Goal: Task Accomplishment & Management: Manage account settings

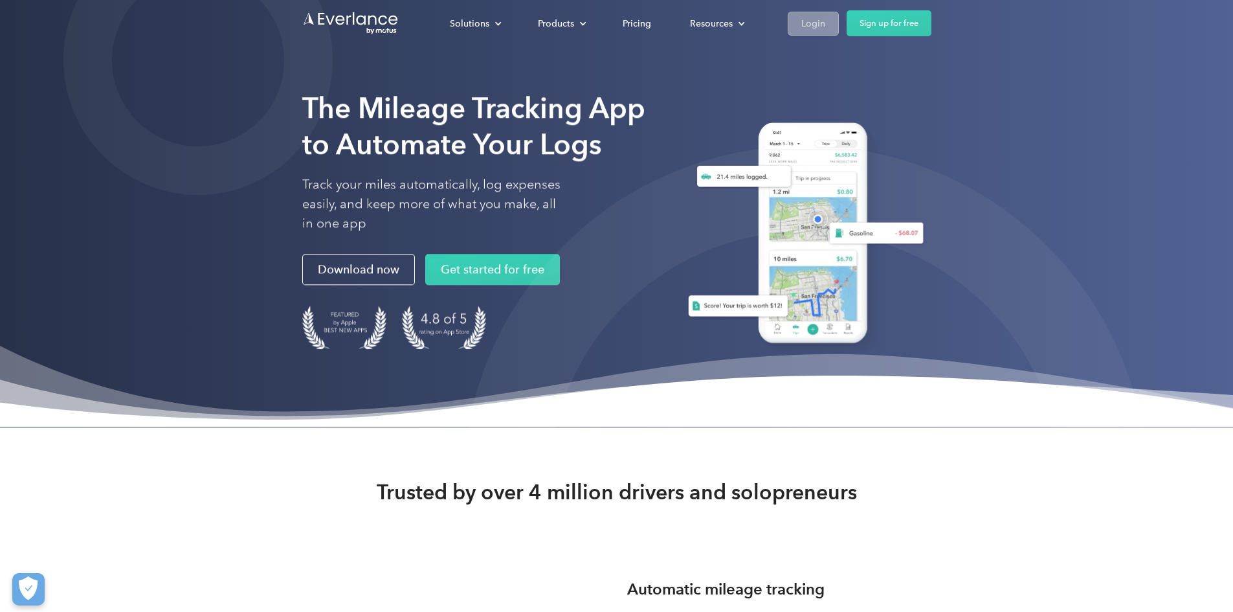
click at [825, 28] on div "Login" at bounding box center [813, 24] width 24 height 16
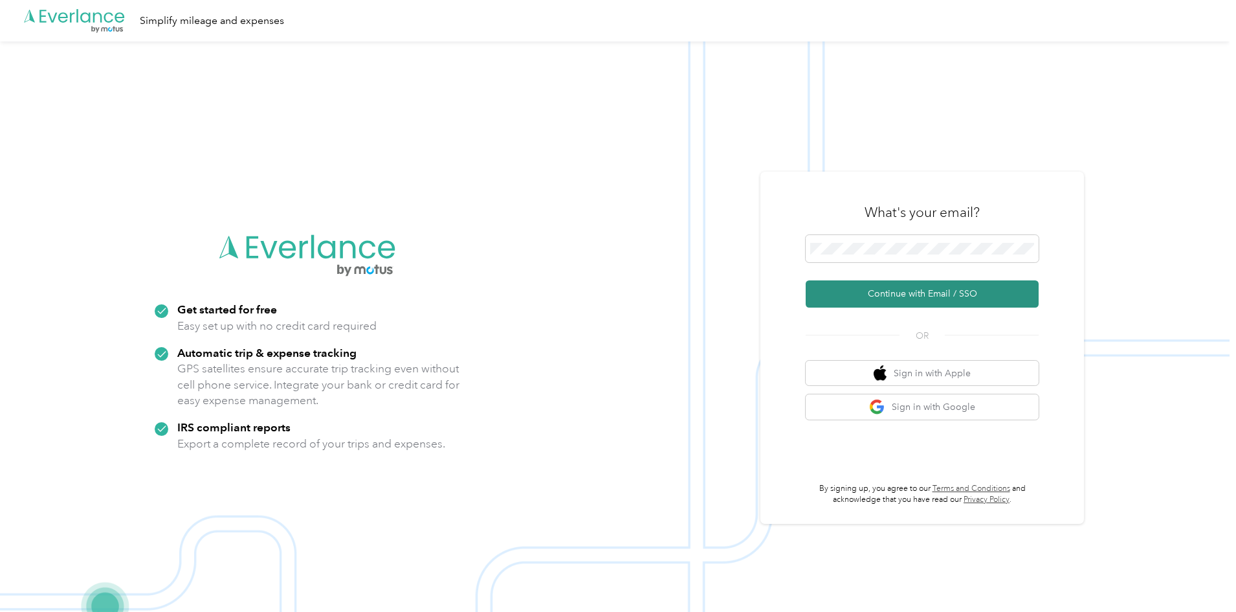
click at [919, 290] on button "Continue with Email / SSO" at bounding box center [922, 293] width 233 height 27
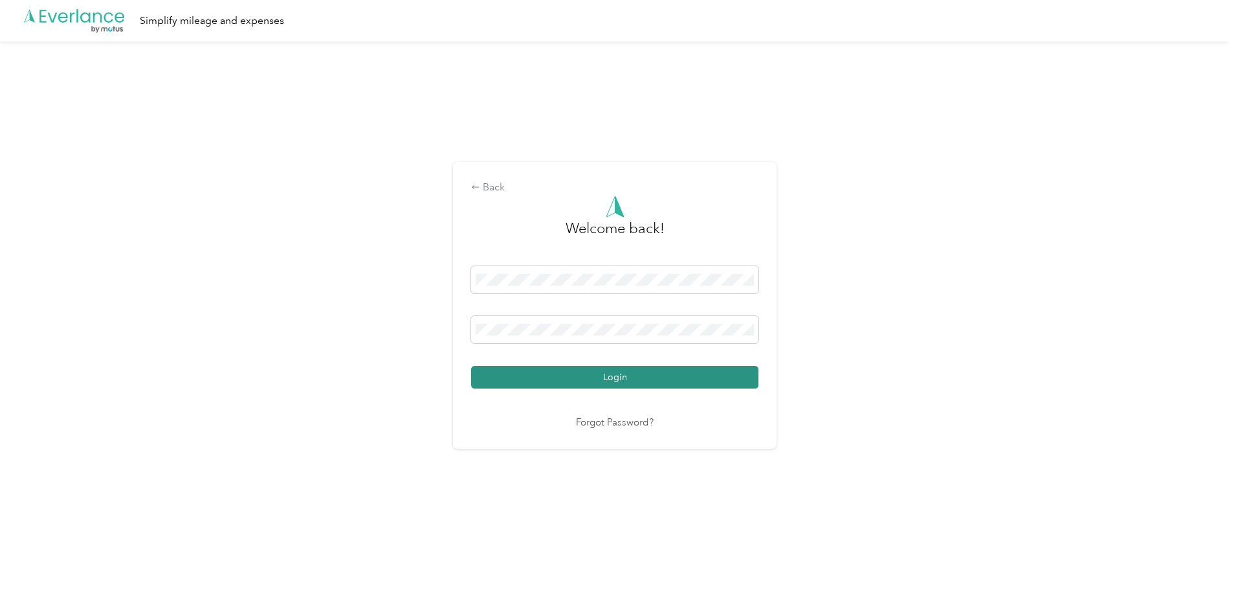
click at [592, 375] on button "Login" at bounding box center [614, 377] width 287 height 23
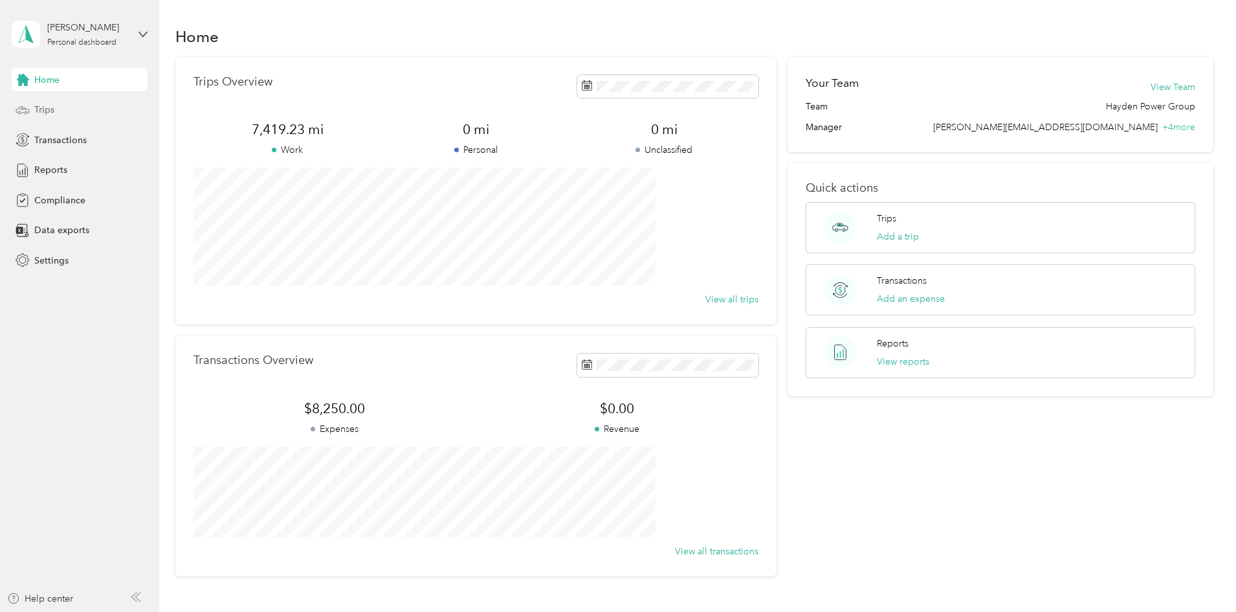
click at [50, 115] on span "Trips" at bounding box center [44, 110] width 20 height 14
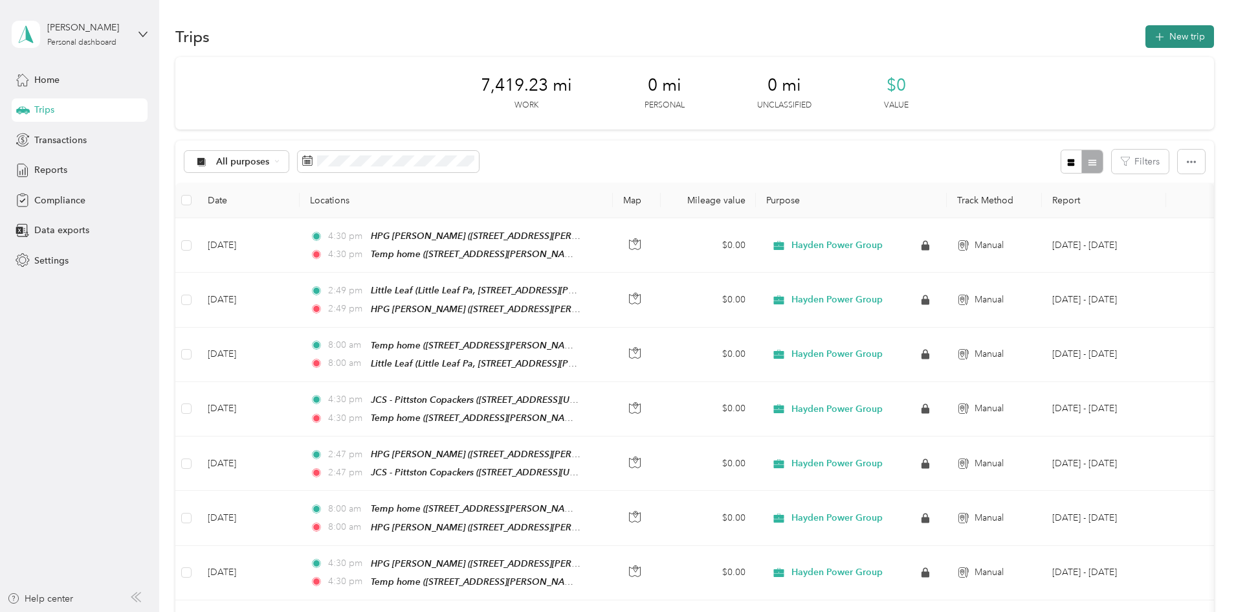
click at [1146, 34] on button "New trip" at bounding box center [1180, 36] width 69 height 23
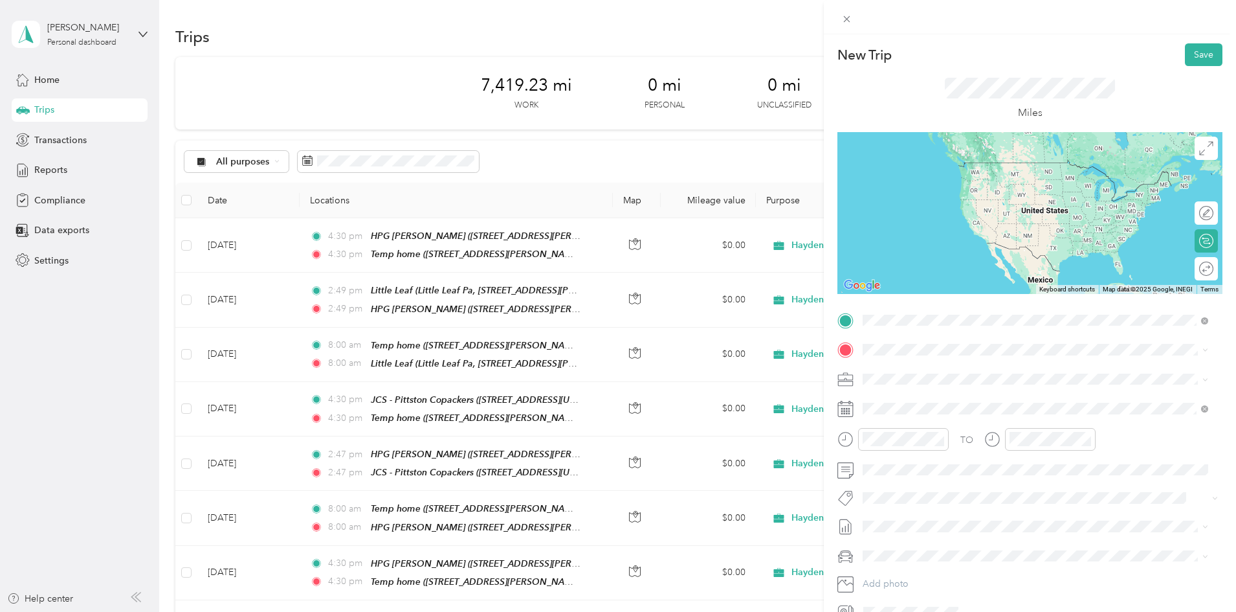
click at [933, 372] on span "[STREET_ADDRESS][US_STATE]" at bounding box center [951, 367] width 129 height 12
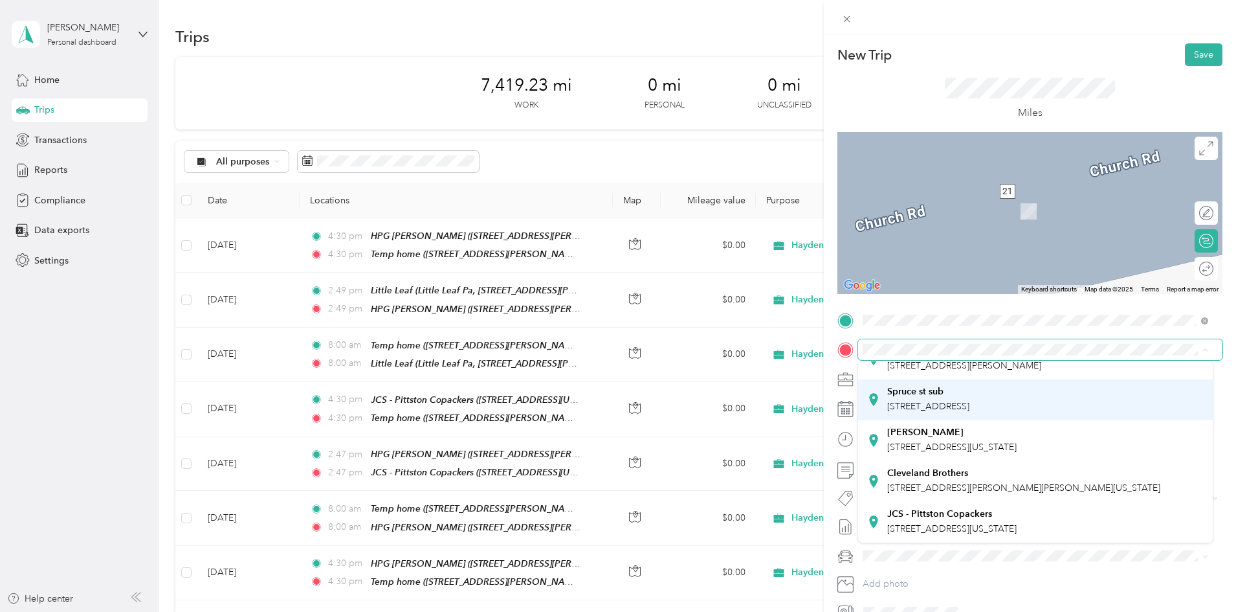
scroll to position [259, 0]
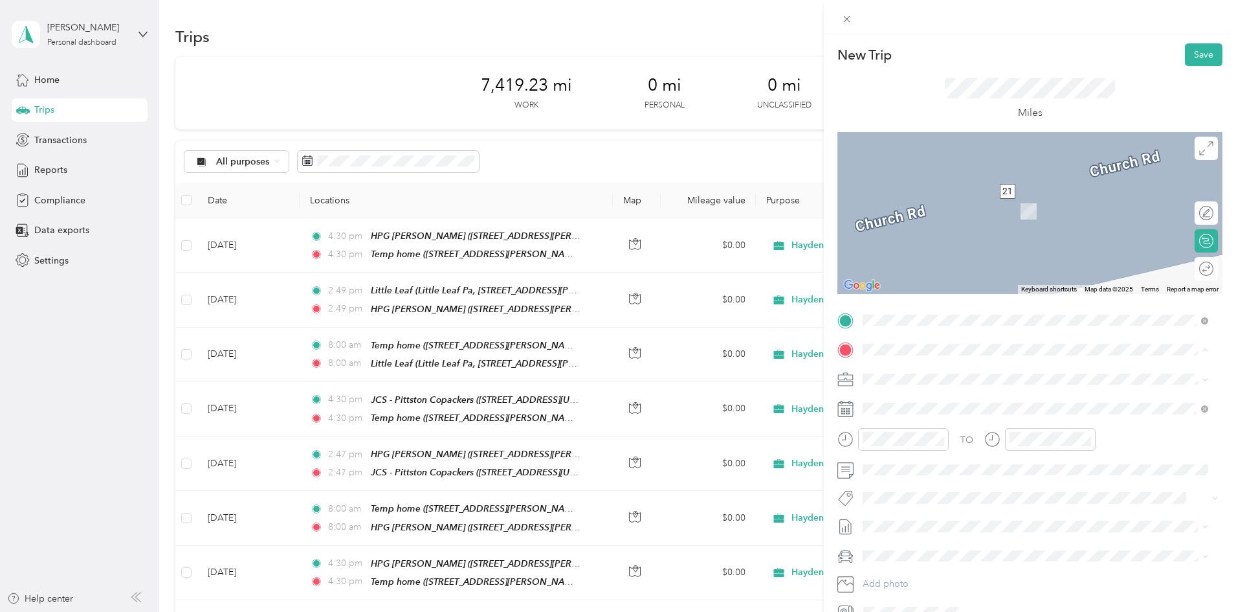
click at [953, 467] on div "Cleveland Brothers [STREET_ADDRESS][PERSON_NAME][PERSON_NAME][US_STATE]" at bounding box center [1023, 480] width 273 height 27
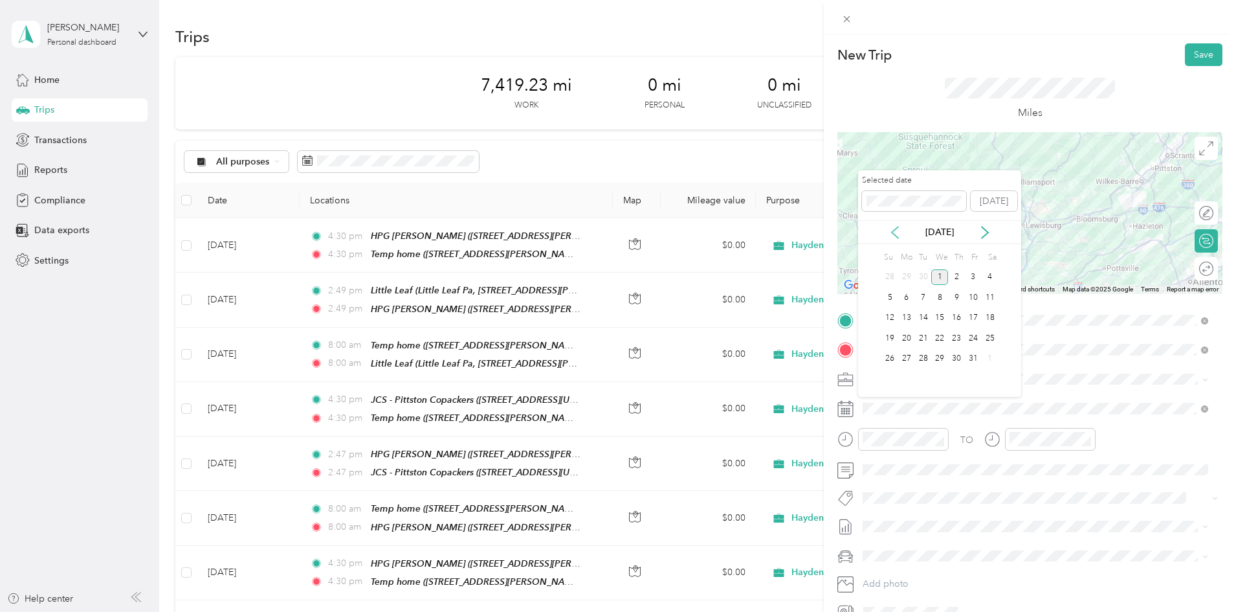
click at [894, 230] on icon at bounding box center [895, 233] width 6 height 12
click at [939, 297] on div "10" at bounding box center [940, 297] width 17 height 16
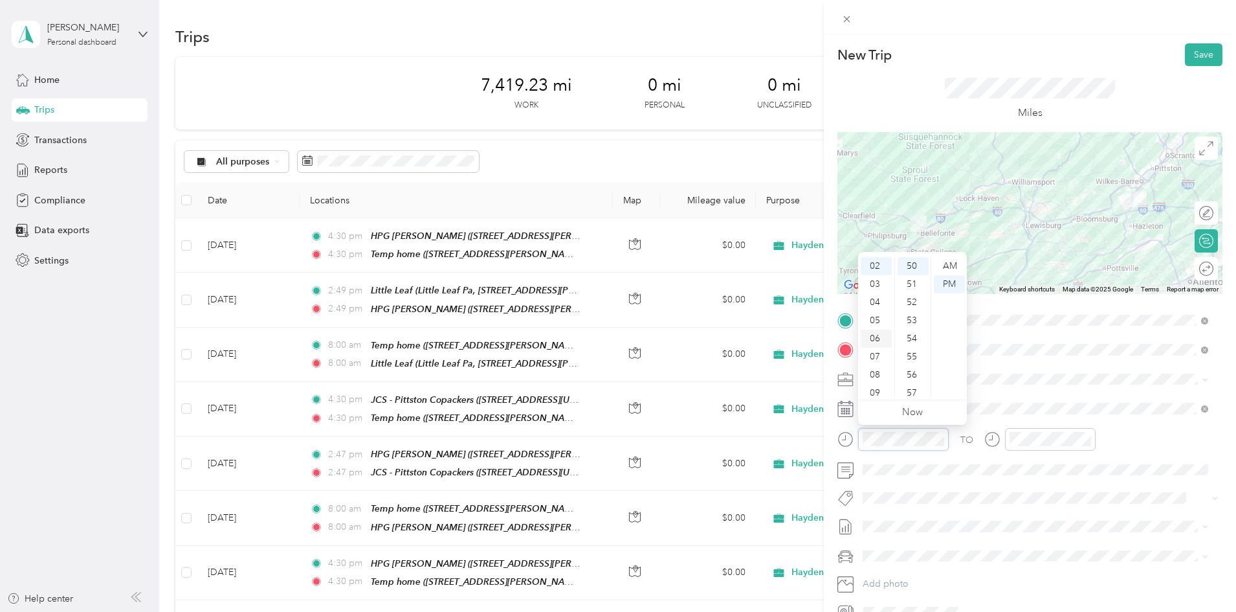
scroll to position [0, 0]
click at [877, 344] on div "08" at bounding box center [876, 346] width 31 height 18
click at [913, 269] on div "00" at bounding box center [913, 266] width 31 height 18
click at [950, 266] on div "AM" at bounding box center [949, 266] width 31 height 18
click at [1051, 450] on div at bounding box center [1050, 439] width 91 height 23
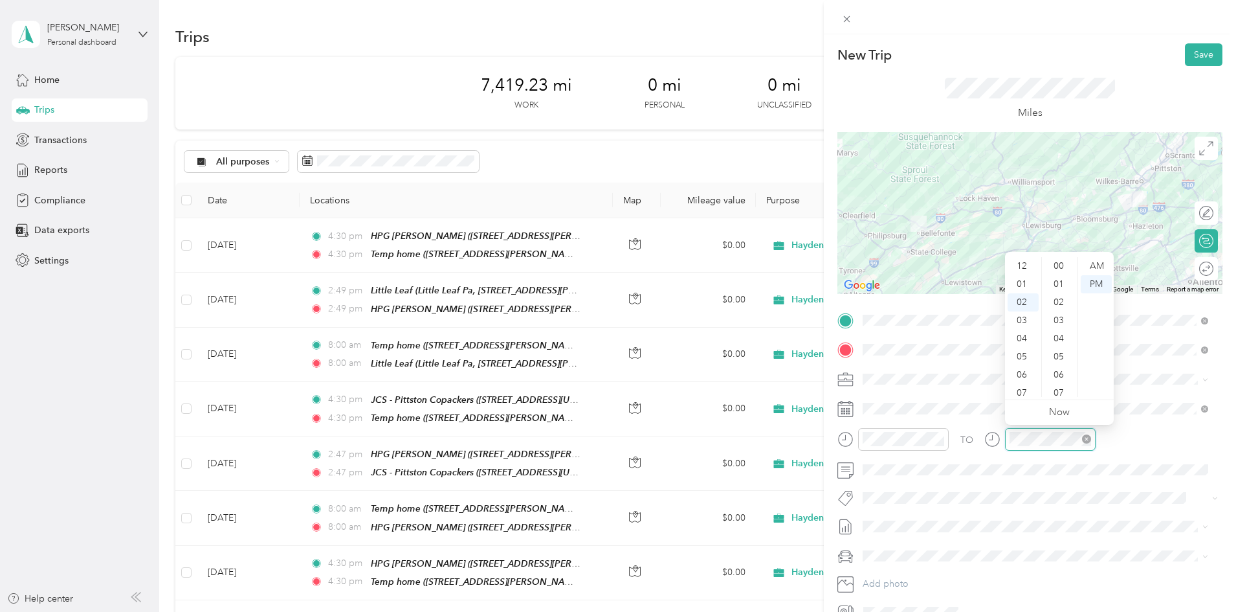
scroll to position [906, 0]
click at [1018, 370] on div "08" at bounding box center [1023, 375] width 31 height 18
click at [1059, 267] on div "00" at bounding box center [1060, 266] width 31 height 18
click at [1098, 265] on div "AM" at bounding box center [1096, 266] width 31 height 18
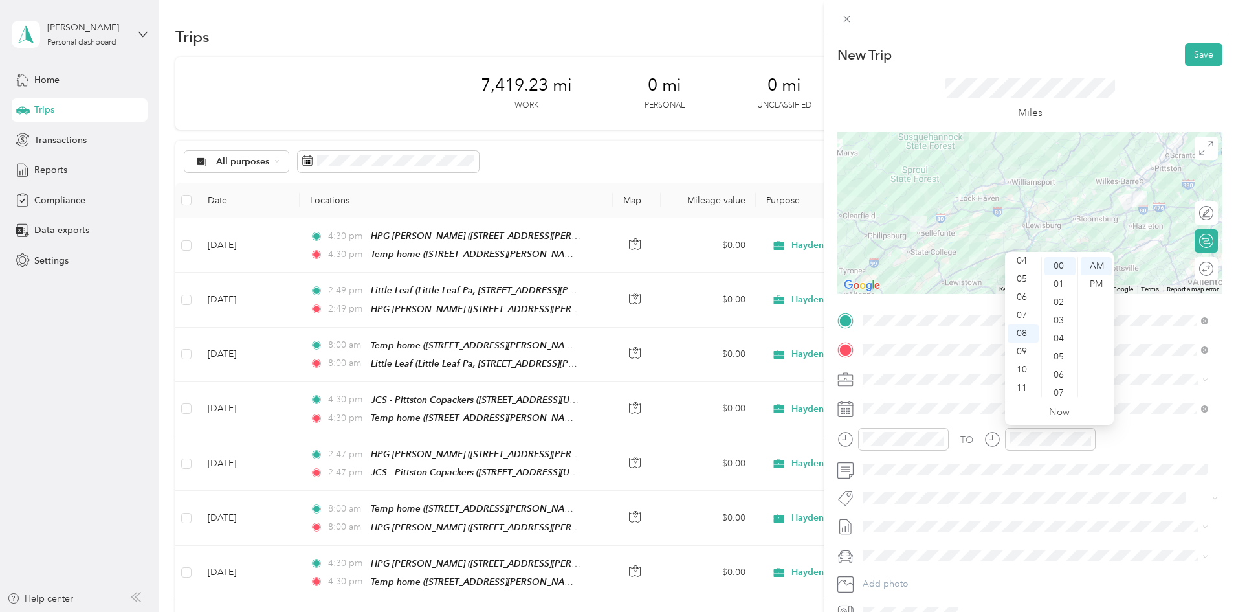
click at [1133, 442] on div "TO" at bounding box center [1030, 444] width 385 height 32
click at [1189, 56] on button "Save" at bounding box center [1204, 54] width 38 height 23
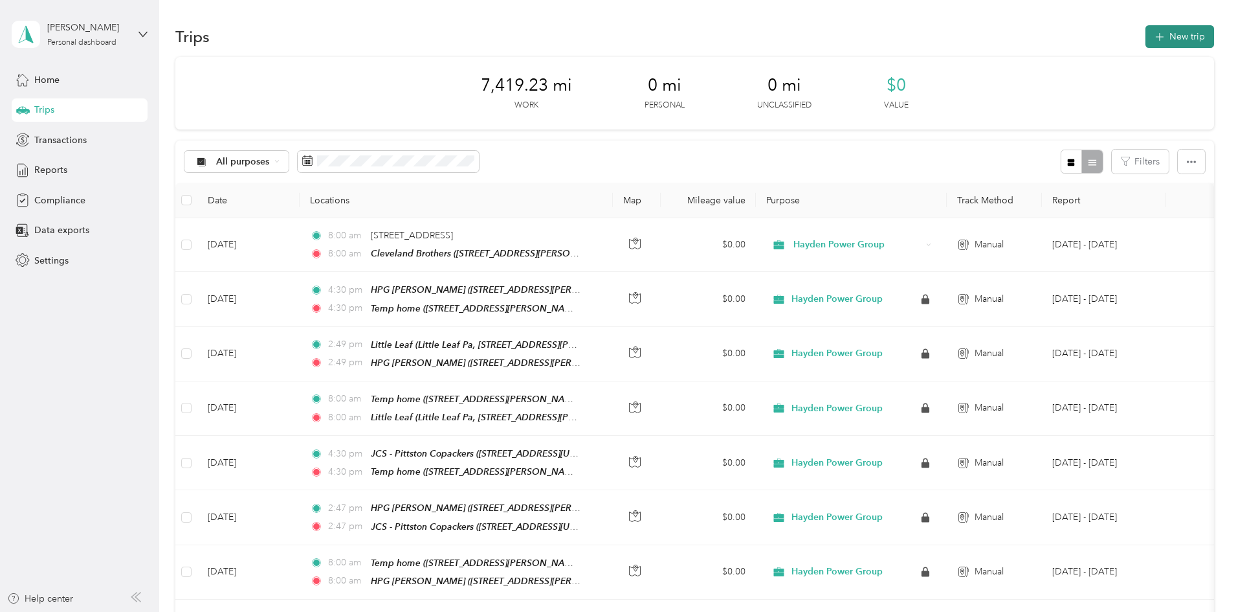
click at [1146, 38] on button "New trip" at bounding box center [1180, 36] width 69 height 23
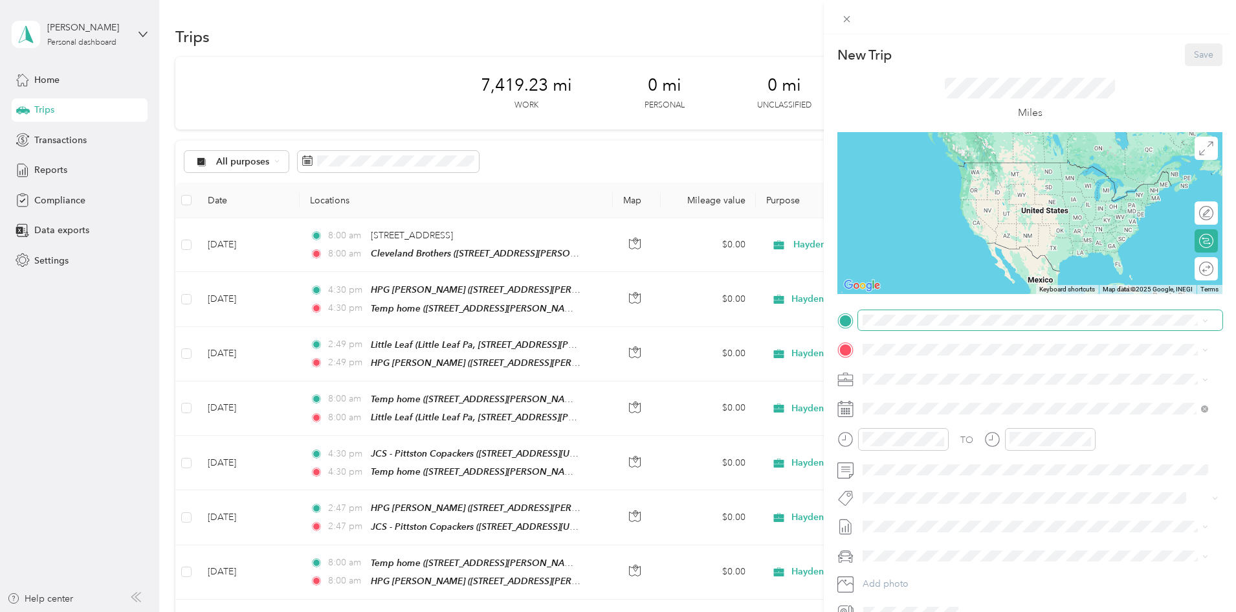
click at [882, 326] on span at bounding box center [1040, 320] width 364 height 21
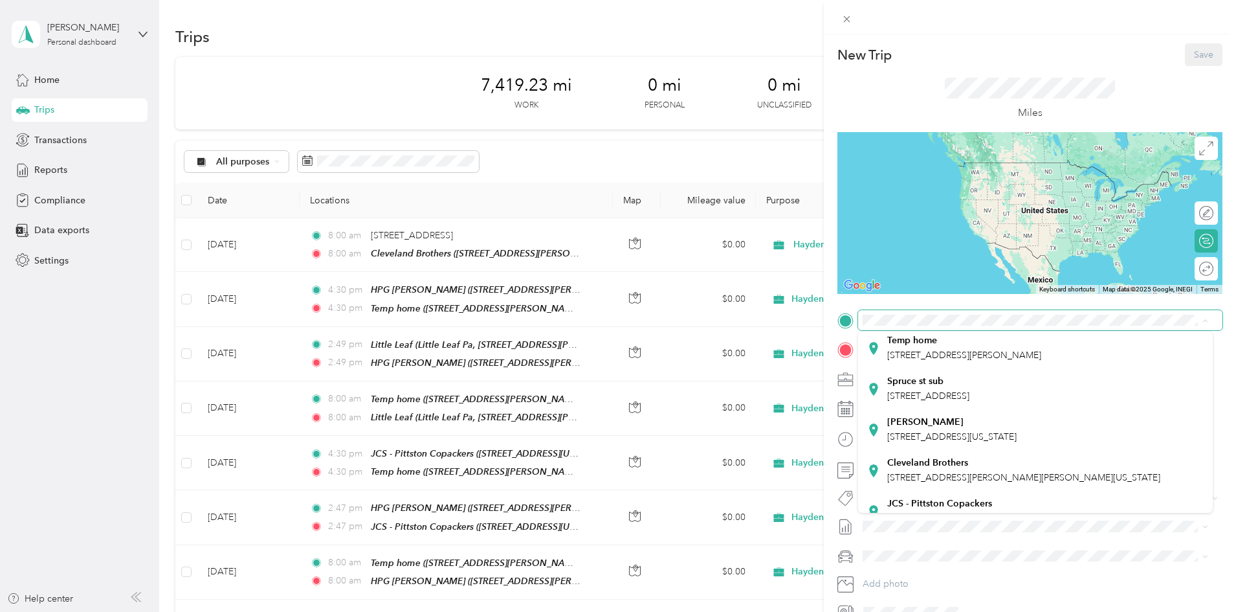
scroll to position [194, 0]
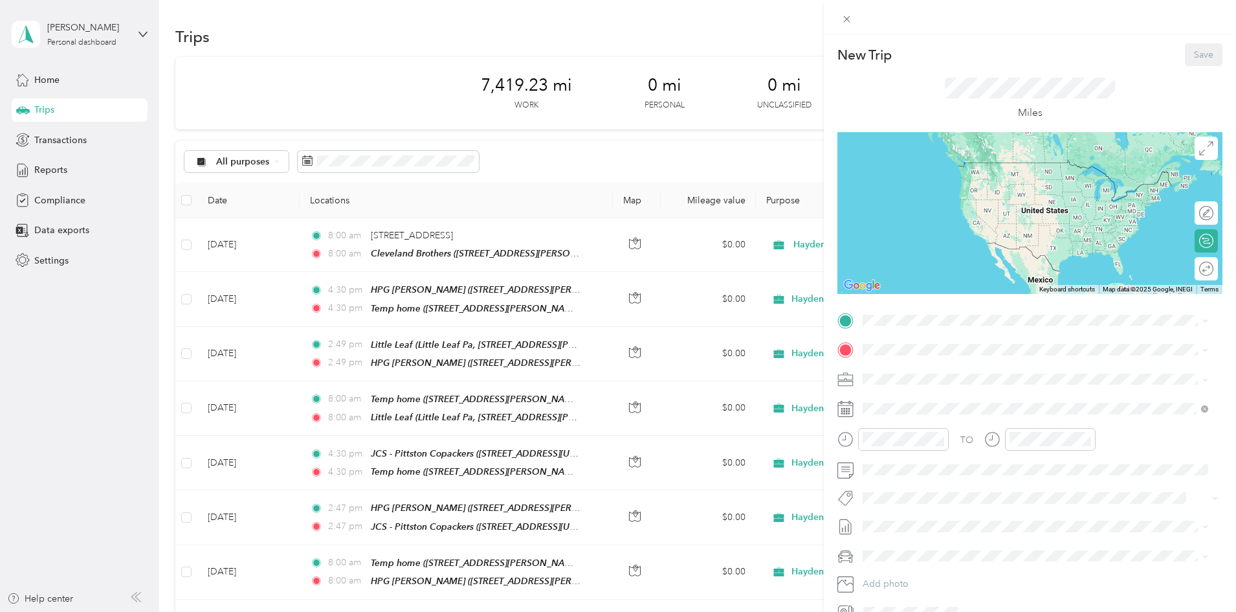
click at [936, 454] on strong "Cleveland Brothers" at bounding box center [927, 449] width 81 height 12
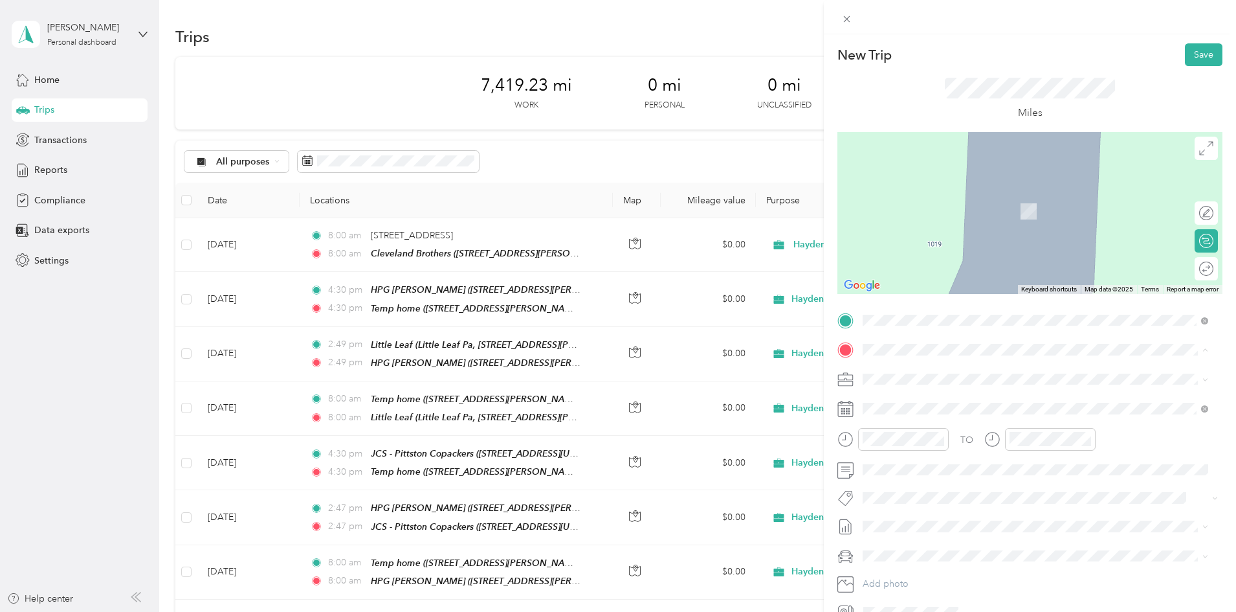
click at [939, 421] on span "[STREET_ADDRESS]" at bounding box center [928, 415] width 82 height 11
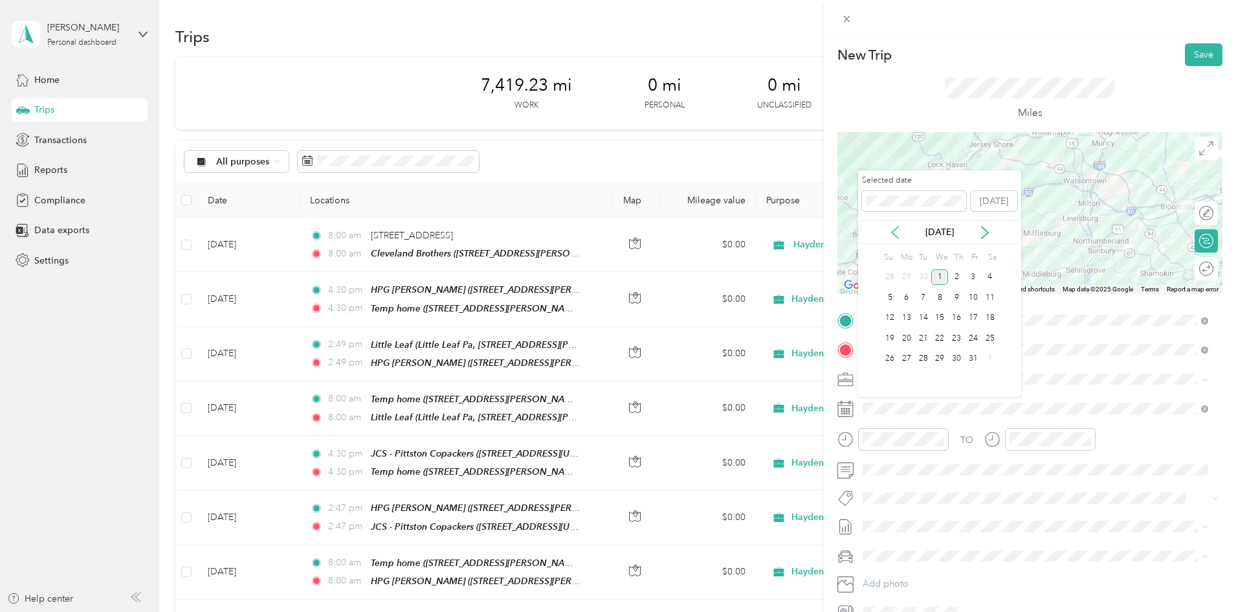
click at [897, 231] on icon at bounding box center [895, 232] width 13 height 13
click at [939, 297] on div "10" at bounding box center [940, 297] width 17 height 16
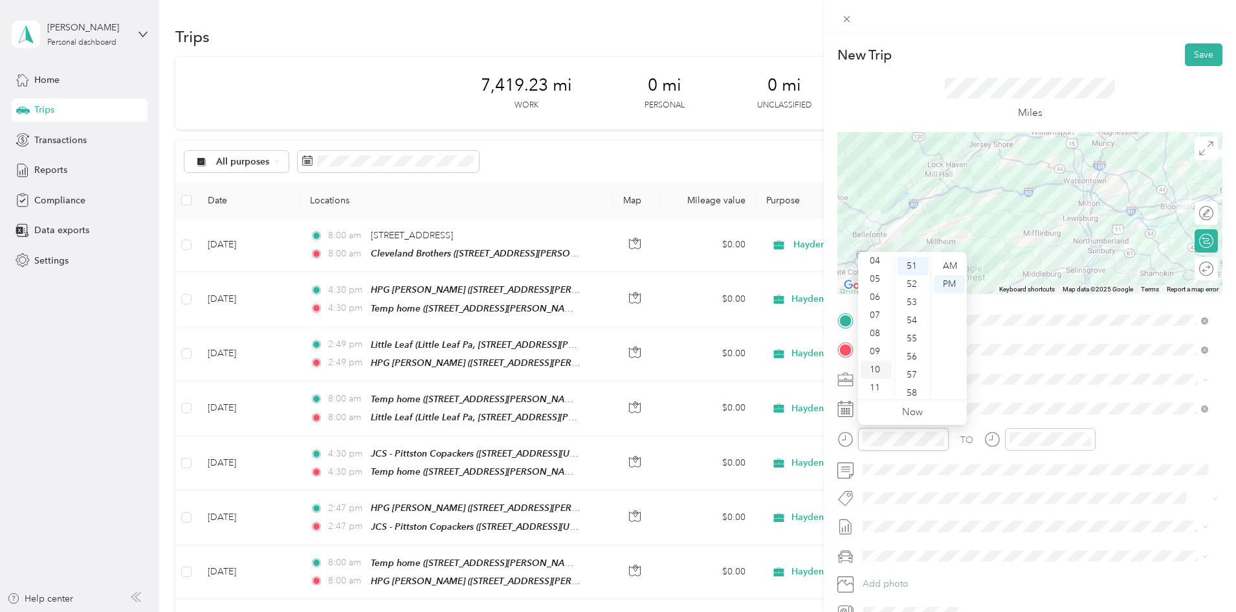
scroll to position [0, 0]
click at [877, 266] on div "12" at bounding box center [876, 266] width 31 height 18
click at [910, 264] on div "00" at bounding box center [913, 266] width 31 height 18
click at [946, 283] on div "PM" at bounding box center [949, 284] width 31 height 18
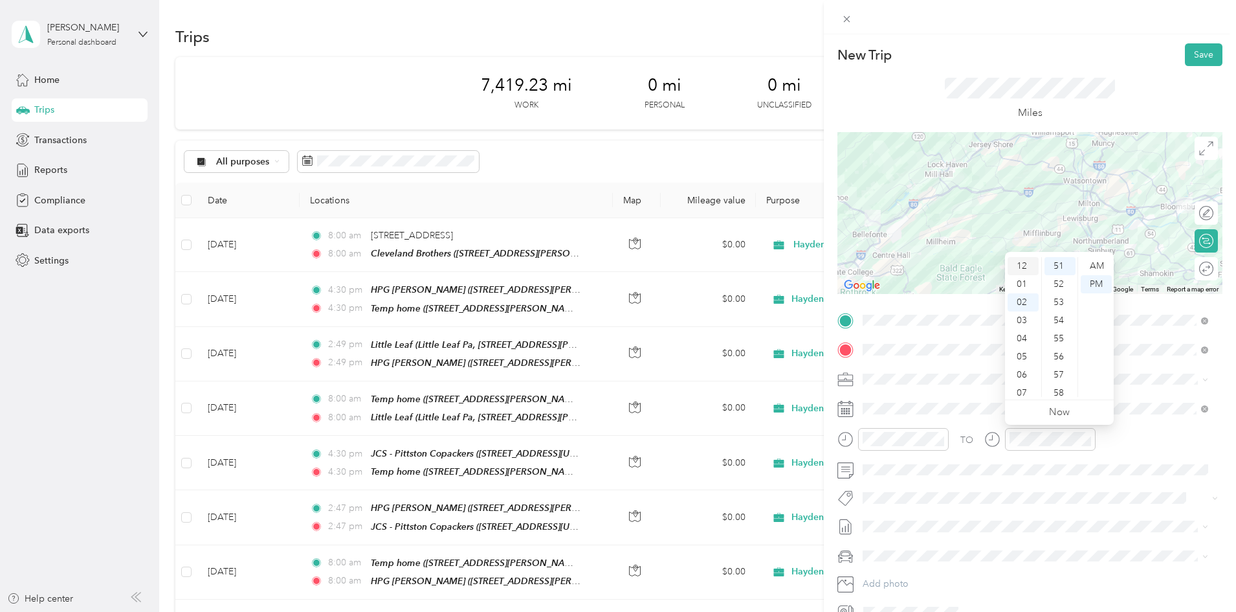
click at [1023, 267] on div "12" at bounding box center [1023, 266] width 31 height 18
click at [1056, 269] on div "00" at bounding box center [1060, 266] width 31 height 18
click at [1137, 451] on div "TO" at bounding box center [1030, 444] width 385 height 32
click at [1198, 60] on button "Save" at bounding box center [1204, 54] width 38 height 23
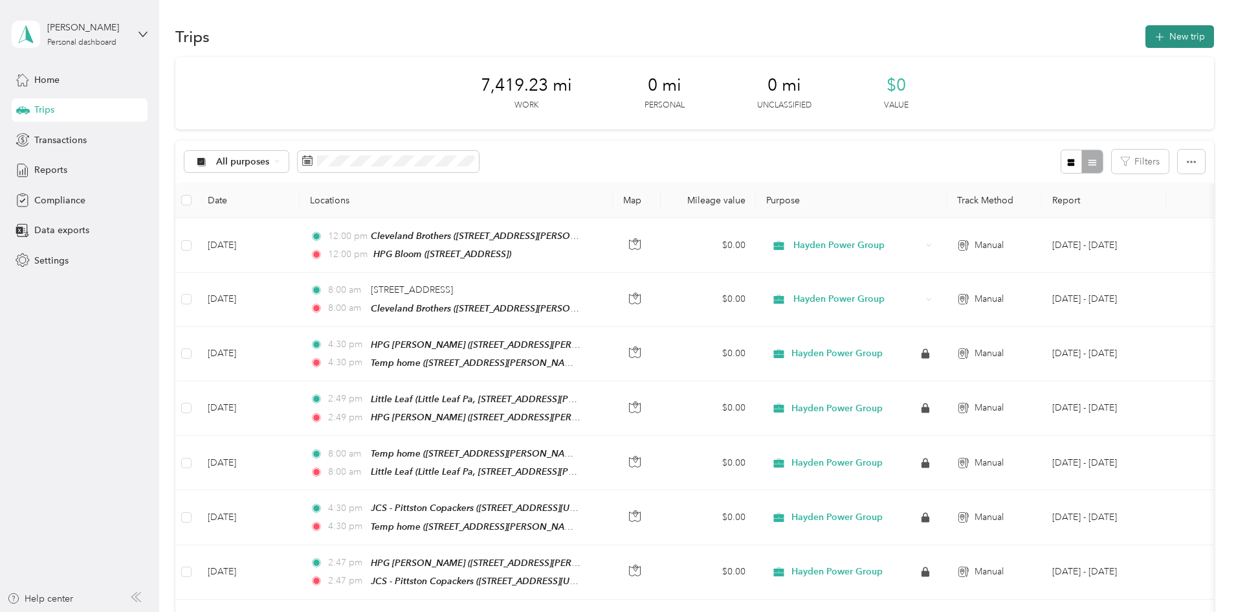
click at [1146, 41] on button "New trip" at bounding box center [1180, 36] width 69 height 23
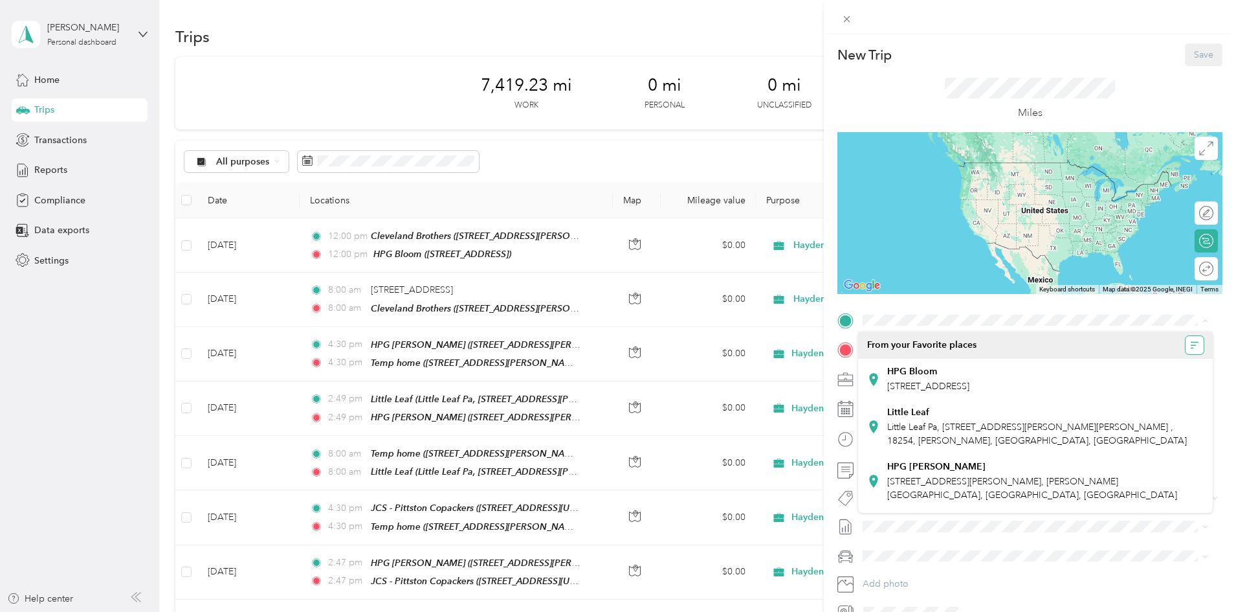
click at [1190, 346] on icon "button" at bounding box center [1194, 344] width 9 height 9
click at [919, 308] on div "New Trip Save This trip cannot be edited because it is either under review, app…" at bounding box center [1030, 332] width 385 height 579
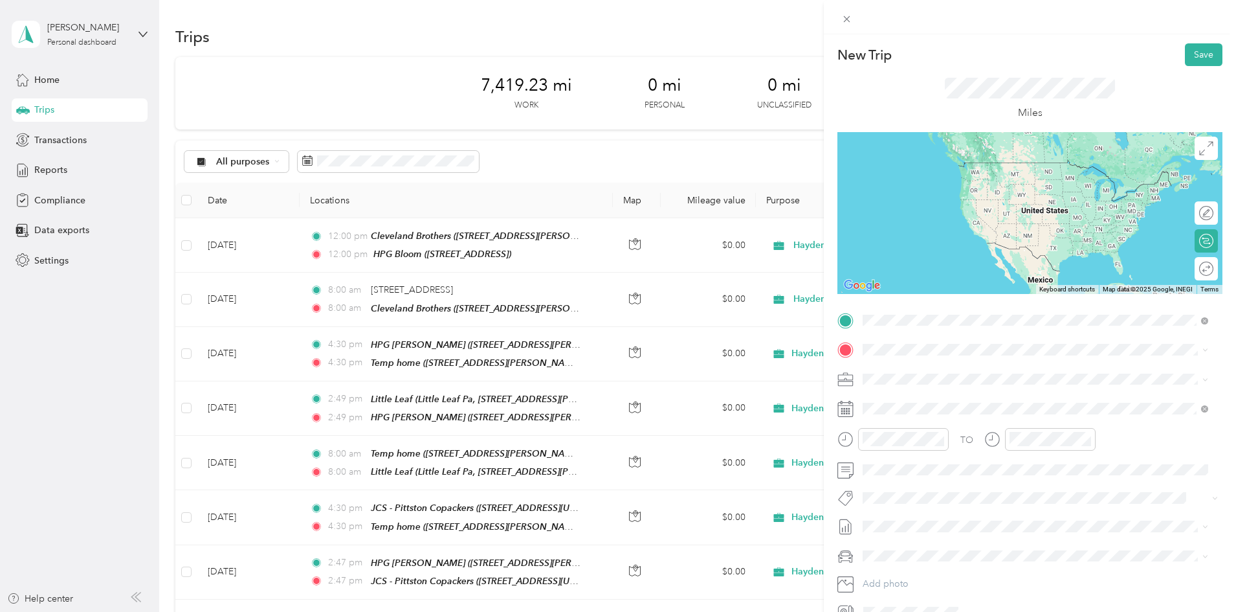
click at [919, 366] on span "[STREET_ADDRESS][US_STATE]" at bounding box center [951, 367] width 129 height 12
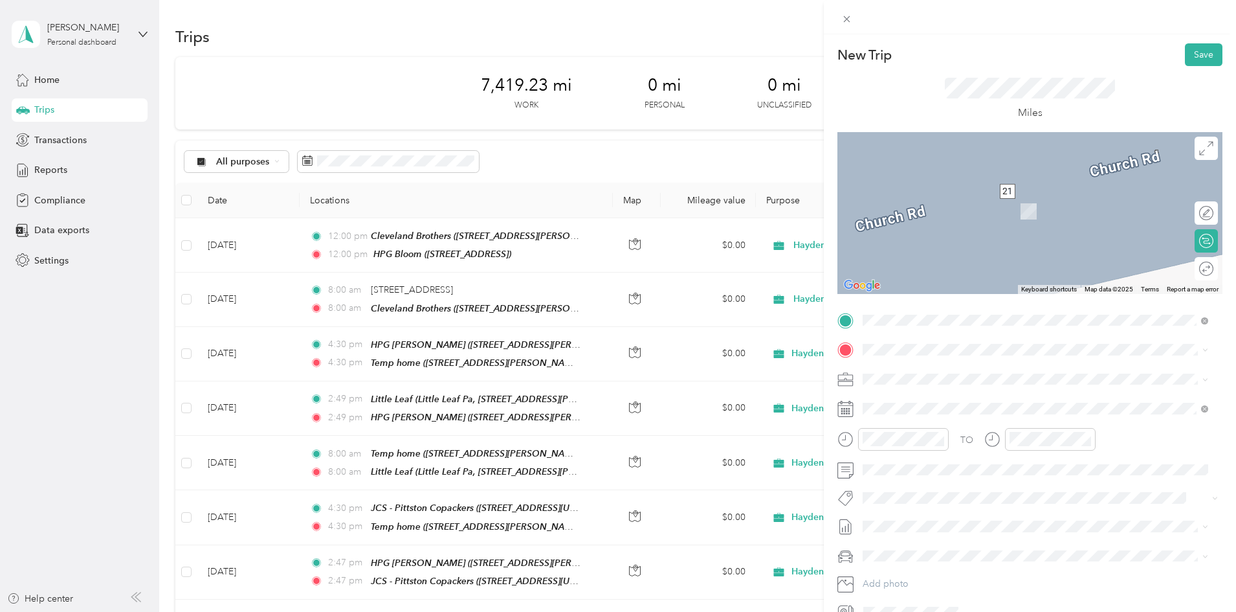
click at [900, 291] on div at bounding box center [1030, 213] width 385 height 162
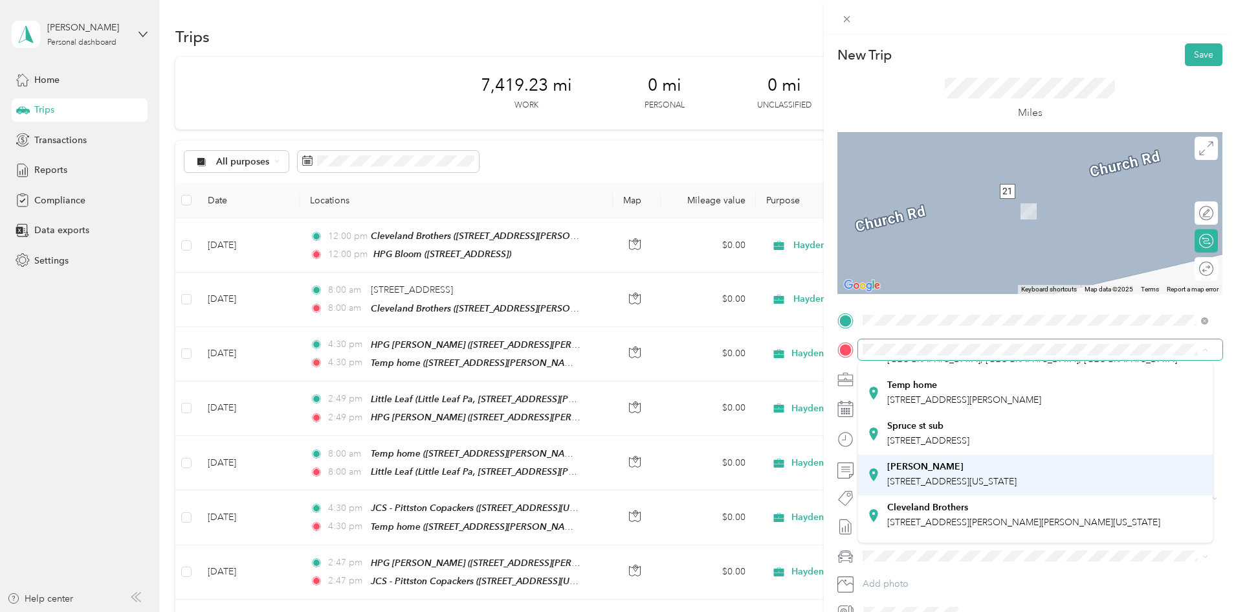
scroll to position [194, 0]
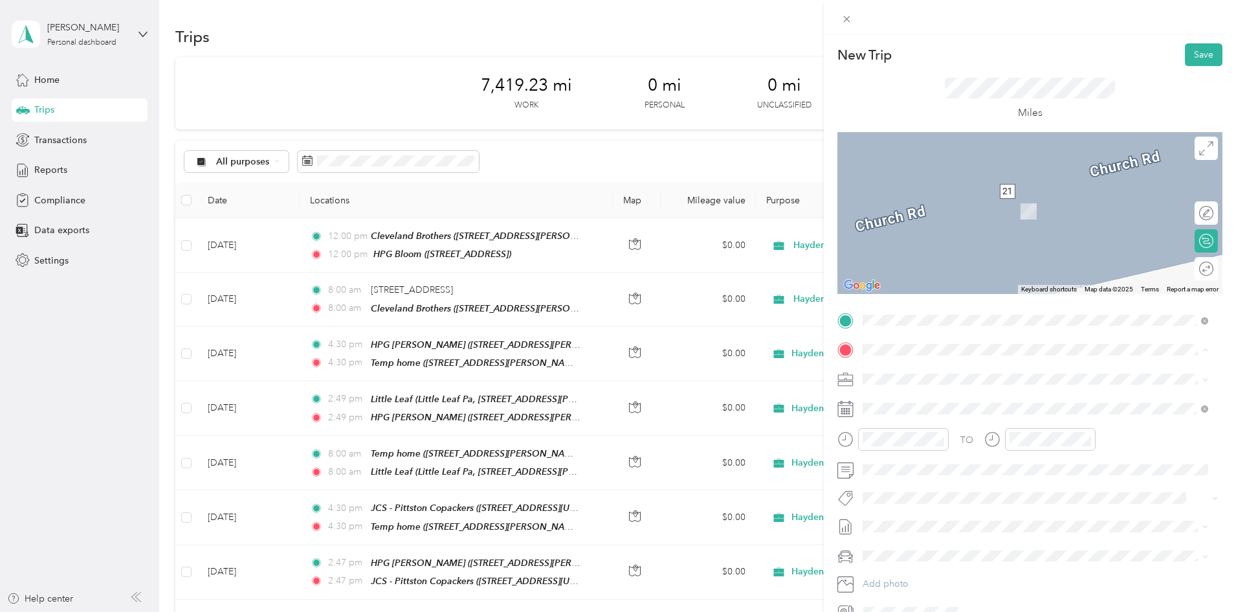
click at [956, 418] on div "Spruce st sub [STREET_ADDRESS]" at bounding box center [928, 404] width 82 height 27
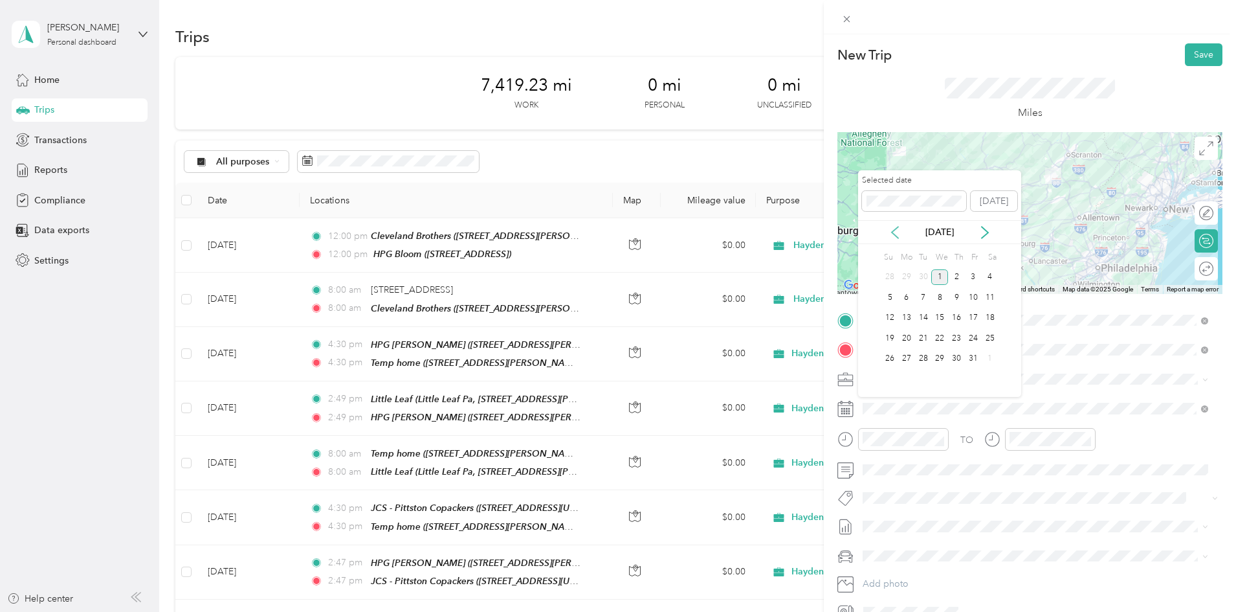
click at [897, 238] on icon at bounding box center [895, 232] width 13 height 13
click at [956, 294] on div "11" at bounding box center [956, 297] width 17 height 16
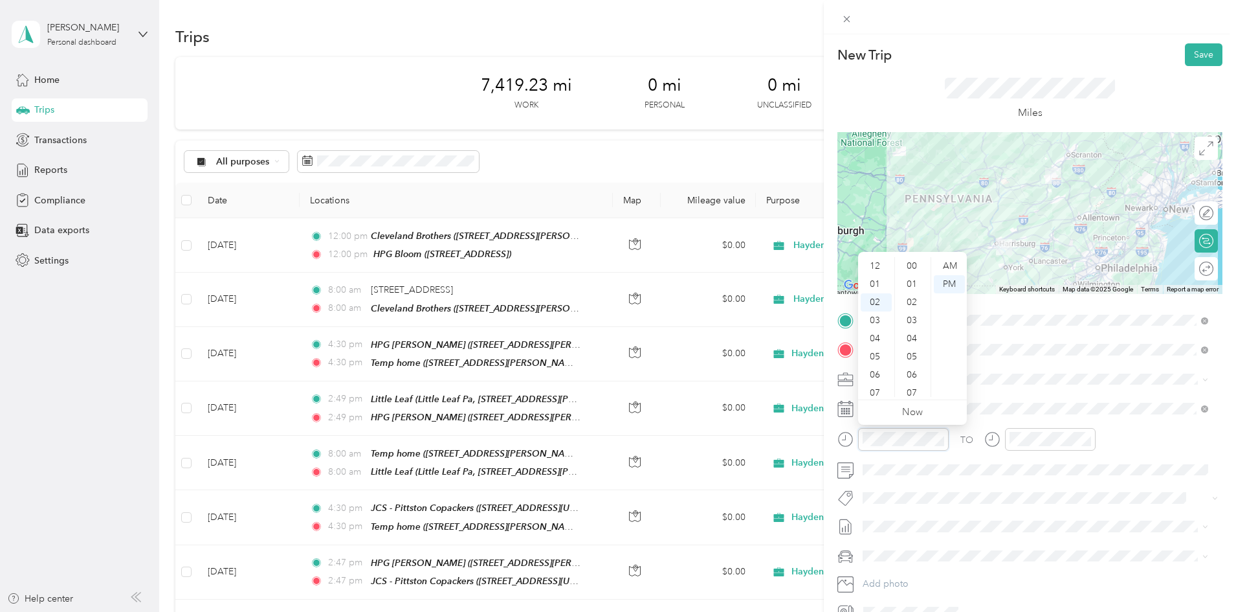
scroll to position [943, 0]
click at [877, 377] on div "08" at bounding box center [876, 375] width 31 height 18
click at [915, 265] on div "00" at bounding box center [913, 266] width 31 height 18
click at [946, 267] on div "AM" at bounding box center [949, 266] width 31 height 18
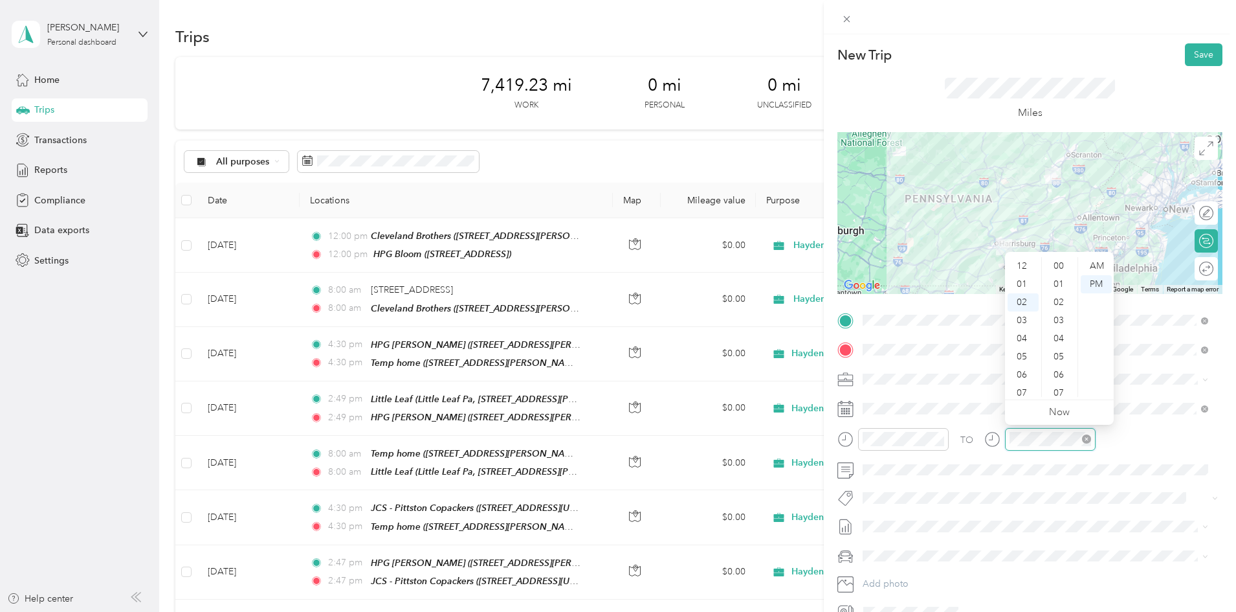
scroll to position [36, 0]
click at [1024, 377] on div "08" at bounding box center [1023, 375] width 31 height 18
click at [1058, 263] on div "00" at bounding box center [1060, 266] width 31 height 18
click at [1097, 265] on div "AM" at bounding box center [1096, 266] width 31 height 18
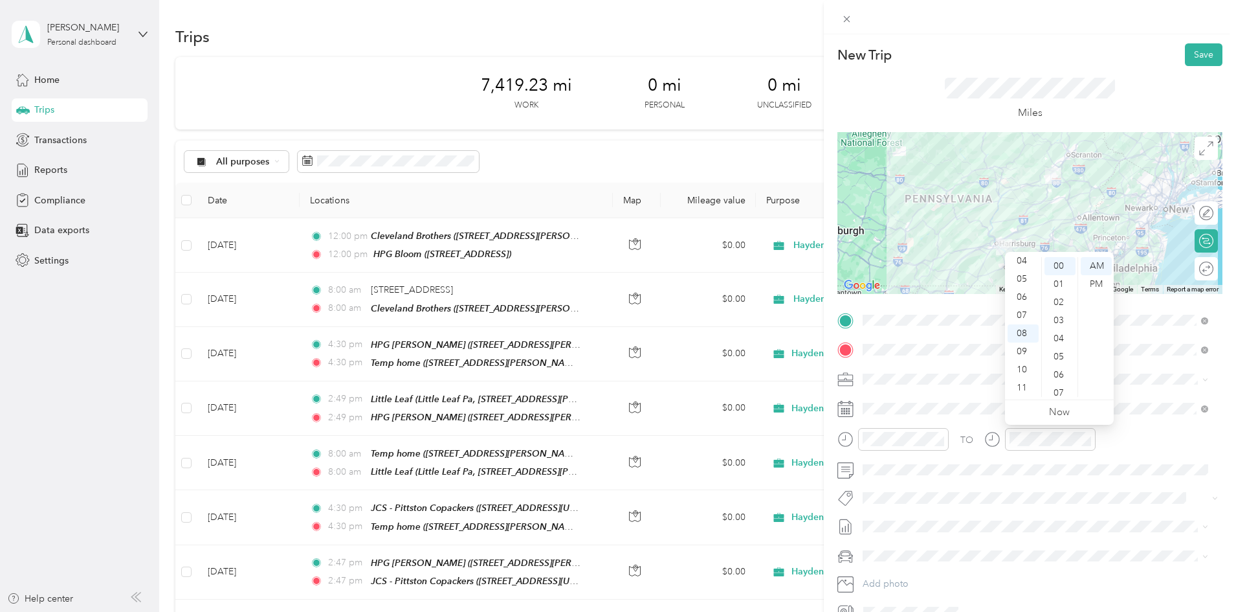
click at [1137, 449] on div "TO" at bounding box center [1030, 444] width 385 height 32
click at [1190, 61] on button "Save" at bounding box center [1204, 54] width 38 height 23
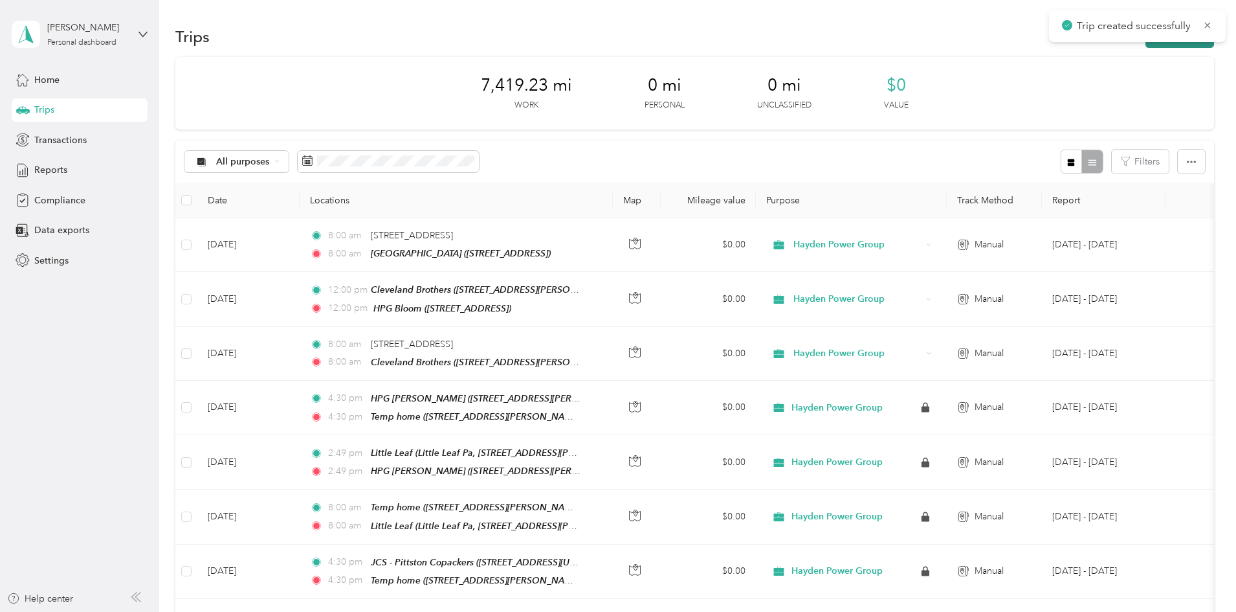
click at [1146, 44] on button "New trip" at bounding box center [1180, 36] width 69 height 23
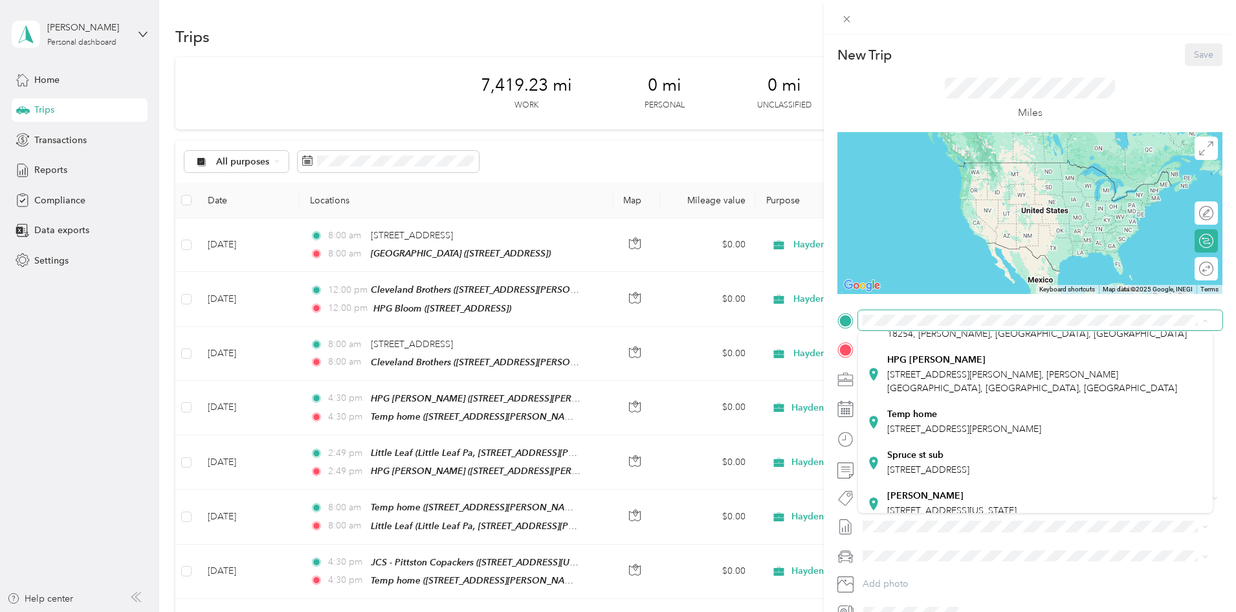
scroll to position [129, 0]
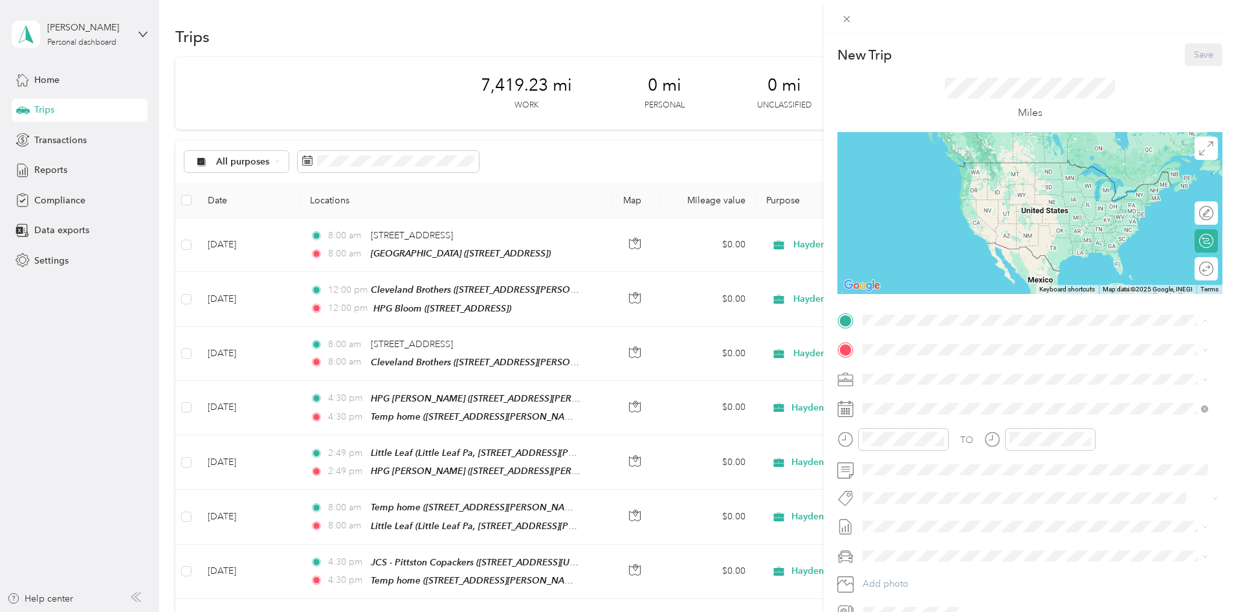
click at [926, 438] on strong "Spruce st sub" at bounding box center [915, 433] width 56 height 12
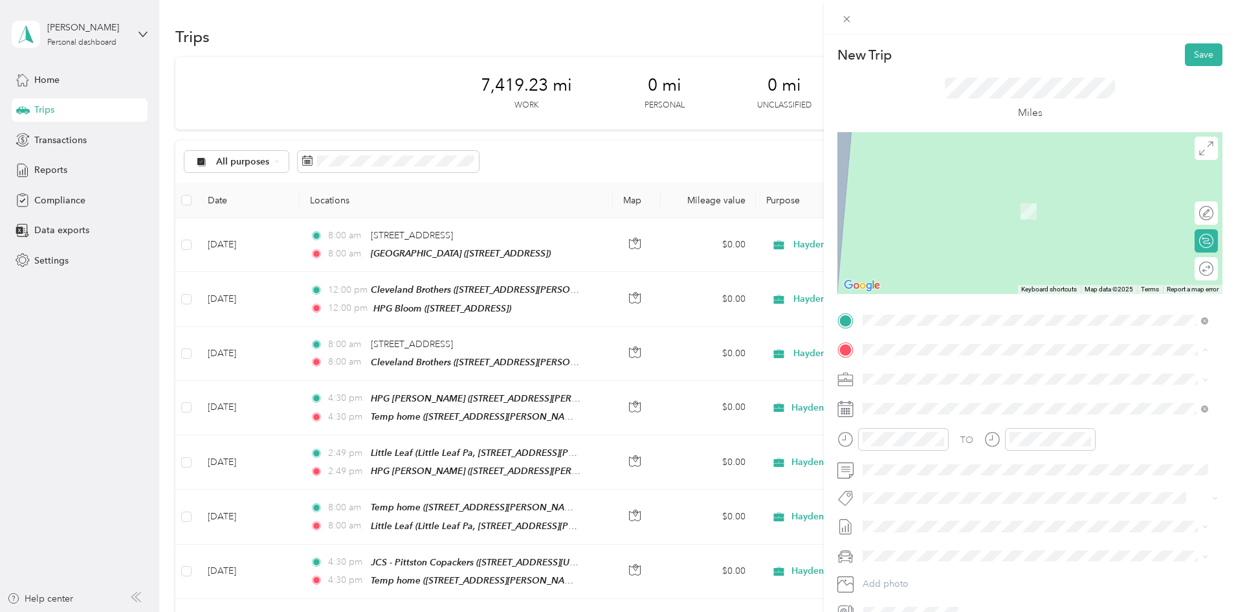
click at [932, 522] on span "[STREET_ADDRESS][PERSON_NAME], [PERSON_NAME][GEOGRAPHIC_DATA], [GEOGRAPHIC_DATA…" at bounding box center [1032, 517] width 290 height 25
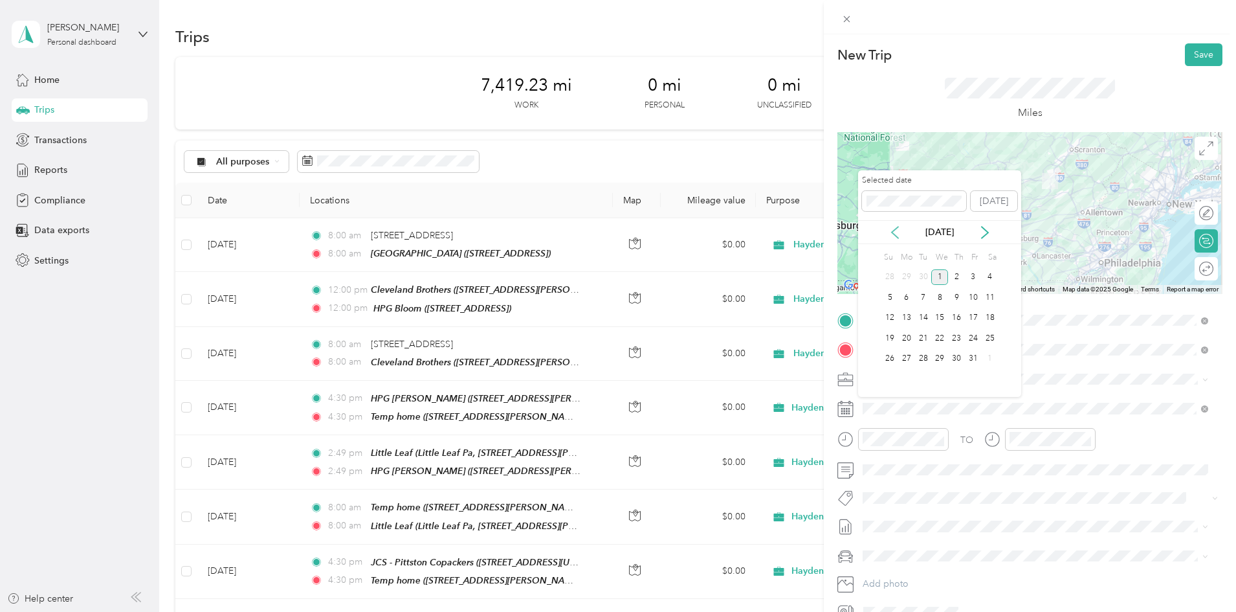
click at [899, 230] on icon at bounding box center [895, 232] width 13 height 13
click at [960, 299] on div "11" at bounding box center [956, 297] width 17 height 16
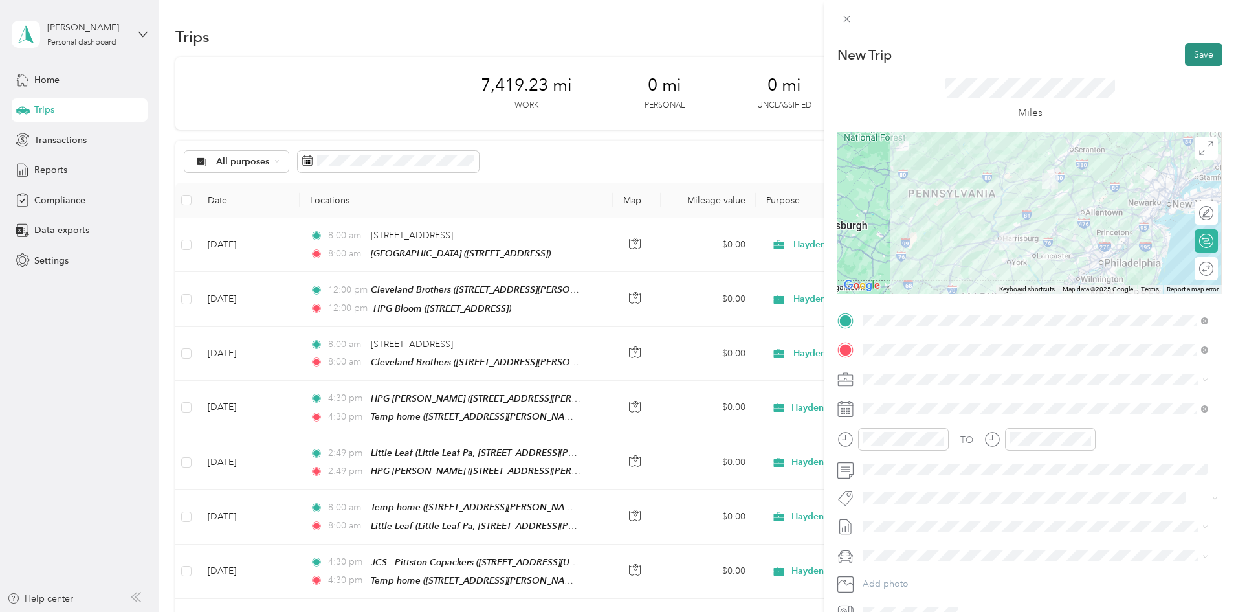
click at [1187, 55] on button "Save" at bounding box center [1204, 54] width 38 height 23
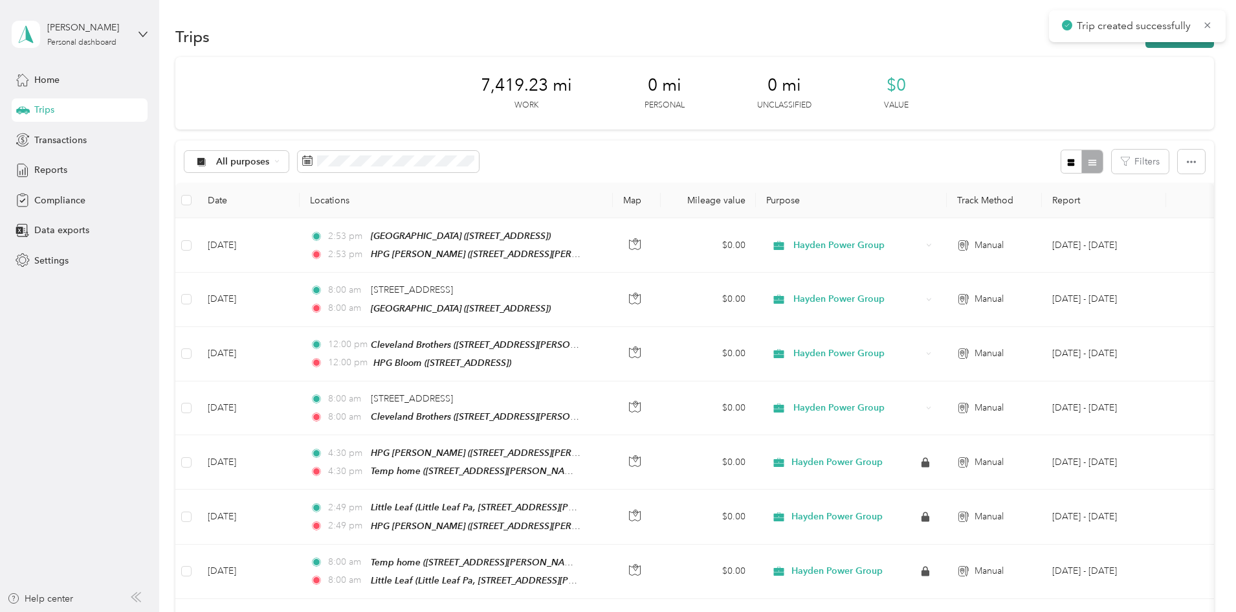
click at [1146, 46] on button "New trip" at bounding box center [1180, 36] width 69 height 23
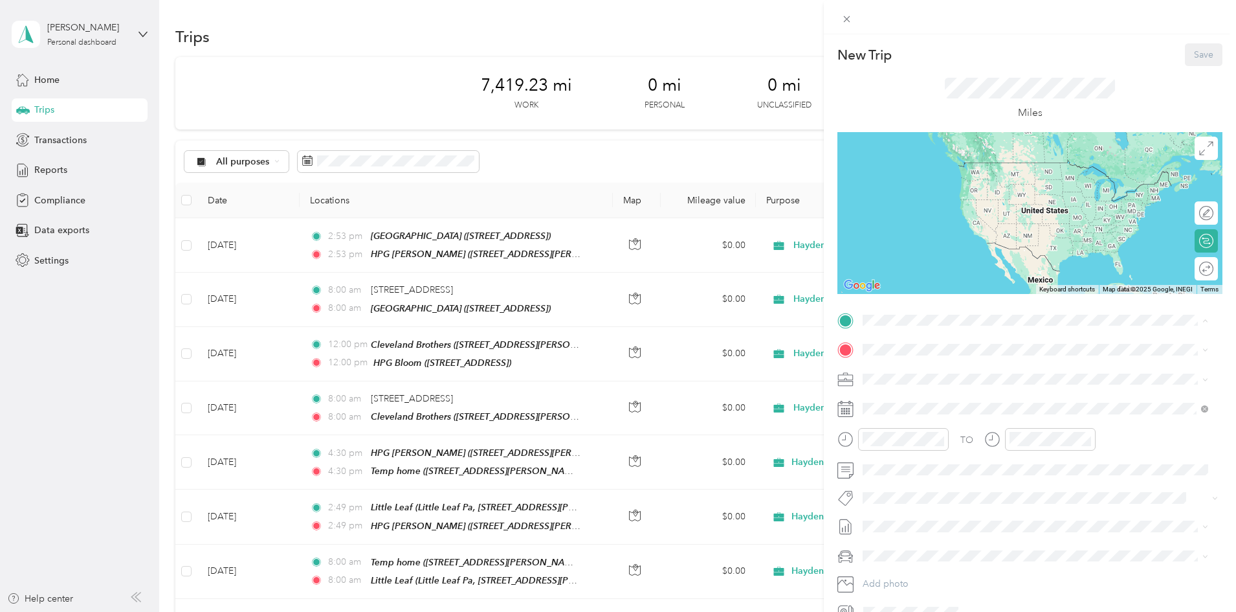
click at [932, 371] on span "[STREET_ADDRESS][PERSON_NAME], [PERSON_NAME][GEOGRAPHIC_DATA], [GEOGRAPHIC_DATA…" at bounding box center [1032, 358] width 290 height 25
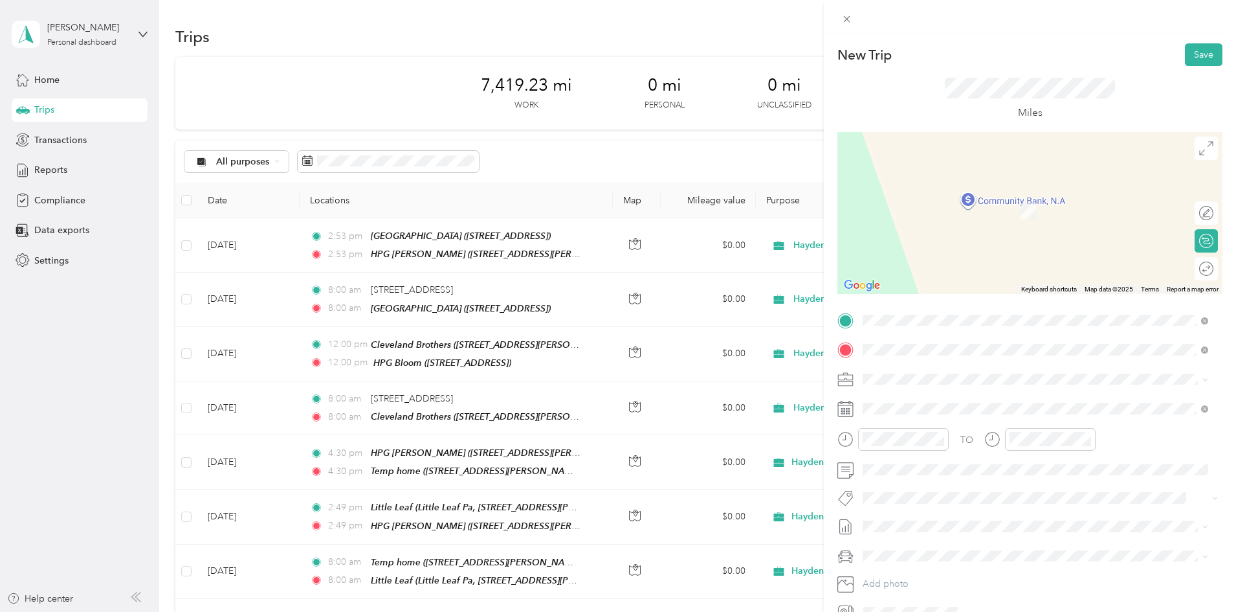
click at [926, 392] on span "[STREET_ADDRESS][US_STATE]" at bounding box center [951, 396] width 129 height 12
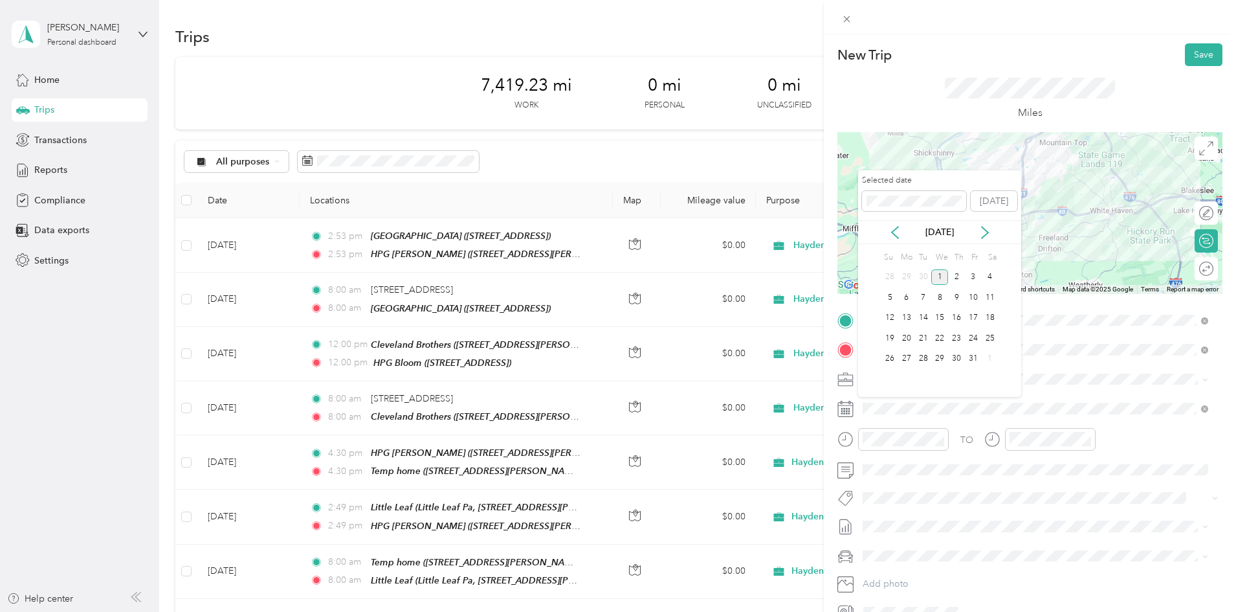
click at [896, 230] on icon at bounding box center [895, 232] width 13 height 13
click at [959, 293] on div "11" at bounding box center [956, 297] width 17 height 16
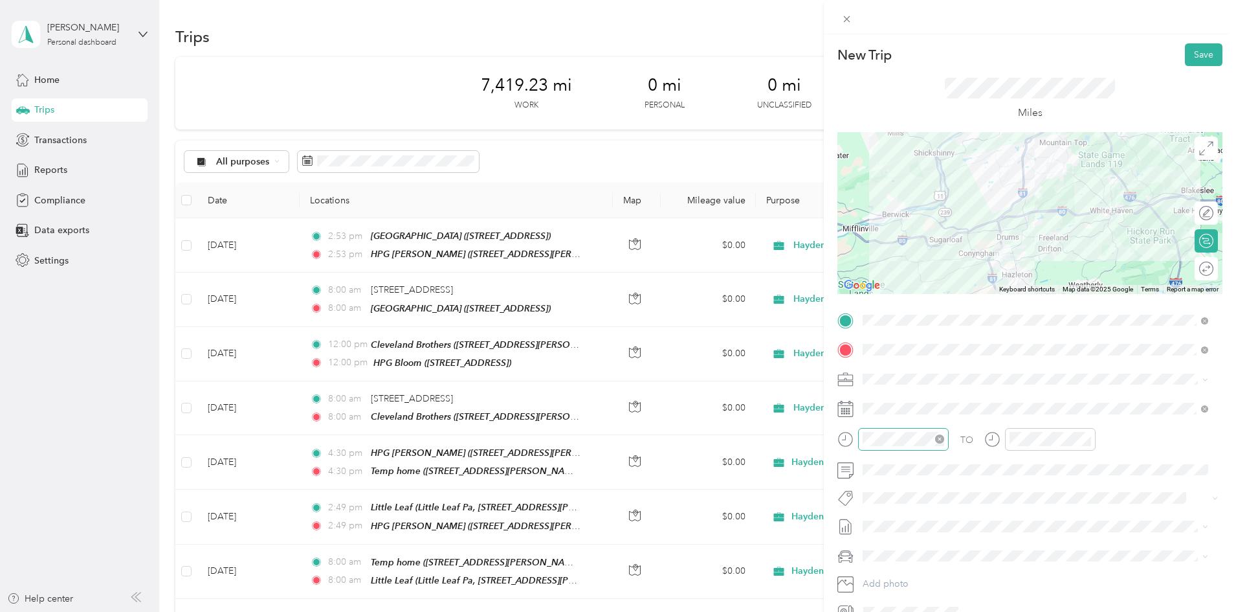
click at [908, 447] on div at bounding box center [903, 439] width 91 height 23
click at [878, 306] on div "04" at bounding box center [876, 302] width 31 height 18
click at [911, 376] on div "30" at bounding box center [913, 380] width 31 height 18
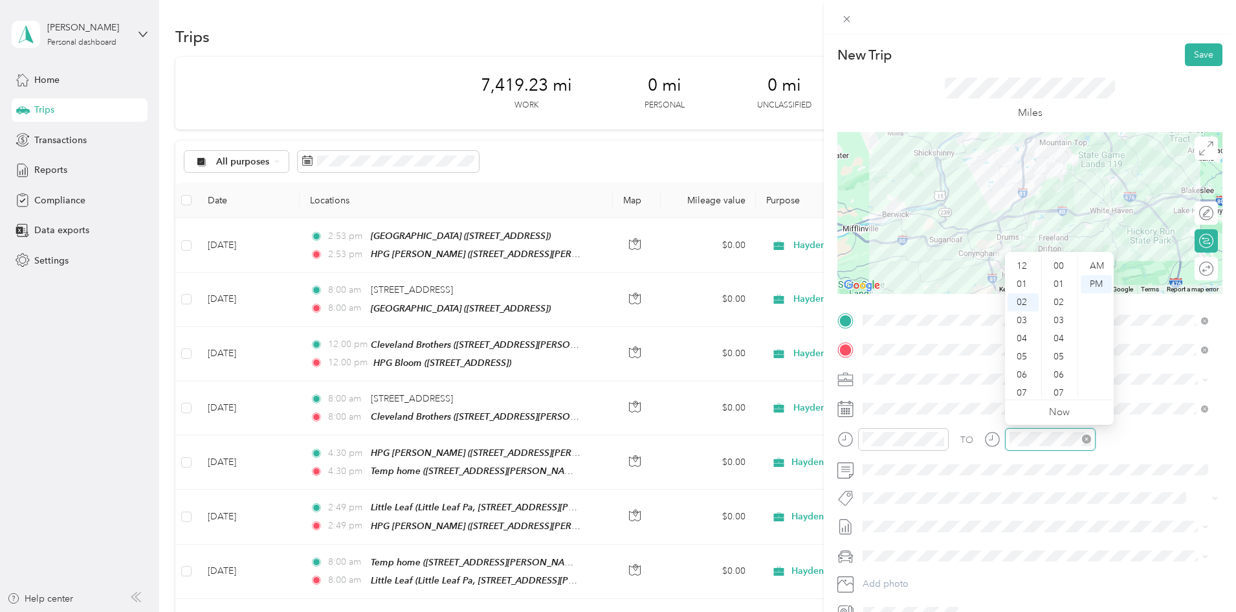
scroll to position [948, 0]
click at [1018, 300] on div "04" at bounding box center [1023, 302] width 31 height 18
click at [1059, 376] on div "30" at bounding box center [1060, 380] width 31 height 18
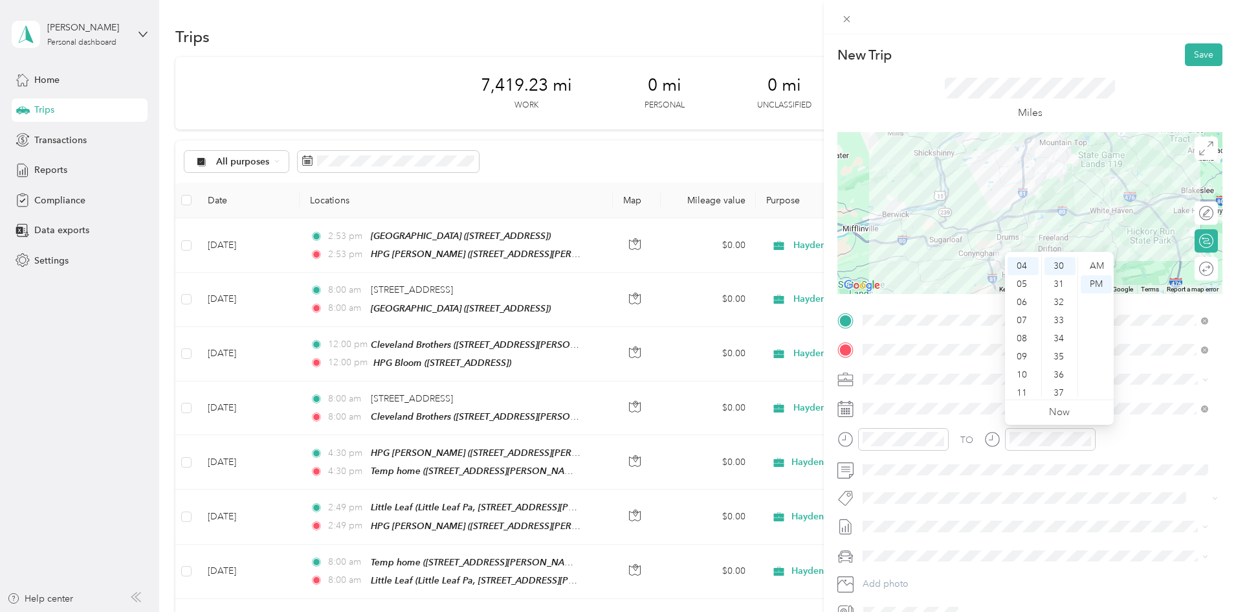
click at [1053, 486] on div "TO Add photo" at bounding box center [1030, 466] width 385 height 313
click at [1187, 59] on button "Save" at bounding box center [1204, 54] width 38 height 23
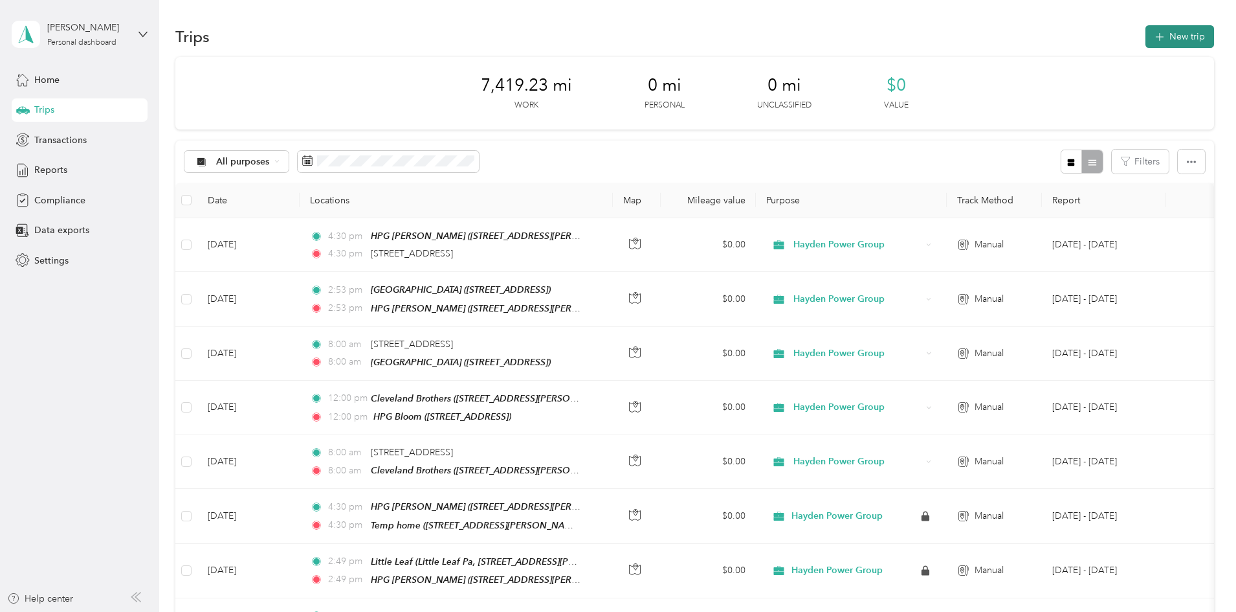
click at [1146, 39] on button "New trip" at bounding box center [1180, 36] width 69 height 23
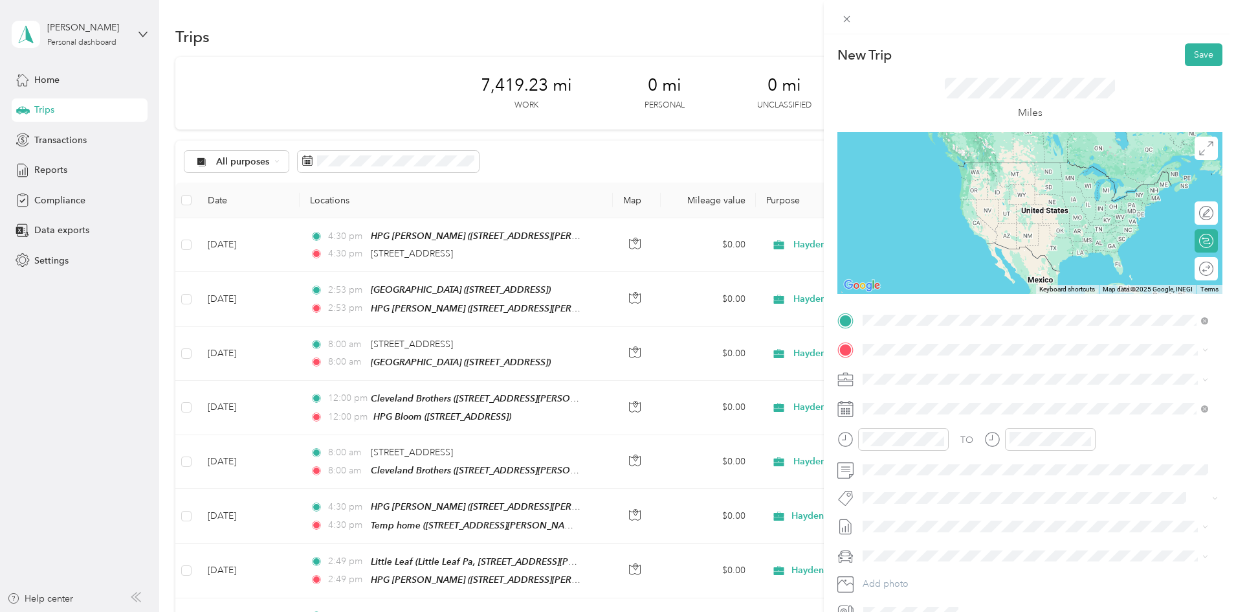
click at [934, 373] on span "[STREET_ADDRESS][US_STATE]" at bounding box center [951, 367] width 129 height 12
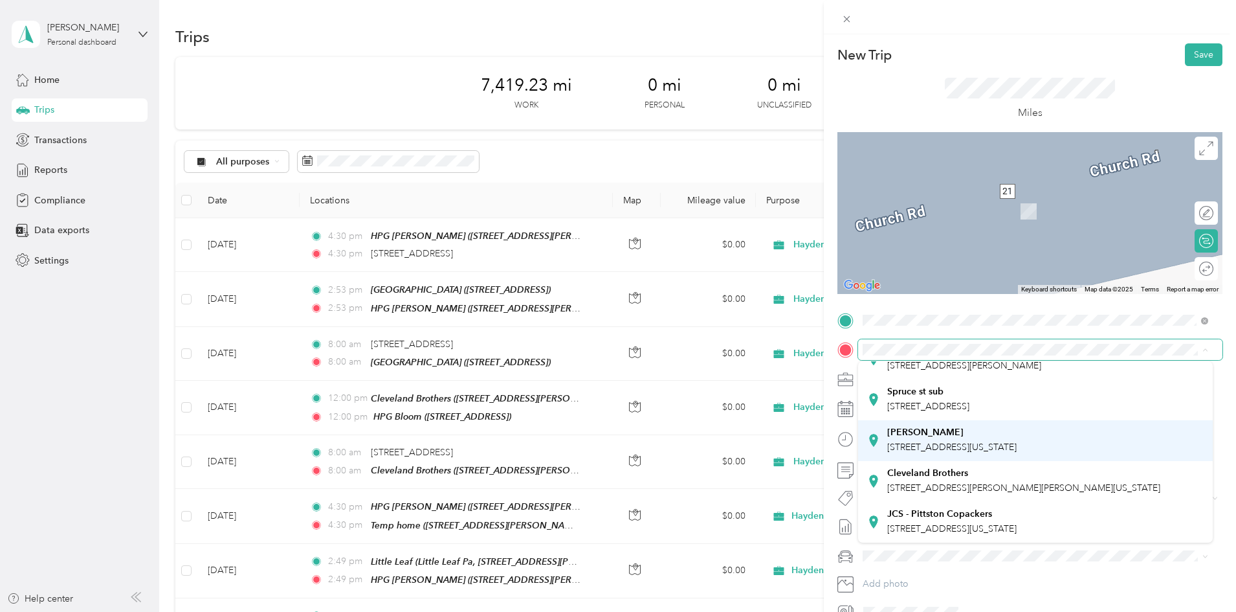
scroll to position [267, 0]
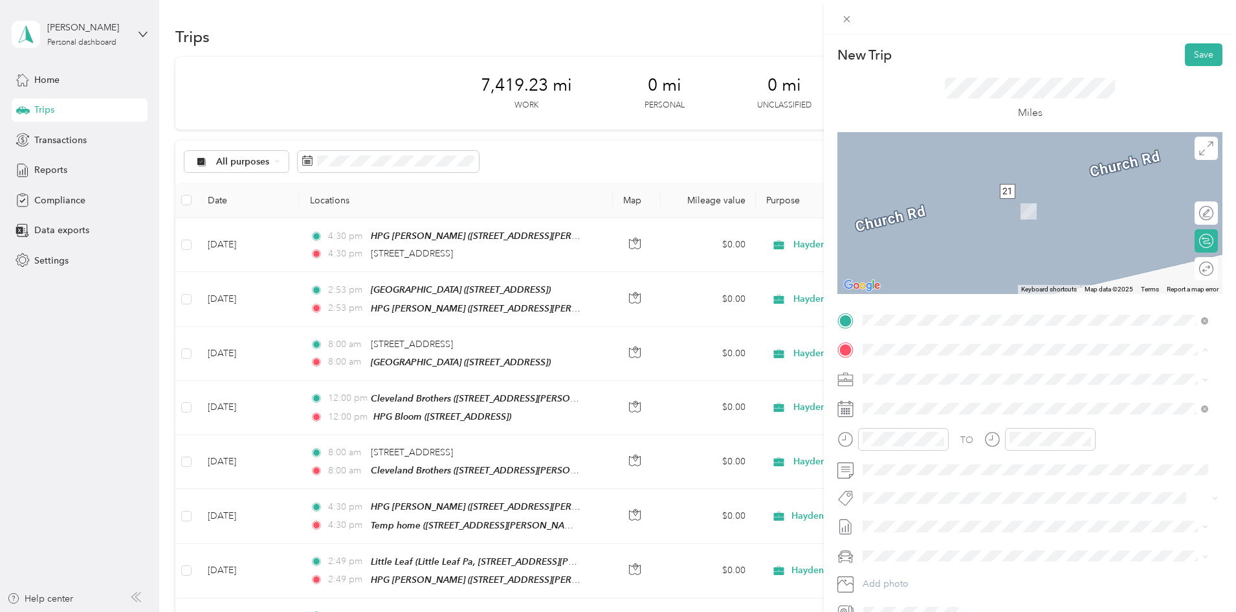
click at [935, 508] on strong "JCS - Pittston Copackers" at bounding box center [939, 514] width 105 height 12
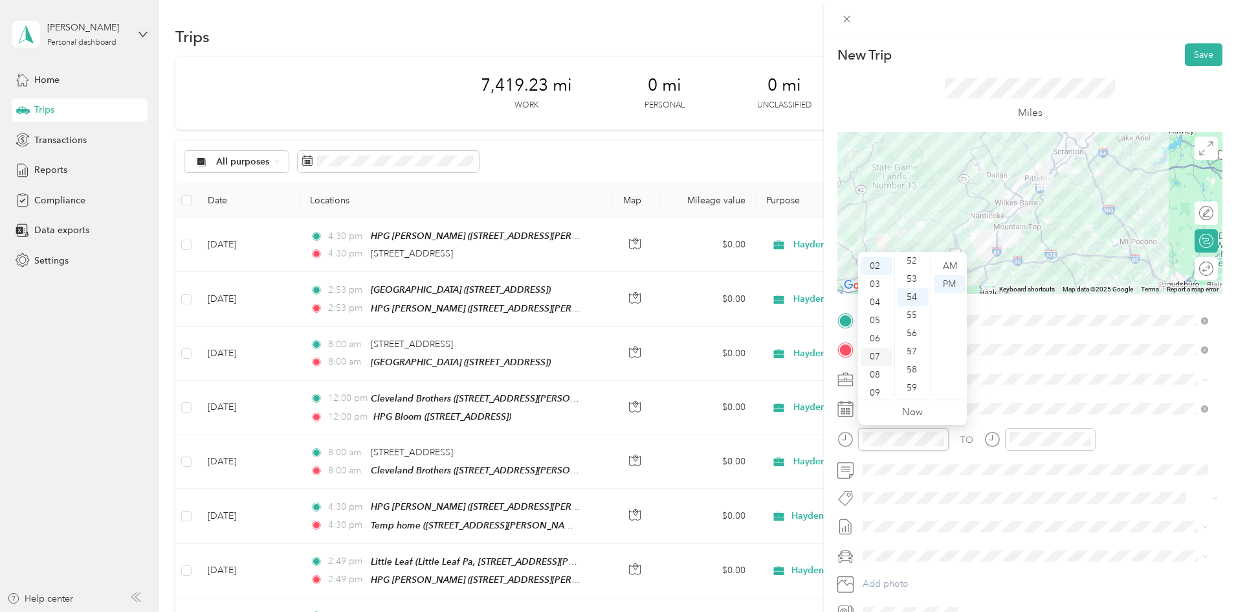
scroll to position [0, 0]
click at [880, 269] on div "12" at bounding box center [876, 266] width 31 height 18
click at [908, 266] on div "00" at bounding box center [913, 266] width 31 height 18
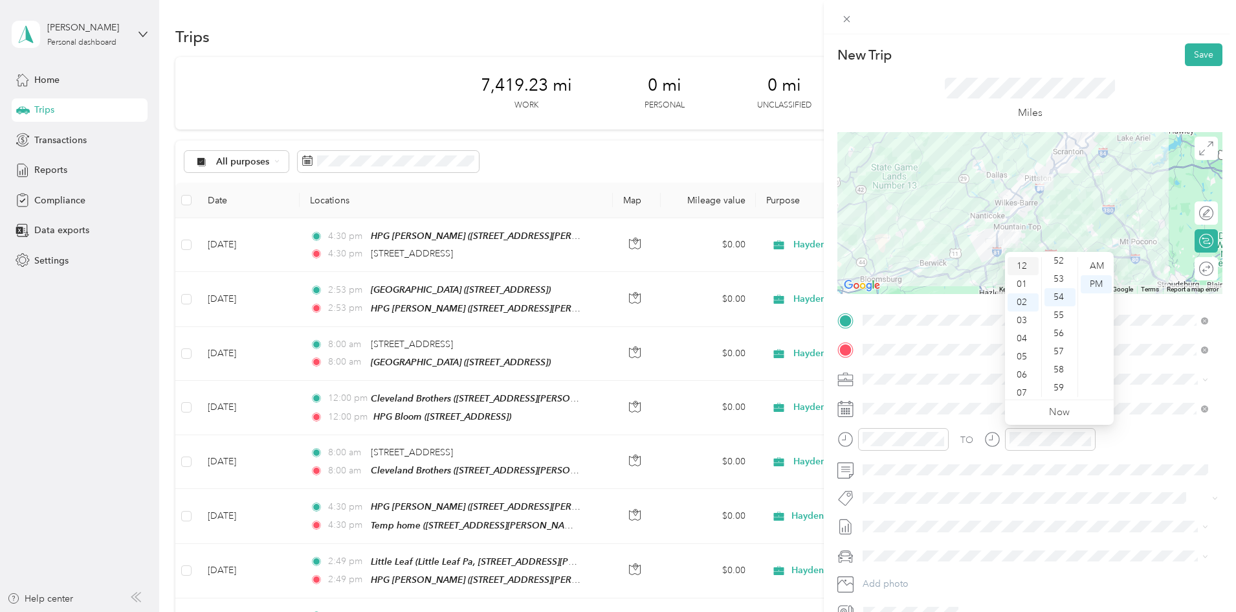
click at [1023, 267] on div "12" at bounding box center [1023, 266] width 31 height 18
click at [1060, 266] on div "00" at bounding box center [1060, 266] width 31 height 18
click at [1095, 284] on div "PM" at bounding box center [1096, 284] width 31 height 18
click at [1128, 424] on div "TO Add photo" at bounding box center [1030, 466] width 385 height 313
click at [1196, 58] on button "Save" at bounding box center [1204, 54] width 38 height 23
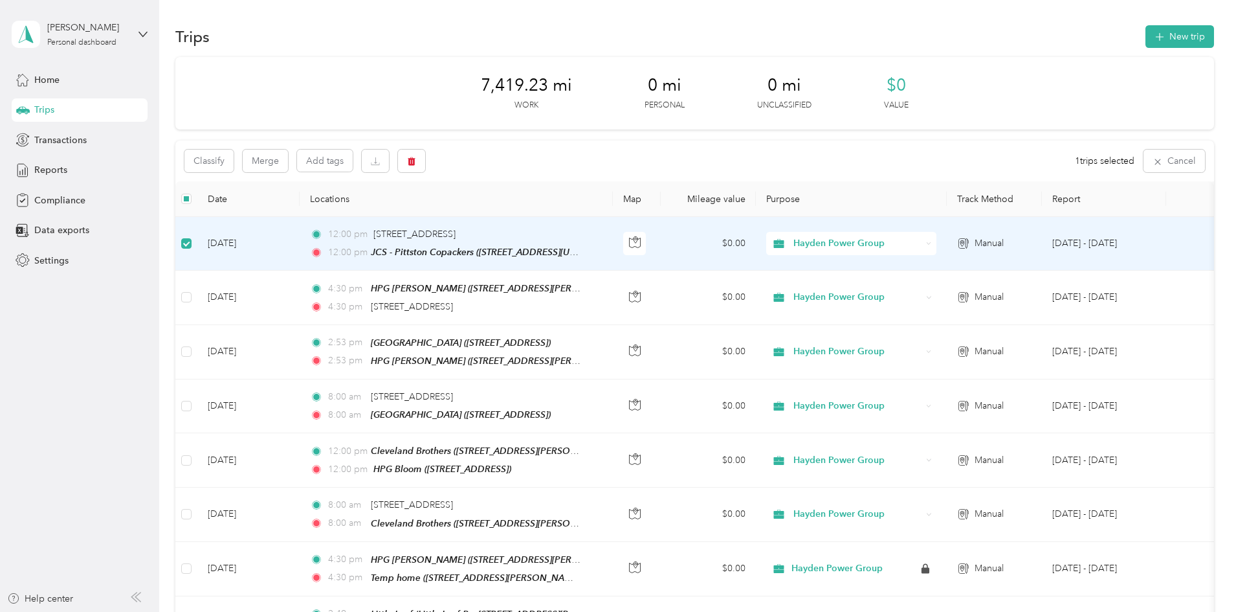
click at [300, 241] on td "[DATE]" at bounding box center [248, 244] width 102 height 54
click at [197, 243] on td at bounding box center [186, 244] width 22 height 54
click at [300, 252] on td "[DATE]" at bounding box center [248, 245] width 102 height 54
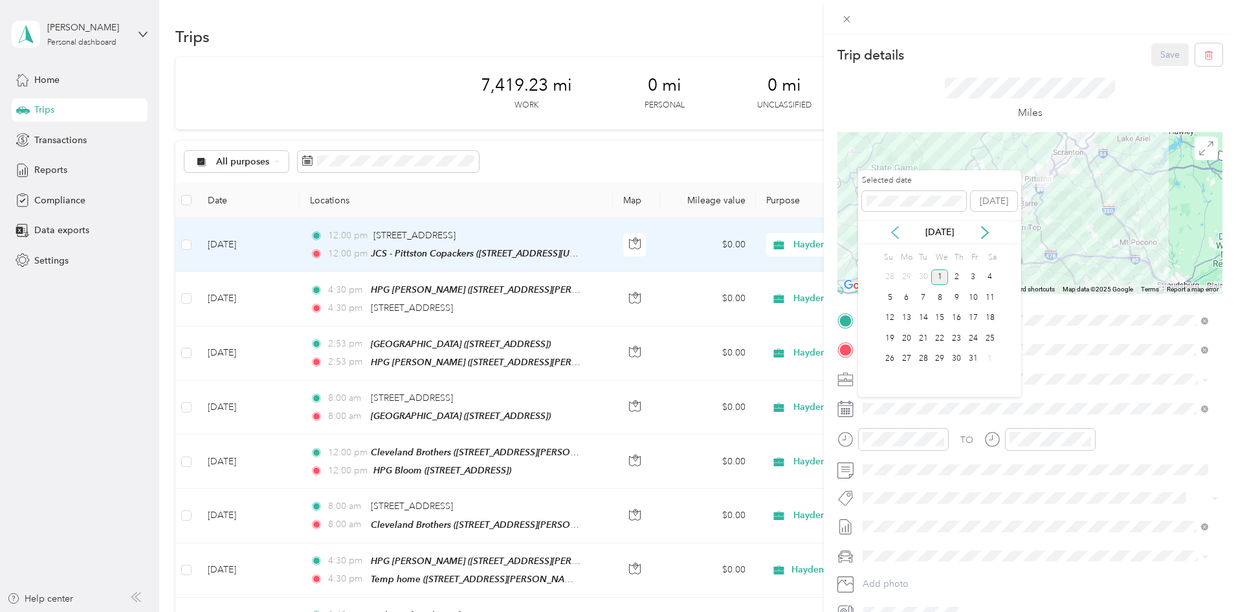
click at [899, 236] on icon at bounding box center [895, 232] width 13 height 13
click at [907, 314] on div "15" at bounding box center [907, 318] width 17 height 16
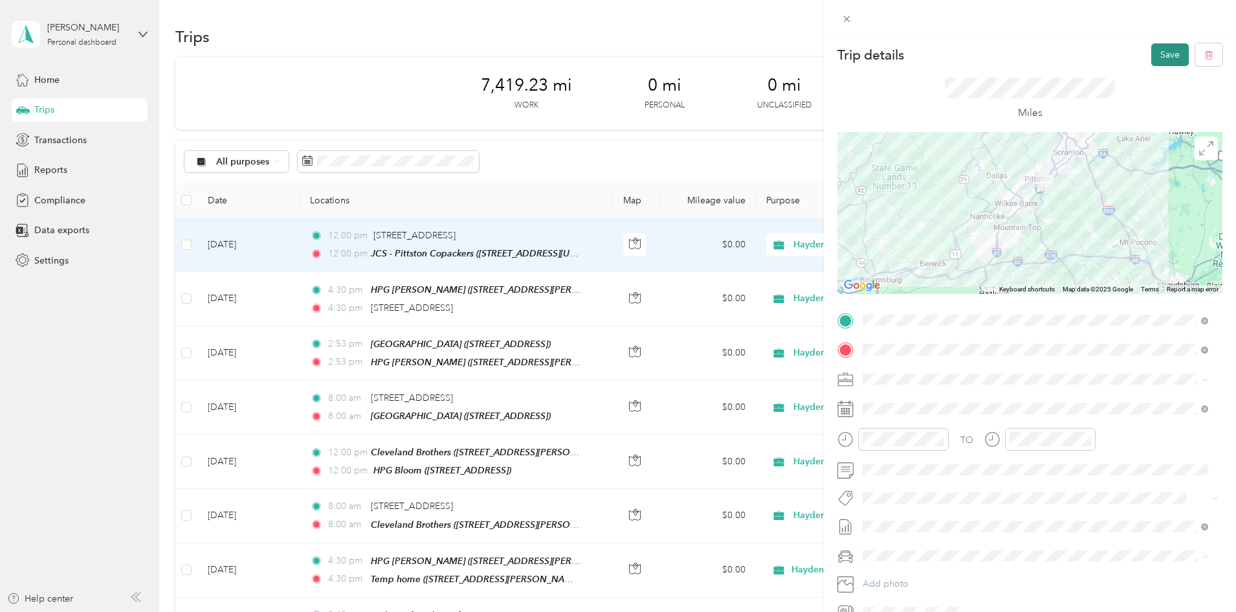
click at [1166, 56] on button "Save" at bounding box center [1171, 54] width 38 height 23
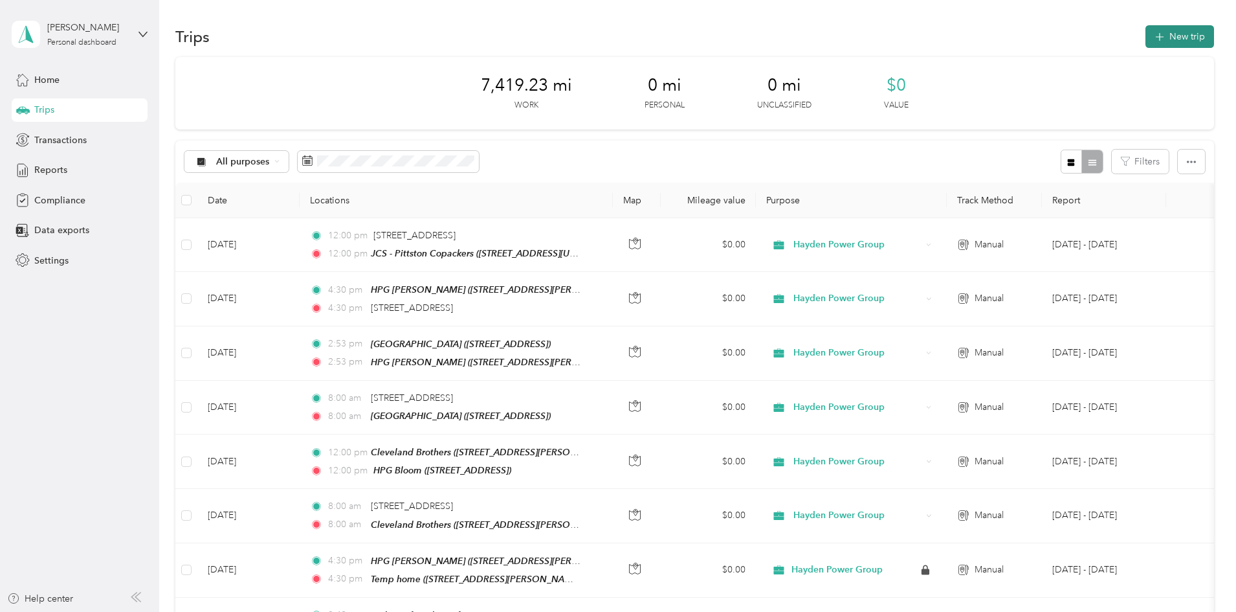
click at [1146, 39] on button "New trip" at bounding box center [1180, 36] width 69 height 23
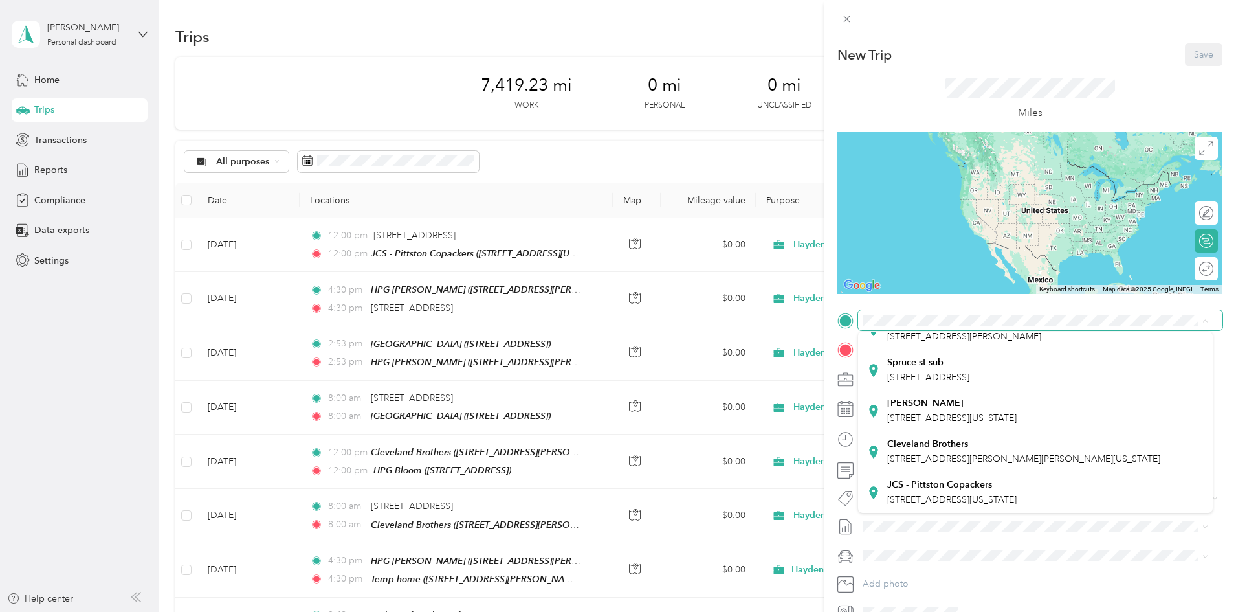
scroll to position [267, 0]
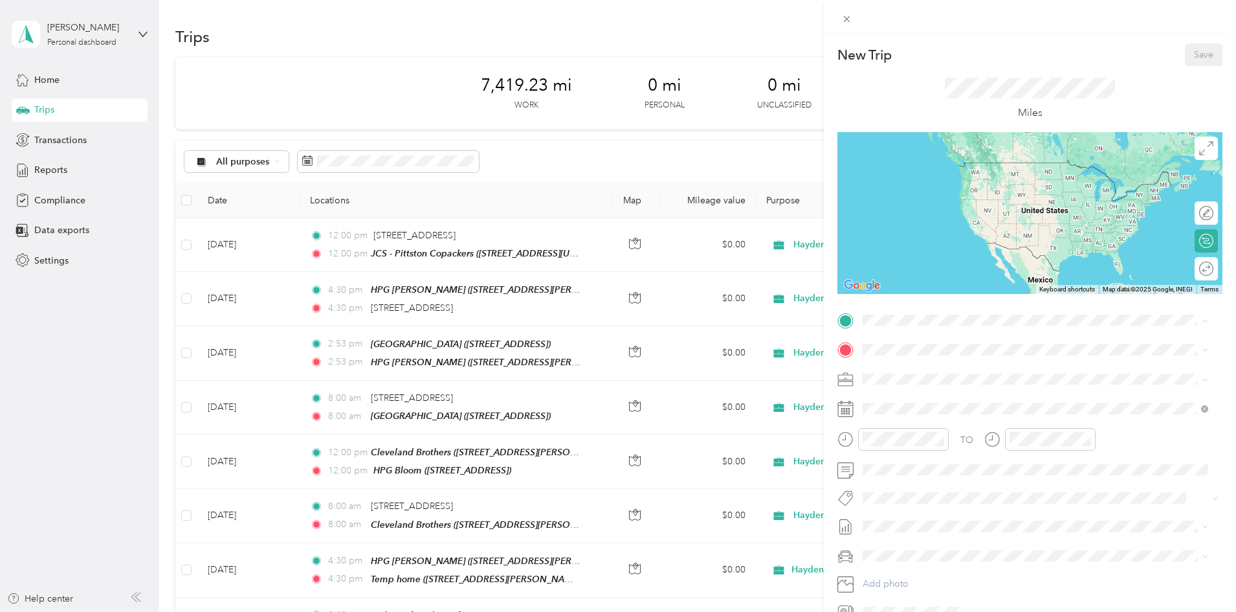
click at [933, 479] on strong "JCS - Pittston Copackers" at bounding box center [939, 485] width 105 height 12
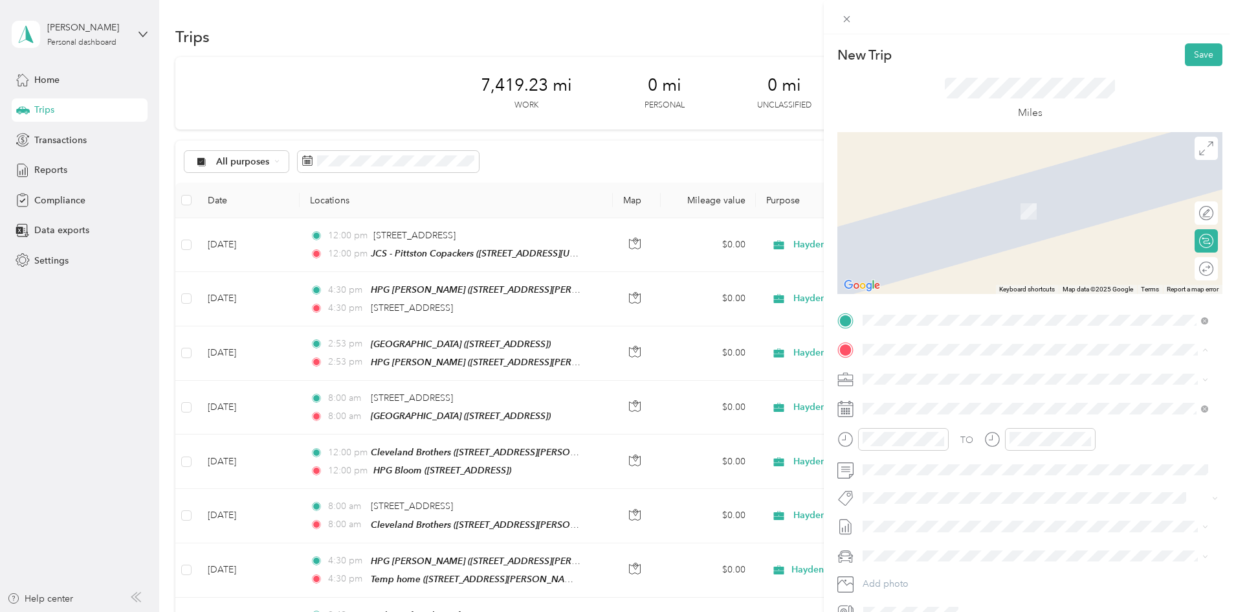
click at [917, 502] on strong "HPG [PERSON_NAME]" at bounding box center [936, 496] width 98 height 12
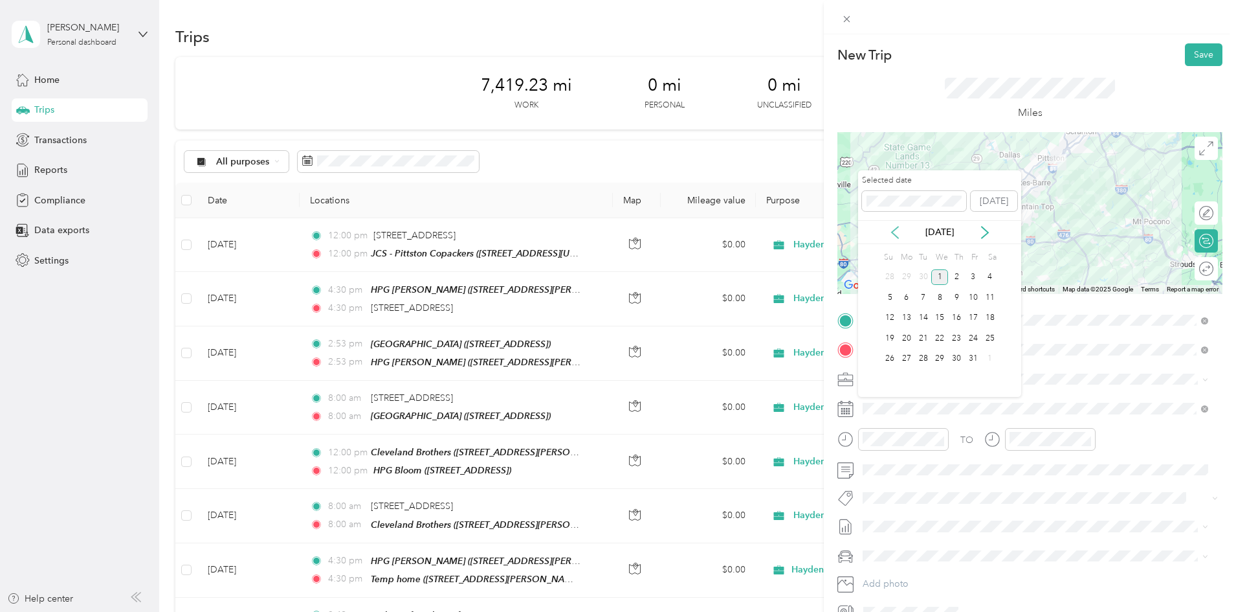
click at [898, 234] on icon at bounding box center [895, 232] width 13 height 13
click at [905, 321] on div "15" at bounding box center [907, 318] width 17 height 16
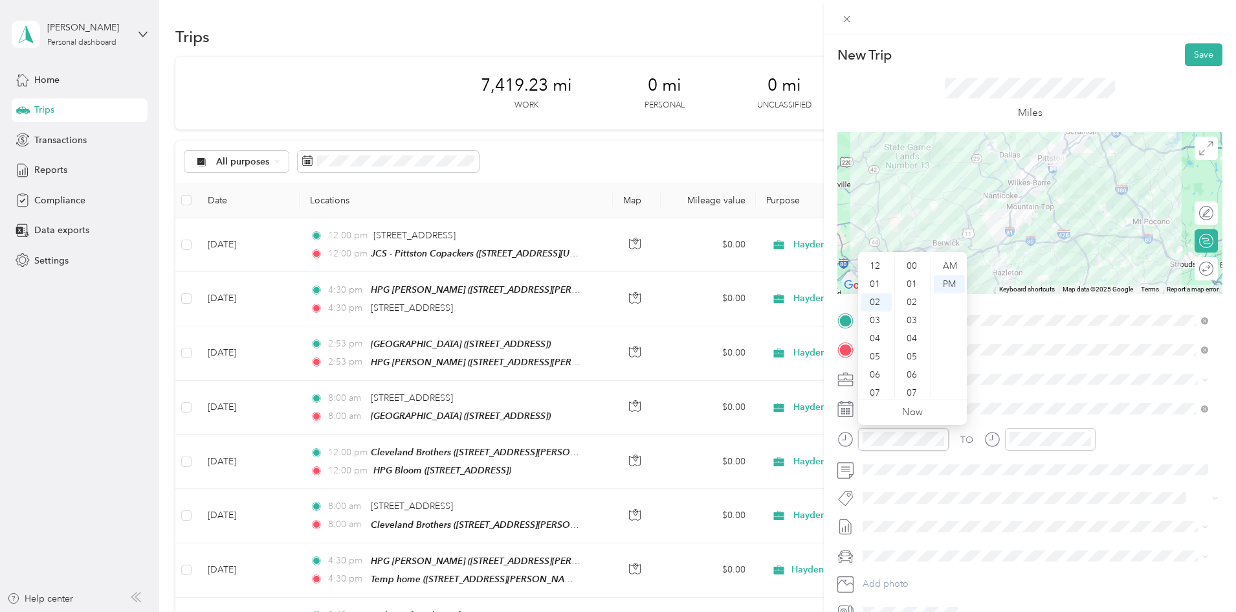
scroll to position [948, 0]
click at [1035, 476] on span at bounding box center [1040, 470] width 364 height 21
click at [1189, 56] on button "Save" at bounding box center [1204, 54] width 38 height 23
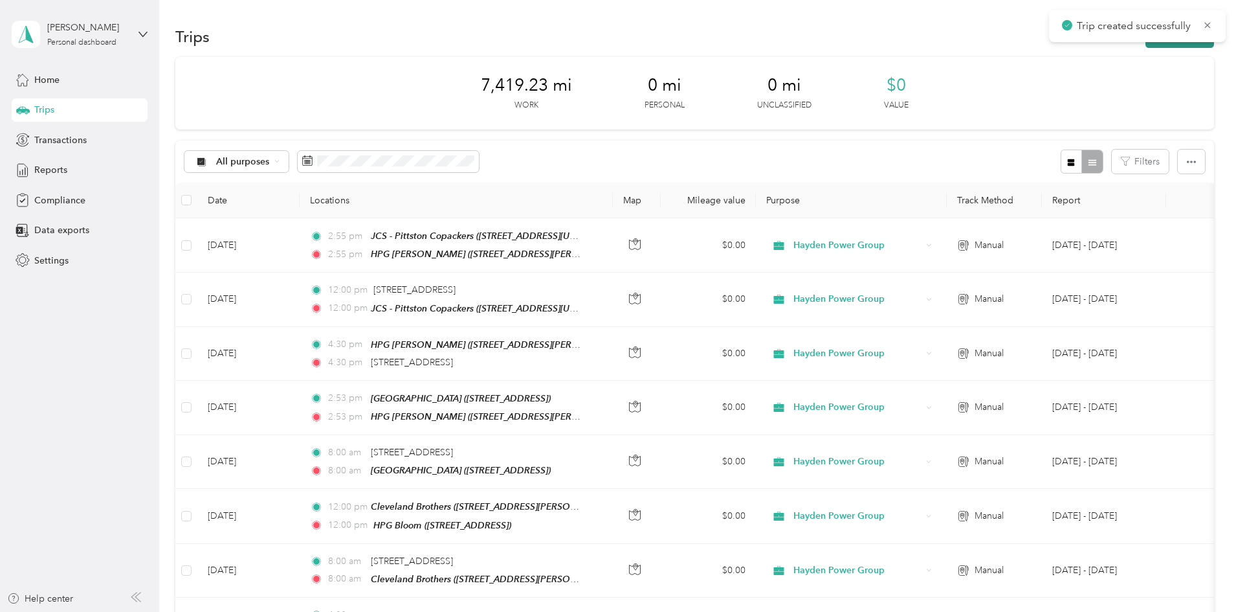
click at [1146, 45] on button "New trip" at bounding box center [1180, 36] width 69 height 23
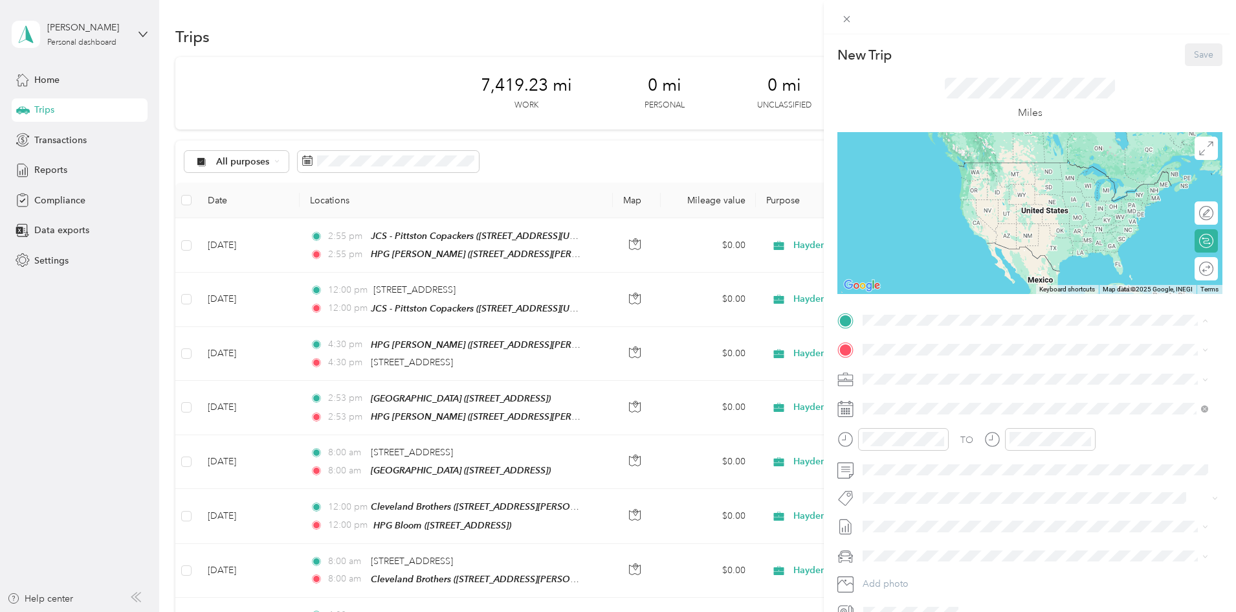
click at [924, 486] on div "HPG [PERSON_NAME] [STREET_ADDRESS][PERSON_NAME], [PERSON_NAME][GEOGRAPHIC_DATA]…" at bounding box center [1045, 481] width 317 height 41
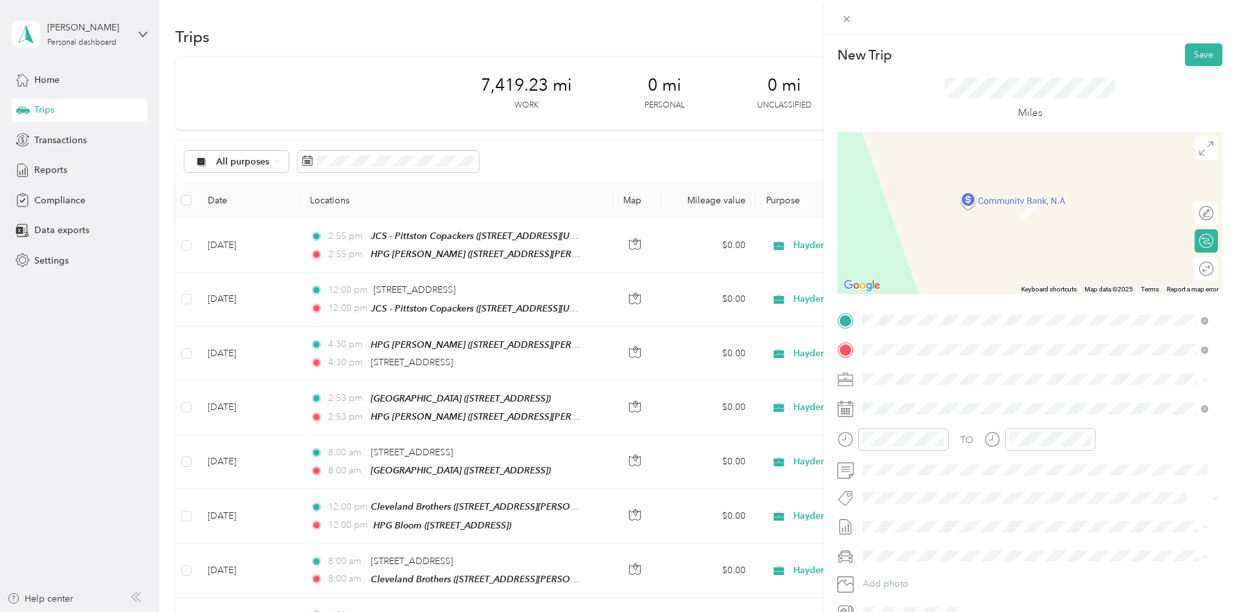
click at [933, 402] on span "[STREET_ADDRESS][US_STATE]" at bounding box center [951, 396] width 129 height 12
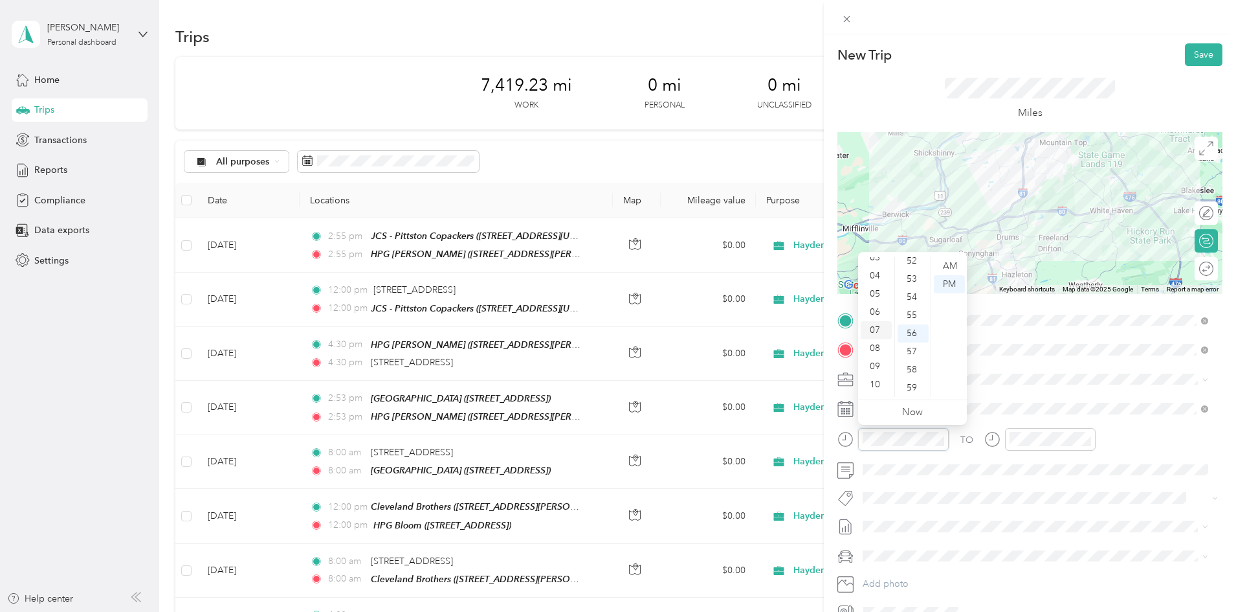
scroll to position [78, 0]
click at [876, 262] on div "04" at bounding box center [876, 261] width 31 height 18
click at [909, 313] on div "30" at bounding box center [913, 315] width 31 height 18
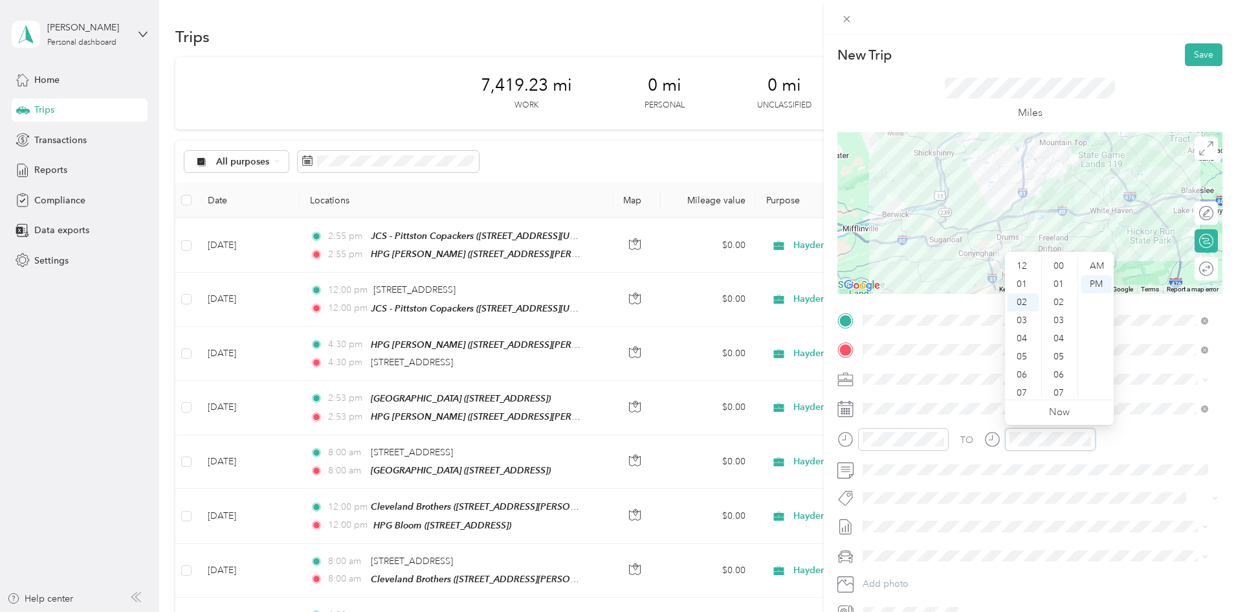
scroll to position [948, 0]
click at [1021, 298] on div "04" at bounding box center [1023, 302] width 31 height 18
click at [1058, 317] on div "30" at bounding box center [1060, 315] width 31 height 18
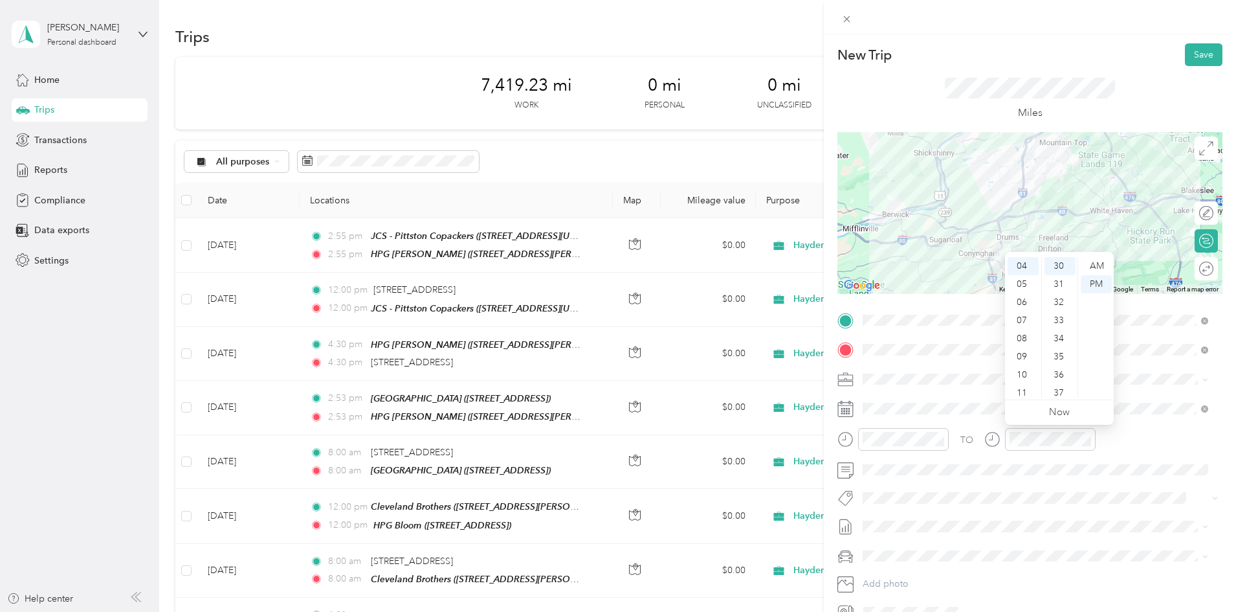
click at [1142, 447] on div "TO" at bounding box center [1030, 444] width 385 height 32
click at [1185, 56] on button "Save" at bounding box center [1204, 54] width 38 height 23
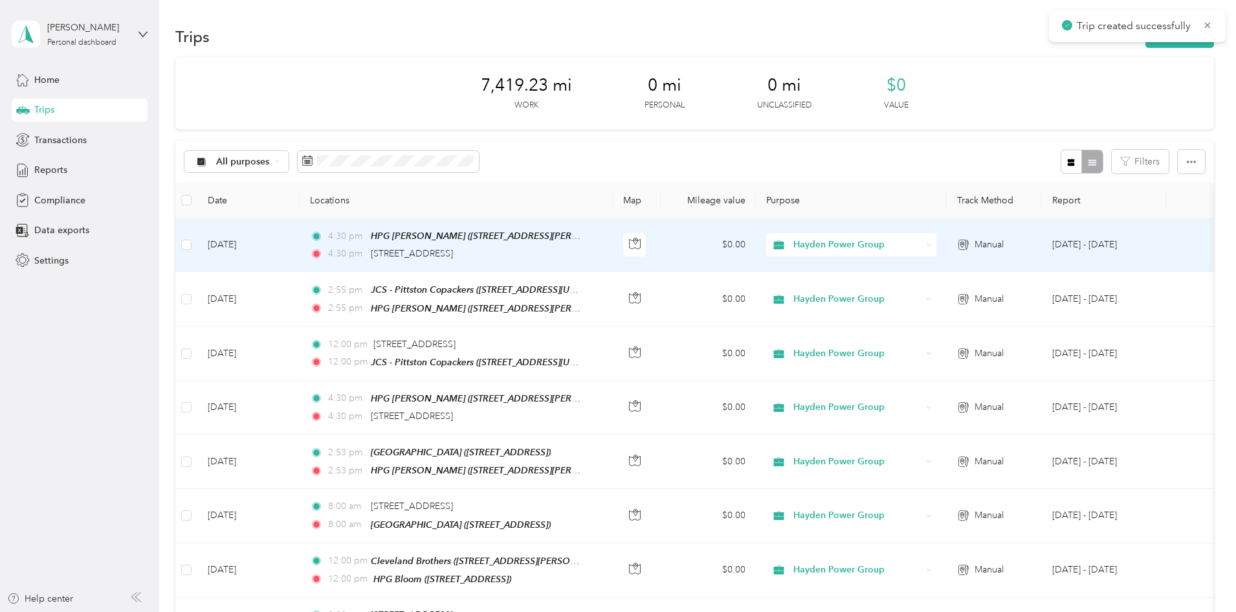
click at [300, 245] on td "[DATE]" at bounding box center [248, 245] width 102 height 54
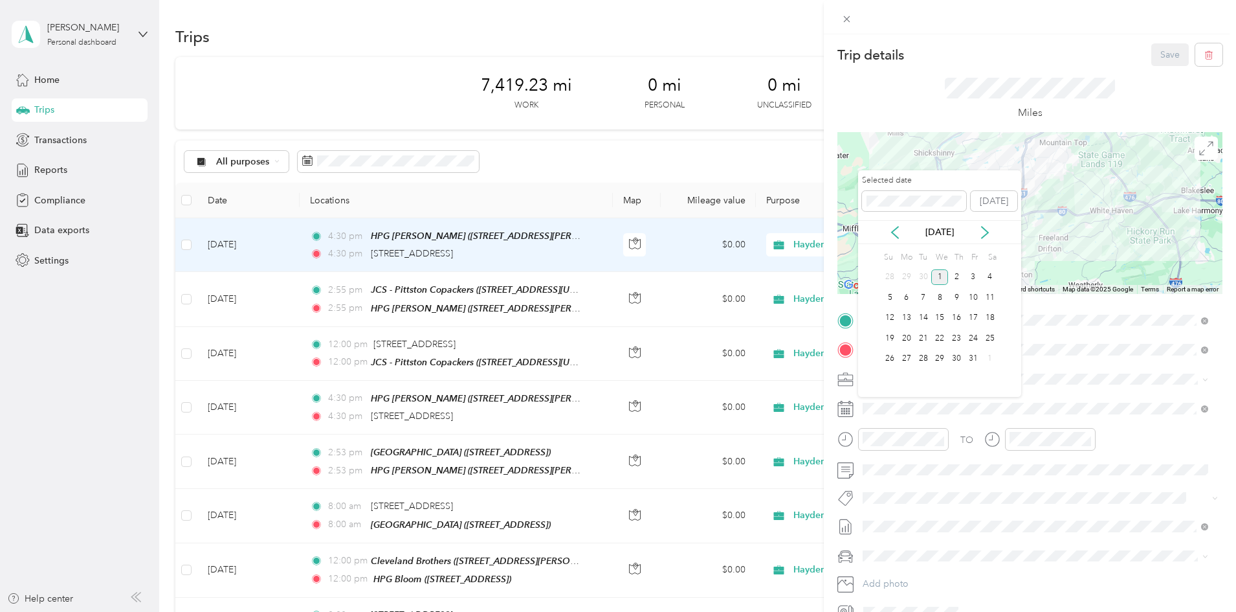
click at [895, 235] on icon at bounding box center [895, 232] width 13 height 13
click at [909, 321] on div "15" at bounding box center [907, 318] width 17 height 16
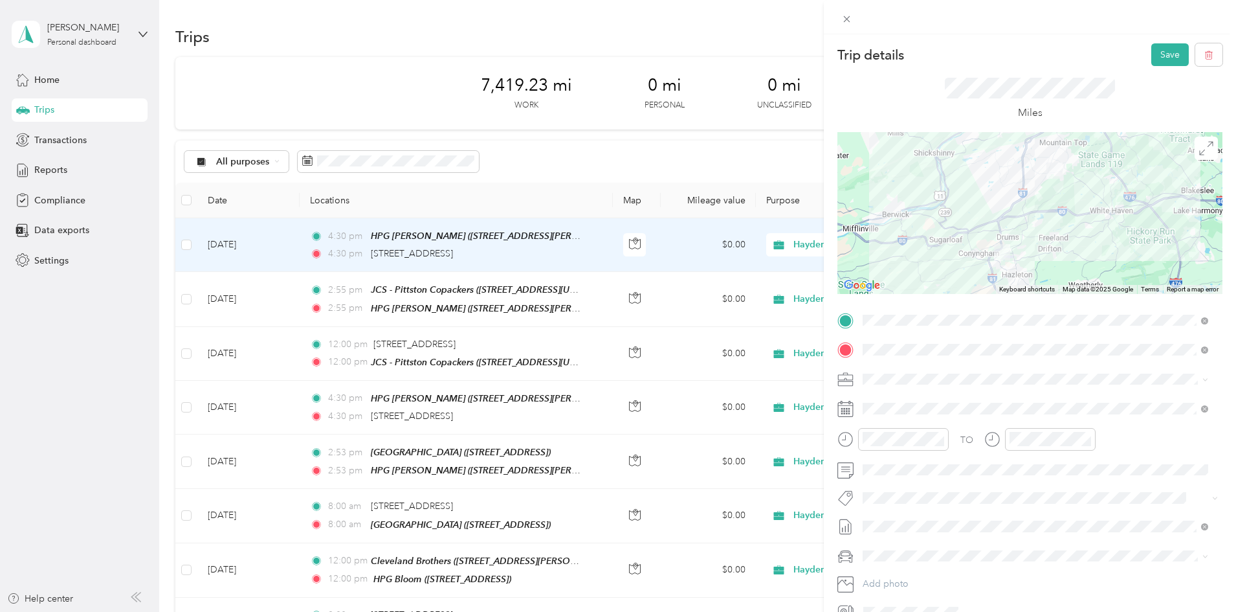
click at [1151, 36] on div "Trip details Save This trip cannot be edited because it is either under review,…" at bounding box center [1030, 340] width 412 height 612
click at [1152, 49] on button "Save" at bounding box center [1171, 54] width 38 height 23
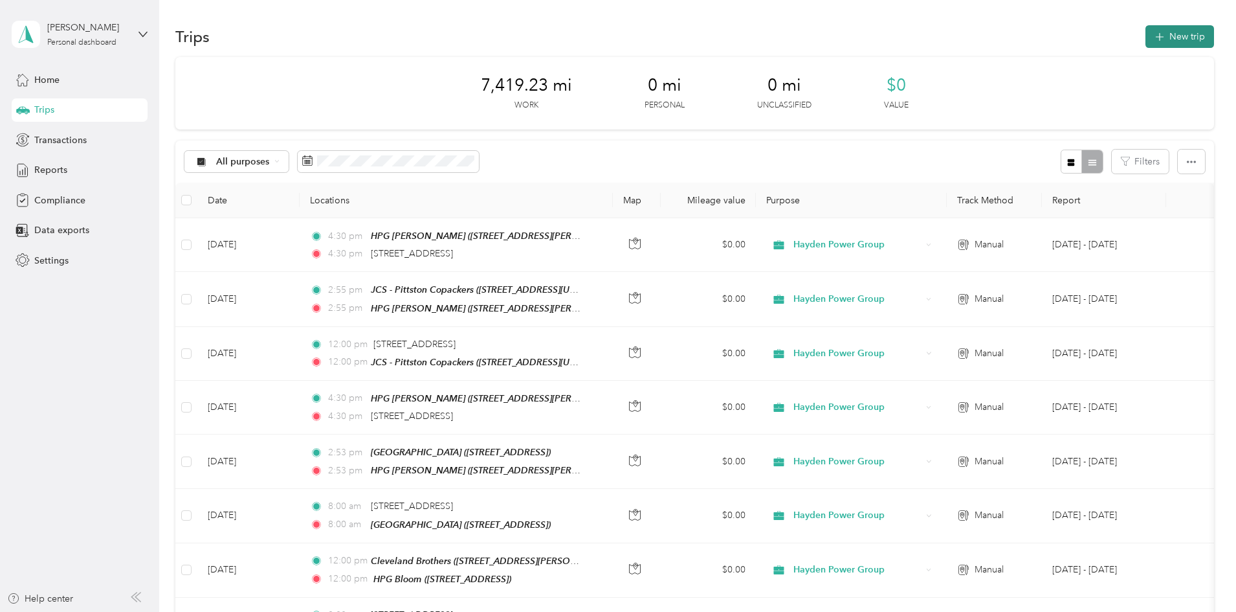
click at [1146, 36] on button "New trip" at bounding box center [1180, 36] width 69 height 23
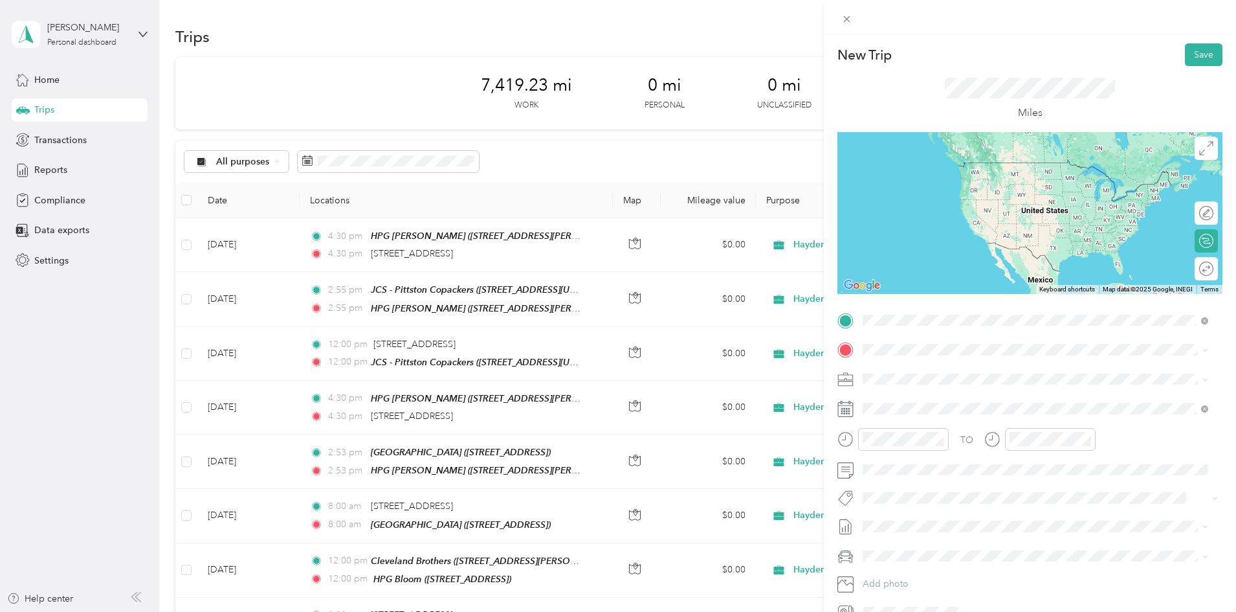
click at [1154, 374] on div "[STREET_ADDRESS][US_STATE]" at bounding box center [1035, 367] width 337 height 17
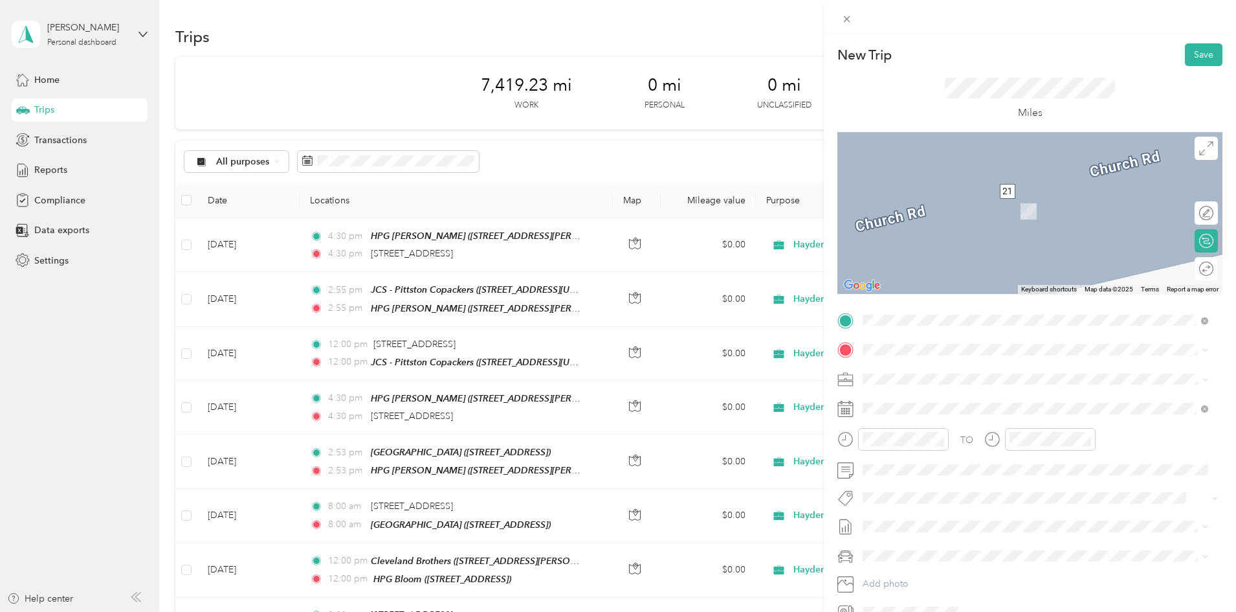
drag, startPoint x: 1107, startPoint y: 328, endPoint x: 1124, endPoint y: 372, distance: 47.1
drag, startPoint x: 1124, startPoint y: 372, endPoint x: 891, endPoint y: 357, distance: 233.5
click at [890, 357] on span at bounding box center [1040, 349] width 364 height 21
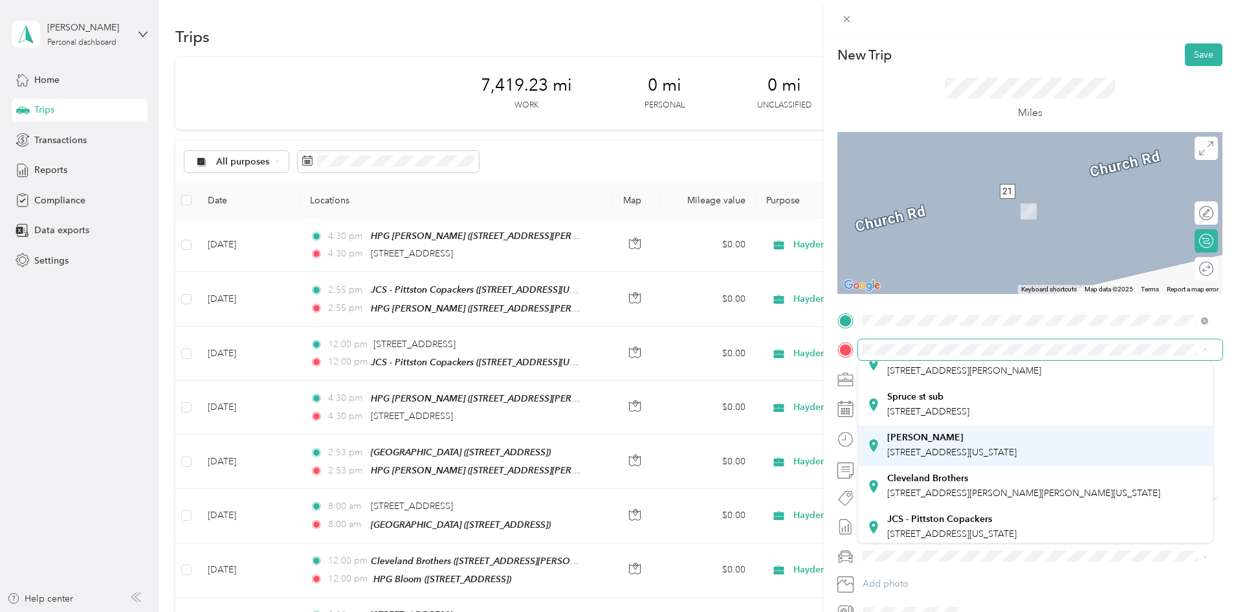
scroll to position [259, 0]
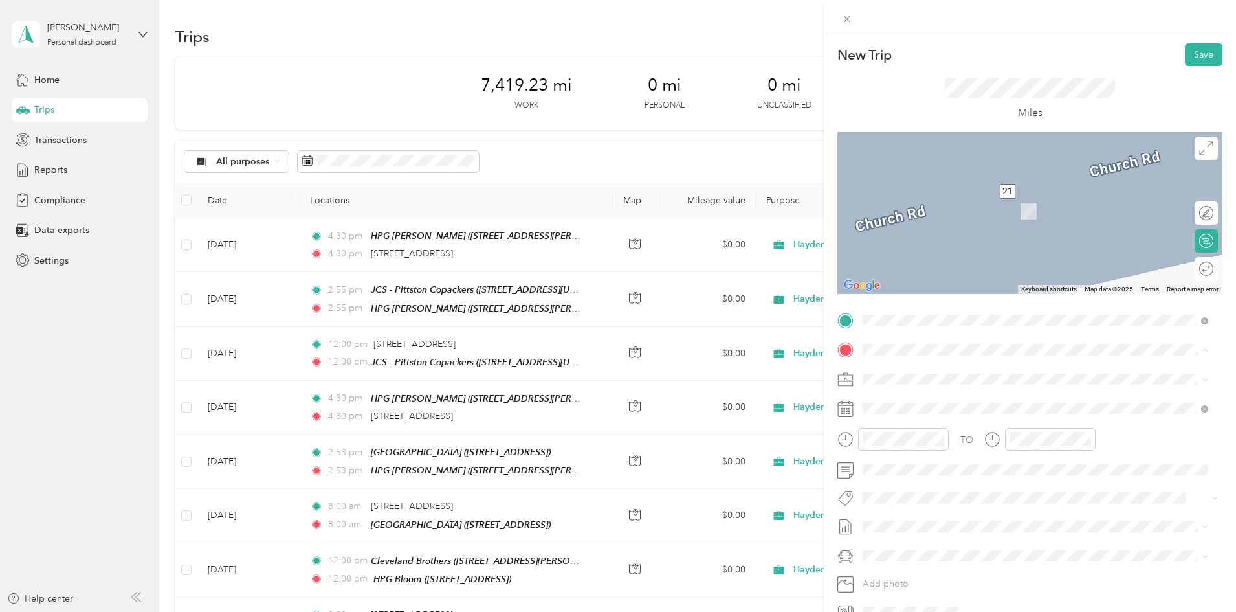
click at [933, 482] on span "[STREET_ADDRESS][PERSON_NAME][PERSON_NAME][US_STATE]" at bounding box center [1023, 487] width 273 height 11
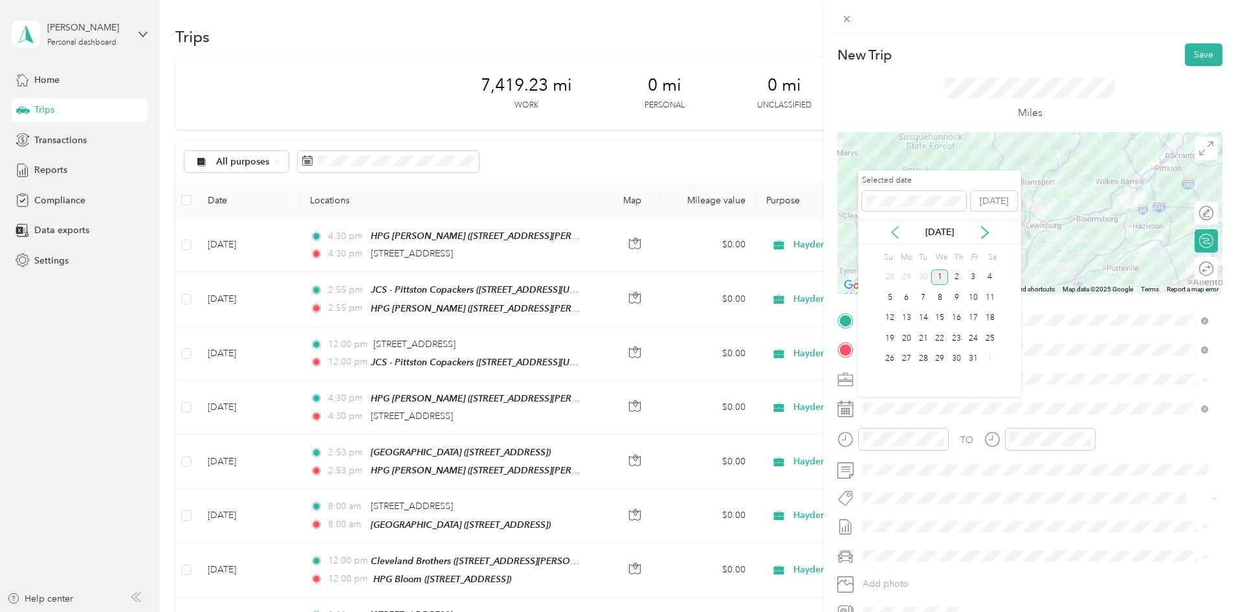
click at [892, 235] on icon at bounding box center [895, 232] width 13 height 13
click at [922, 321] on div "16" at bounding box center [923, 318] width 17 height 16
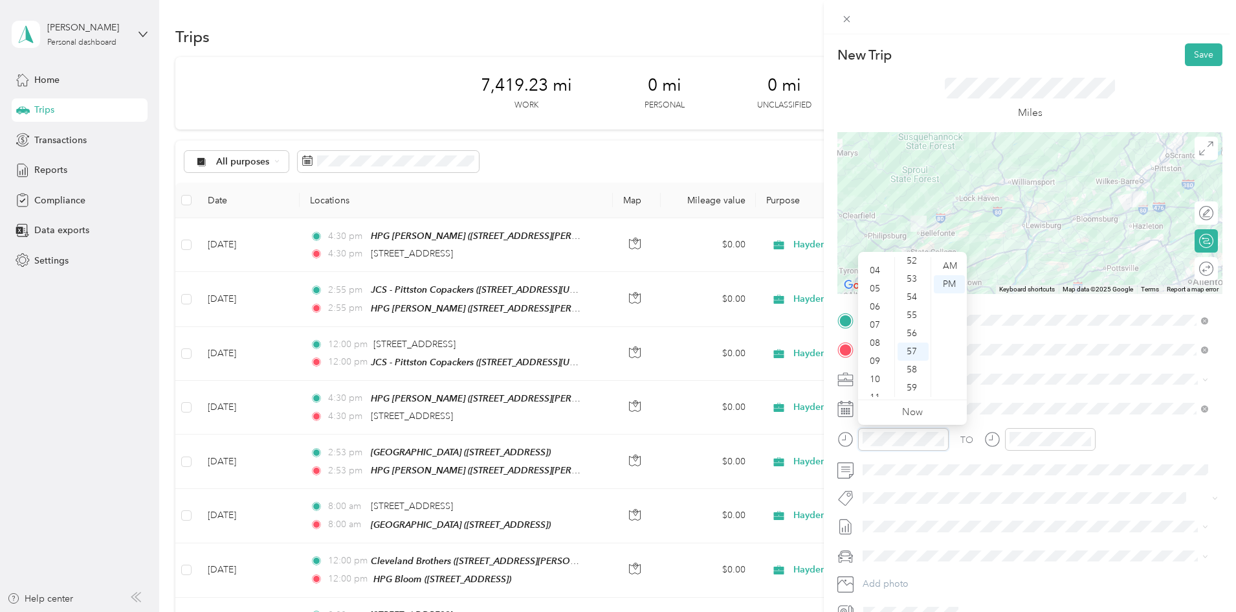
scroll to position [78, 0]
click at [877, 336] on div "08" at bounding box center [876, 333] width 31 height 18
click at [908, 266] on div "00" at bounding box center [913, 266] width 31 height 18
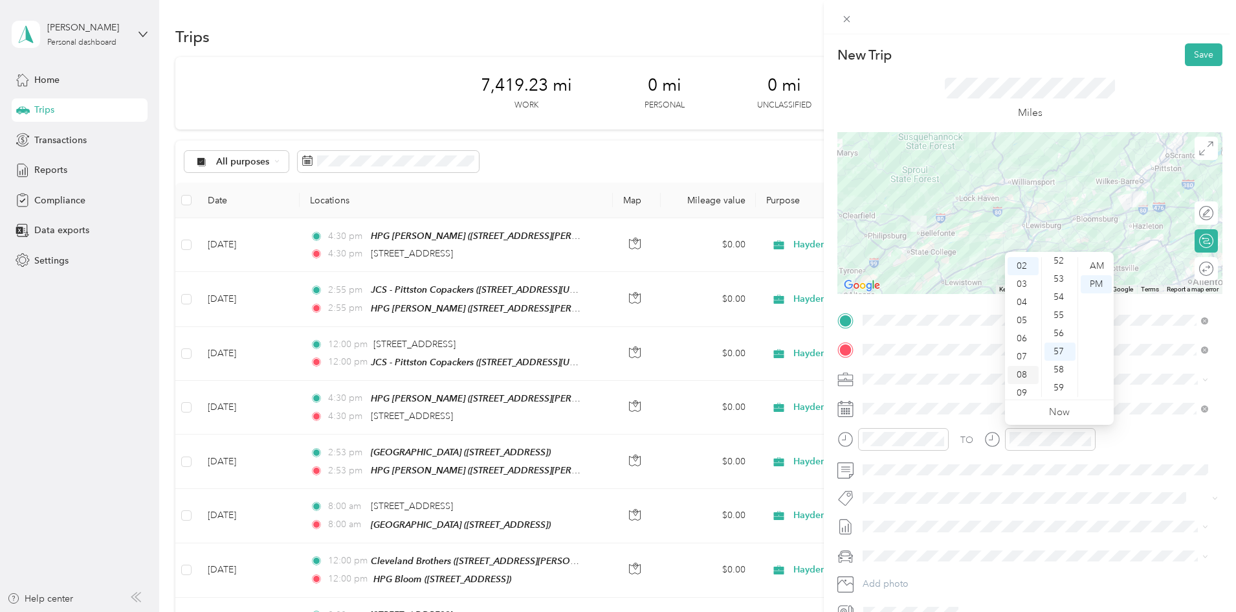
click at [1025, 376] on div "08" at bounding box center [1023, 375] width 31 height 18
click at [1058, 262] on div "00" at bounding box center [1060, 266] width 31 height 18
click at [1125, 447] on div "TO" at bounding box center [1030, 444] width 385 height 32
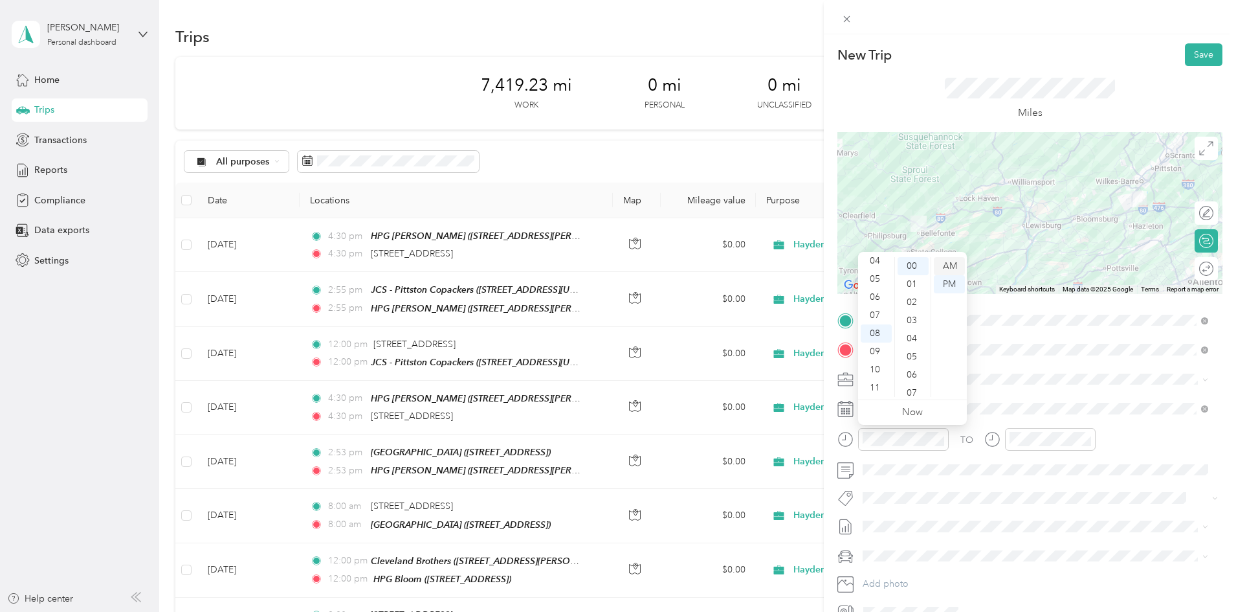
click at [952, 264] on div "AM" at bounding box center [949, 266] width 31 height 18
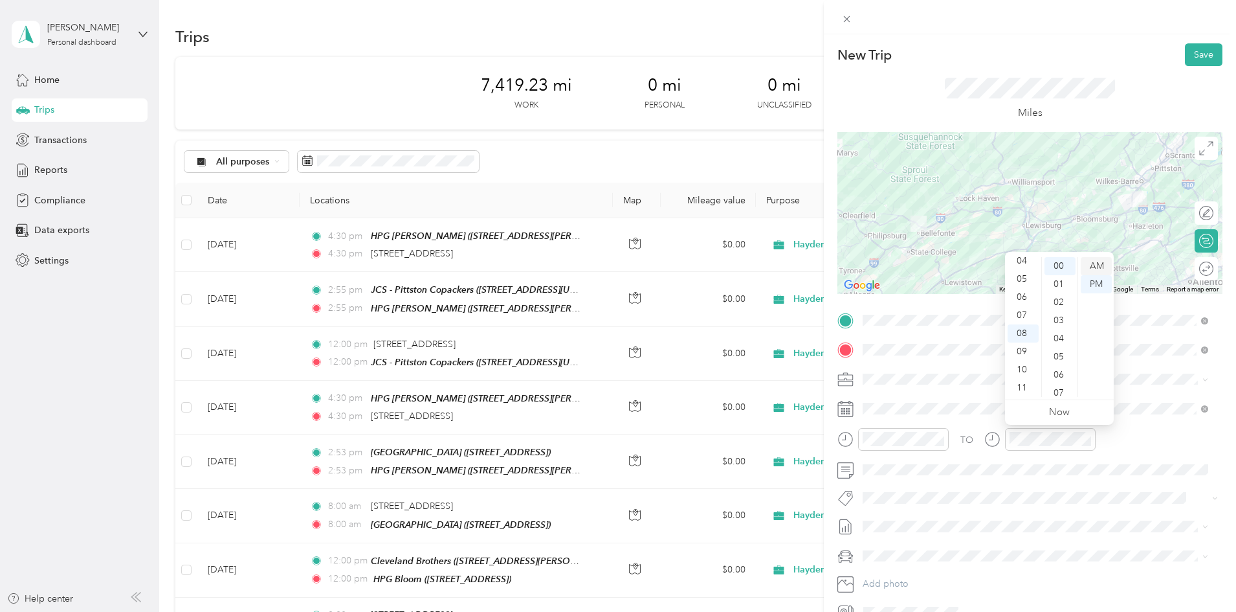
click at [1095, 268] on div "AM" at bounding box center [1096, 266] width 31 height 18
click at [1142, 441] on div "TO" at bounding box center [1030, 444] width 385 height 32
click at [1196, 58] on button "Save" at bounding box center [1204, 54] width 38 height 23
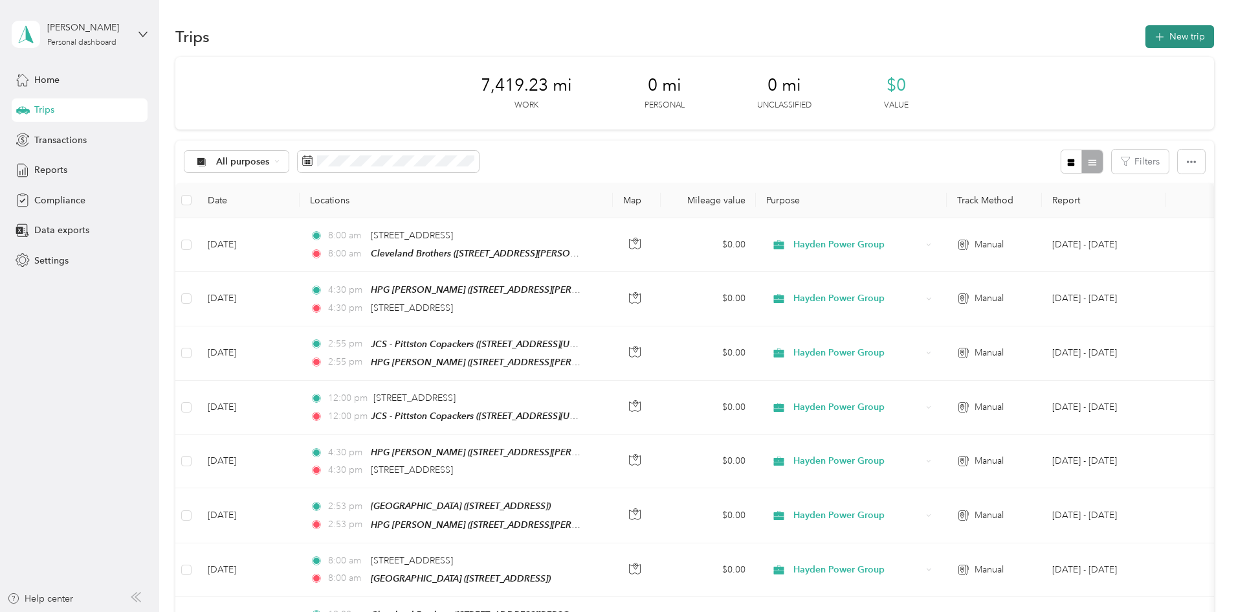
click at [1146, 34] on button "New trip" at bounding box center [1180, 36] width 69 height 23
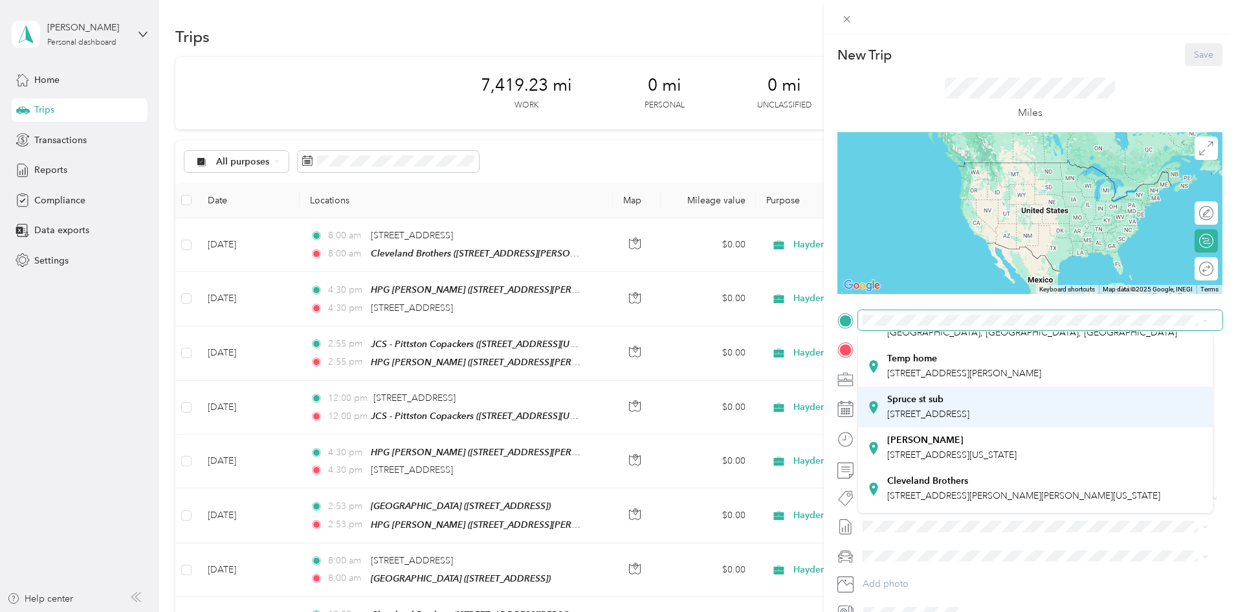
scroll to position [194, 0]
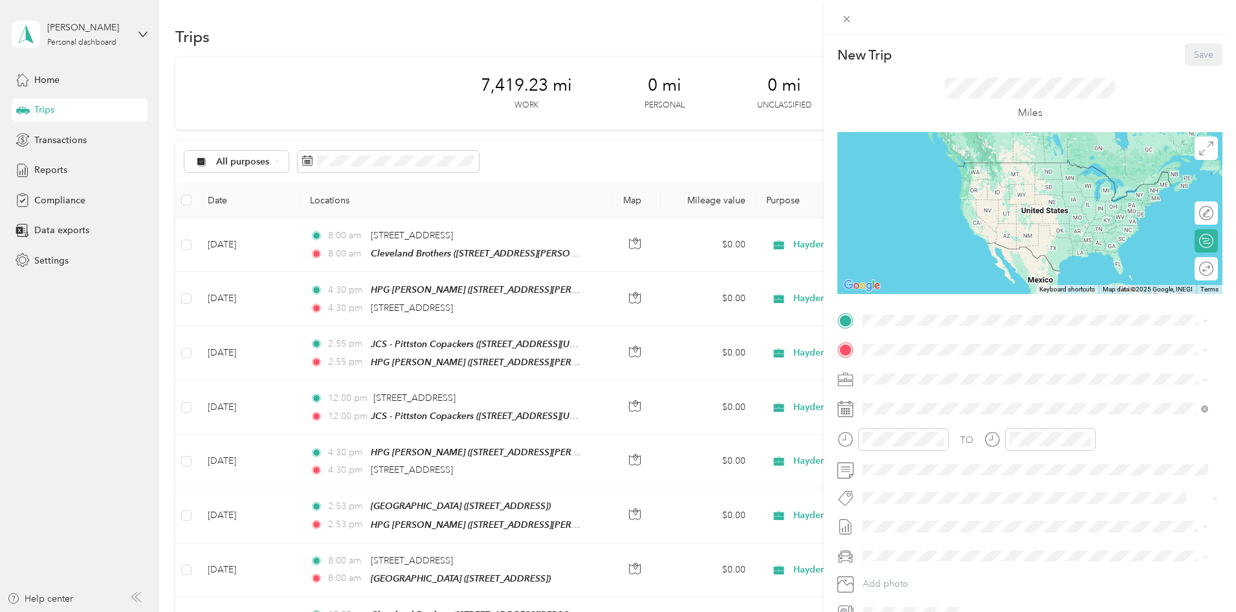
click at [930, 455] on strong "Cleveland Brothers" at bounding box center [927, 449] width 81 height 12
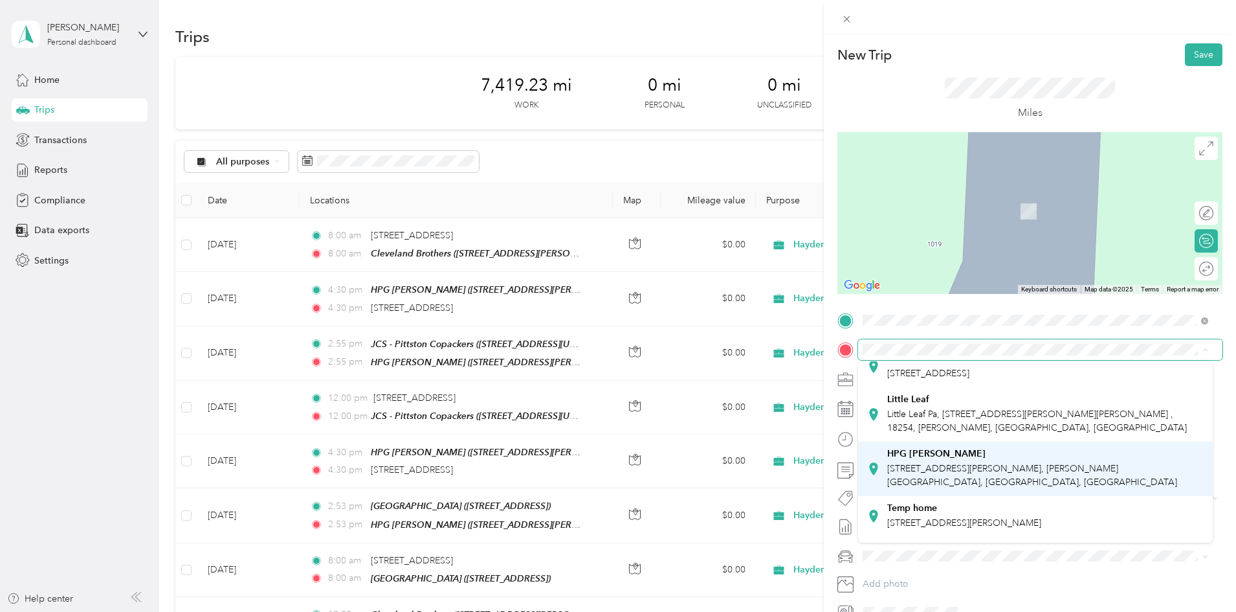
scroll to position [65, 0]
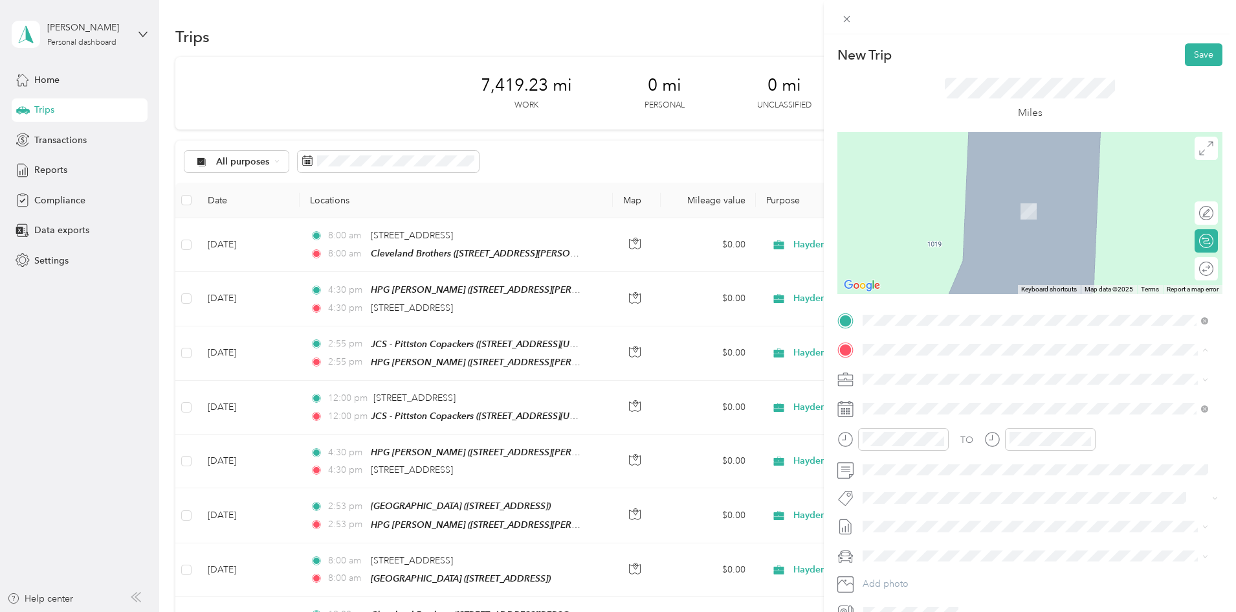
click at [935, 463] on span "[STREET_ADDRESS][PERSON_NAME], [PERSON_NAME][GEOGRAPHIC_DATA], [GEOGRAPHIC_DATA…" at bounding box center [1032, 452] width 290 height 25
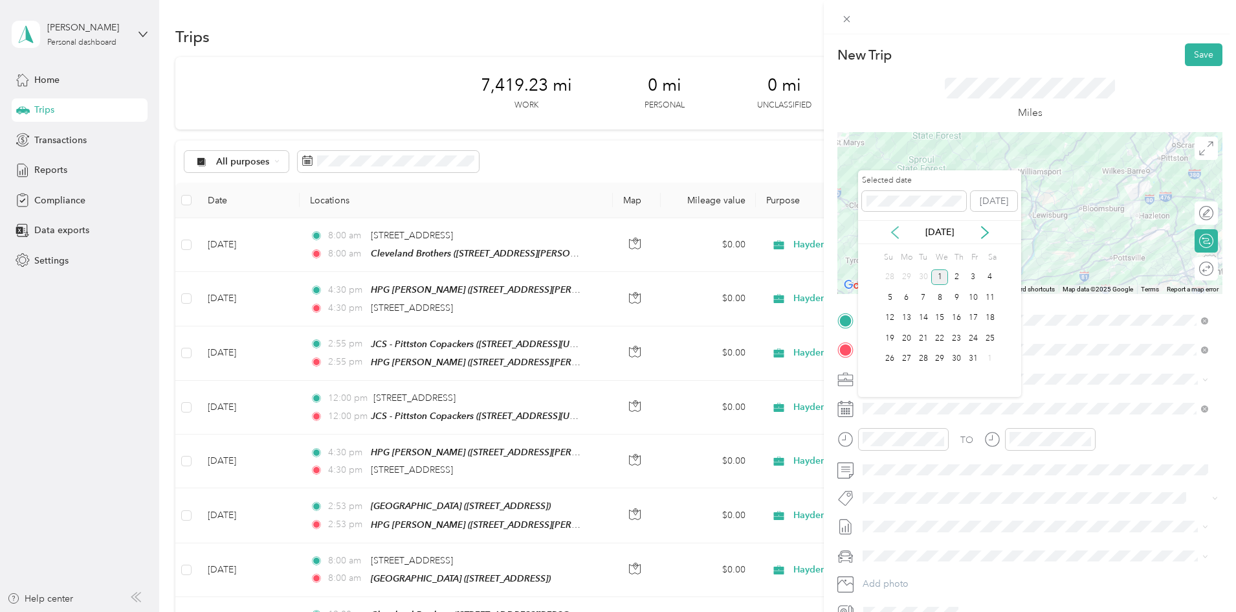
click at [897, 233] on icon at bounding box center [895, 232] width 13 height 13
click at [928, 317] on div "16" at bounding box center [923, 318] width 17 height 16
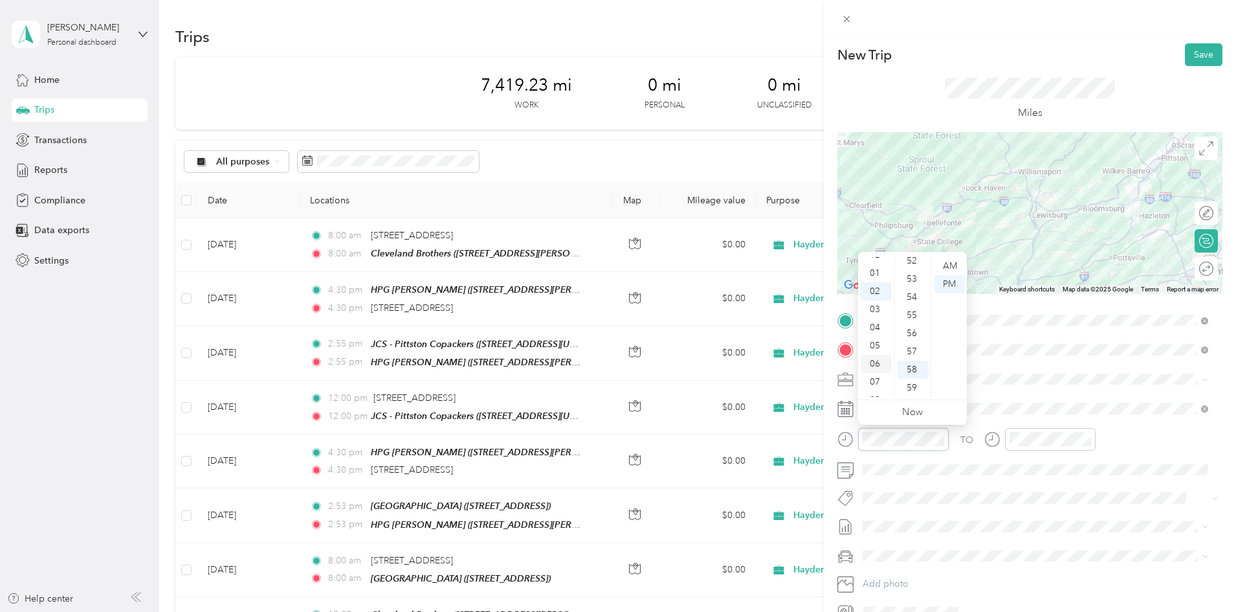
scroll to position [0, 0]
click at [873, 282] on div "01" at bounding box center [876, 284] width 31 height 18
click at [914, 267] on div "00" at bounding box center [913, 266] width 31 height 18
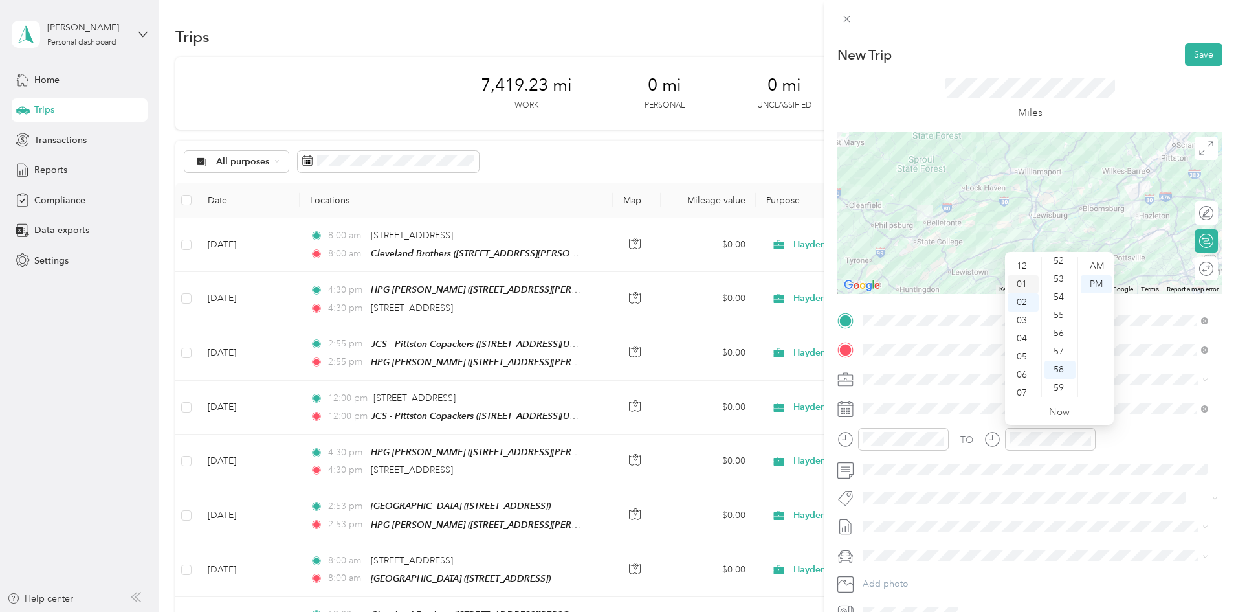
click at [1023, 288] on div "01" at bounding box center [1023, 284] width 31 height 18
click at [1060, 267] on div "00" at bounding box center [1060, 266] width 31 height 18
click at [1148, 440] on div "TO" at bounding box center [1030, 444] width 385 height 32
click at [1185, 54] on button "Save" at bounding box center [1204, 54] width 38 height 23
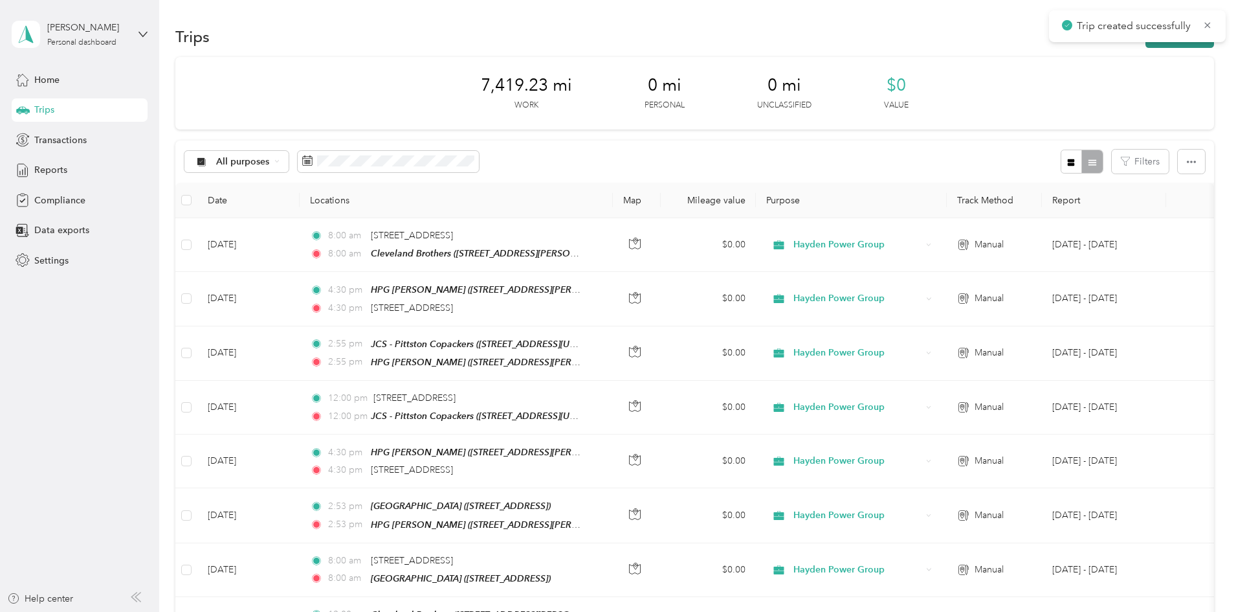
click at [1146, 47] on button "New trip" at bounding box center [1180, 36] width 69 height 23
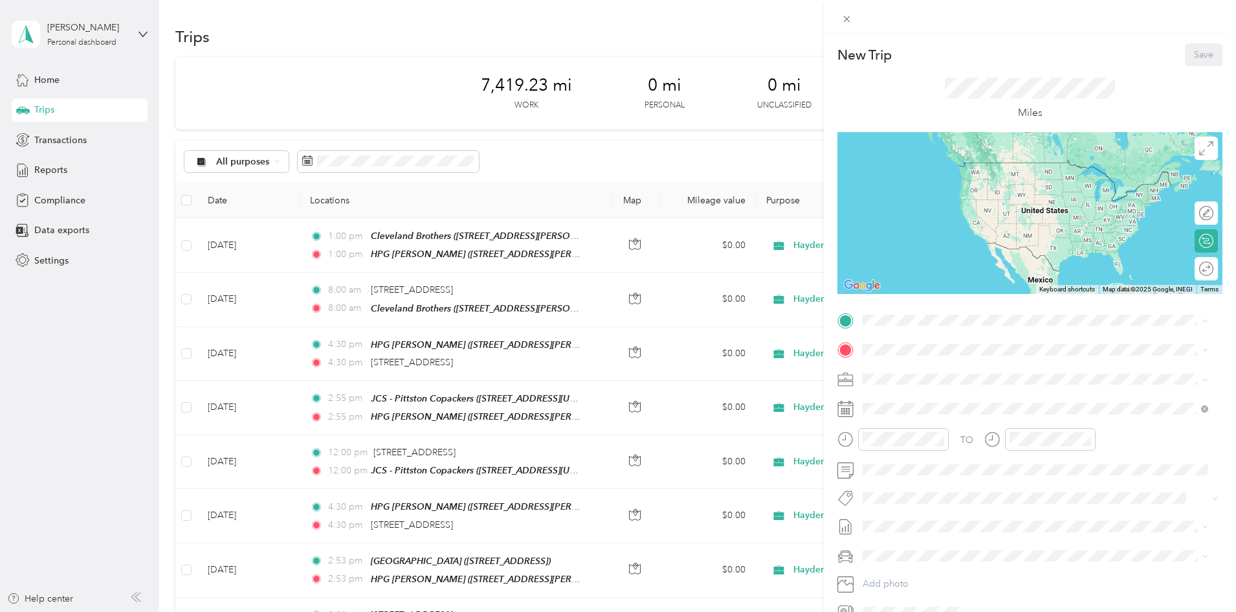
click at [928, 473] on strong "HPG [PERSON_NAME]" at bounding box center [936, 467] width 98 height 12
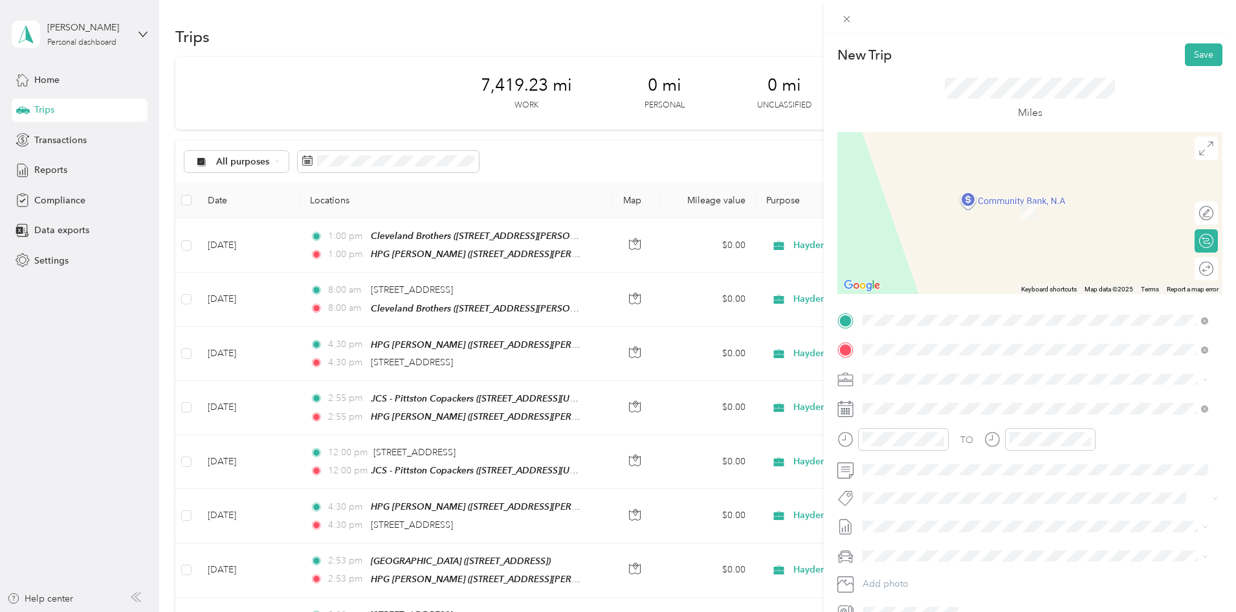
click at [927, 402] on span "[STREET_ADDRESS][US_STATE]" at bounding box center [951, 396] width 129 height 12
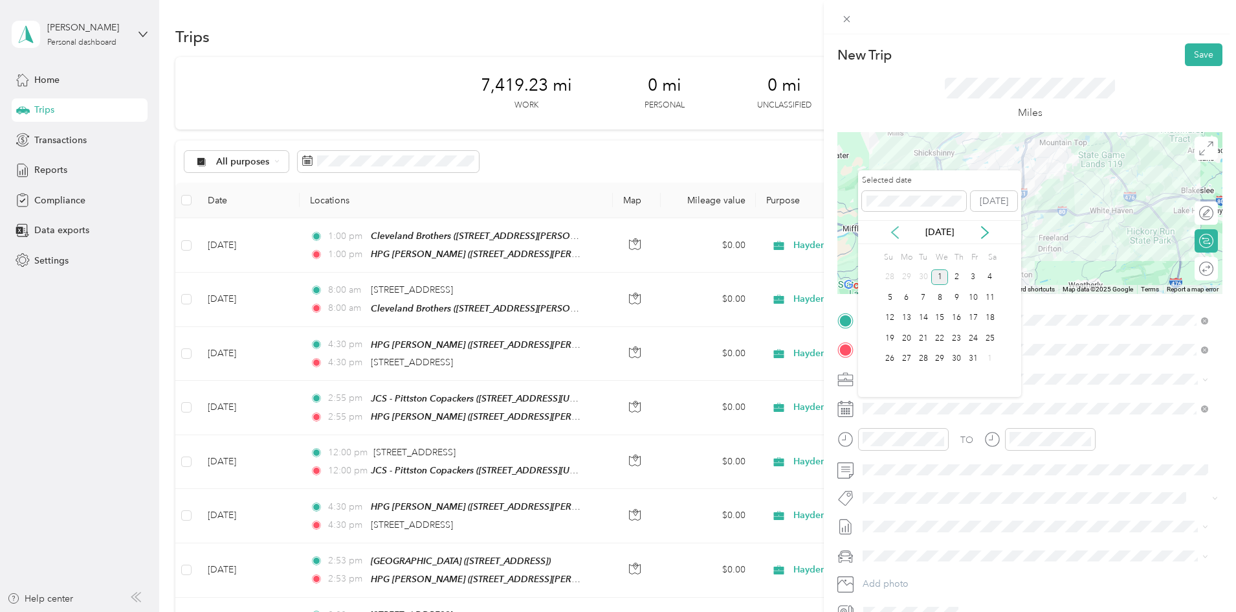
click at [898, 232] on icon at bounding box center [895, 232] width 13 height 13
click at [928, 320] on div "16" at bounding box center [923, 318] width 17 height 16
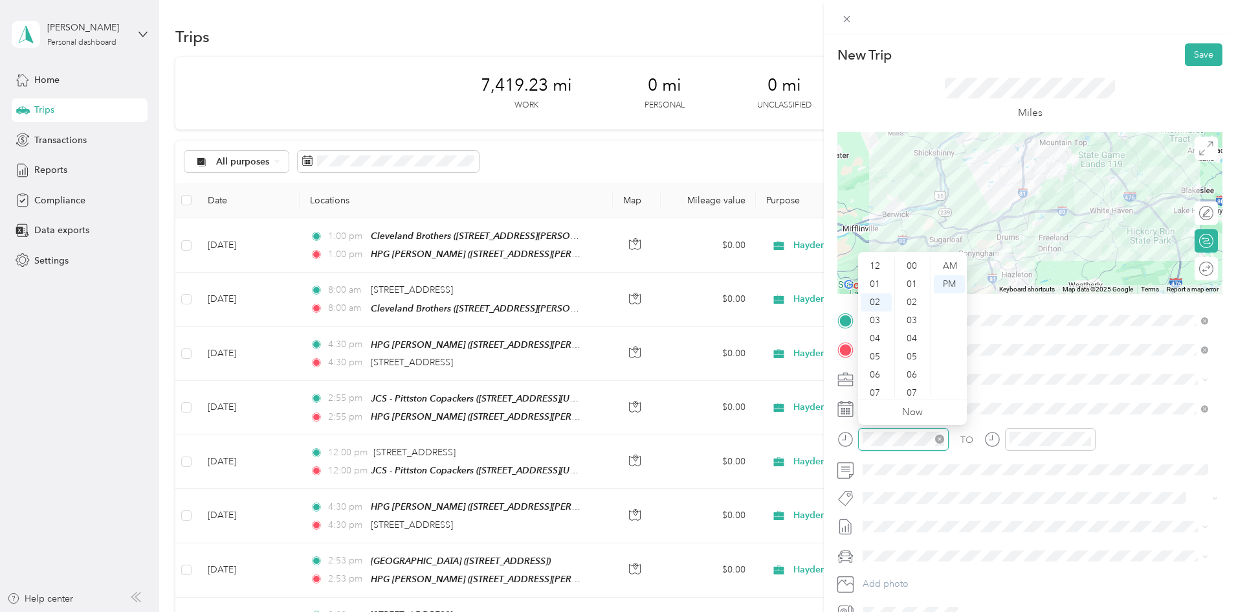
scroll to position [948, 0]
click at [877, 304] on div "04" at bounding box center [876, 302] width 31 height 18
click at [910, 375] on div "30" at bounding box center [913, 380] width 31 height 18
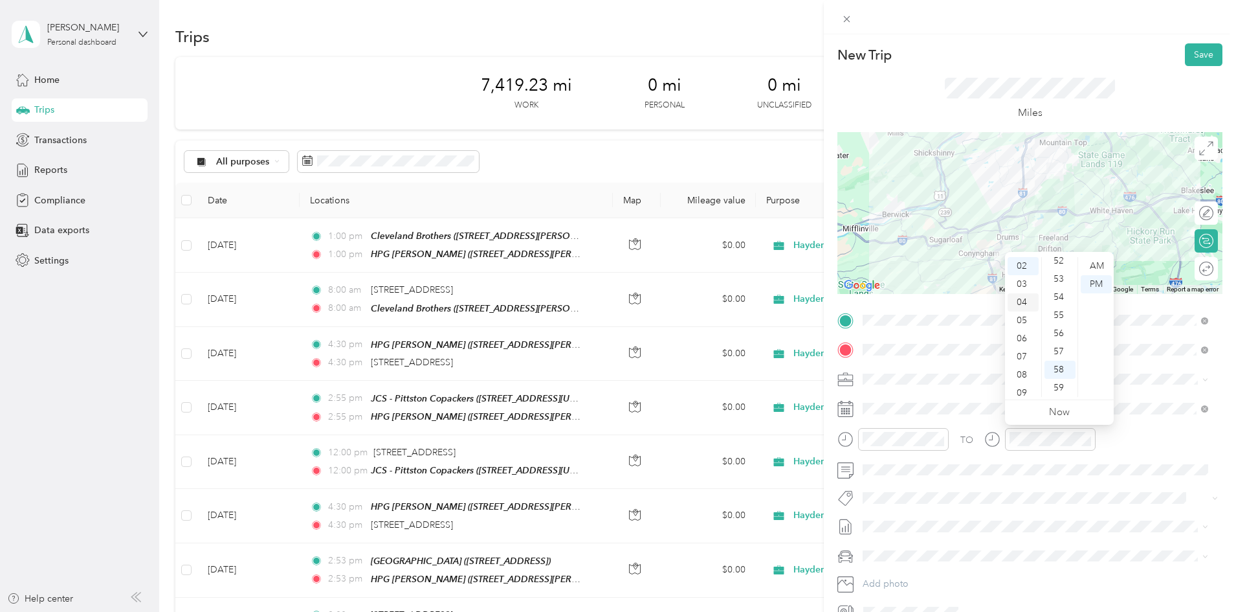
click at [1019, 301] on div "04" at bounding box center [1023, 302] width 31 height 18
click at [1060, 376] on div "30" at bounding box center [1060, 380] width 31 height 18
click at [1115, 447] on div "TO" at bounding box center [1030, 444] width 385 height 32
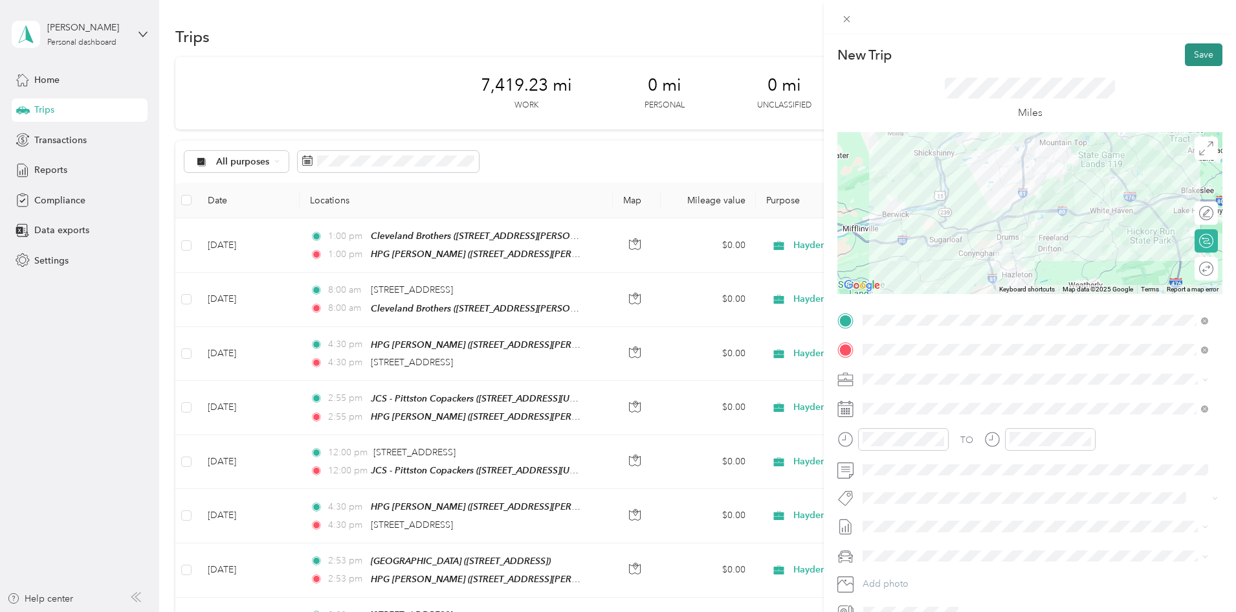
click at [1197, 50] on button "Save" at bounding box center [1204, 54] width 38 height 23
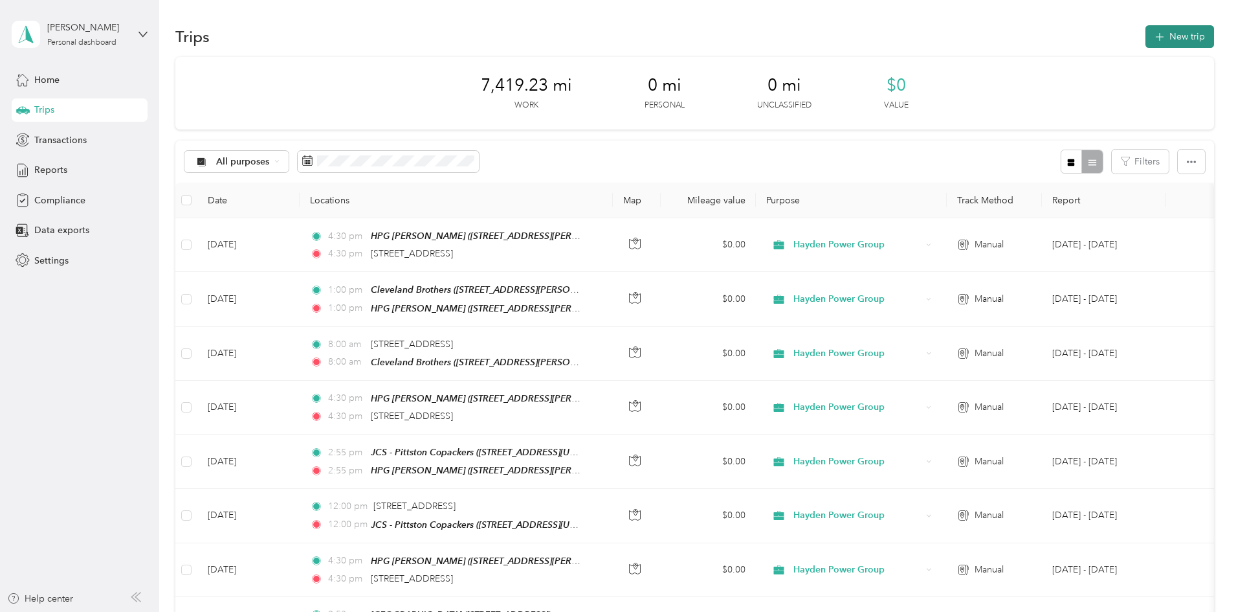
click at [1146, 43] on button "New trip" at bounding box center [1180, 36] width 69 height 23
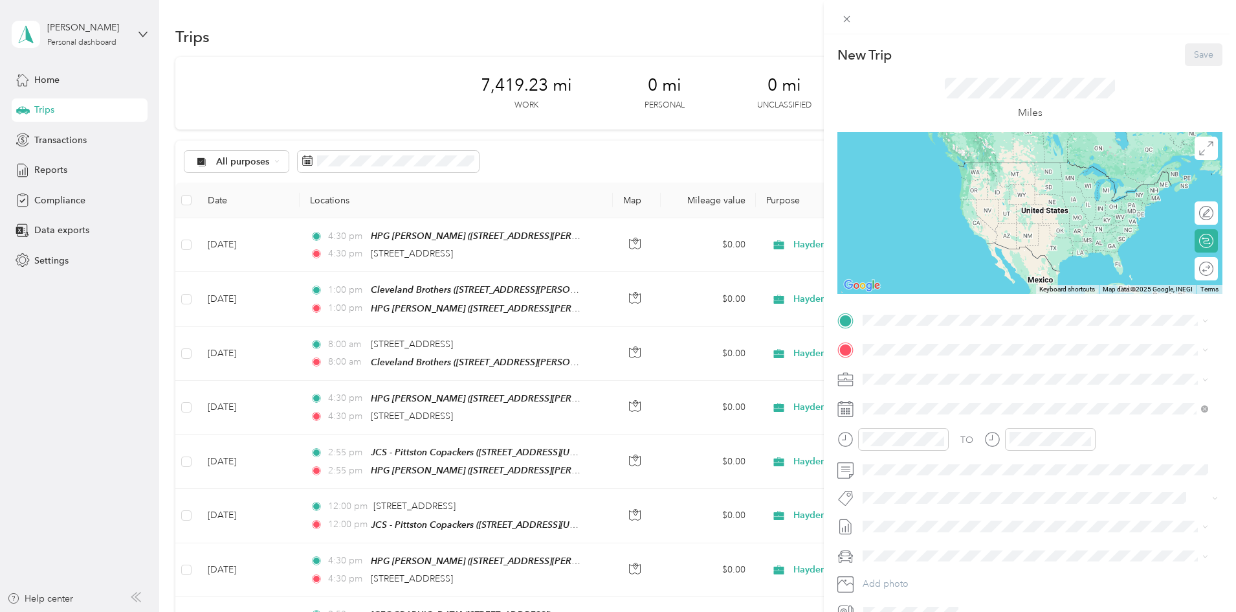
click at [875, 309] on div "New Trip Save This trip cannot be edited because it is either under review, app…" at bounding box center [1030, 332] width 385 height 579
click at [927, 373] on span "[STREET_ADDRESS][US_STATE]" at bounding box center [951, 367] width 129 height 12
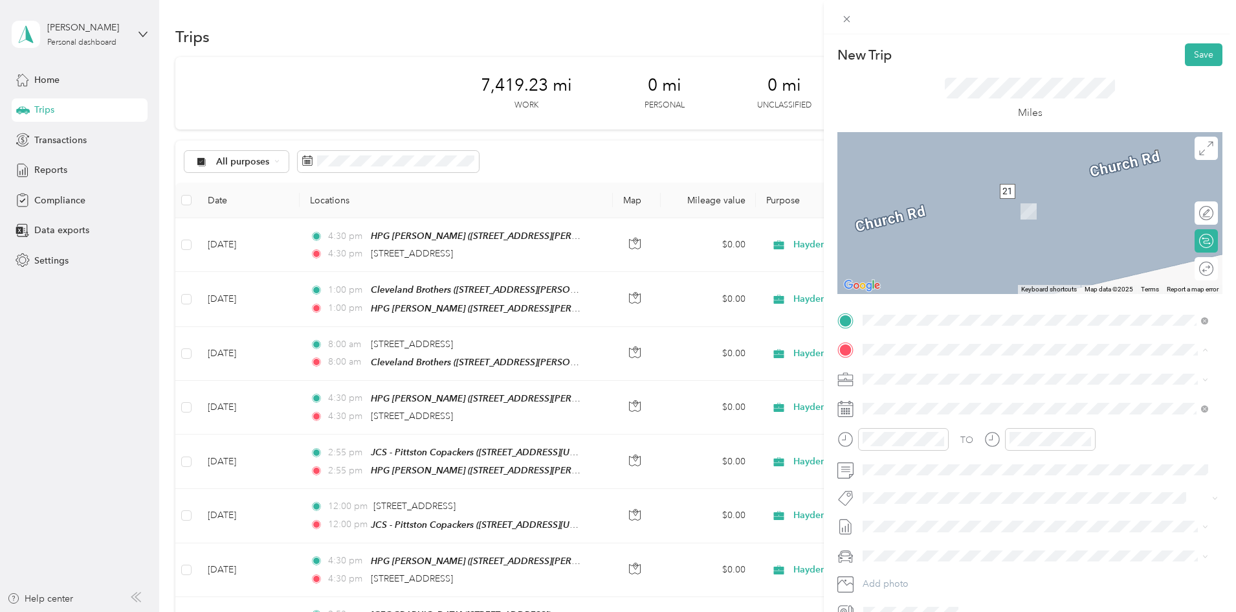
click at [922, 502] on strong "HPG [PERSON_NAME]" at bounding box center [936, 496] width 98 height 12
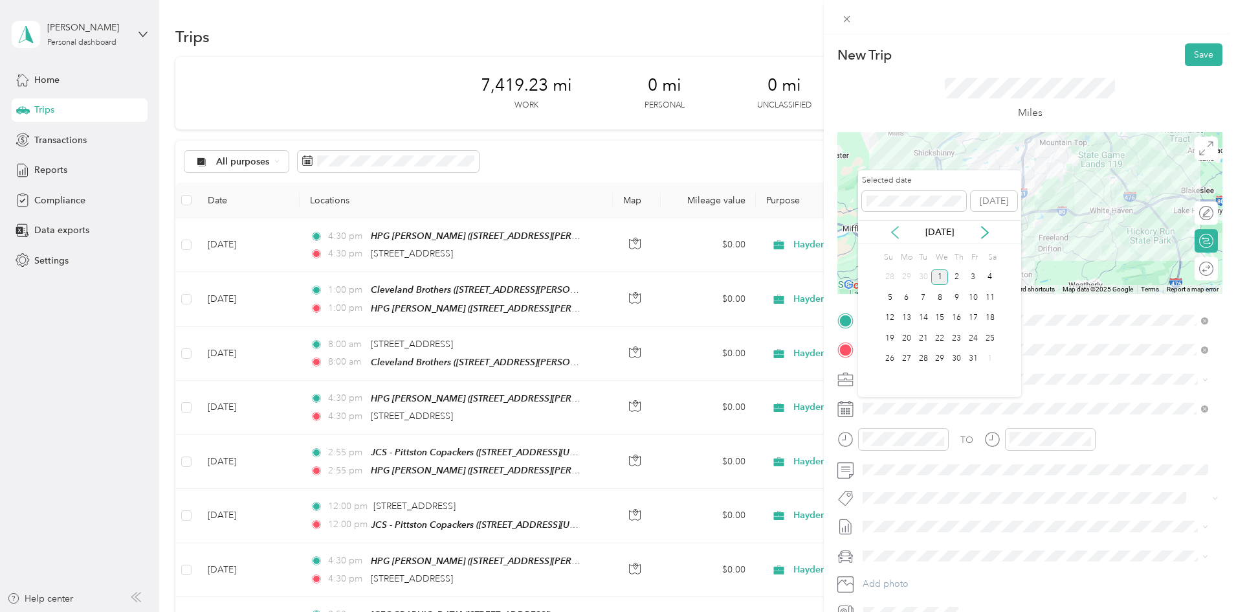
click at [900, 232] on icon at bounding box center [895, 232] width 13 height 13
click at [940, 317] on div "17" at bounding box center [940, 318] width 17 height 16
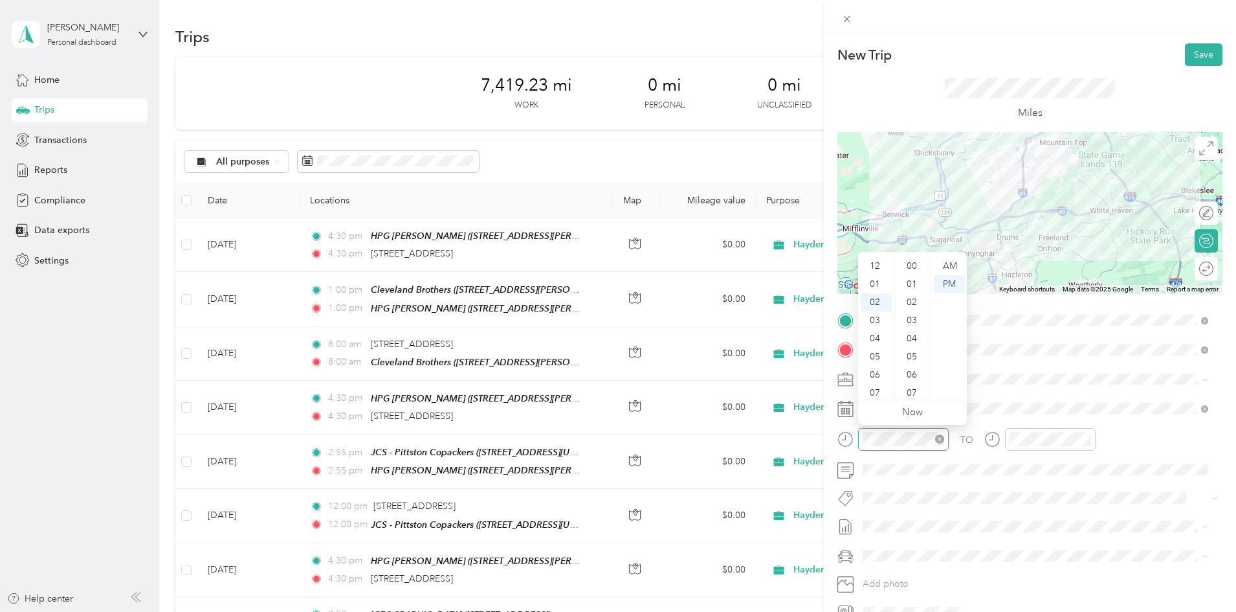
scroll to position [948, 0]
click at [880, 374] on div "08" at bounding box center [876, 375] width 31 height 18
click at [911, 265] on div "00" at bounding box center [913, 266] width 31 height 18
click at [957, 265] on div "AM" at bounding box center [949, 266] width 31 height 18
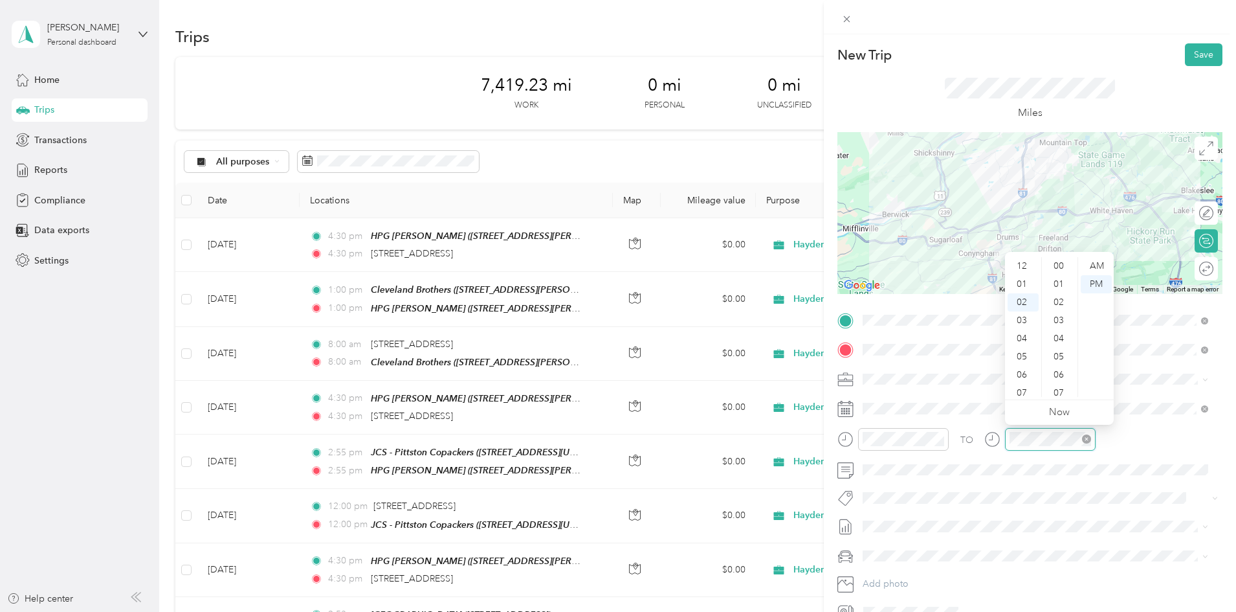
scroll to position [948, 0]
click at [1018, 369] on div "08" at bounding box center [1023, 375] width 31 height 18
click at [1059, 263] on div "00" at bounding box center [1060, 266] width 31 height 18
click at [1086, 263] on div "AM" at bounding box center [1096, 266] width 31 height 18
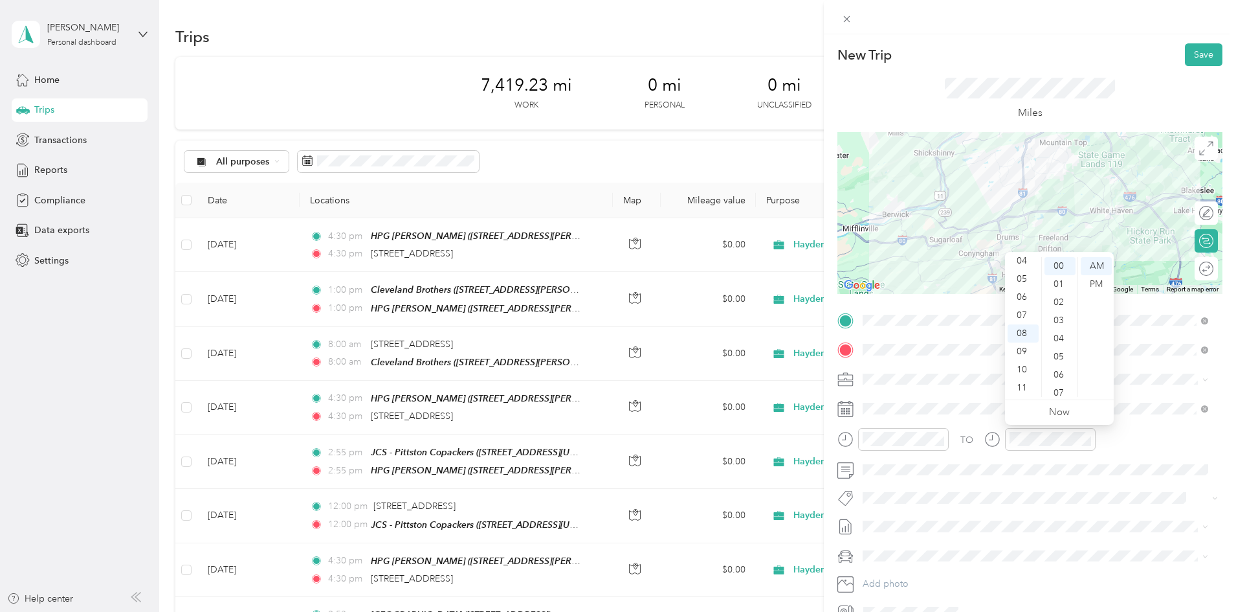
click at [1122, 441] on div "TO" at bounding box center [1030, 444] width 385 height 32
click at [1198, 55] on button "Save" at bounding box center [1204, 54] width 38 height 23
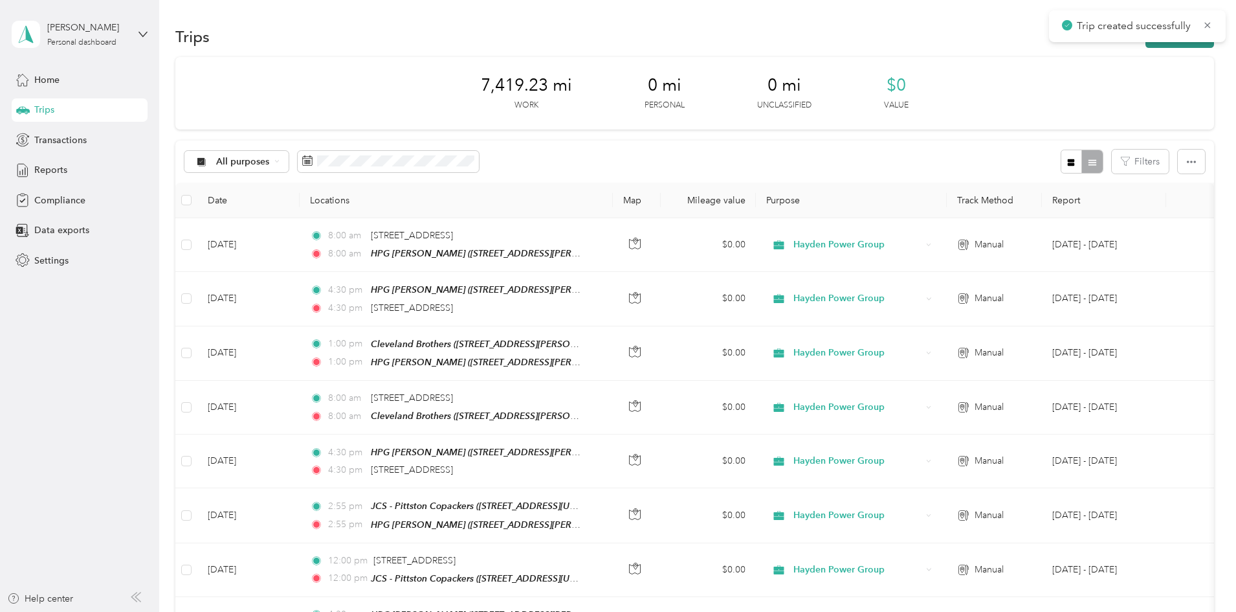
click at [1146, 45] on button "New trip" at bounding box center [1180, 36] width 69 height 23
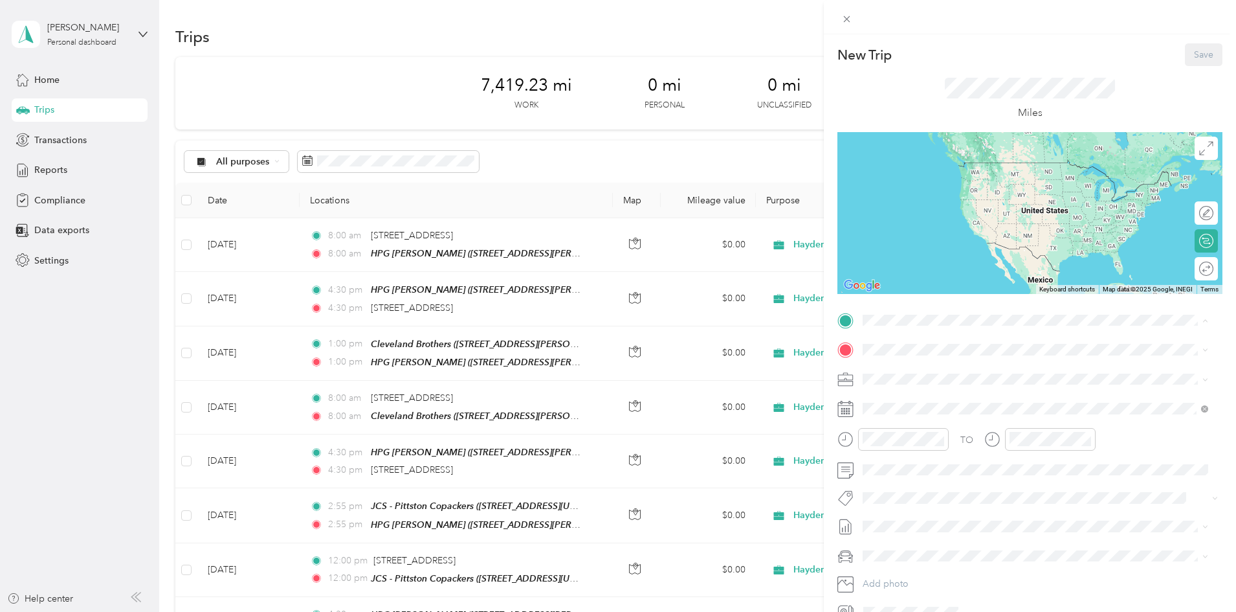
click at [921, 473] on strong "HPG [PERSON_NAME]" at bounding box center [936, 467] width 98 height 12
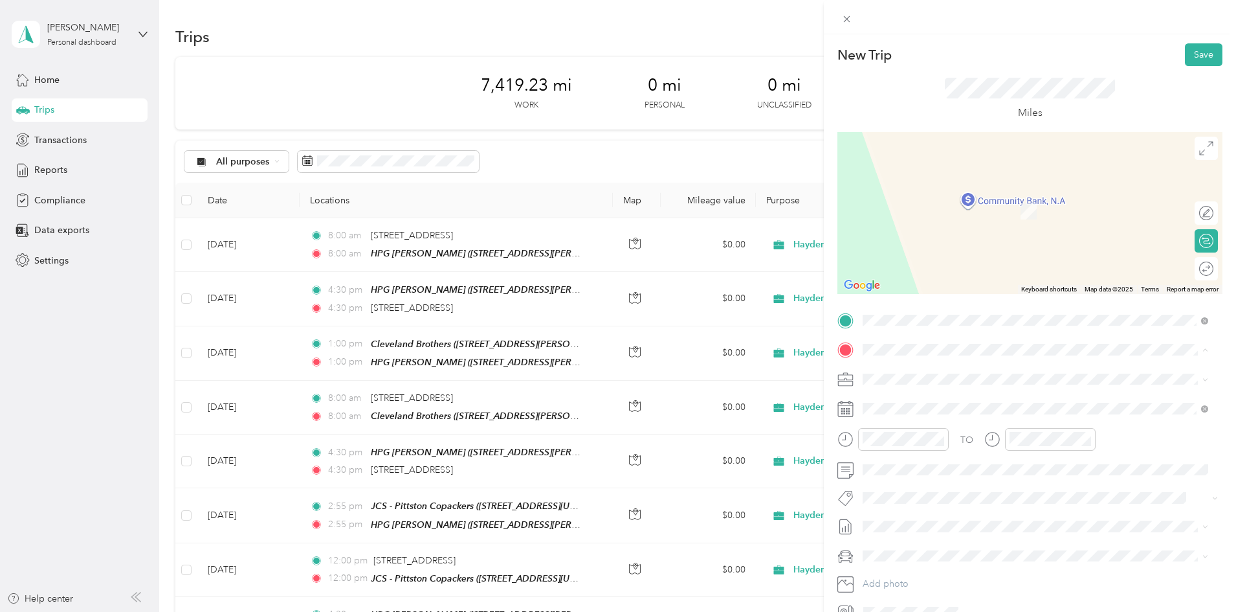
click at [919, 447] on strong "Little Leaf" at bounding box center [908, 442] width 42 height 12
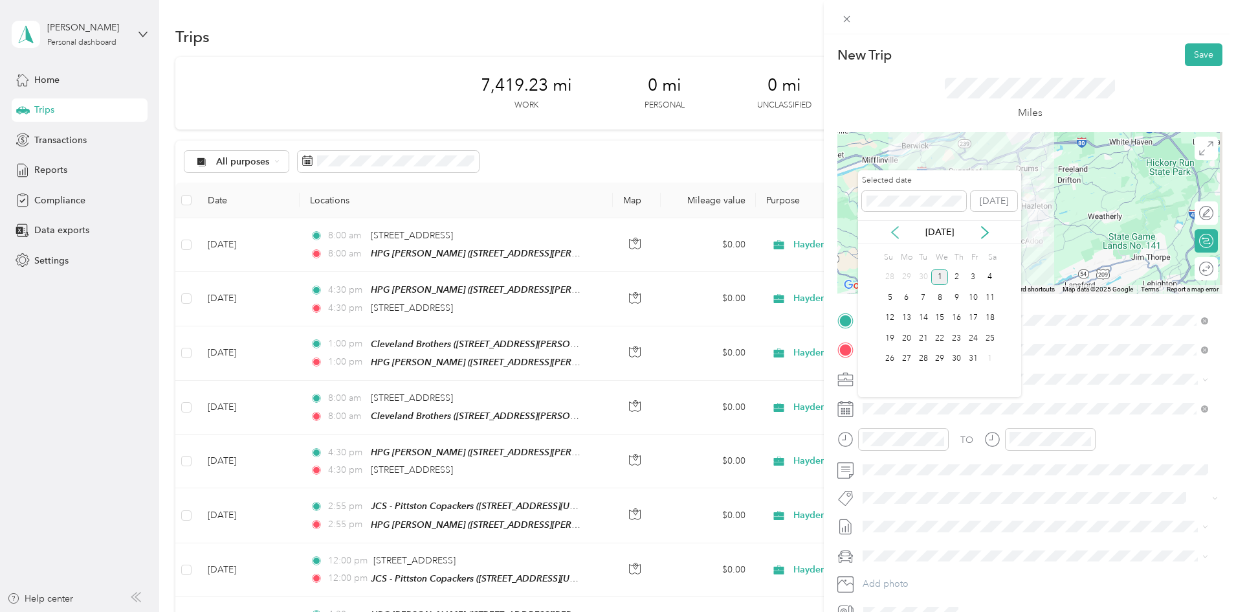
click at [899, 234] on icon at bounding box center [895, 232] width 13 height 13
click at [937, 316] on div "17" at bounding box center [940, 318] width 17 height 16
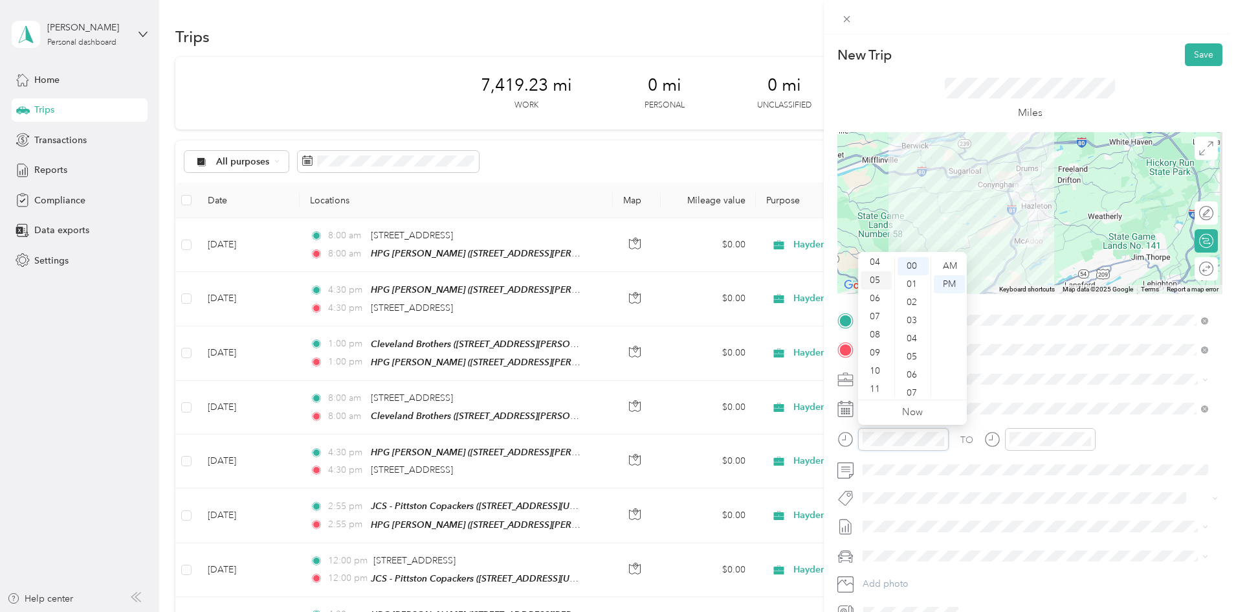
scroll to position [78, 0]
click at [872, 390] on div "11" at bounding box center [876, 388] width 31 height 18
click at [913, 297] on div "30" at bounding box center [913, 292] width 31 height 18
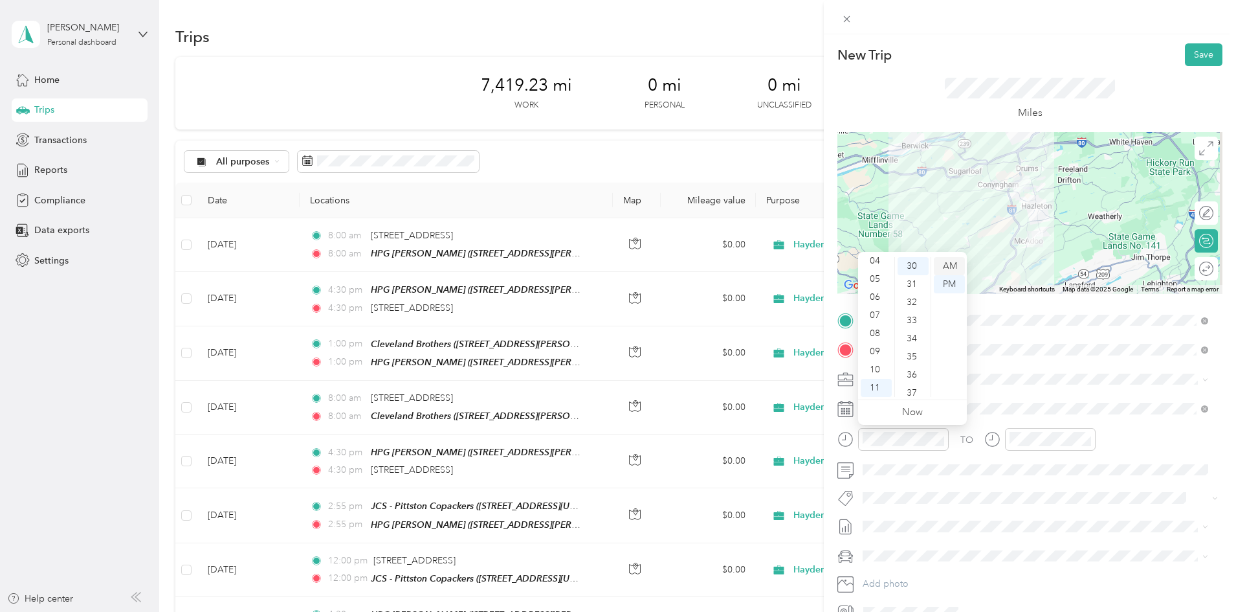
click at [952, 267] on div "AM" at bounding box center [949, 266] width 31 height 18
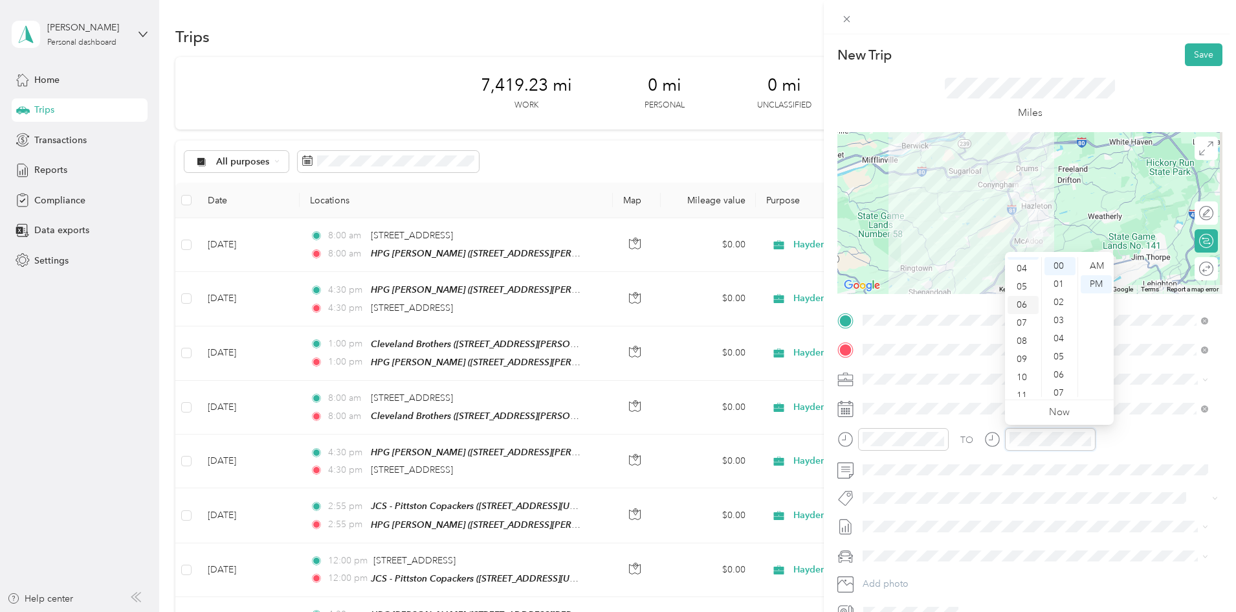
scroll to position [78, 0]
click at [1018, 389] on div "11" at bounding box center [1023, 388] width 31 height 18
click at [1058, 289] on div "30" at bounding box center [1060, 292] width 31 height 18
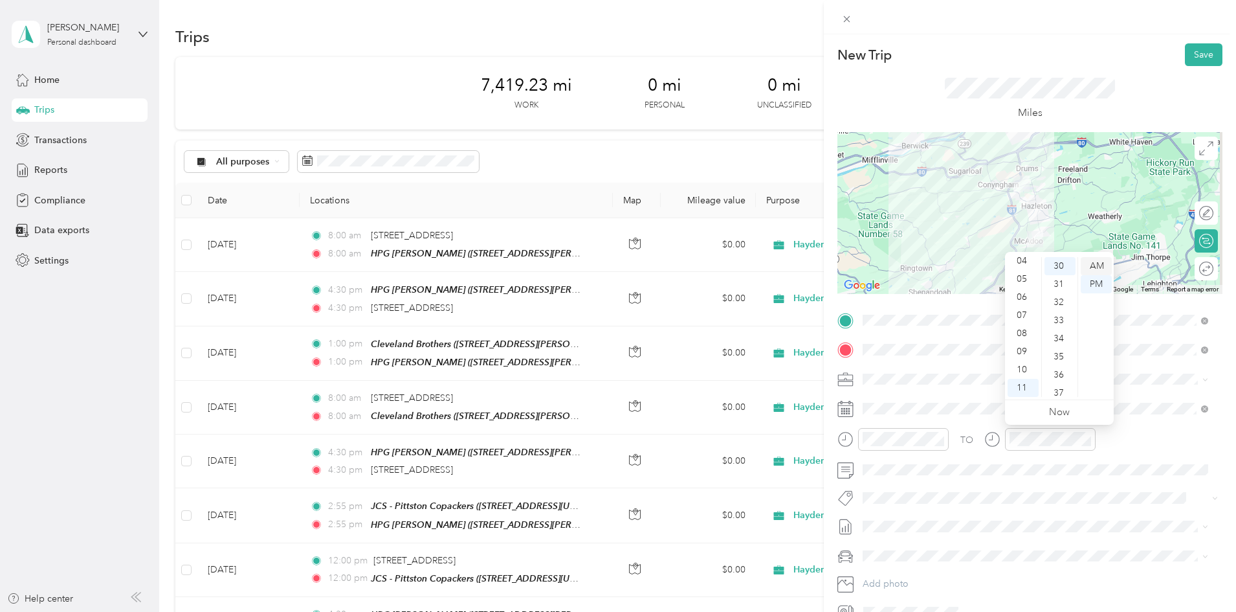
click at [1095, 263] on div "AM" at bounding box center [1096, 266] width 31 height 18
click at [1195, 61] on button "Save" at bounding box center [1204, 54] width 38 height 23
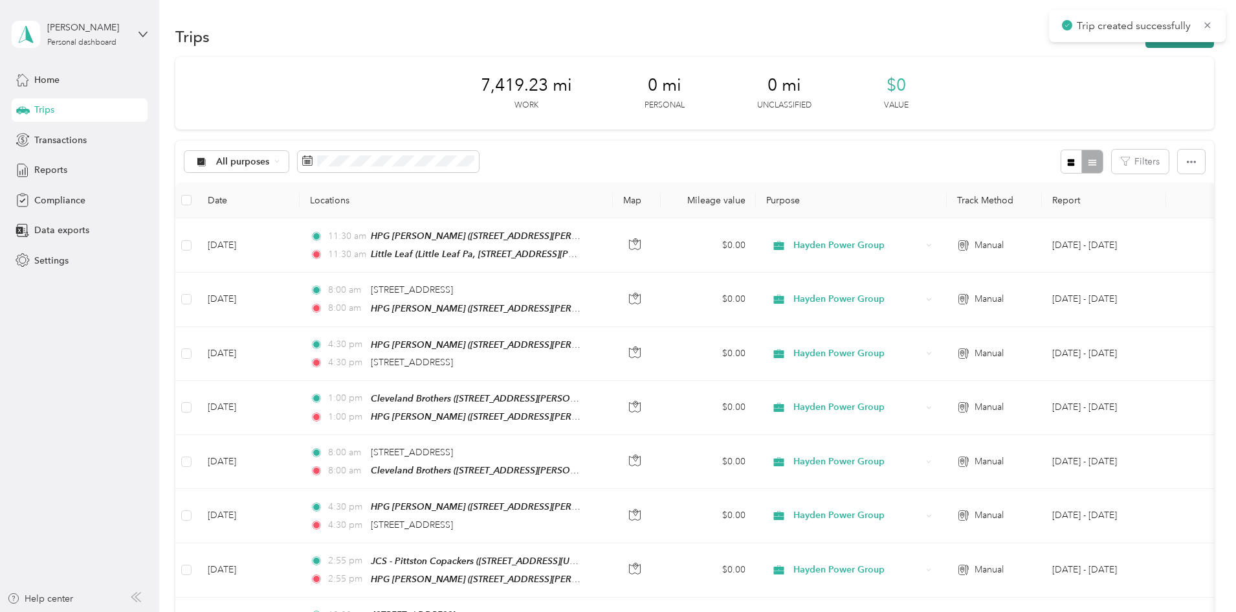
click at [1146, 43] on button "New trip" at bounding box center [1180, 36] width 69 height 23
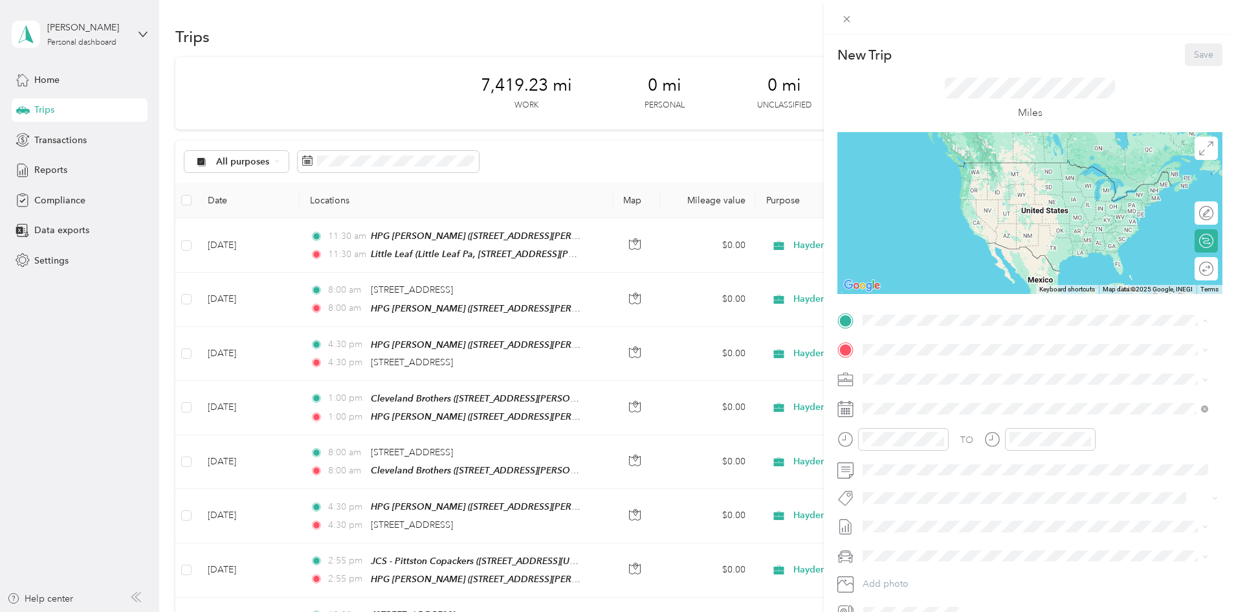
click at [927, 418] on strong "Little Leaf" at bounding box center [908, 413] width 42 height 12
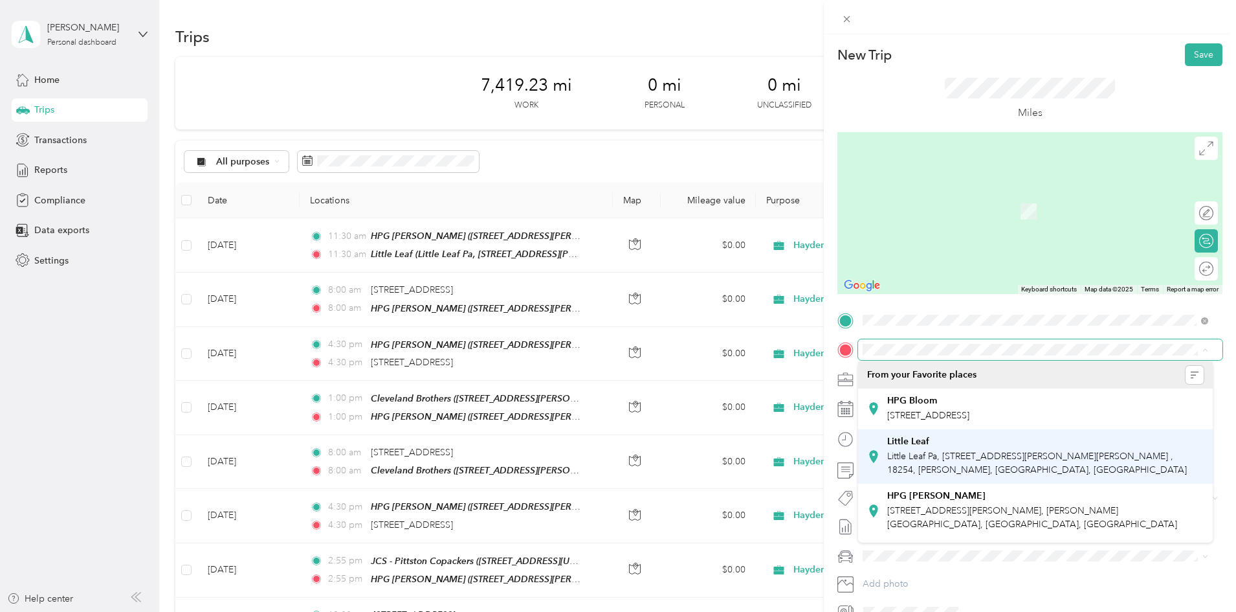
scroll to position [65, 0]
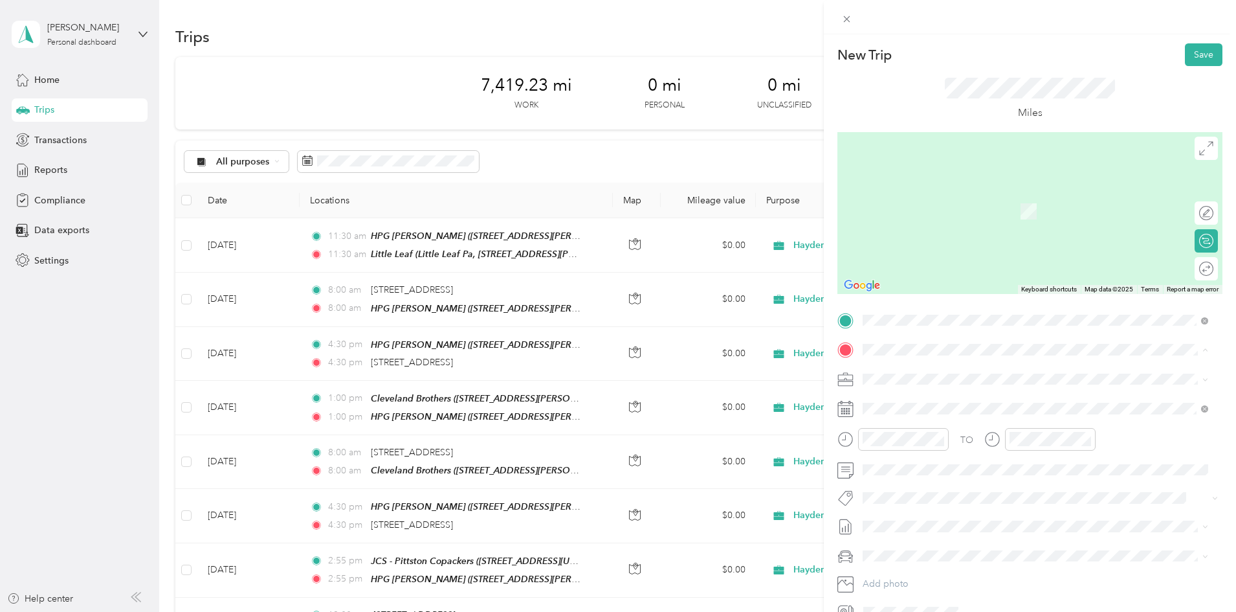
click at [921, 465] on span "[STREET_ADDRESS][PERSON_NAME], [PERSON_NAME][GEOGRAPHIC_DATA], [GEOGRAPHIC_DATA…" at bounding box center [1032, 452] width 290 height 25
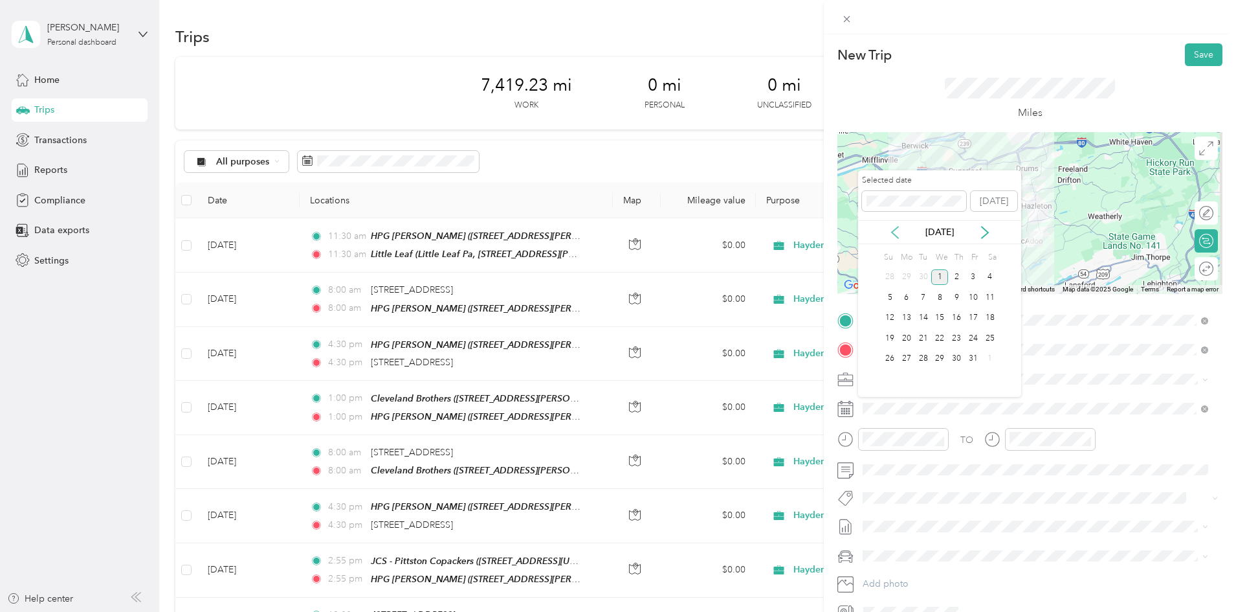
click at [900, 229] on icon at bounding box center [895, 232] width 13 height 13
click at [943, 320] on div "17" at bounding box center [940, 318] width 17 height 16
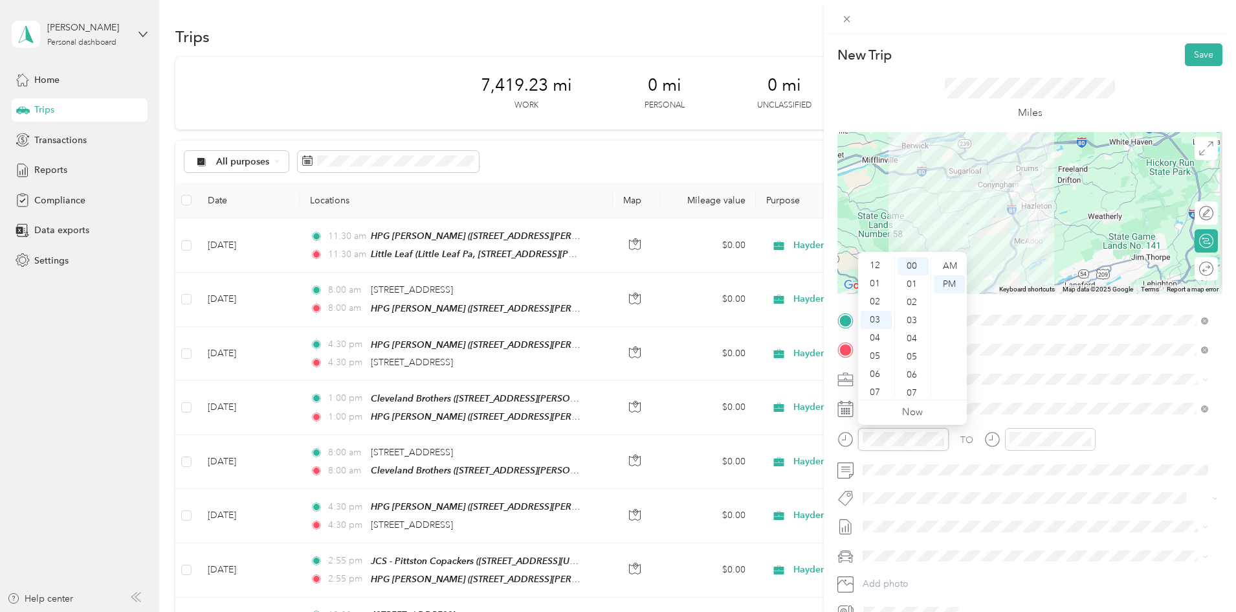
scroll to position [0, 0]
click at [875, 318] on div "03" at bounding box center [876, 320] width 31 height 18
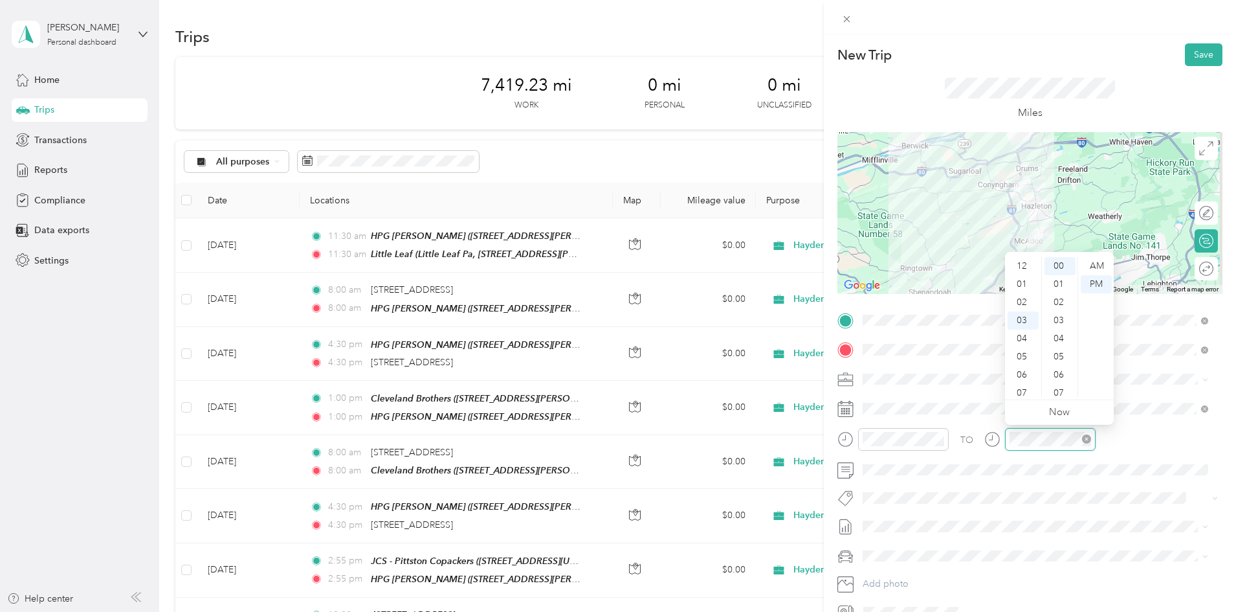
scroll to position [54, 0]
click at [1093, 483] on div "TO Add photo" at bounding box center [1030, 466] width 385 height 313
click at [1196, 56] on button "Save" at bounding box center [1204, 54] width 38 height 23
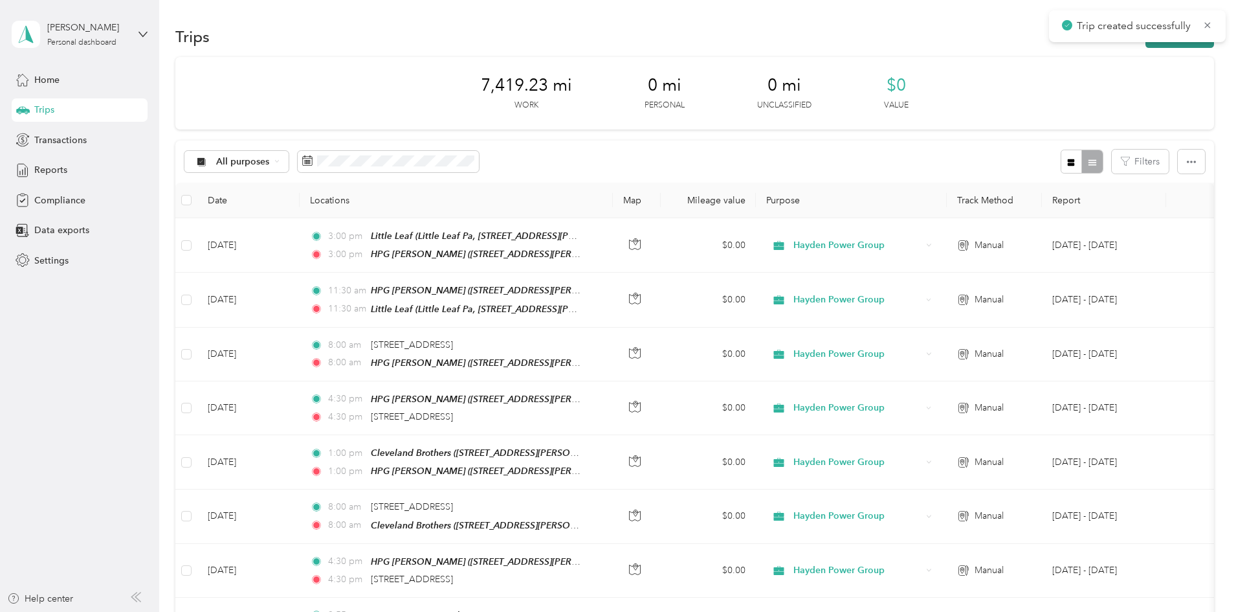
click at [1146, 43] on button "New trip" at bounding box center [1180, 36] width 69 height 23
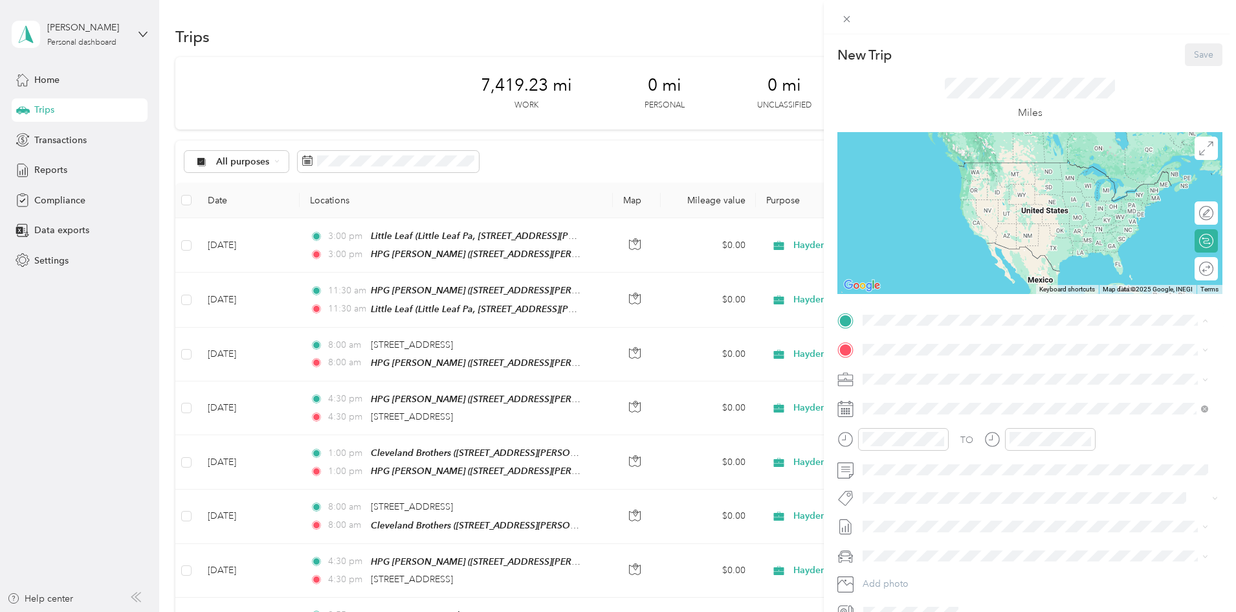
click at [922, 473] on strong "HPG [PERSON_NAME]" at bounding box center [936, 467] width 98 height 12
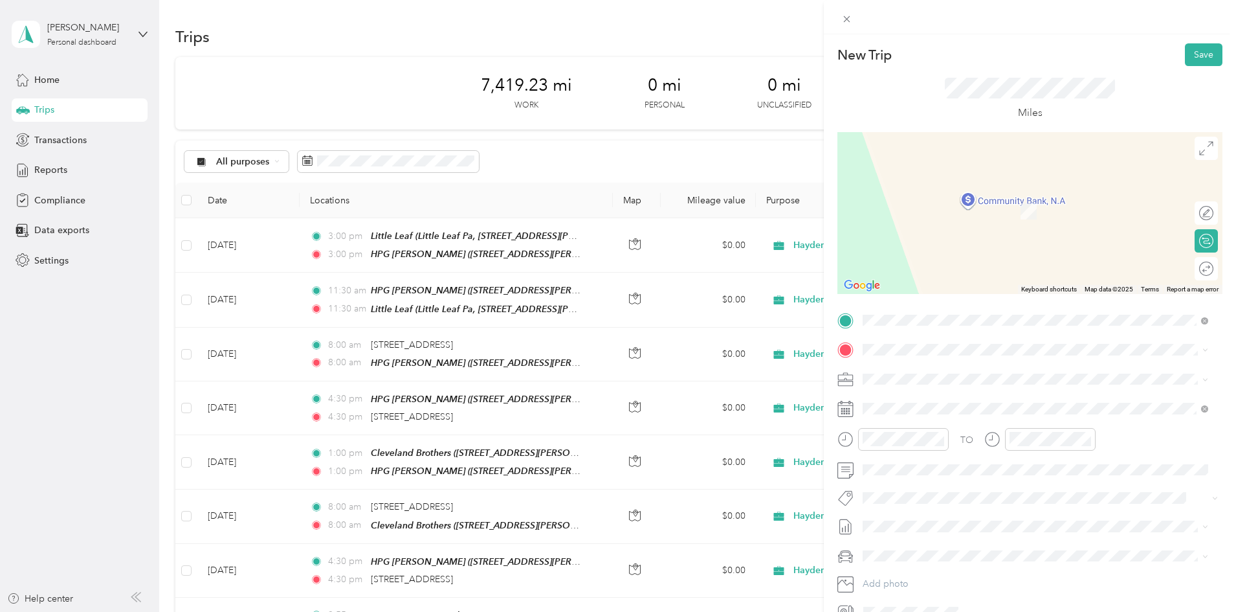
click at [950, 405] on div "[STREET_ADDRESS][US_STATE]" at bounding box center [1035, 396] width 337 height 17
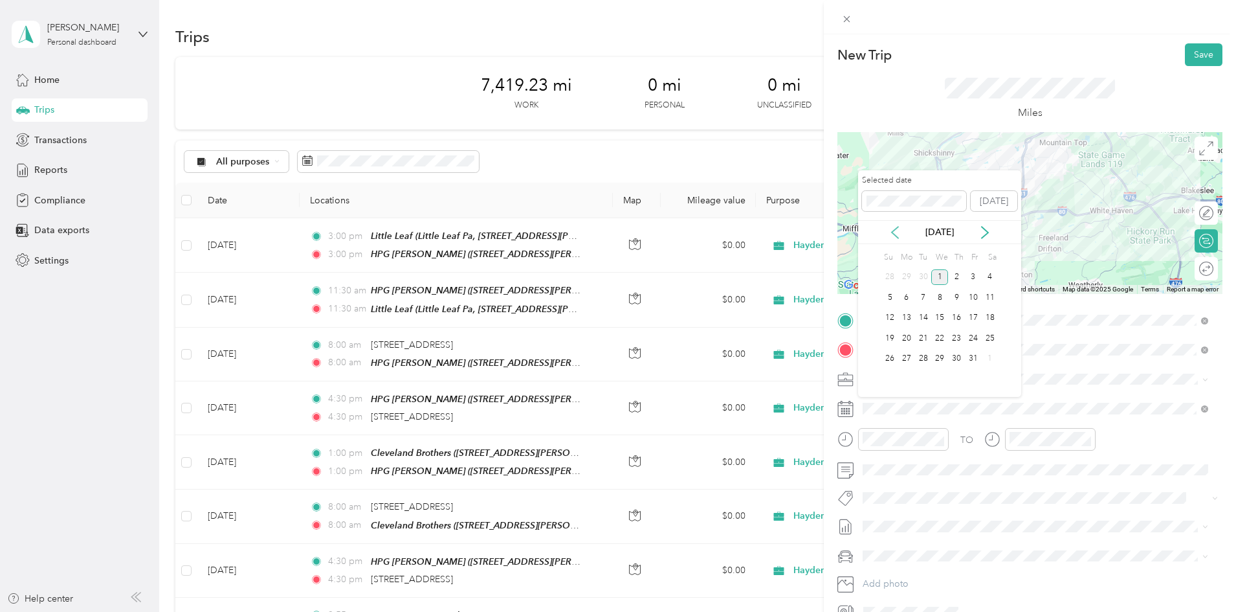
click at [897, 235] on icon at bounding box center [895, 232] width 13 height 13
click at [941, 317] on div "17" at bounding box center [940, 318] width 17 height 16
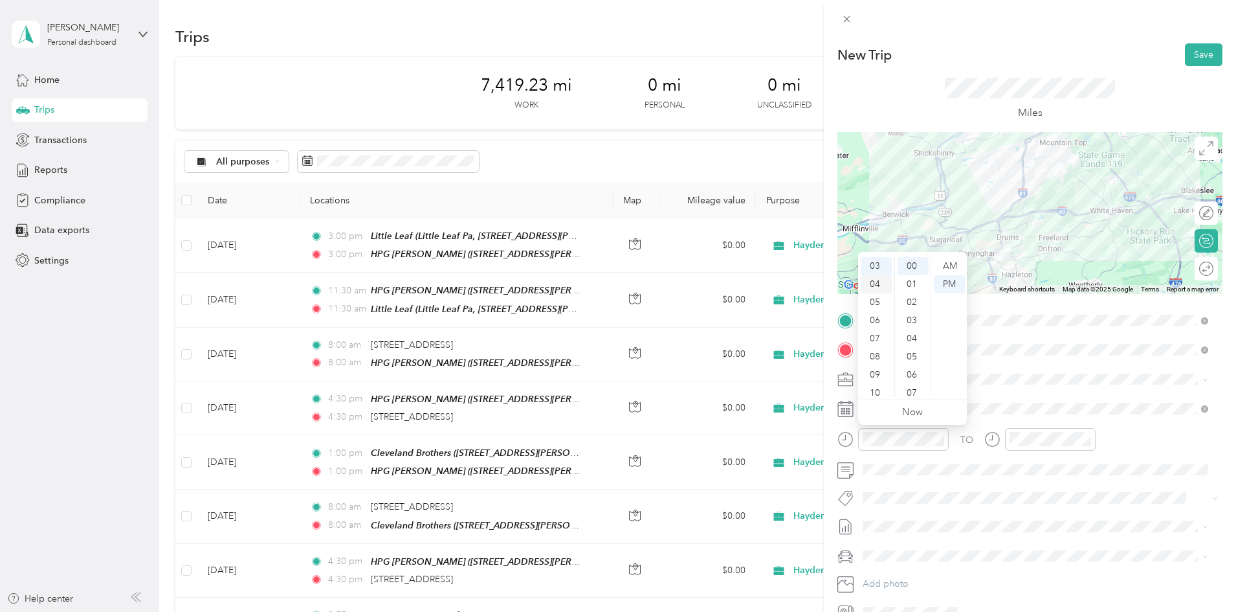
click at [876, 284] on div "04" at bounding box center [876, 284] width 31 height 18
click at [911, 357] on div "30" at bounding box center [913, 357] width 31 height 18
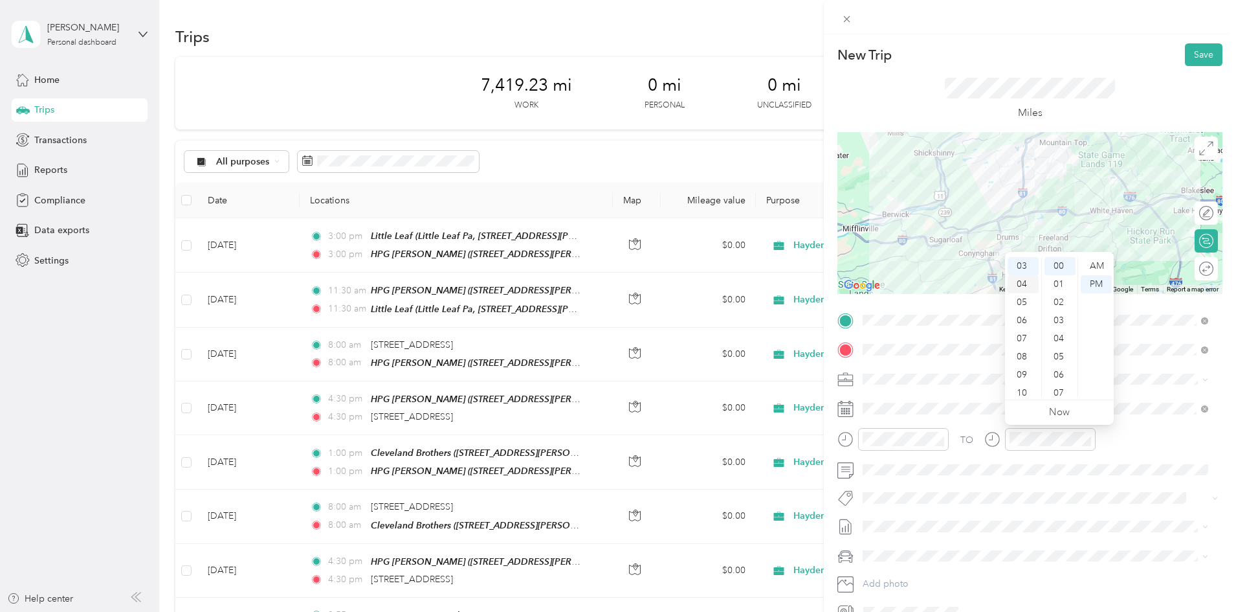
click at [1025, 284] on div "04" at bounding box center [1023, 284] width 31 height 18
click at [1057, 356] on div "30" at bounding box center [1060, 357] width 31 height 18
click at [1164, 88] on div "Miles" at bounding box center [1030, 99] width 385 height 66
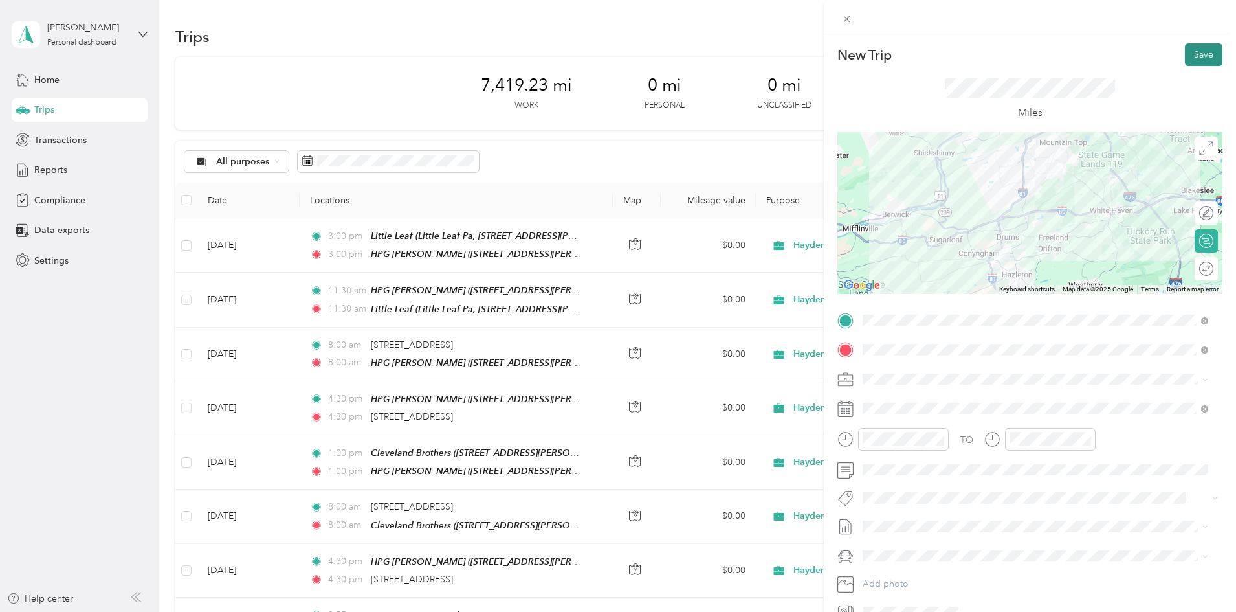
click at [1185, 43] on button "Save" at bounding box center [1204, 54] width 38 height 23
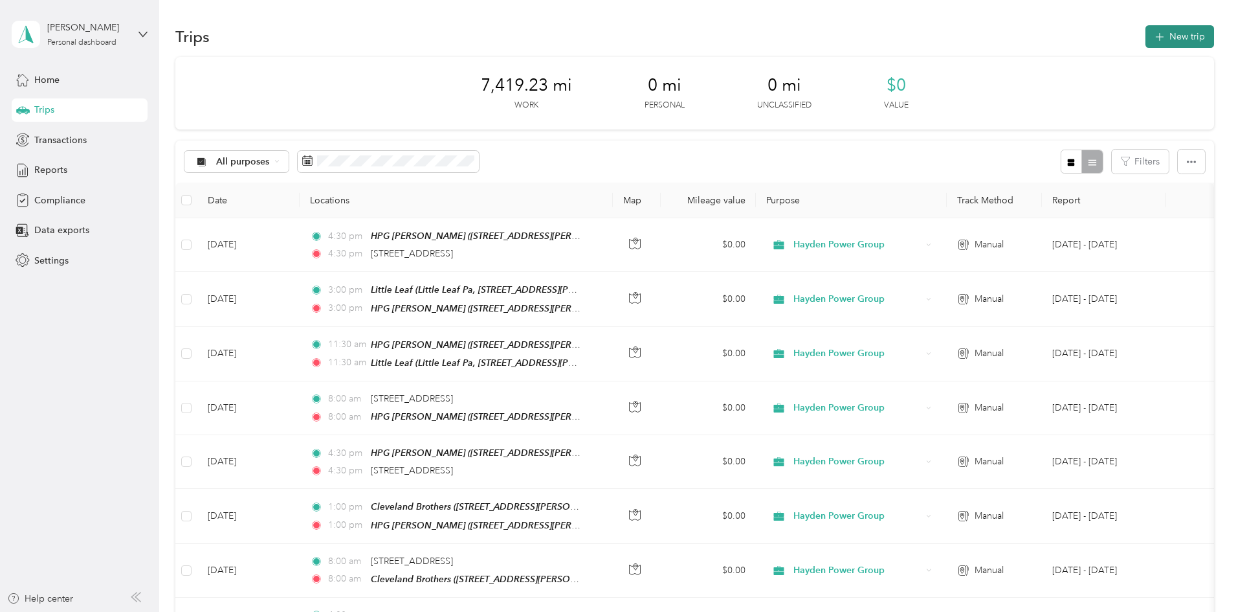
click at [1146, 37] on button "New trip" at bounding box center [1180, 36] width 69 height 23
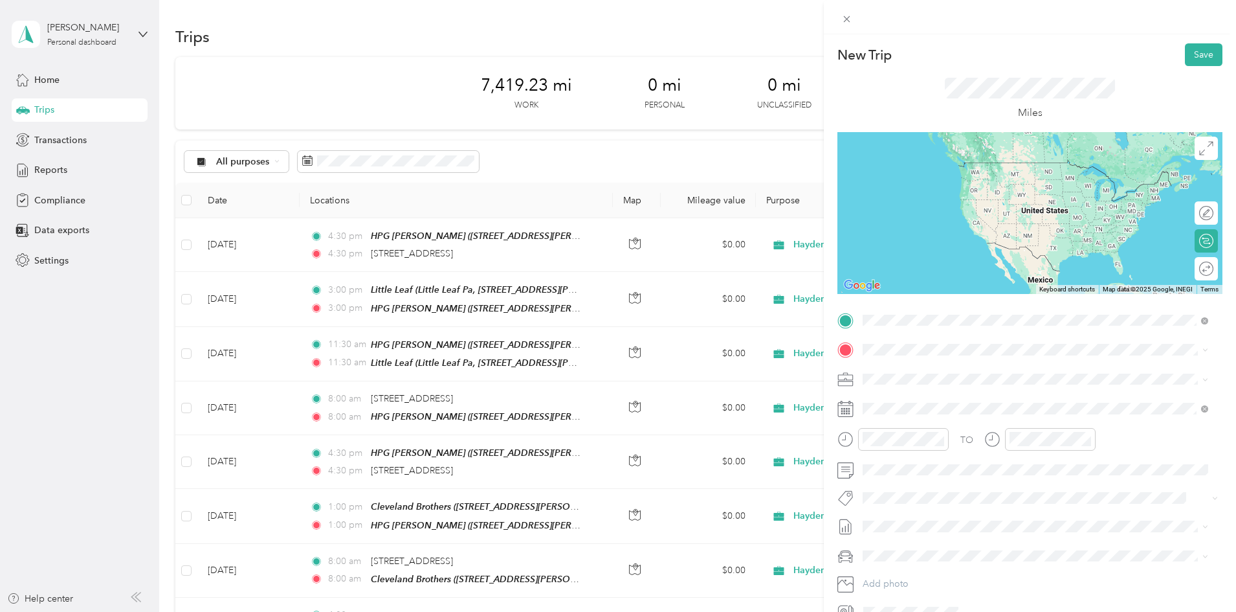
click at [941, 373] on span "[STREET_ADDRESS][US_STATE]" at bounding box center [951, 367] width 129 height 12
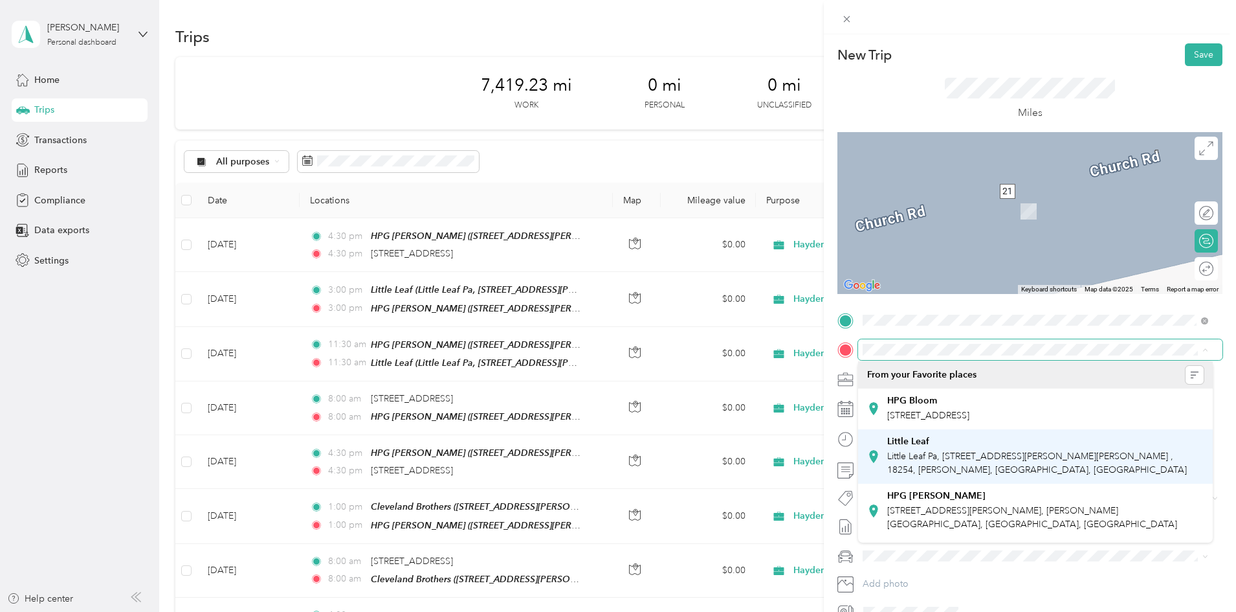
scroll to position [65, 0]
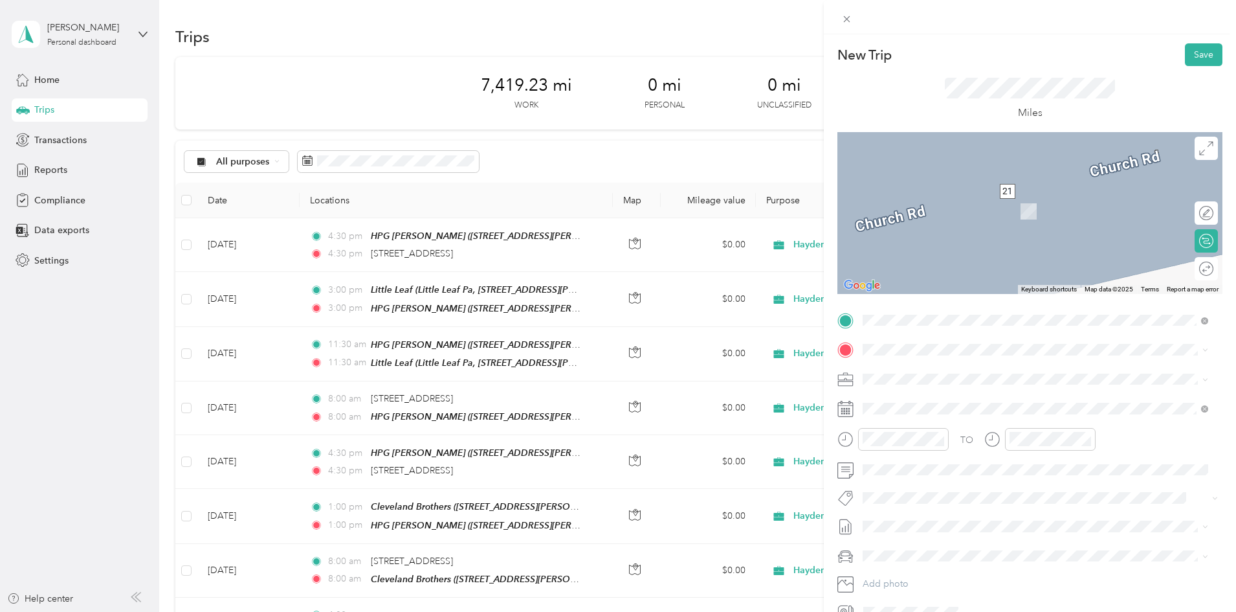
click at [928, 410] on span "Little Leaf Pa, [STREET_ADDRESS][PERSON_NAME][PERSON_NAME] , 18254, [PERSON_NAM…" at bounding box center [1037, 397] width 300 height 25
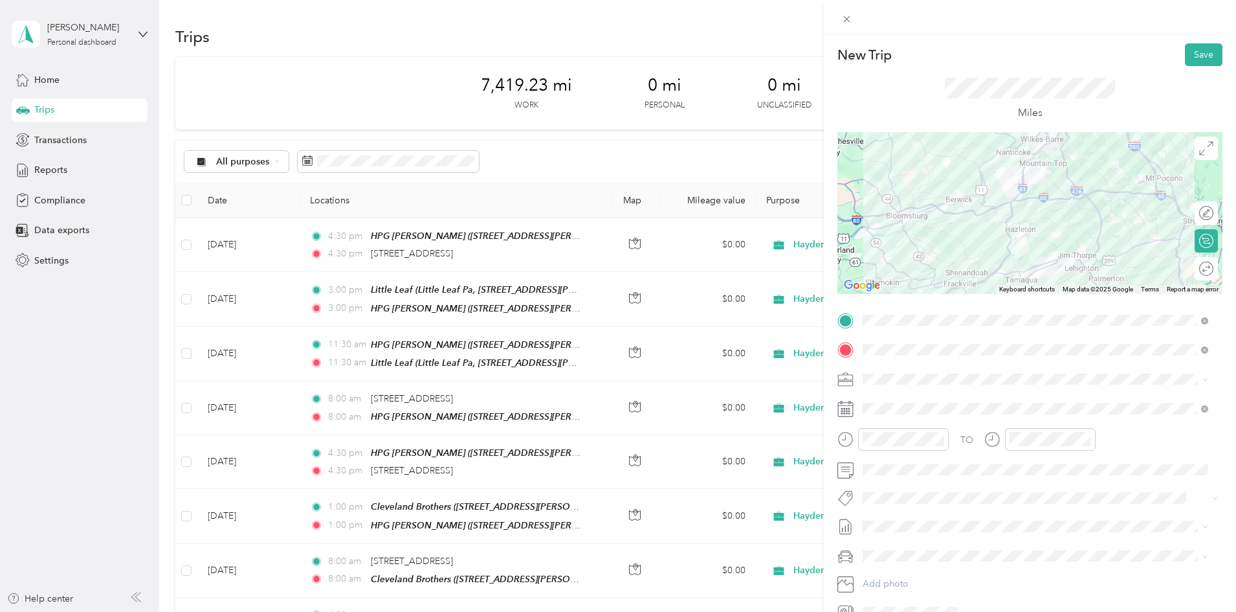
click at [919, 502] on strong "HPG [PERSON_NAME]" at bounding box center [936, 496] width 98 height 12
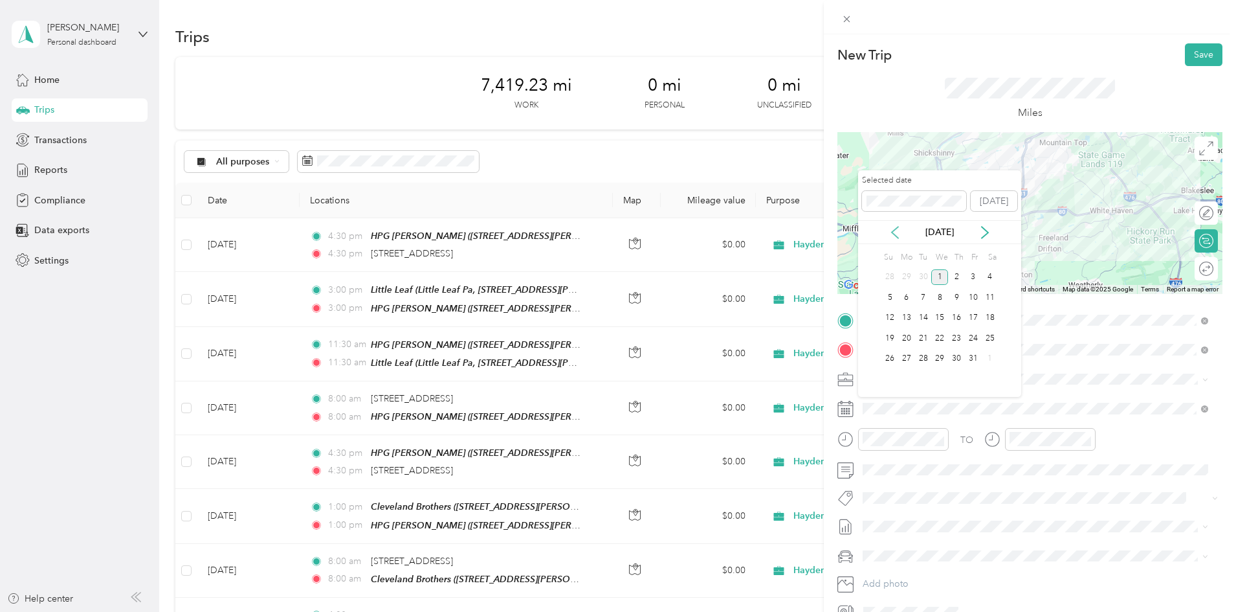
click at [896, 226] on icon at bounding box center [895, 232] width 13 height 13
click at [940, 333] on div "24" at bounding box center [940, 338] width 17 height 16
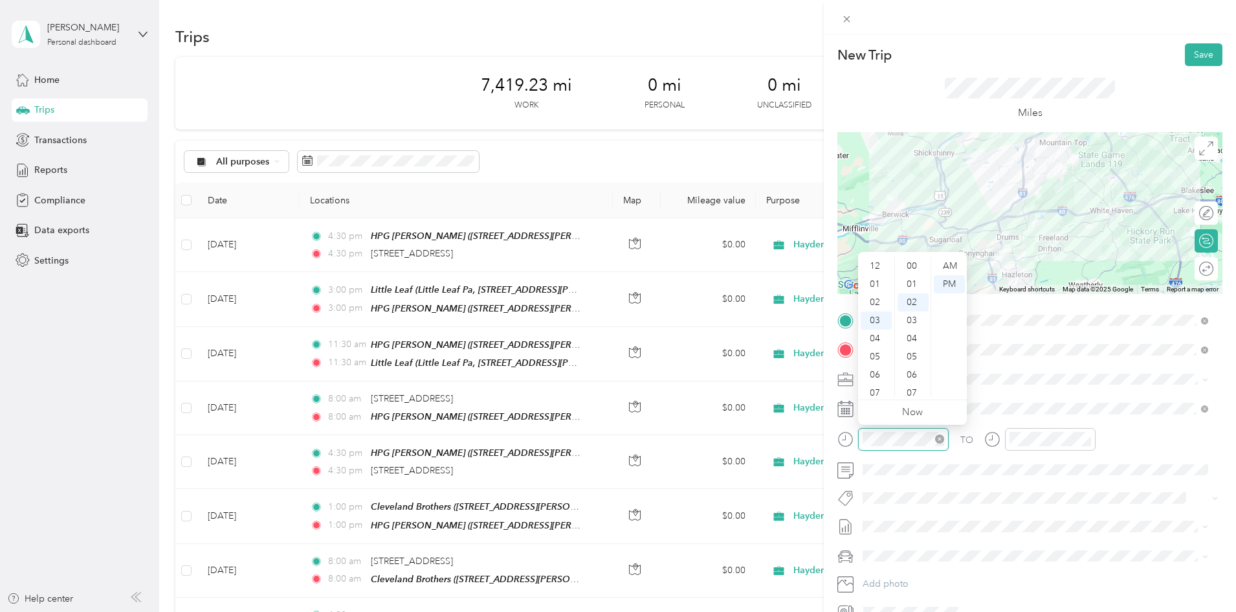
scroll to position [36, 0]
click at [875, 357] on div "08" at bounding box center [876, 357] width 31 height 18
click at [951, 263] on div "AM" at bounding box center [949, 266] width 31 height 18
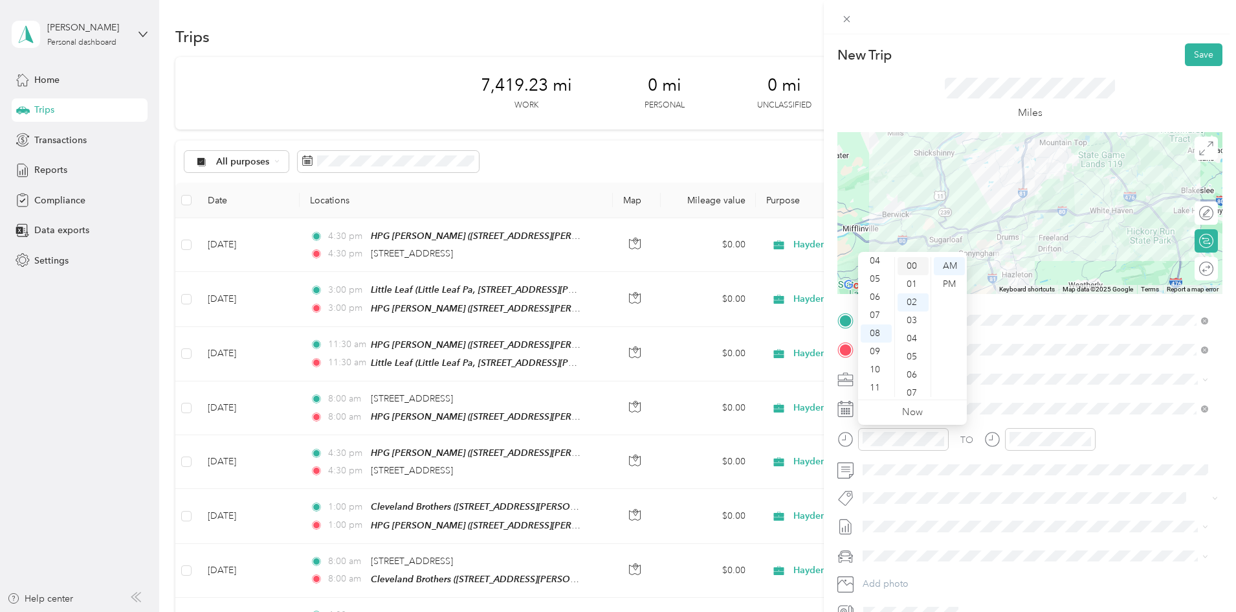
click at [921, 264] on div "00" at bounding box center [913, 266] width 31 height 18
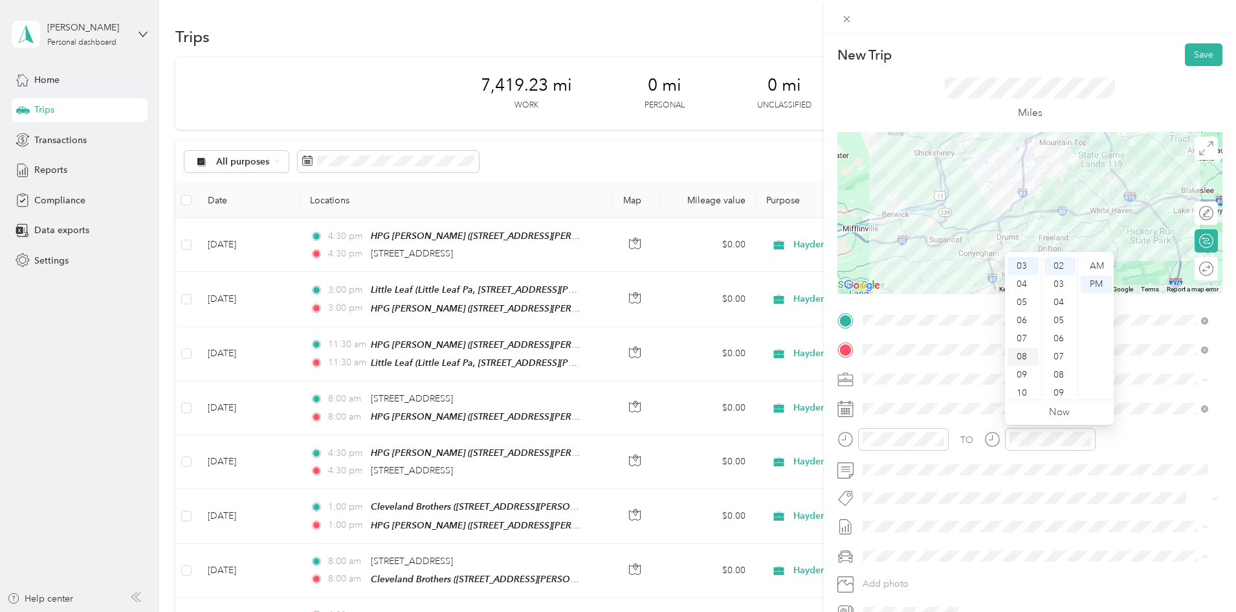
click at [1022, 357] on div "08" at bounding box center [1023, 357] width 31 height 18
click at [1058, 263] on div "00" at bounding box center [1060, 266] width 31 height 18
click at [1107, 265] on div "AM" at bounding box center [1096, 266] width 31 height 18
click at [1133, 451] on div "TO" at bounding box center [1030, 444] width 385 height 32
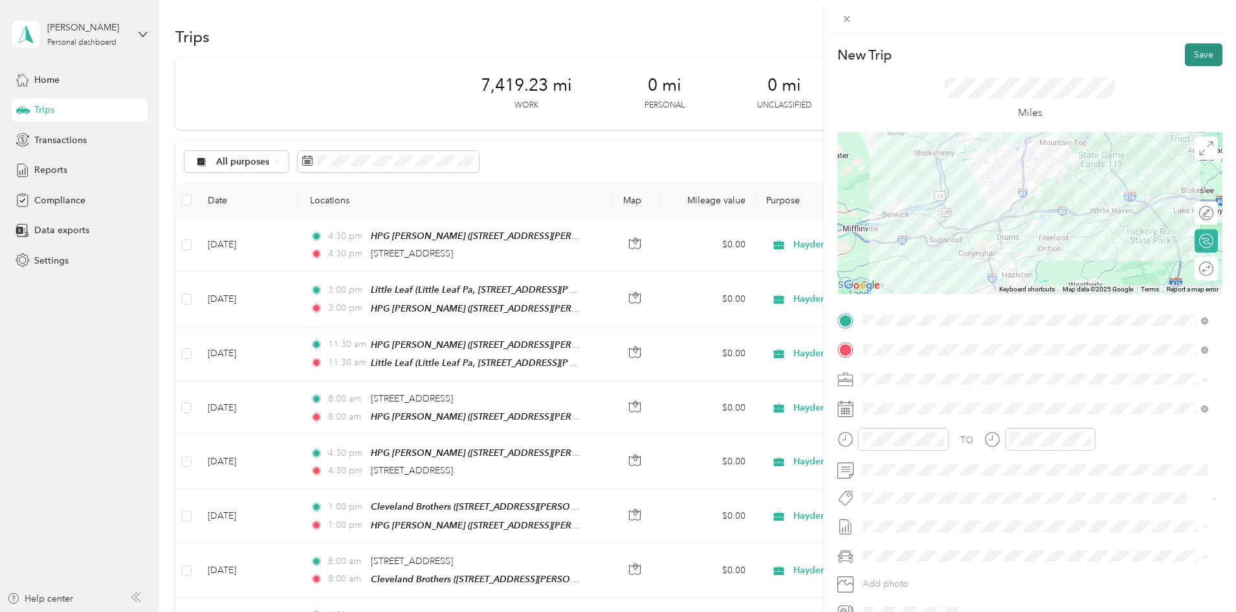
click at [1190, 56] on button "Save" at bounding box center [1204, 54] width 38 height 23
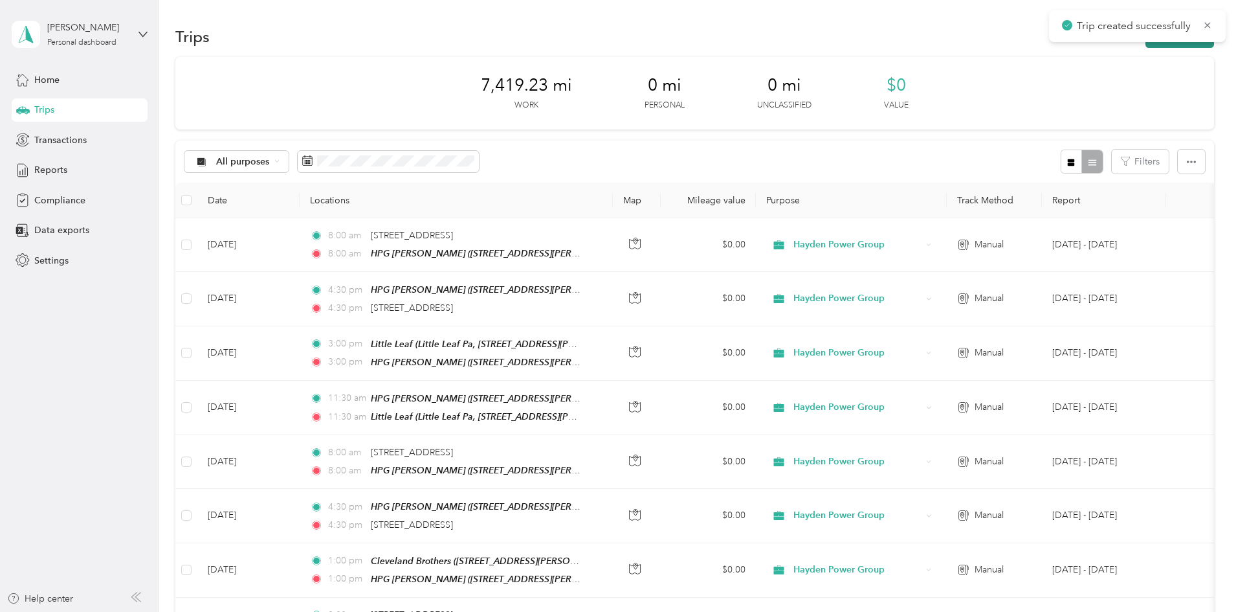
click at [1146, 44] on button "New trip" at bounding box center [1180, 36] width 69 height 23
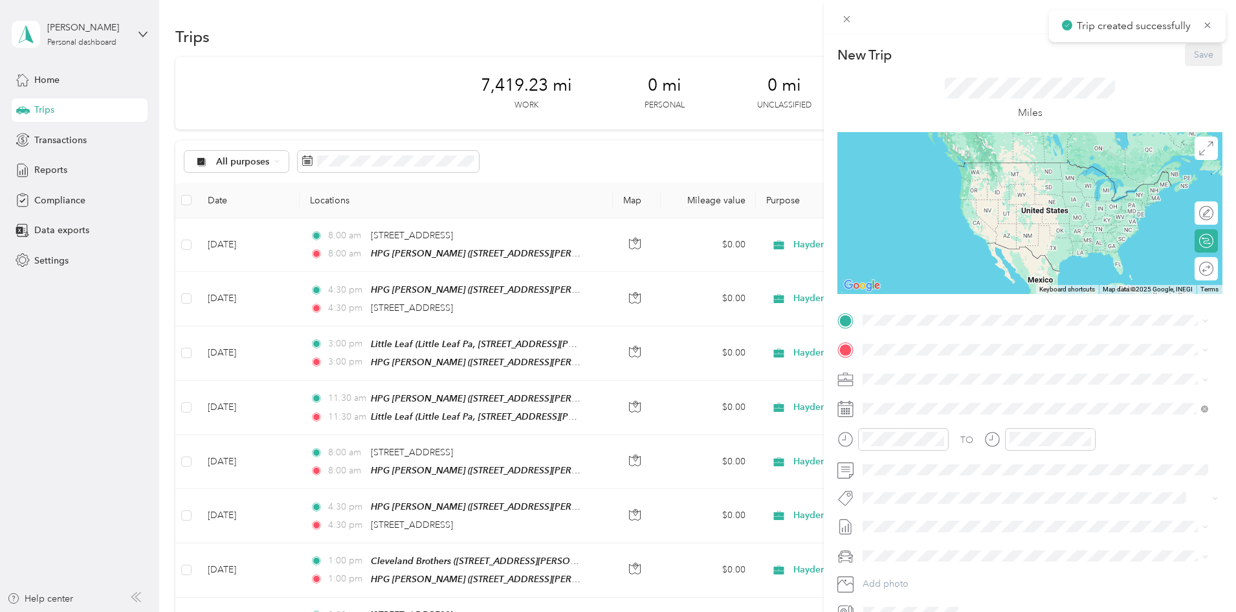
click at [901, 333] on div "TO Add photo" at bounding box center [1030, 466] width 385 height 313
click at [910, 328] on span at bounding box center [1040, 320] width 364 height 21
click at [919, 473] on strong "HPG [PERSON_NAME]" at bounding box center [936, 467] width 98 height 12
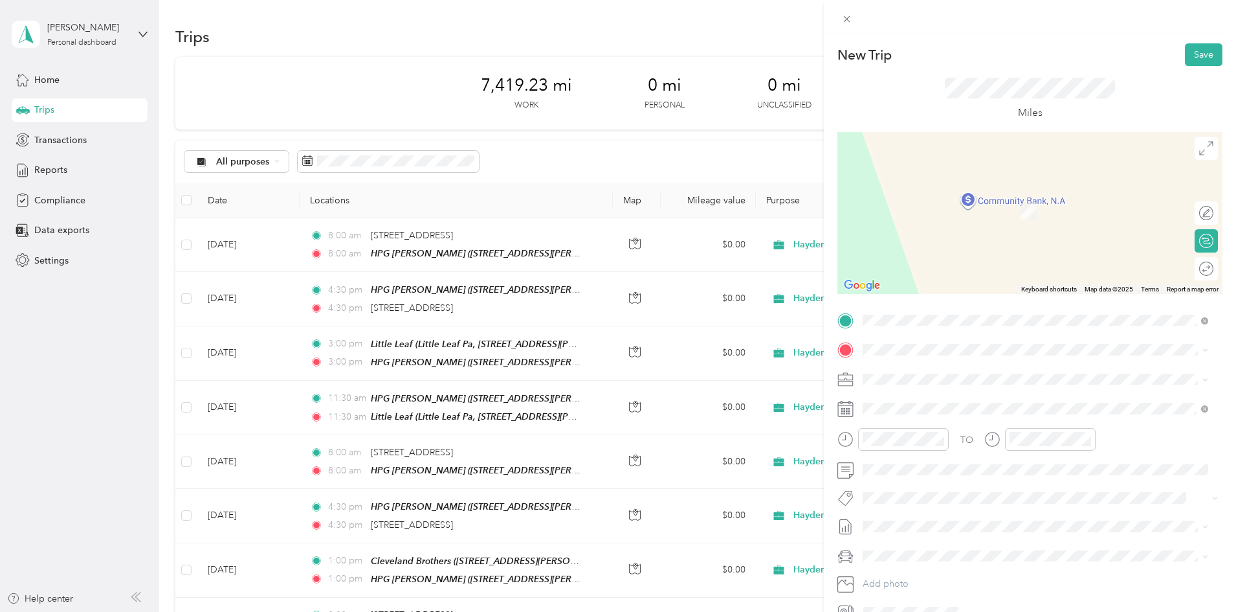
click at [920, 447] on strong "Little Leaf" at bounding box center [908, 442] width 42 height 12
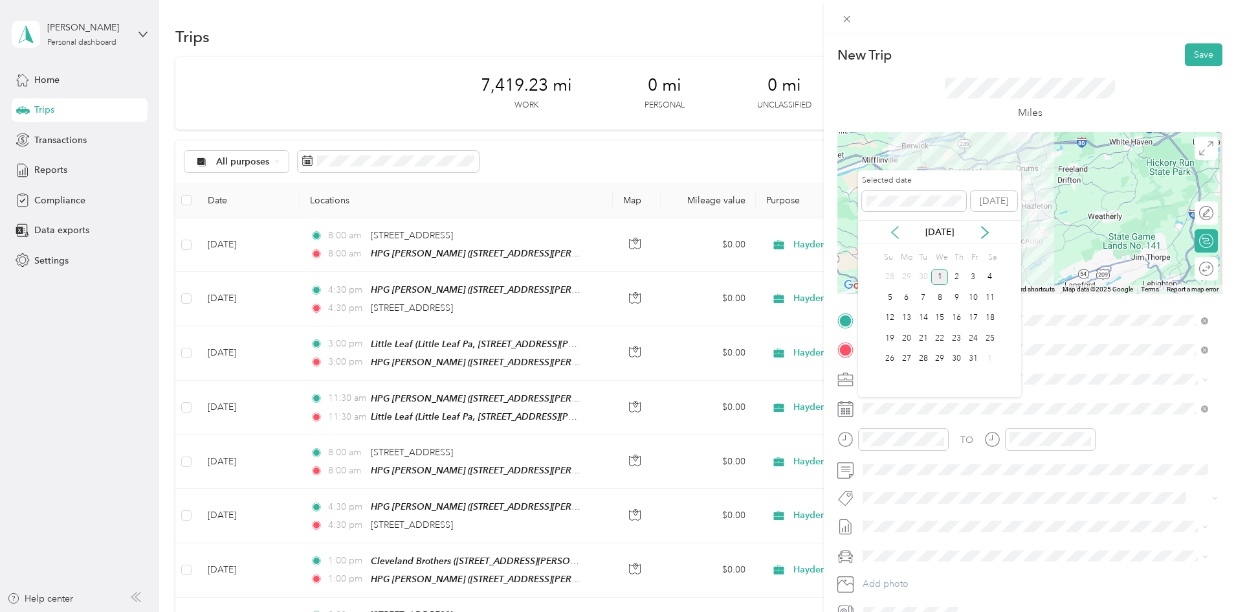
click at [891, 230] on icon at bounding box center [895, 232] width 13 height 13
click at [941, 335] on div "24" at bounding box center [940, 338] width 17 height 16
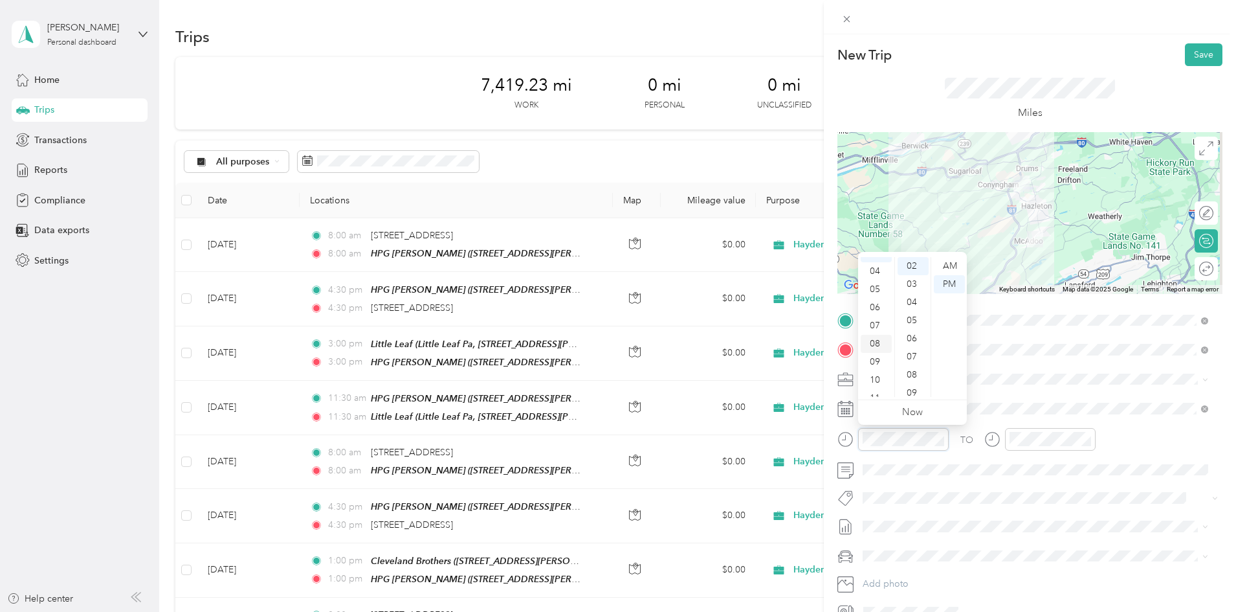
scroll to position [78, 0]
click at [875, 382] on div "11" at bounding box center [876, 388] width 31 height 18
click at [917, 265] on div "00" at bounding box center [913, 266] width 31 height 18
click at [954, 265] on div "AM" at bounding box center [949, 266] width 31 height 18
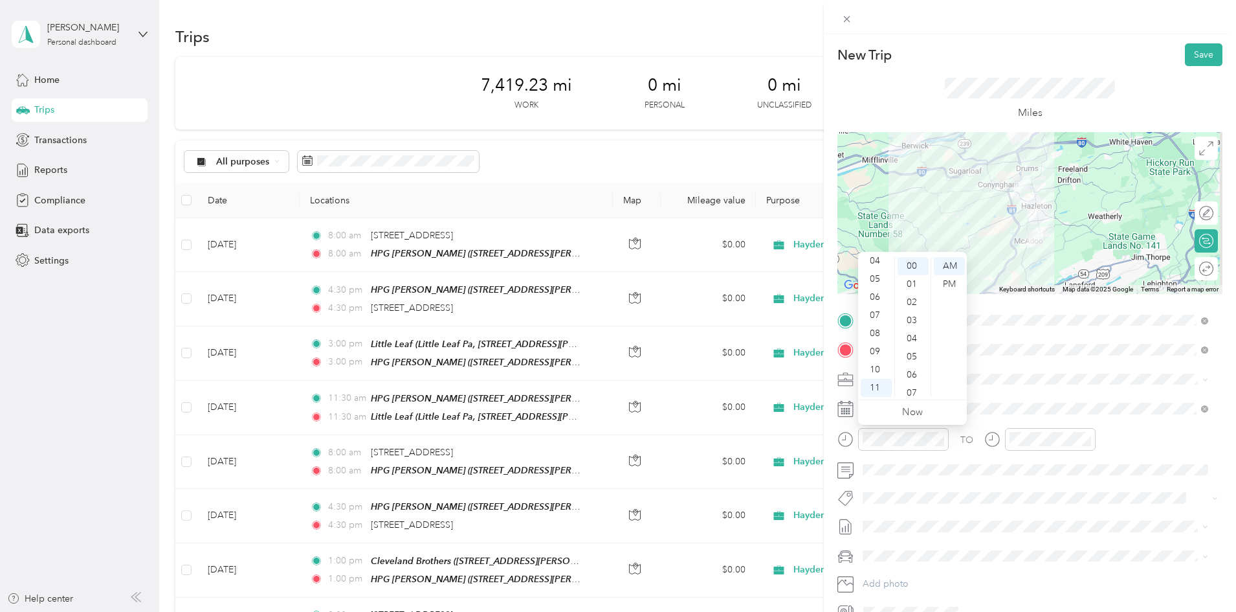
click at [1017, 395] on div "TO Add photo" at bounding box center [1030, 466] width 385 height 313
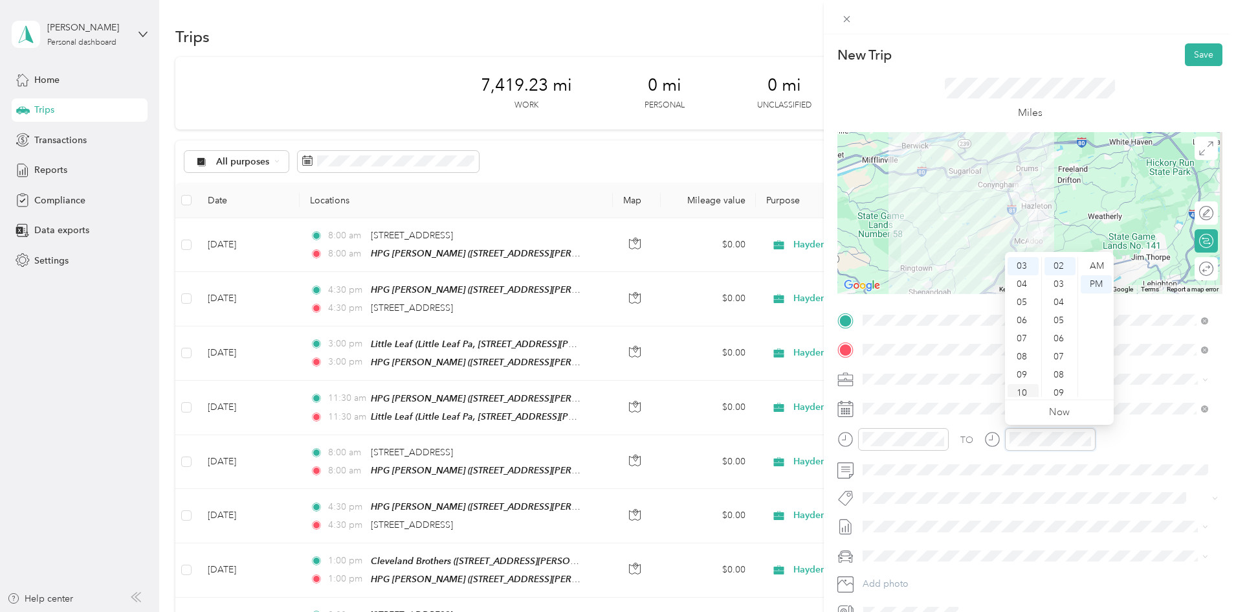
scroll to position [78, 0]
click at [1022, 383] on div "11" at bounding box center [1023, 388] width 31 height 18
click at [1055, 260] on div "00" at bounding box center [1060, 266] width 31 height 18
click at [1092, 263] on div "AM" at bounding box center [1096, 266] width 31 height 18
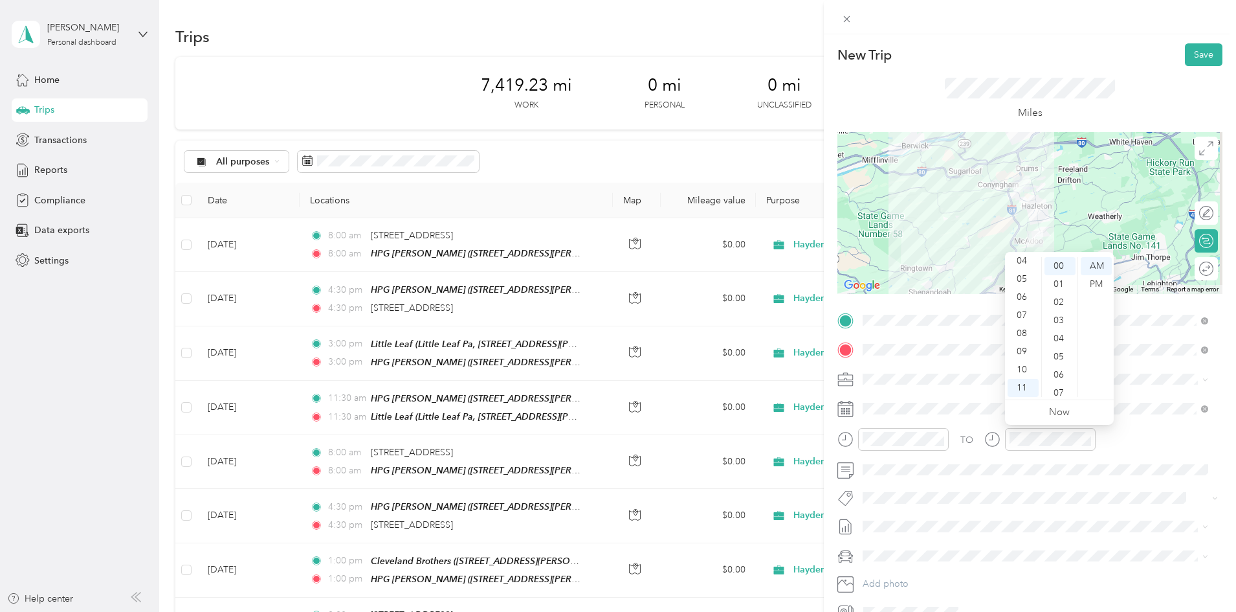
click at [1137, 444] on div "TO" at bounding box center [1030, 444] width 385 height 32
click at [1189, 56] on button "Save" at bounding box center [1204, 54] width 38 height 23
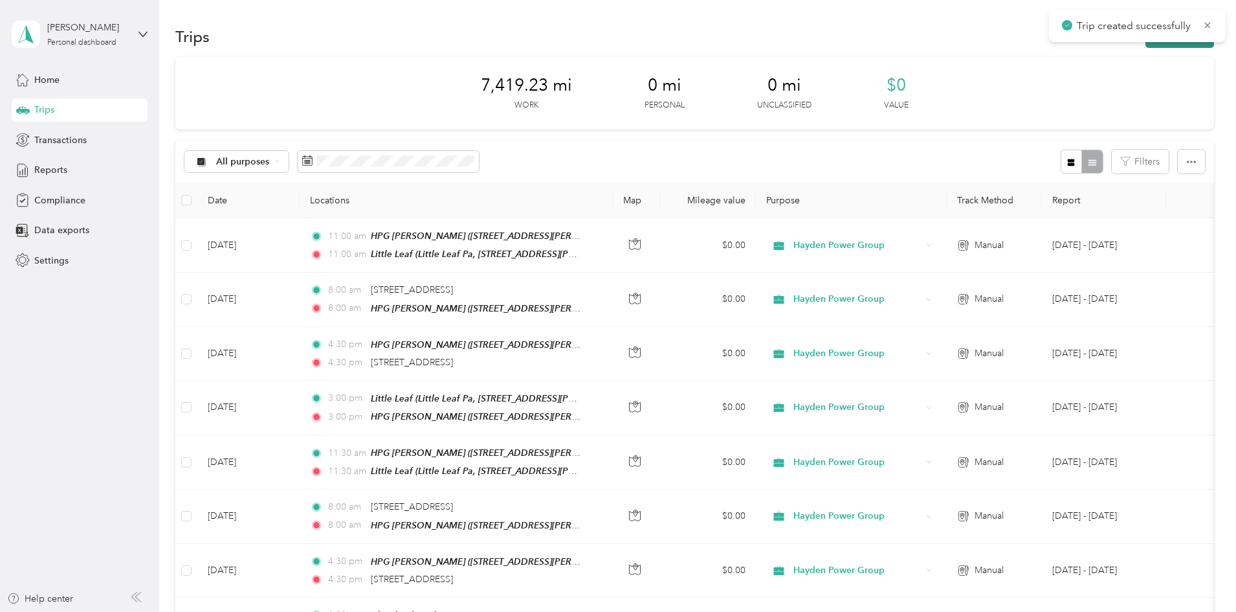
click at [1146, 47] on button "New trip" at bounding box center [1180, 36] width 69 height 23
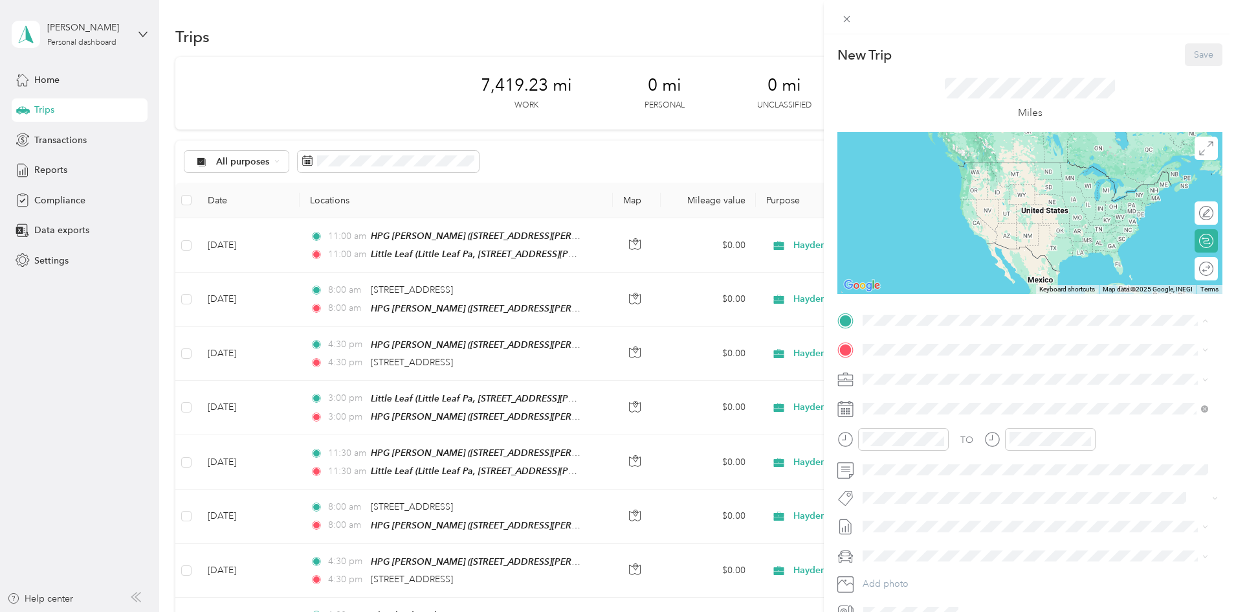
click at [926, 418] on strong "Little Leaf" at bounding box center [908, 413] width 42 height 12
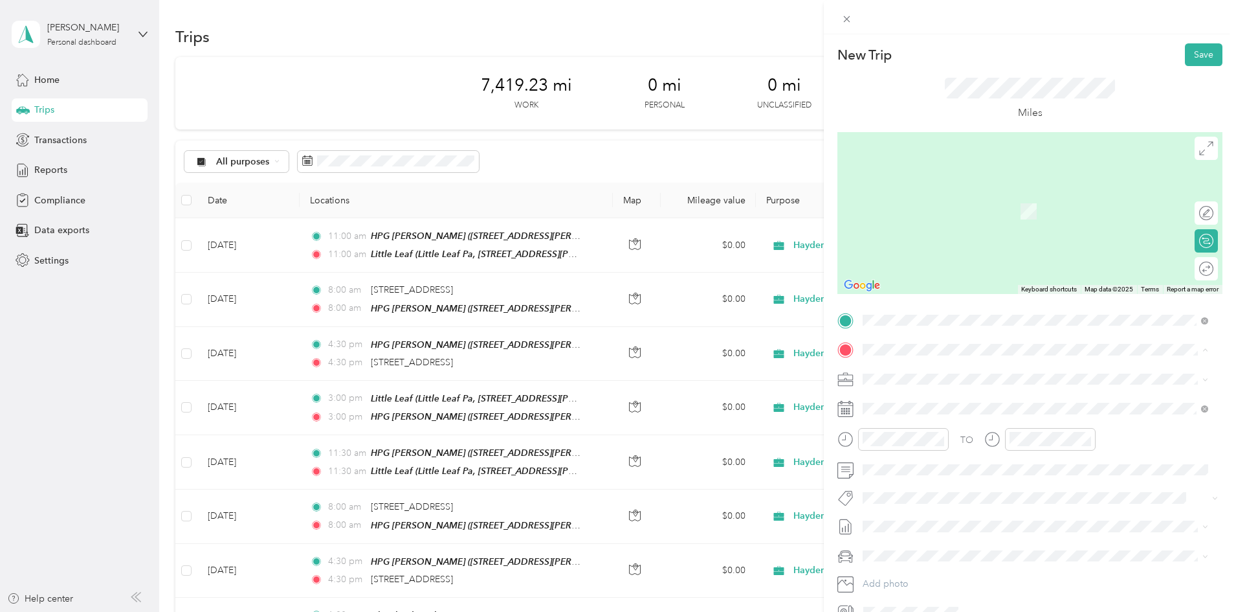
click at [913, 502] on strong "HPG [PERSON_NAME]" at bounding box center [936, 496] width 98 height 12
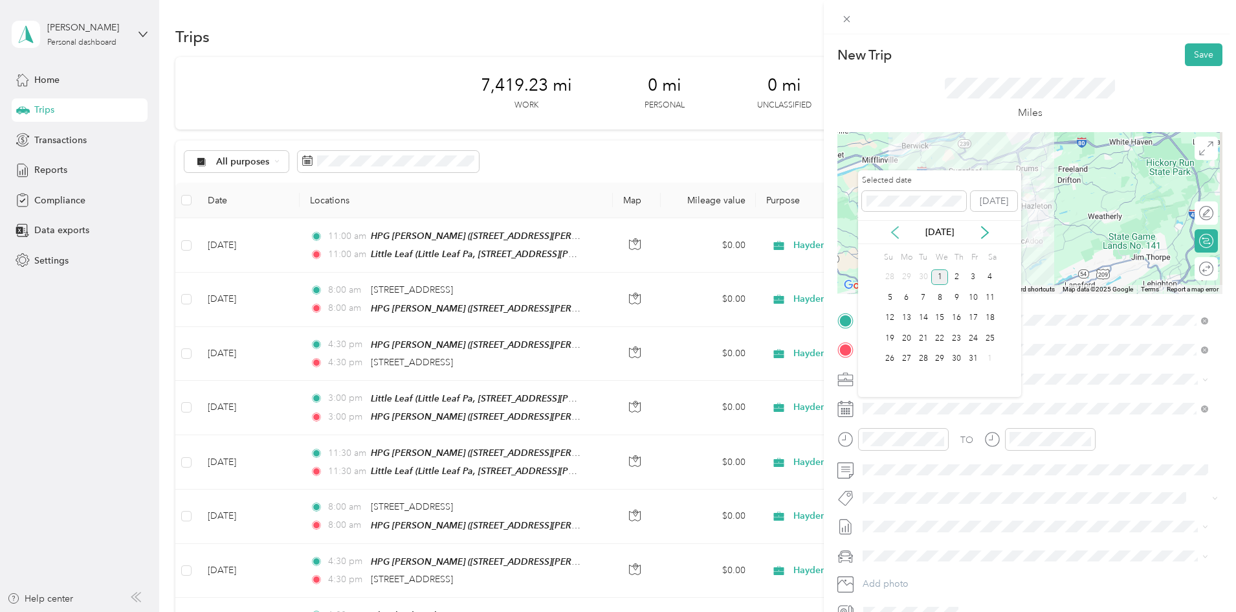
click at [897, 227] on icon at bounding box center [895, 232] width 13 height 13
click at [937, 335] on div "24" at bounding box center [940, 338] width 17 height 16
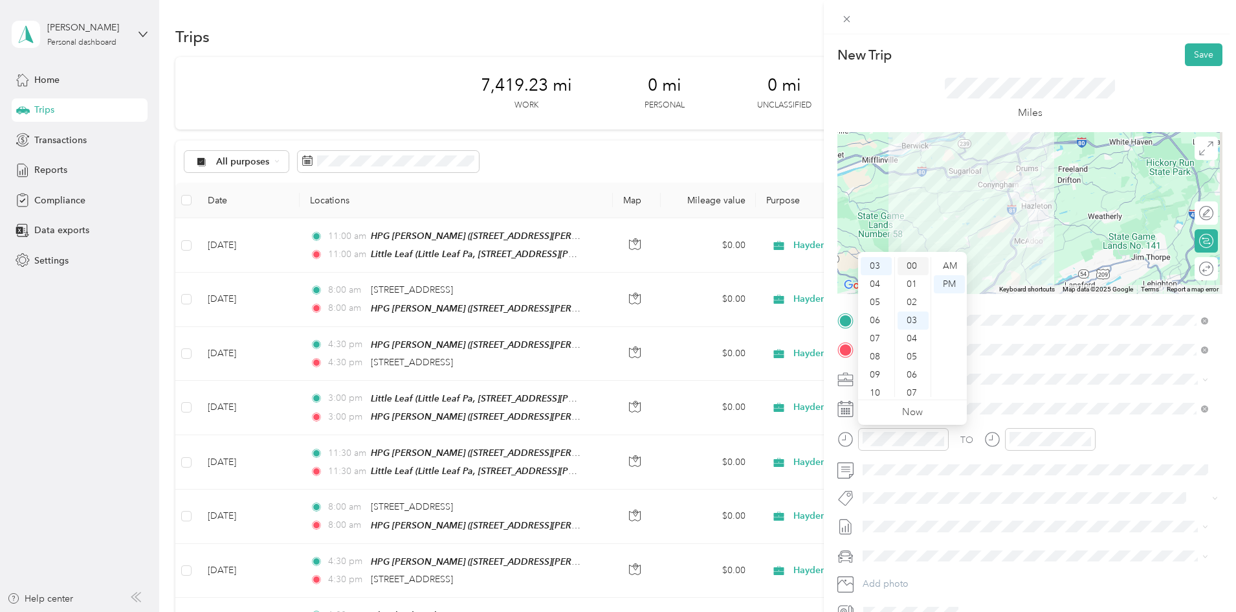
click at [913, 265] on div "00" at bounding box center [913, 266] width 31 height 18
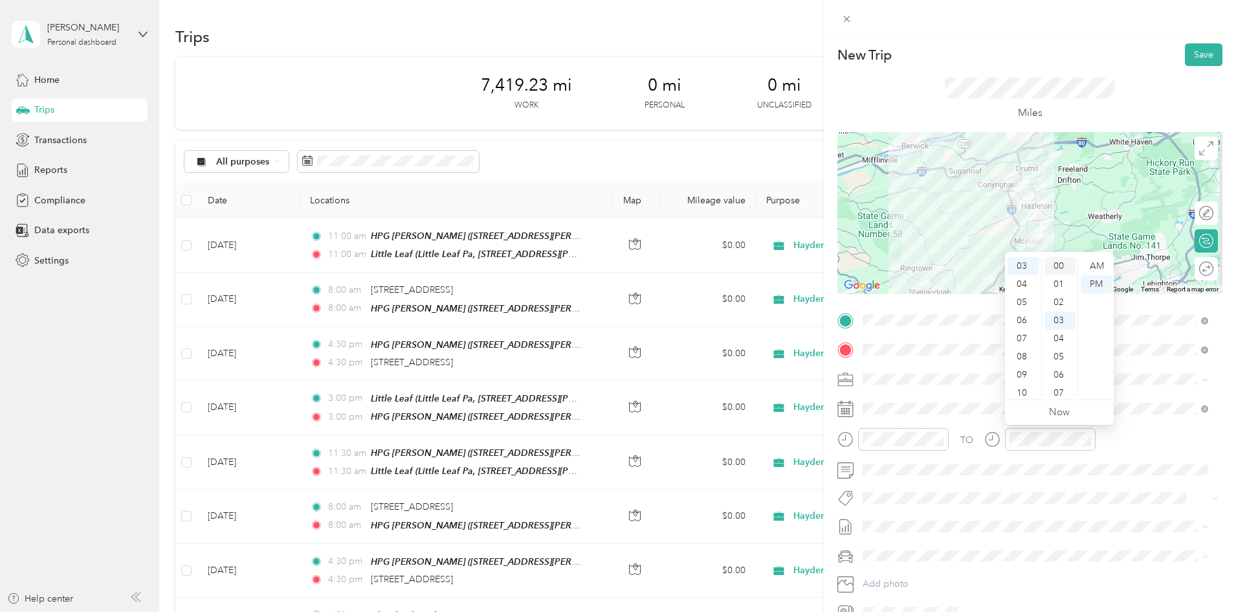
click at [1060, 269] on div "00" at bounding box center [1060, 266] width 31 height 18
click at [1117, 447] on div "TO" at bounding box center [1030, 444] width 385 height 32
click at [1186, 58] on button "Save" at bounding box center [1204, 54] width 38 height 23
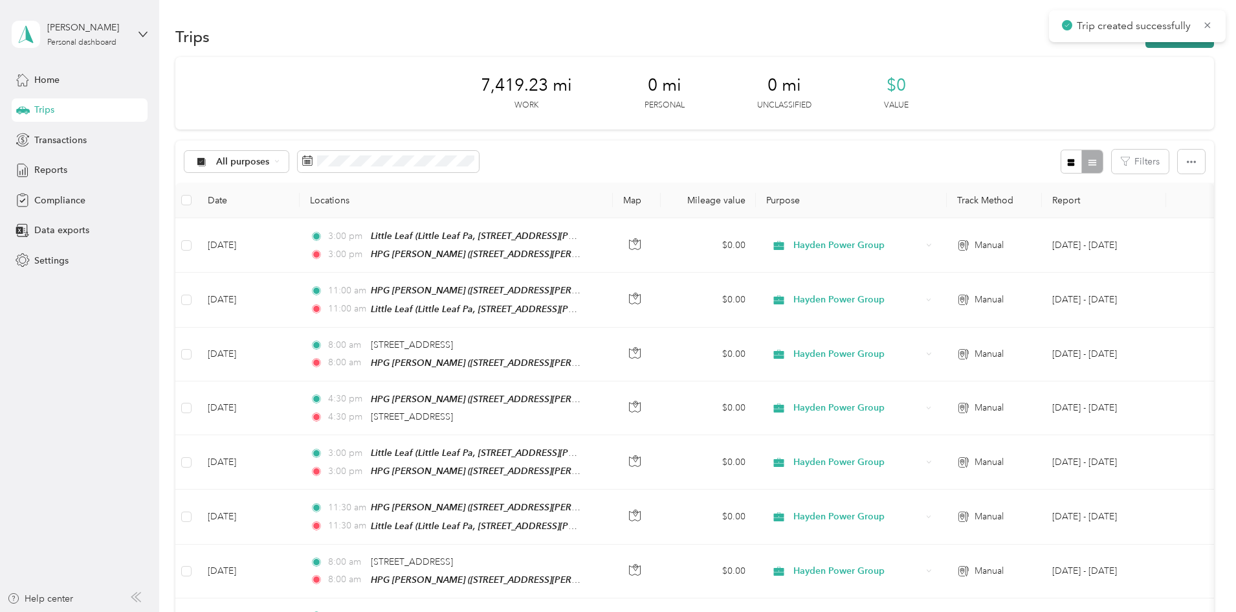
click at [1146, 44] on button "New trip" at bounding box center [1180, 36] width 69 height 23
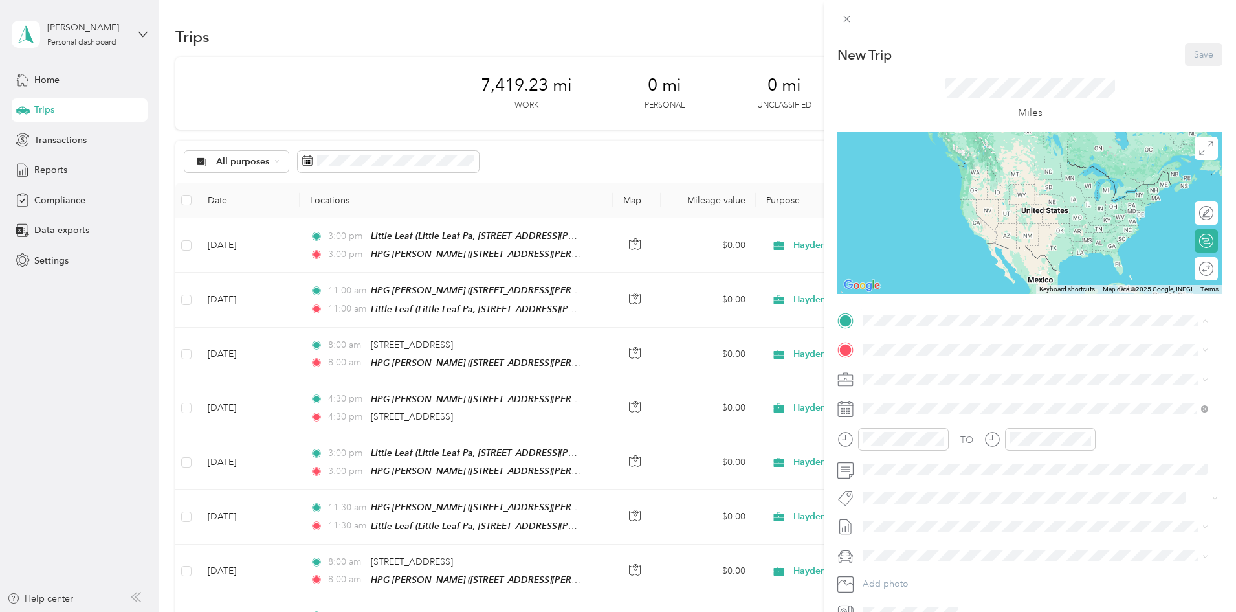
click at [936, 473] on div "HPG [PERSON_NAME] [STREET_ADDRESS][PERSON_NAME], [PERSON_NAME][GEOGRAPHIC_DATA]…" at bounding box center [1035, 480] width 337 height 45
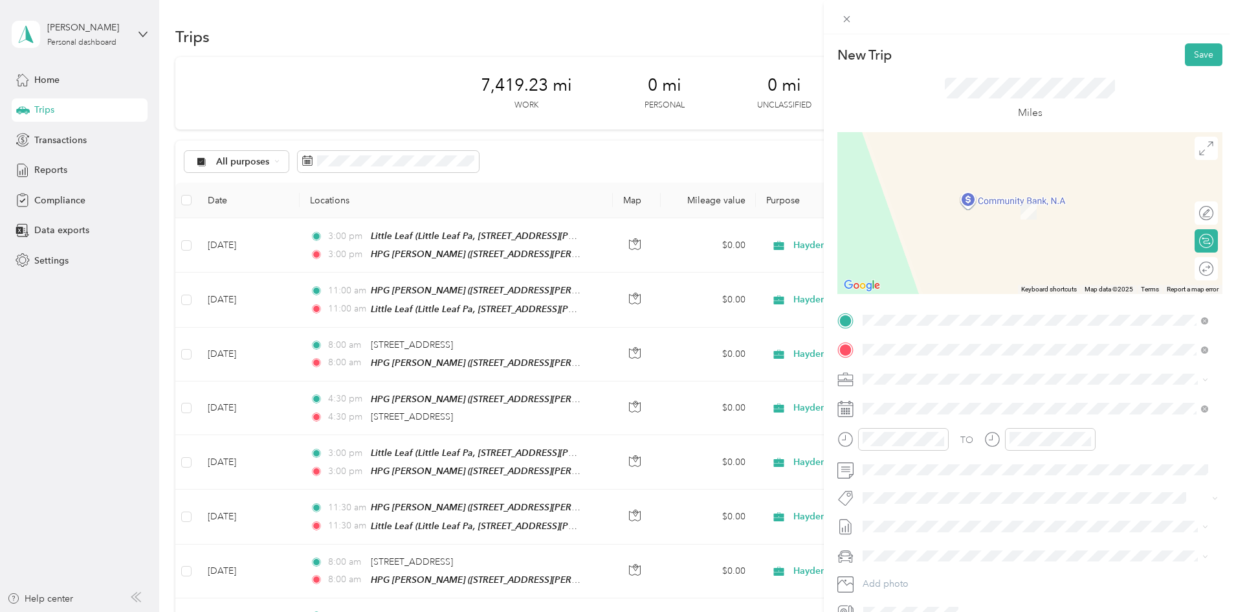
click at [927, 399] on span "[STREET_ADDRESS][US_STATE]" at bounding box center [951, 396] width 129 height 12
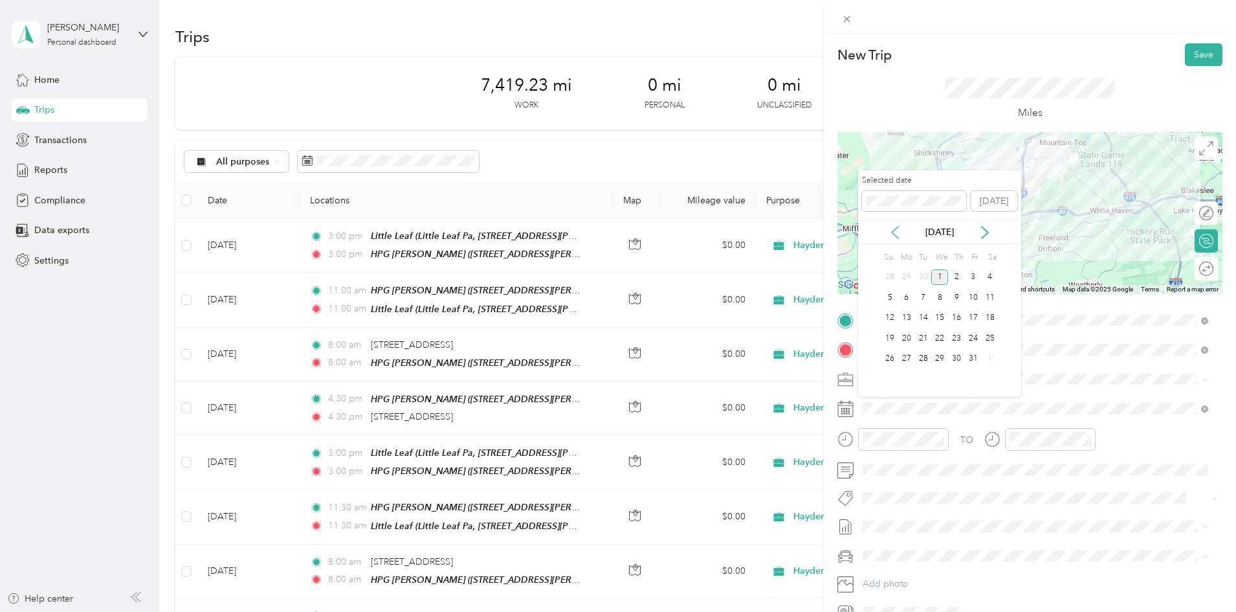
click at [890, 232] on icon at bounding box center [895, 232] width 13 height 13
click at [941, 343] on div "24" at bounding box center [940, 338] width 17 height 16
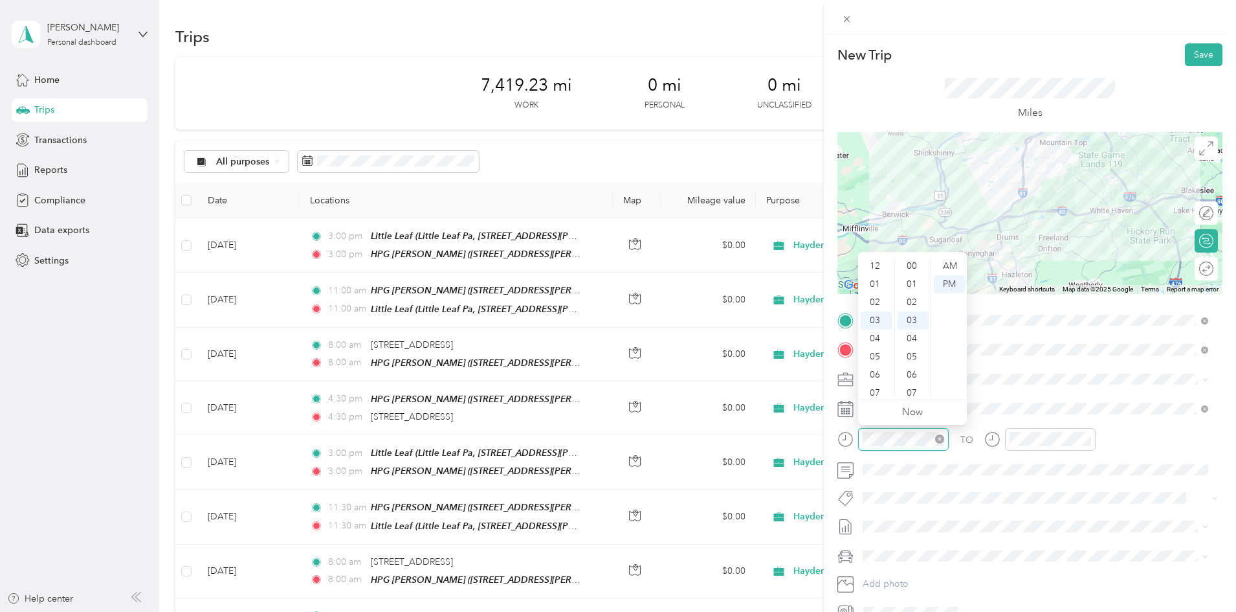
scroll to position [54, 0]
click at [876, 288] on div "04" at bounding box center [876, 284] width 31 height 18
click at [912, 366] on div "30" at bounding box center [913, 367] width 31 height 18
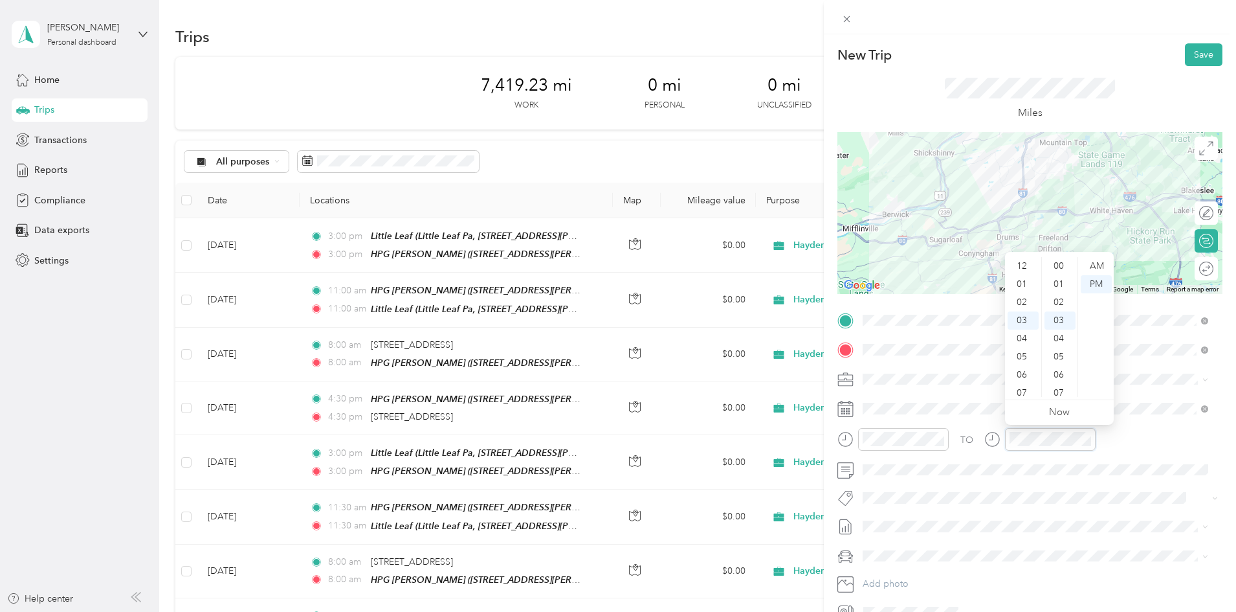
scroll to position [54, 0]
click at [1022, 289] on div "04" at bounding box center [1023, 284] width 31 height 18
click at [1063, 370] on div "30" at bounding box center [1060, 367] width 31 height 18
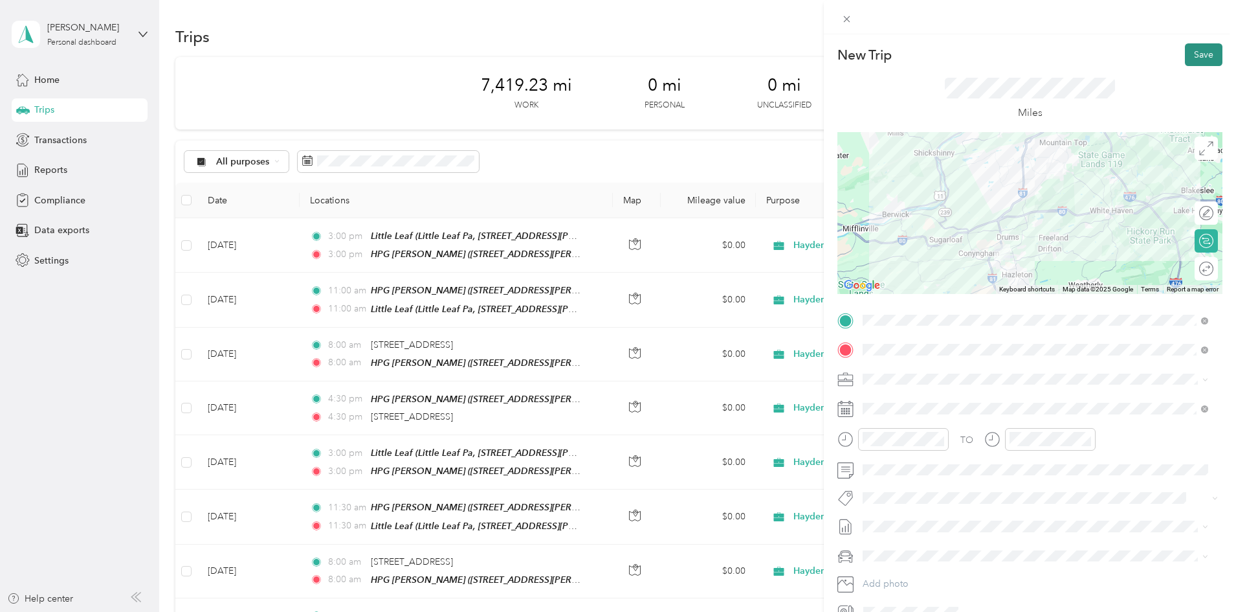
click at [1200, 58] on button "Save" at bounding box center [1204, 54] width 38 height 23
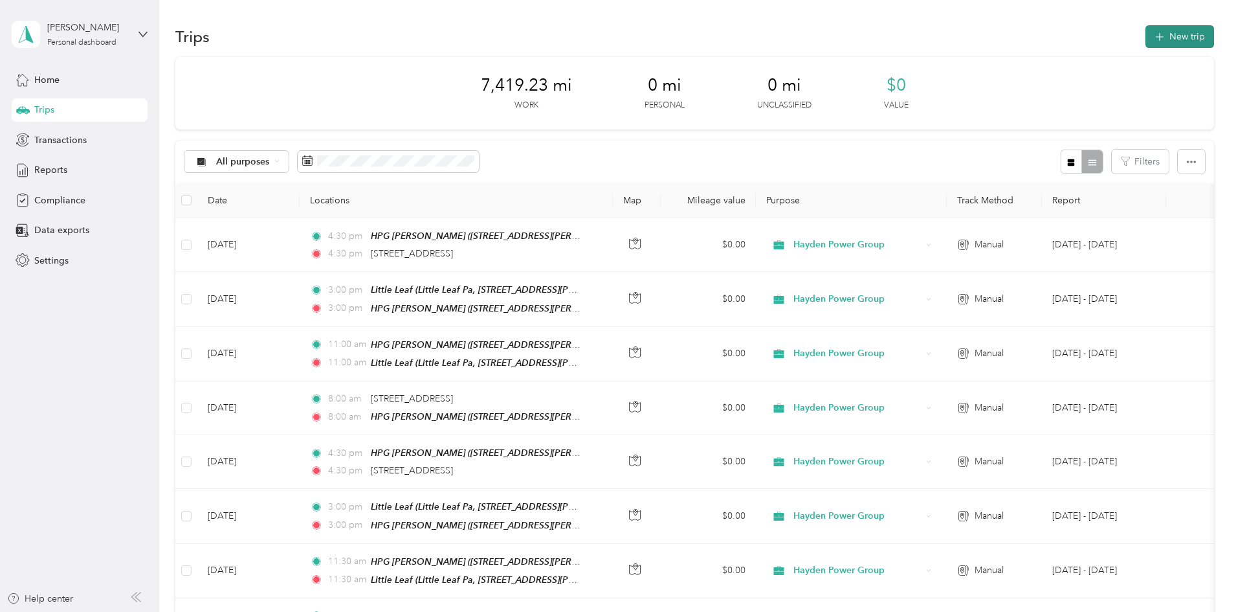
click at [1146, 40] on button "New trip" at bounding box center [1180, 36] width 69 height 23
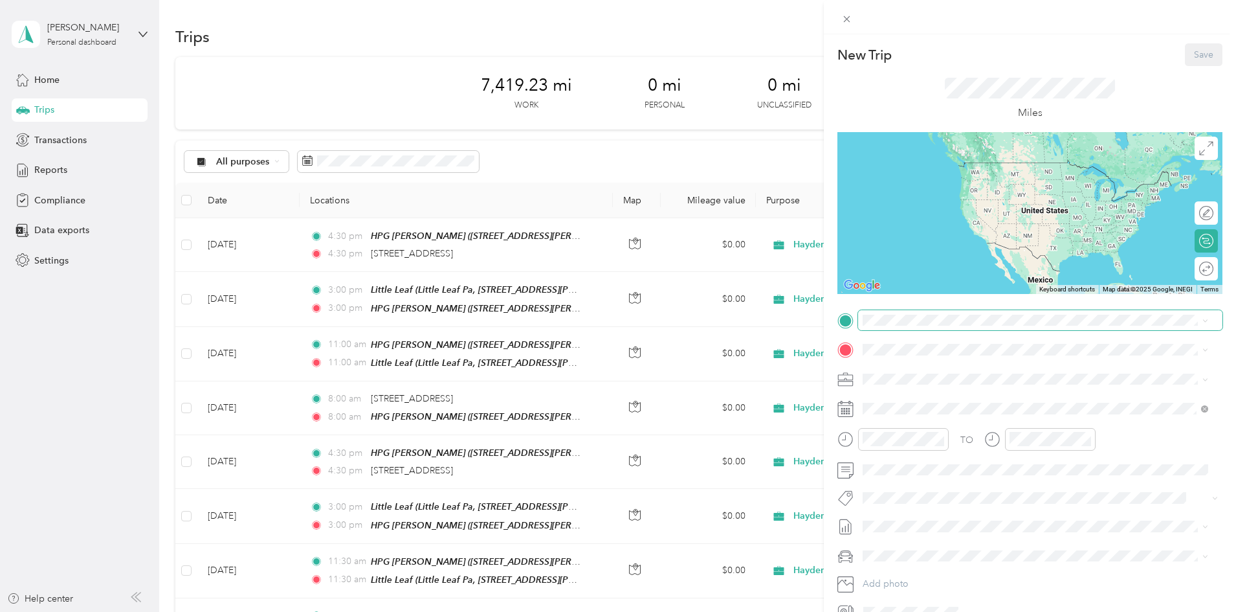
click at [897, 328] on span at bounding box center [1040, 320] width 364 height 21
click at [969, 370] on span "[STREET_ADDRESS][US_STATE]" at bounding box center [951, 367] width 129 height 12
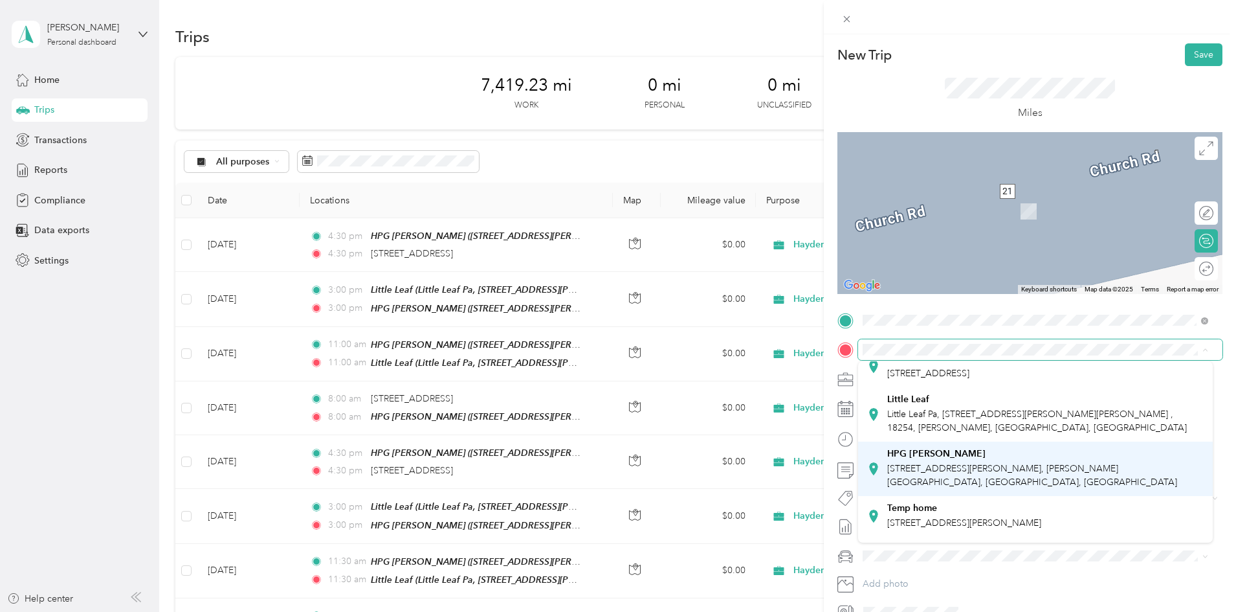
scroll to position [65, 0]
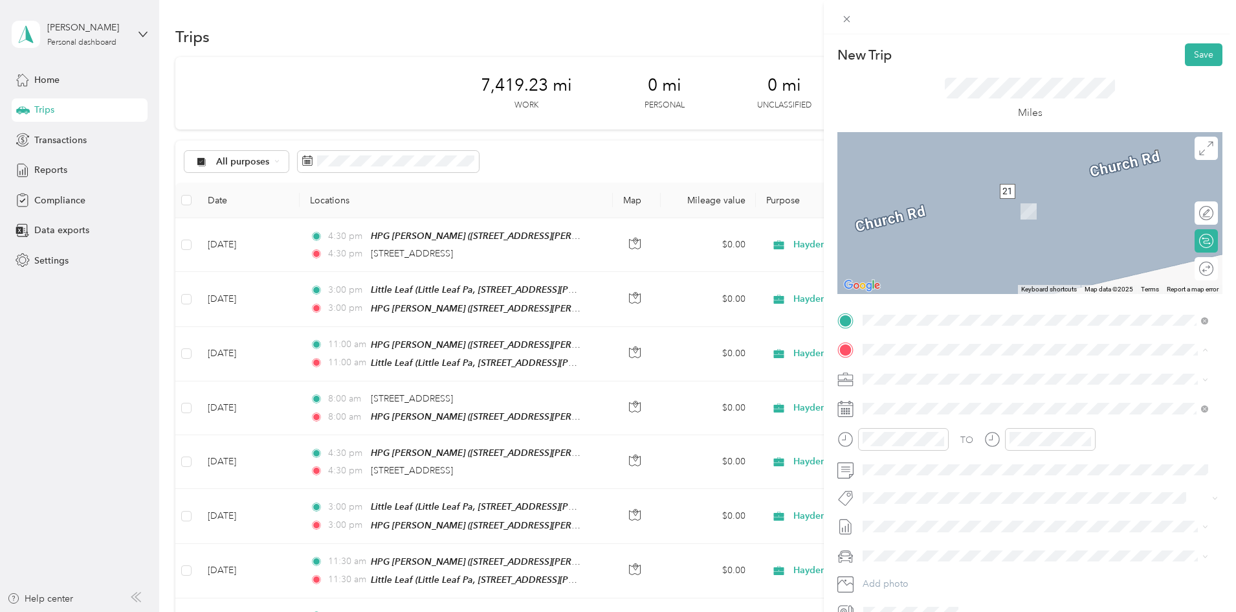
click at [918, 531] on div "Spruce st sub [STREET_ADDRESS]" at bounding box center [1035, 535] width 337 height 32
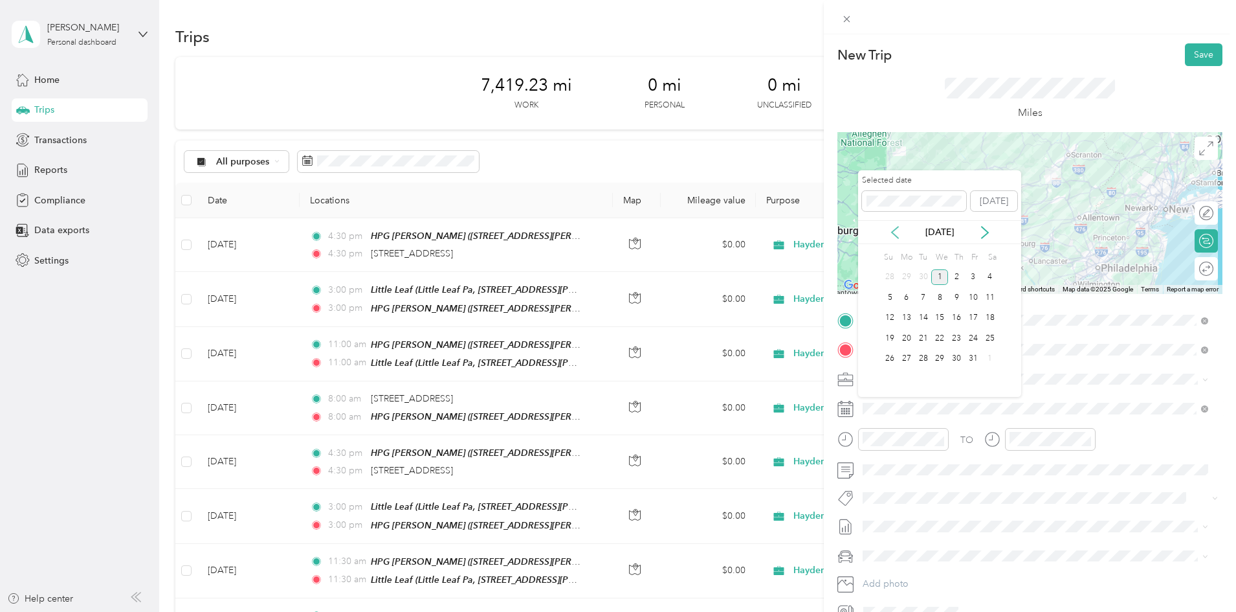
click at [893, 232] on icon at bounding box center [895, 233] width 6 height 12
click at [957, 339] on div "25" at bounding box center [956, 338] width 17 height 16
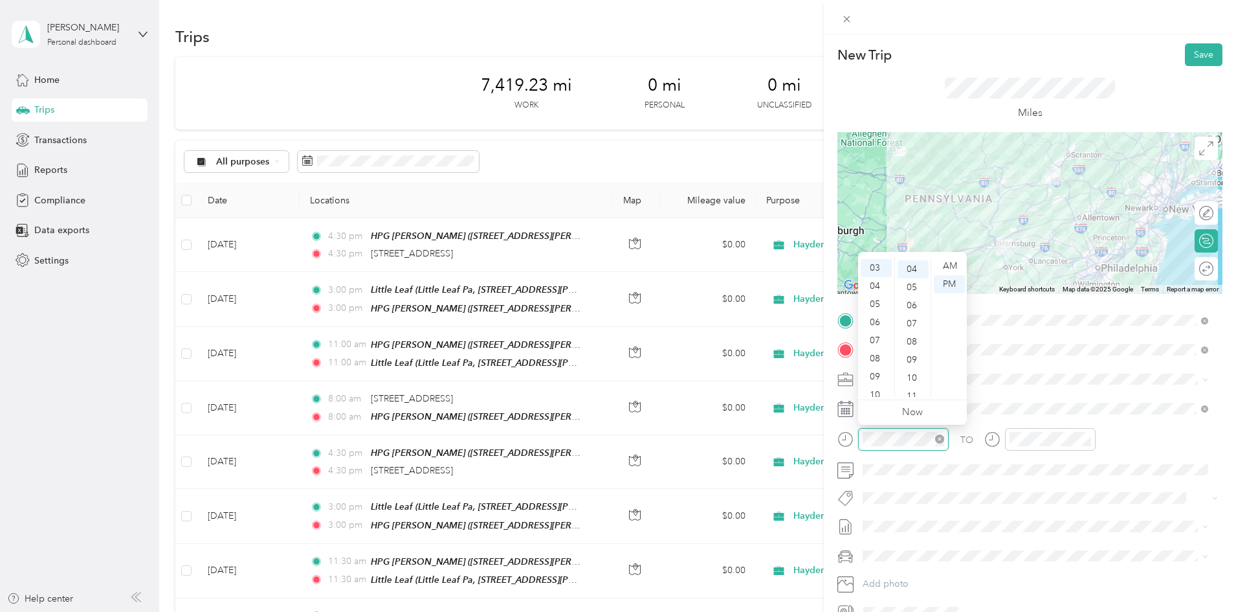
scroll to position [73, 0]
click at [881, 357] on div "08" at bounding box center [876, 357] width 31 height 18
click at [907, 264] on div "00" at bounding box center [913, 266] width 31 height 18
click at [952, 266] on div "AM" at bounding box center [949, 266] width 31 height 18
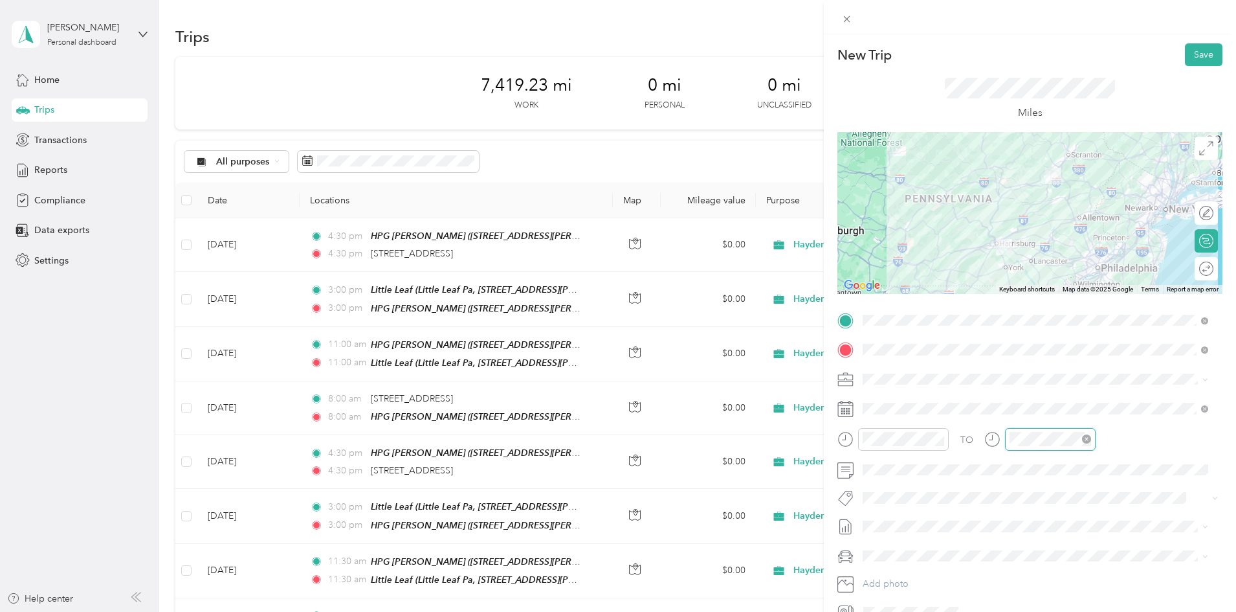
scroll to position [73, 0]
click at [1025, 357] on div "08" at bounding box center [1023, 357] width 31 height 18
click at [1052, 264] on div "00" at bounding box center [1060, 266] width 31 height 18
click at [1095, 266] on div "AM" at bounding box center [1096, 266] width 31 height 18
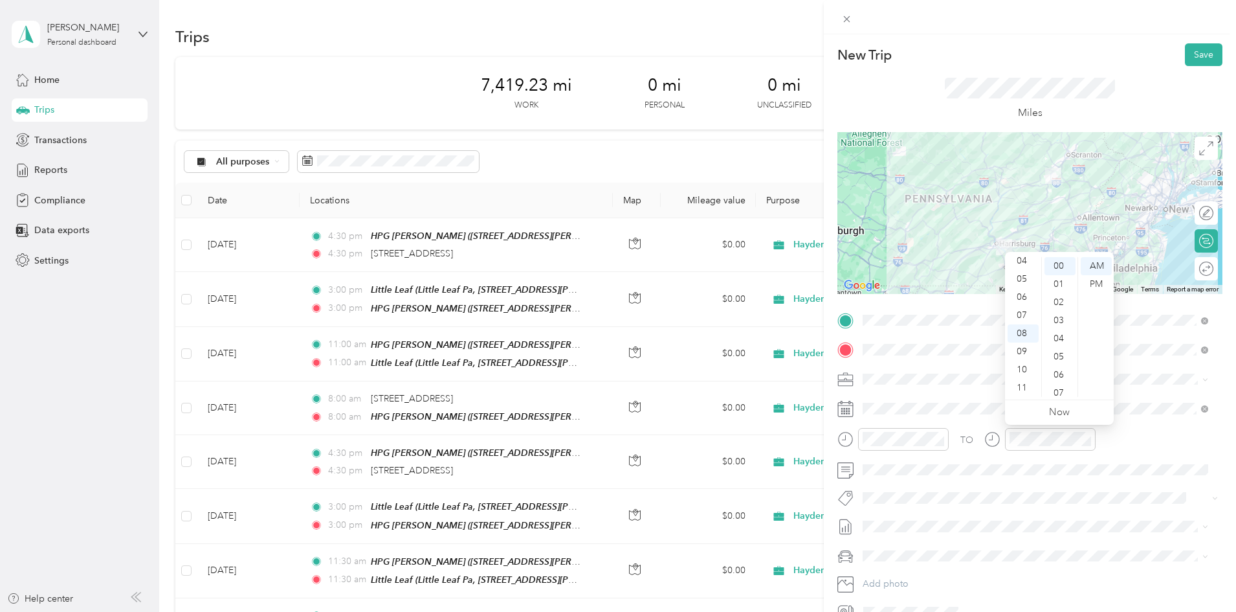
click at [1126, 438] on div "TO" at bounding box center [1030, 444] width 385 height 32
click at [1188, 60] on button "Save" at bounding box center [1204, 54] width 38 height 23
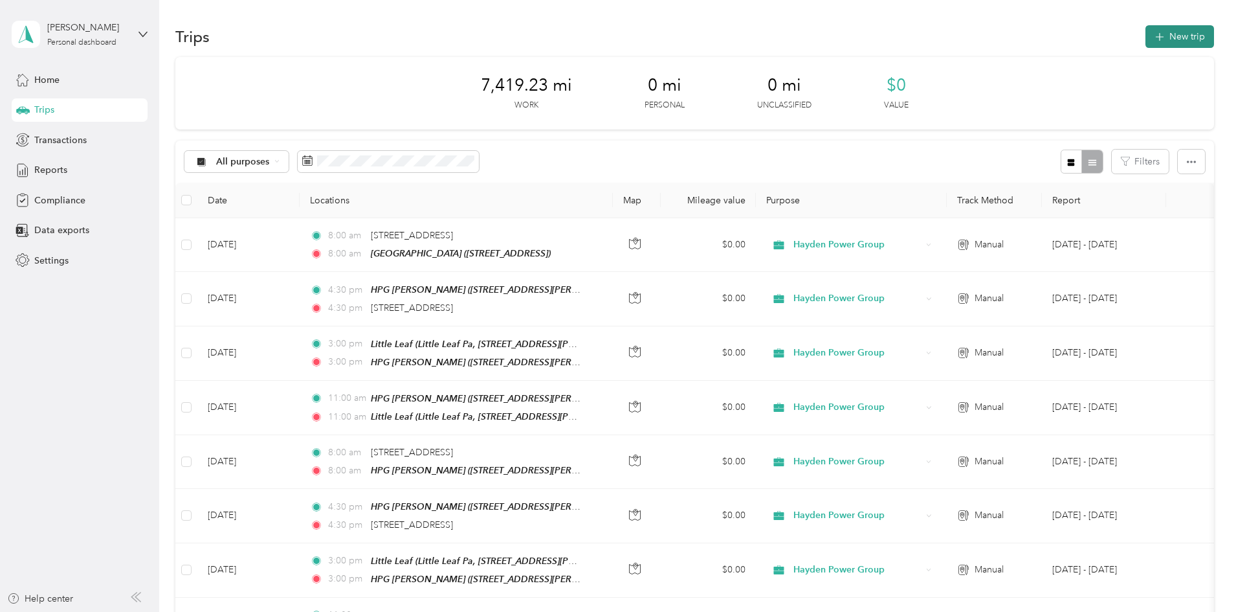
click at [1146, 43] on button "New trip" at bounding box center [1180, 36] width 69 height 23
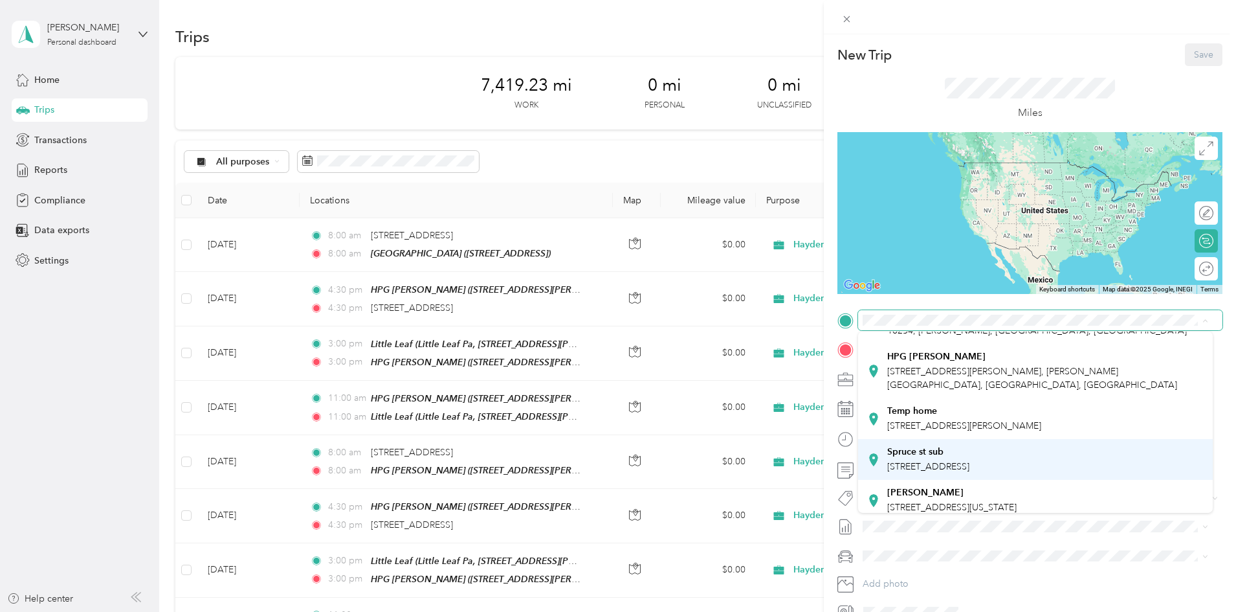
scroll to position [129, 0]
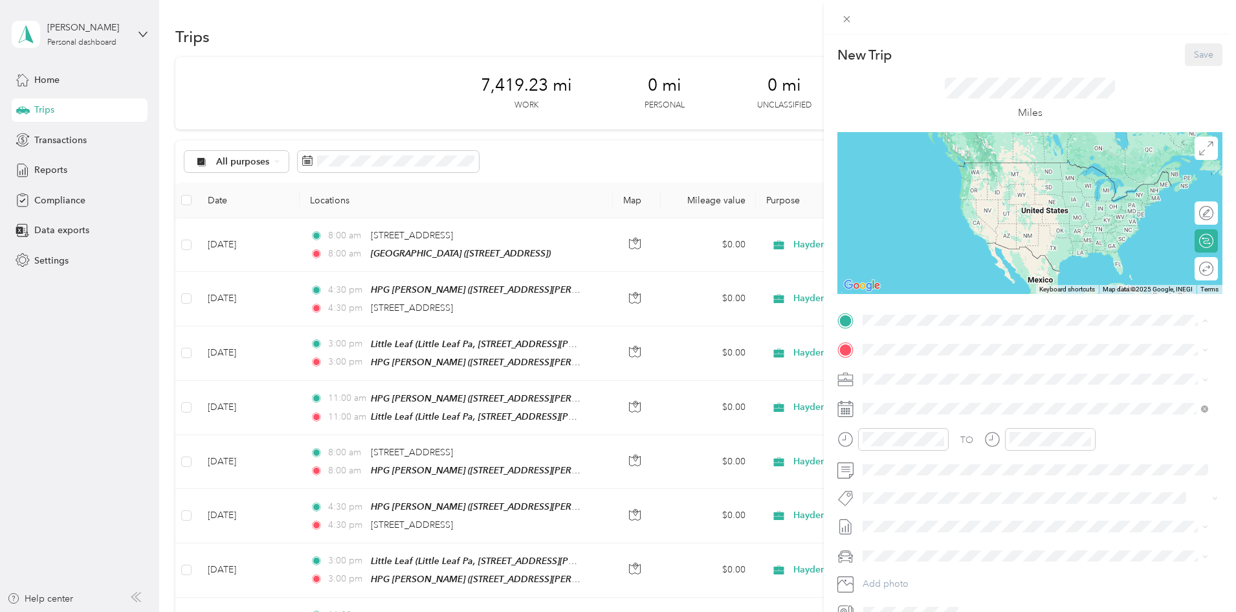
click at [928, 452] on span "[STREET_ADDRESS]" at bounding box center [928, 446] width 82 height 11
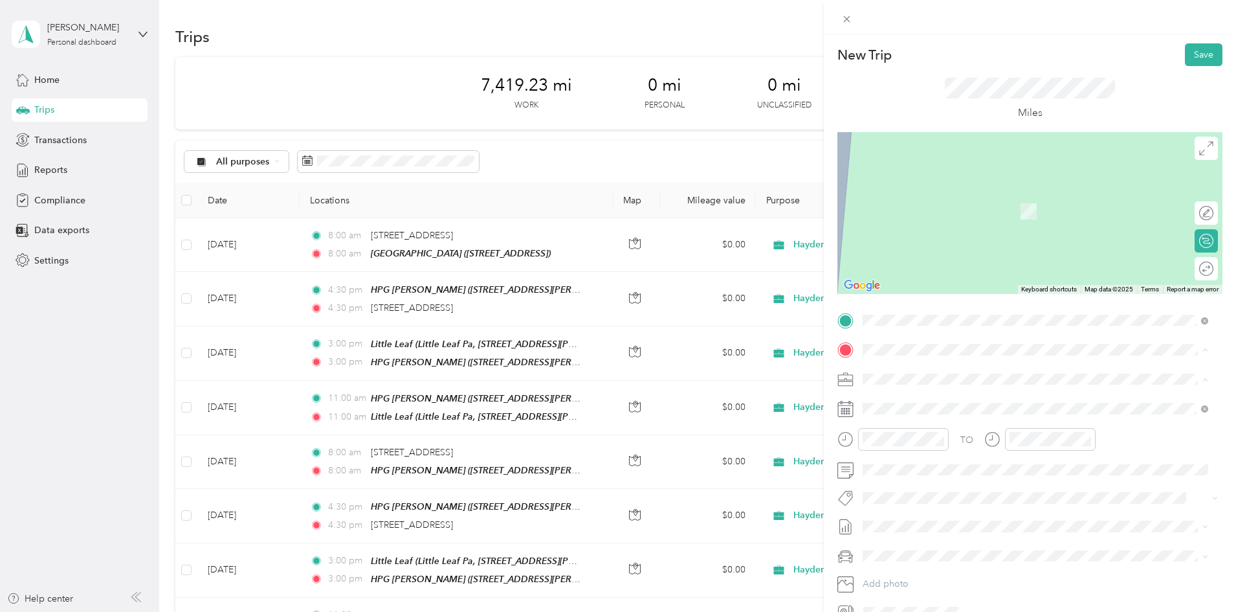
click at [920, 519] on span "[STREET_ADDRESS][PERSON_NAME], [PERSON_NAME][GEOGRAPHIC_DATA], [GEOGRAPHIC_DATA…" at bounding box center [1032, 517] width 290 height 25
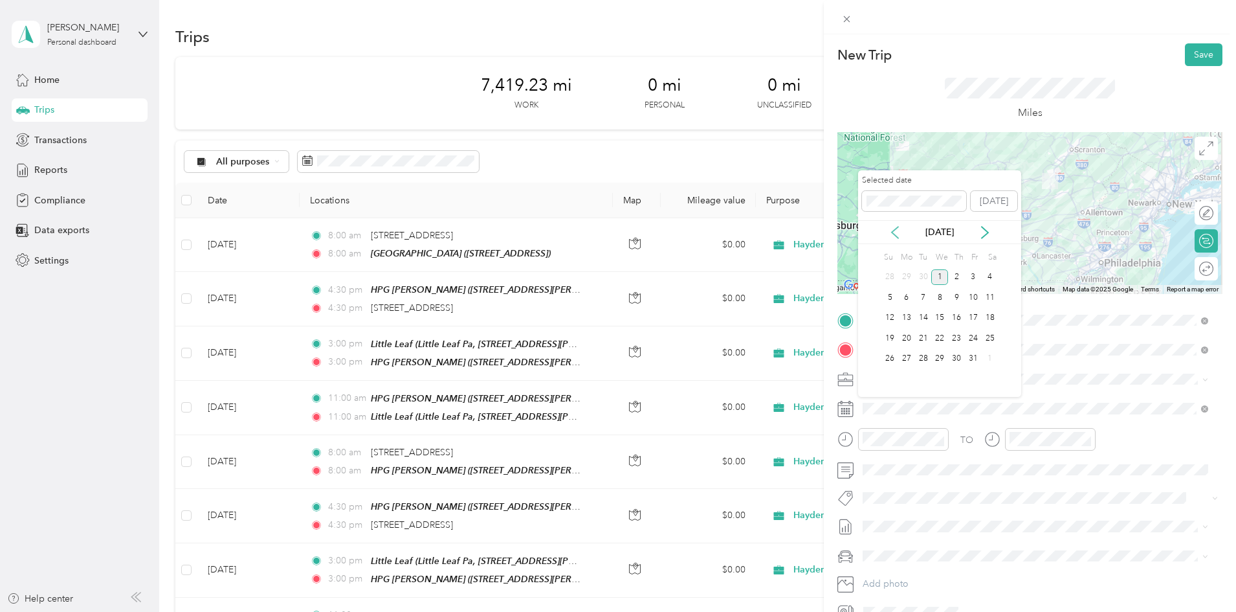
click at [897, 232] on icon at bounding box center [895, 232] width 13 height 13
click at [957, 334] on div "25" at bounding box center [956, 338] width 17 height 16
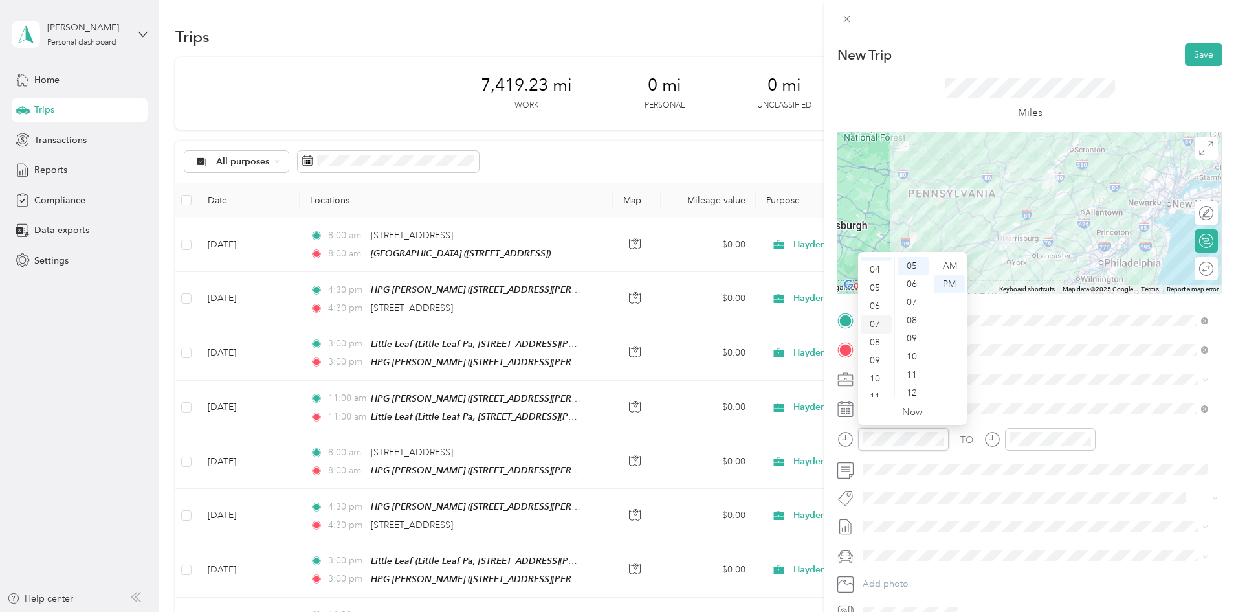
scroll to position [78, 0]
click at [871, 387] on div "11" at bounding box center [876, 388] width 31 height 18
click at [912, 271] on div "00" at bounding box center [913, 266] width 31 height 18
click at [950, 264] on div "AM" at bounding box center [949, 266] width 31 height 18
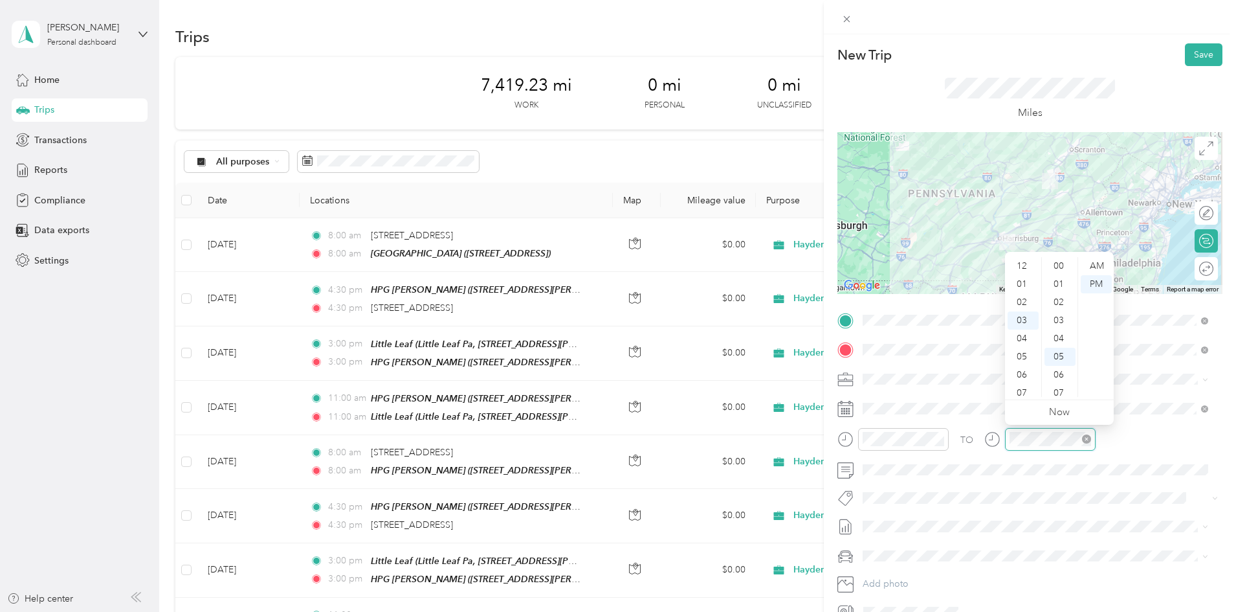
scroll to position [91, 0]
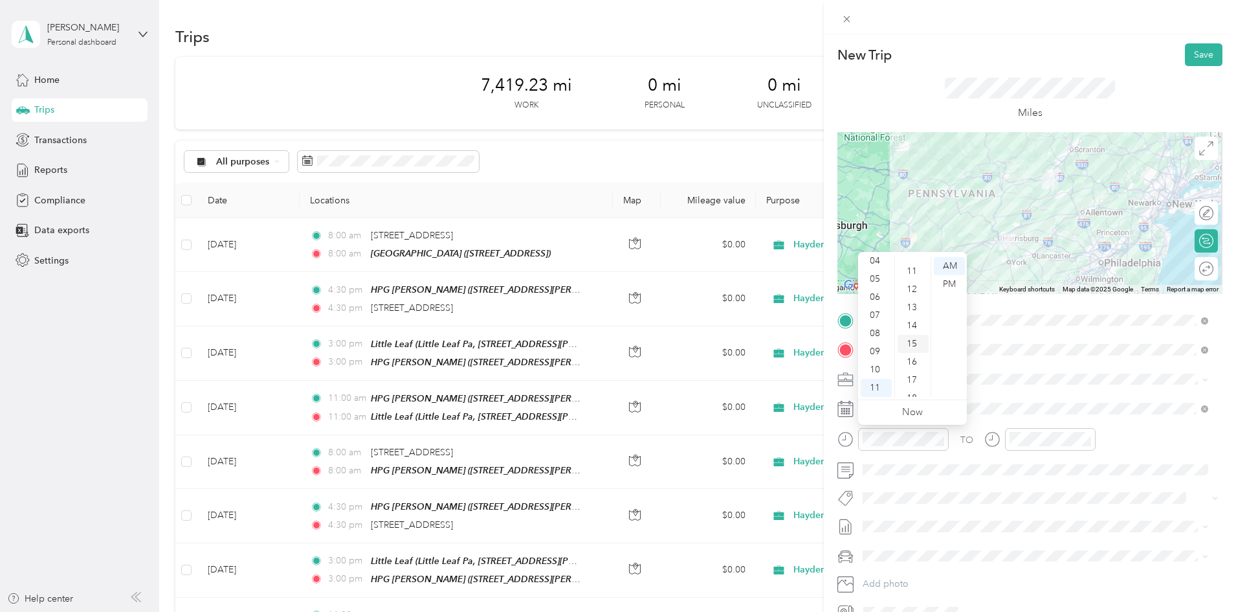
click at [915, 342] on div "15" at bounding box center [913, 344] width 31 height 18
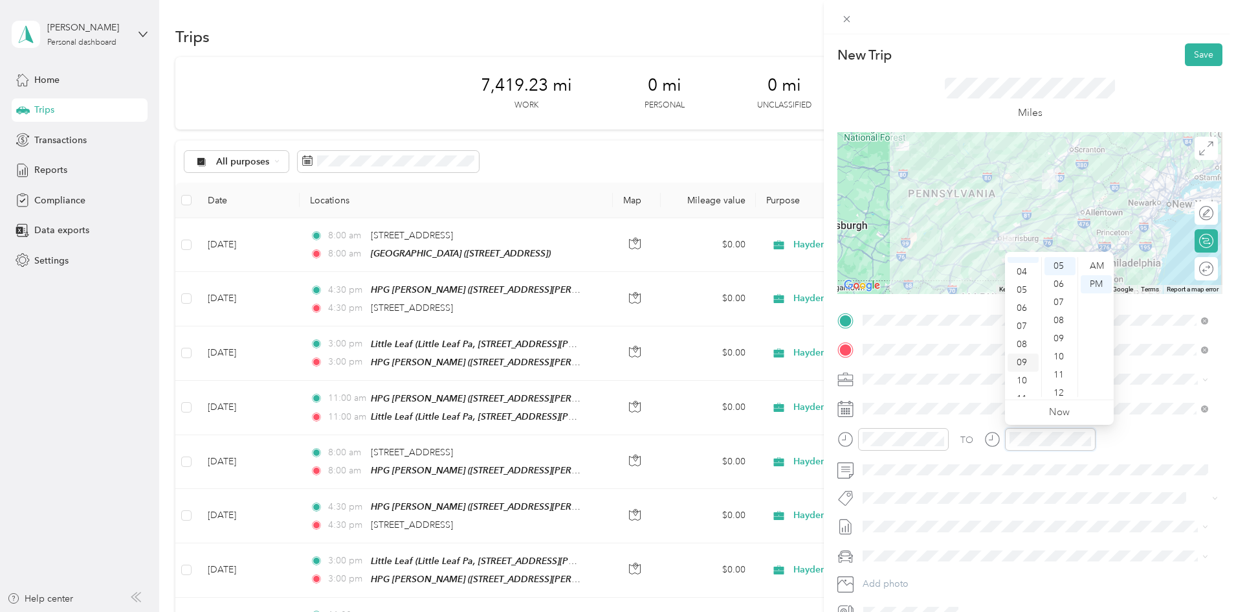
scroll to position [78, 0]
click at [1021, 383] on div "11" at bounding box center [1023, 388] width 31 height 18
click at [1057, 379] on div "15" at bounding box center [1060, 383] width 31 height 18
click at [1099, 269] on div "AM" at bounding box center [1096, 266] width 31 height 18
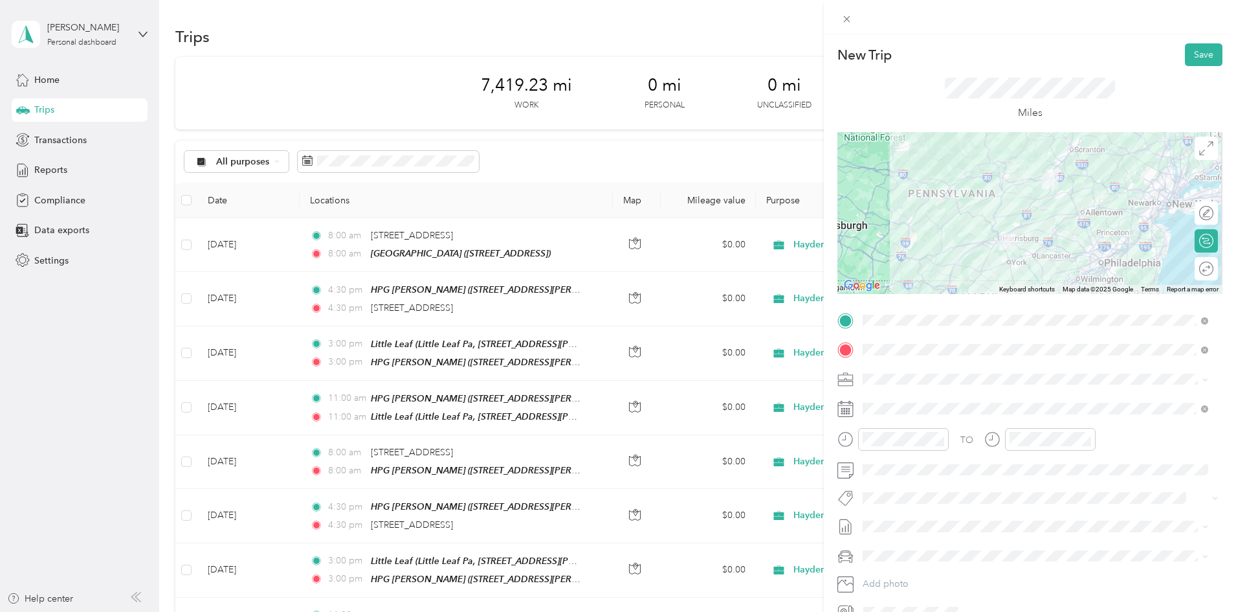
click at [1126, 444] on div "TO" at bounding box center [1030, 444] width 385 height 32
click at [1188, 59] on button "Save" at bounding box center [1204, 54] width 38 height 23
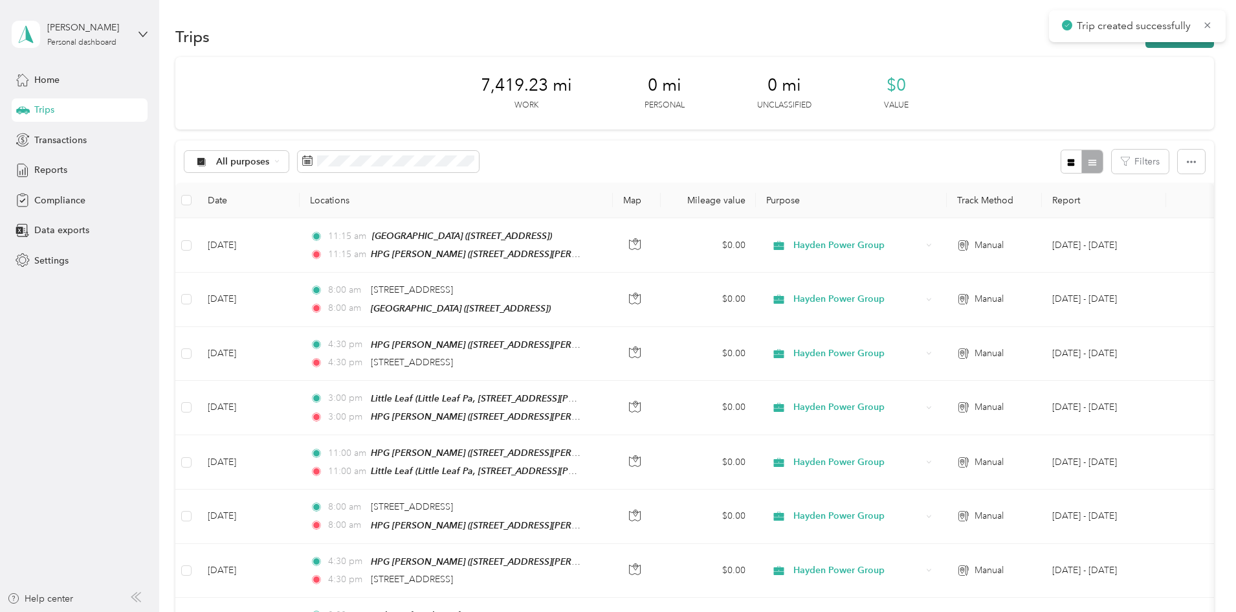
click at [1146, 45] on button "New trip" at bounding box center [1180, 36] width 69 height 23
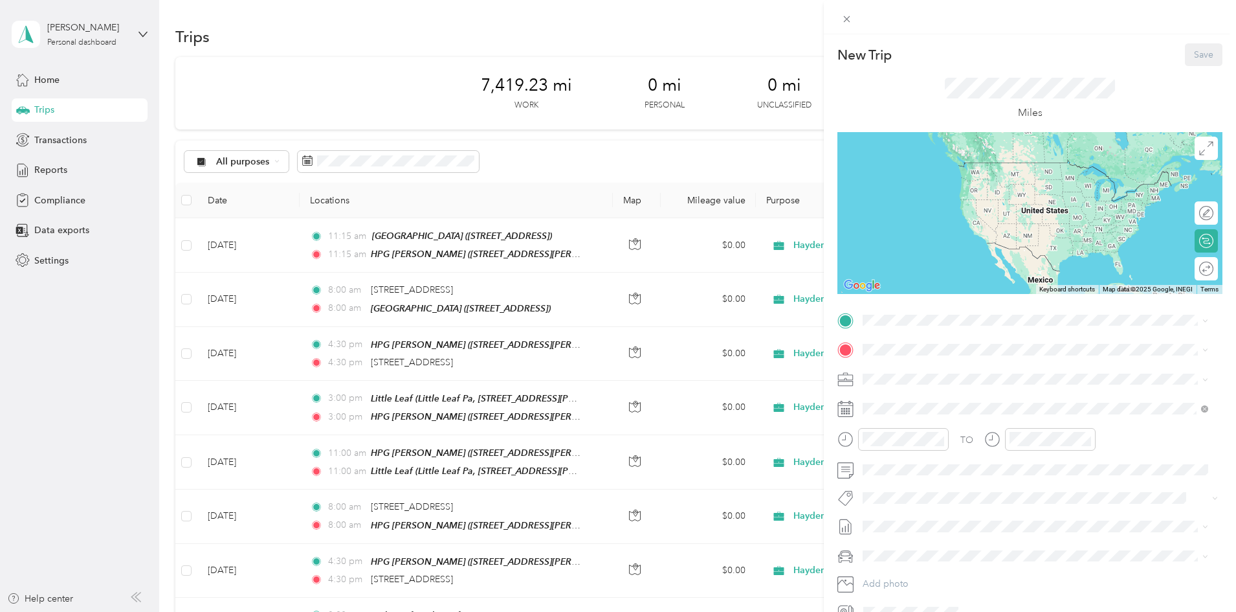
click at [928, 473] on strong "HPG [PERSON_NAME]" at bounding box center [936, 467] width 98 height 12
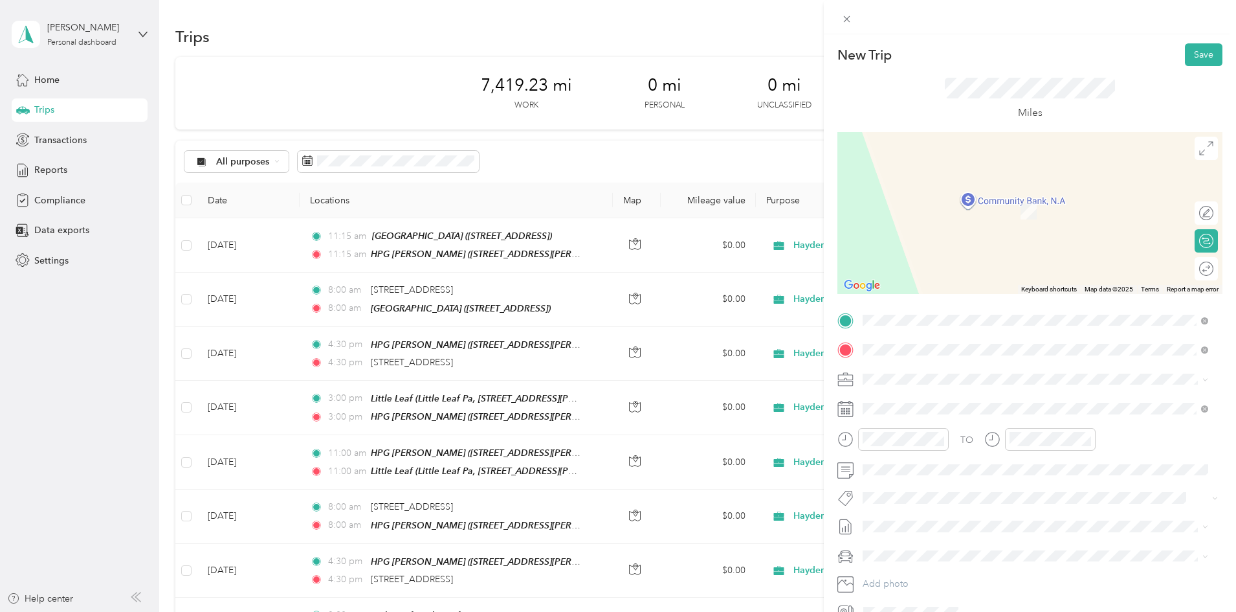
click at [935, 402] on span "[STREET_ADDRESS][US_STATE]" at bounding box center [951, 396] width 129 height 12
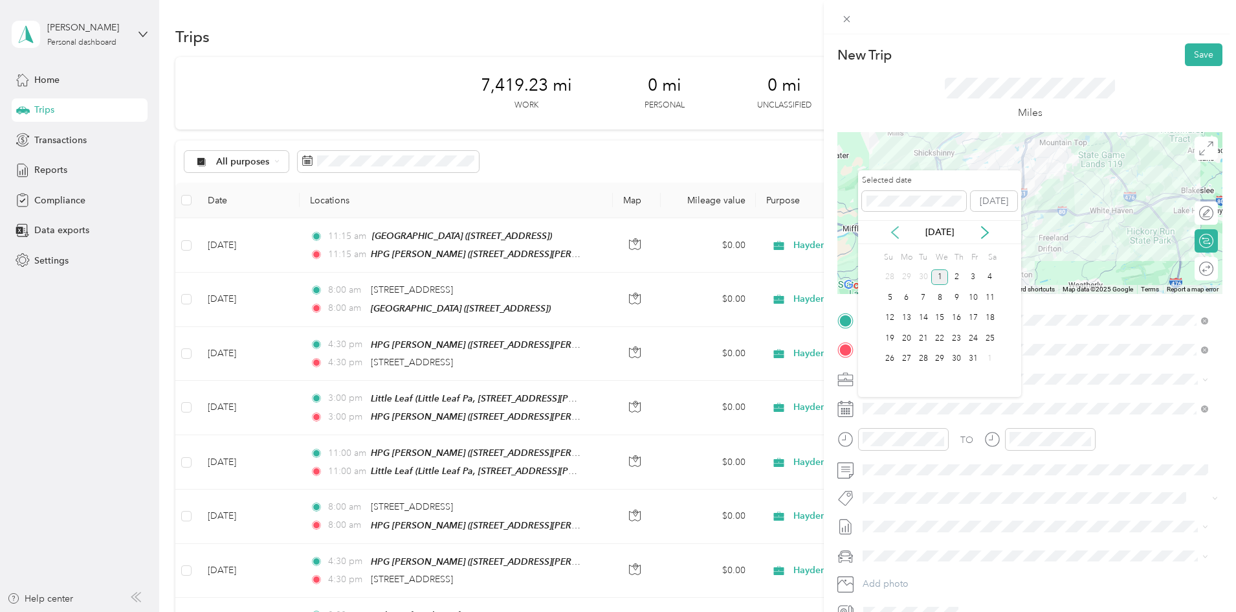
click at [899, 234] on icon at bounding box center [895, 232] width 13 height 13
click at [953, 337] on div "25" at bounding box center [956, 338] width 17 height 16
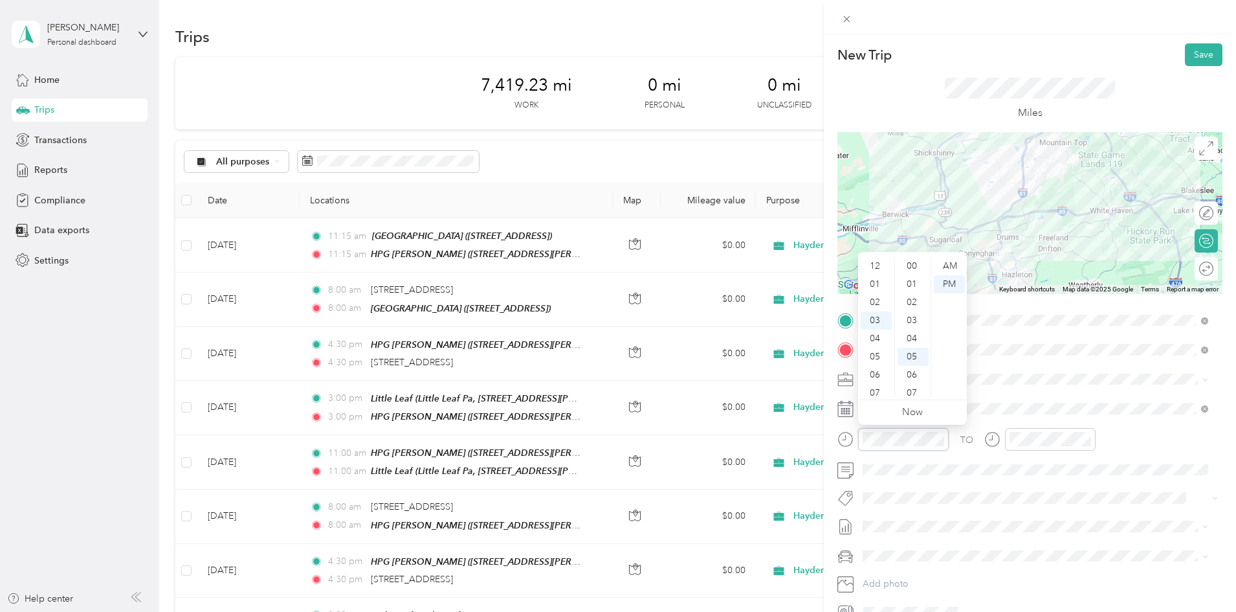
scroll to position [91, 0]
click at [880, 286] on div "04" at bounding box center [876, 284] width 31 height 18
click at [915, 329] on div "30" at bounding box center [913, 331] width 31 height 18
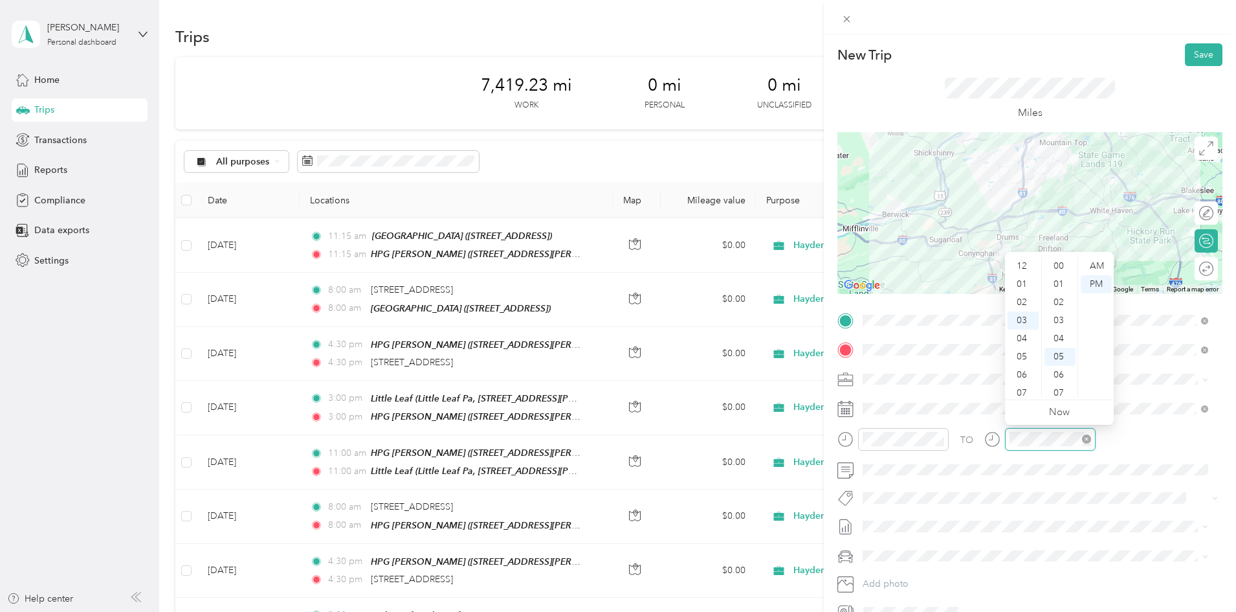
scroll to position [91, 0]
click at [1023, 287] on div "04" at bounding box center [1023, 284] width 31 height 18
click at [1058, 267] on div "30" at bounding box center [1060, 266] width 31 height 18
click at [1141, 478] on span at bounding box center [1040, 470] width 364 height 21
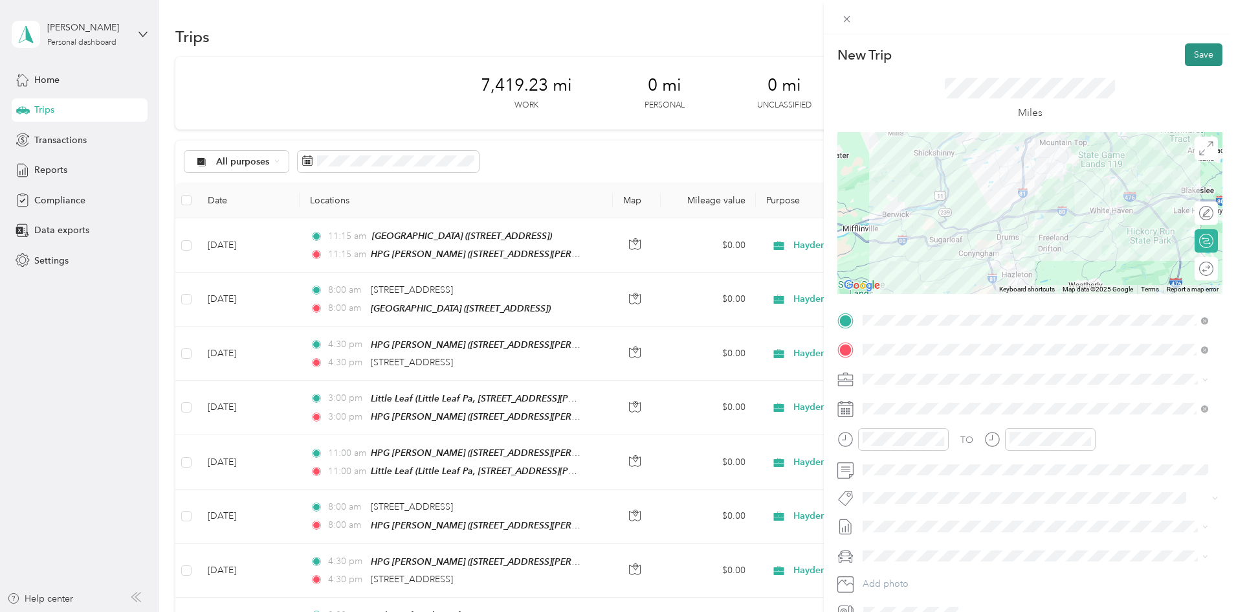
click at [1185, 57] on button "Save" at bounding box center [1204, 54] width 38 height 23
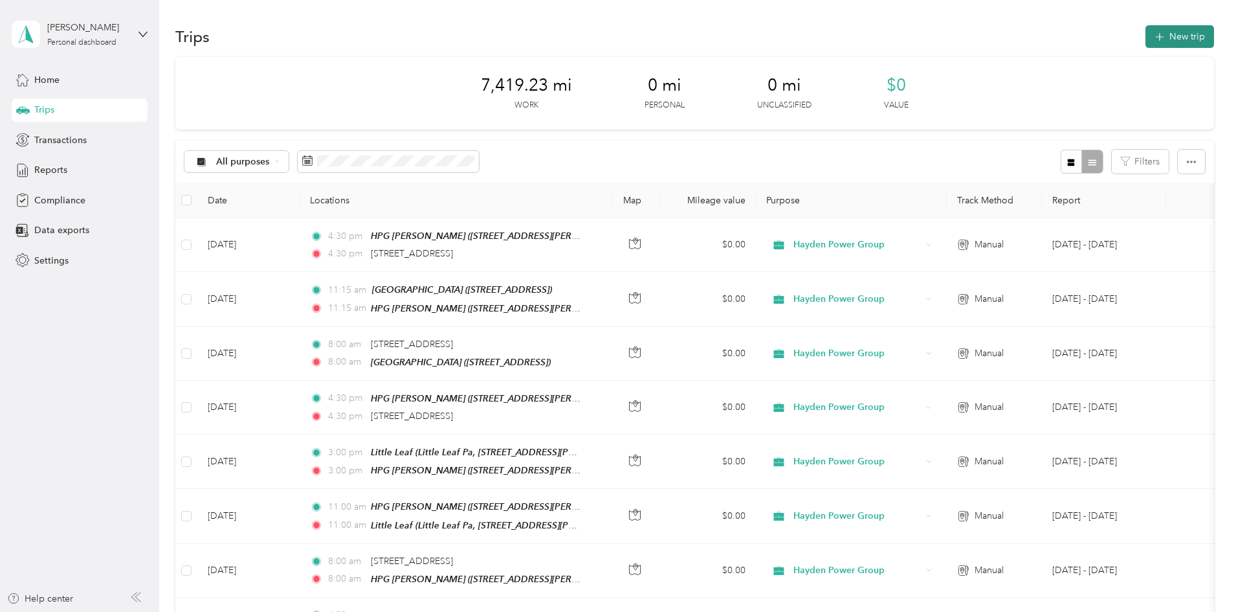
click at [1146, 34] on button "New trip" at bounding box center [1180, 36] width 69 height 23
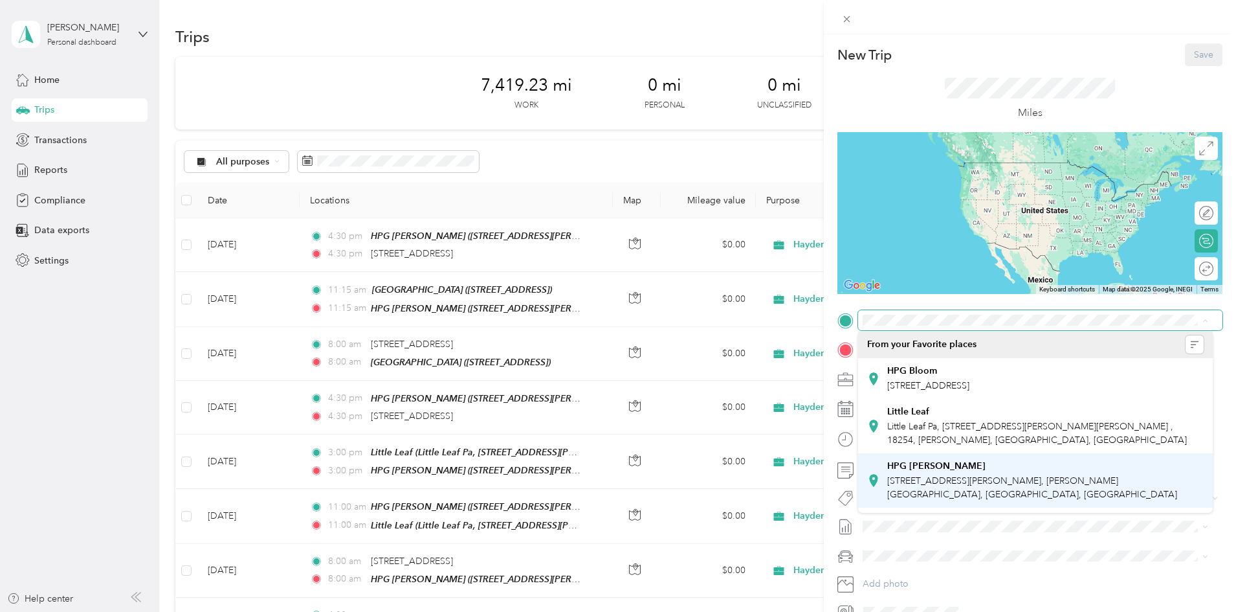
scroll to position [0, 0]
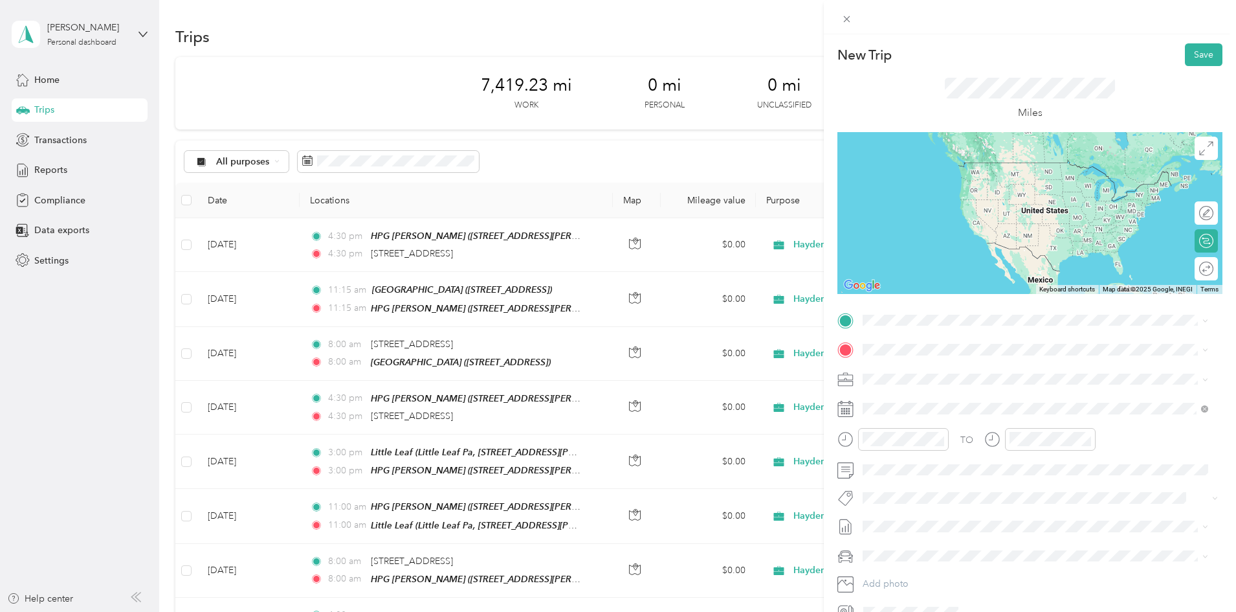
click at [957, 358] on li "[STREET_ADDRESS][US_STATE]" at bounding box center [1035, 366] width 355 height 27
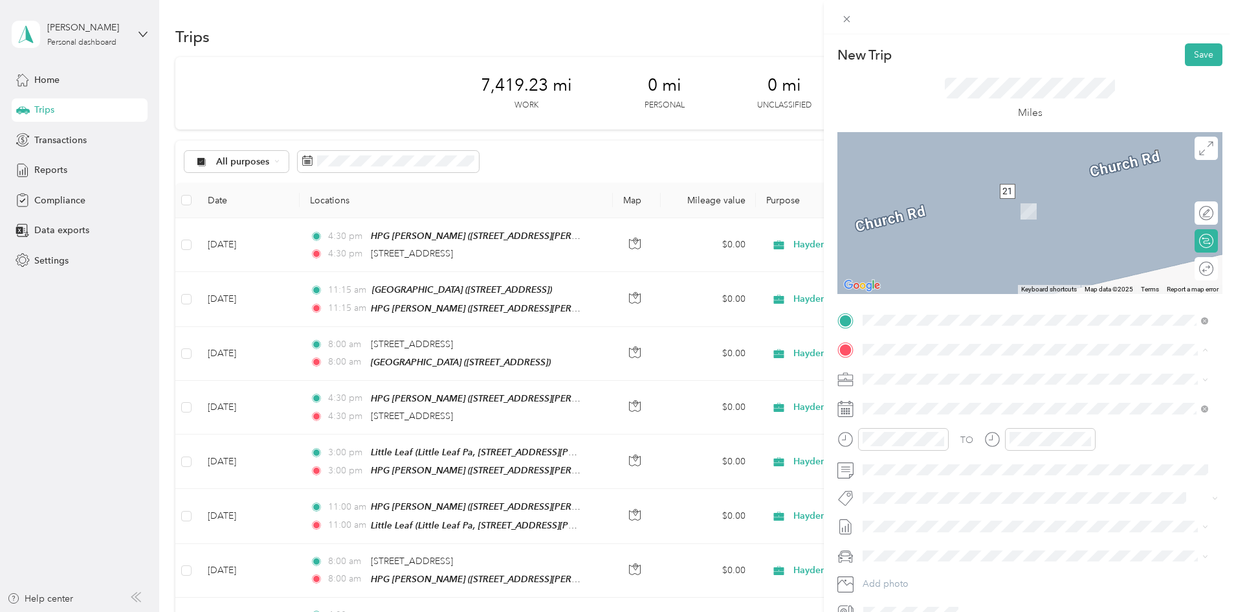
click at [941, 519] on span "[STREET_ADDRESS][PERSON_NAME], [PERSON_NAME][GEOGRAPHIC_DATA], [GEOGRAPHIC_DATA…" at bounding box center [1032, 517] width 290 height 25
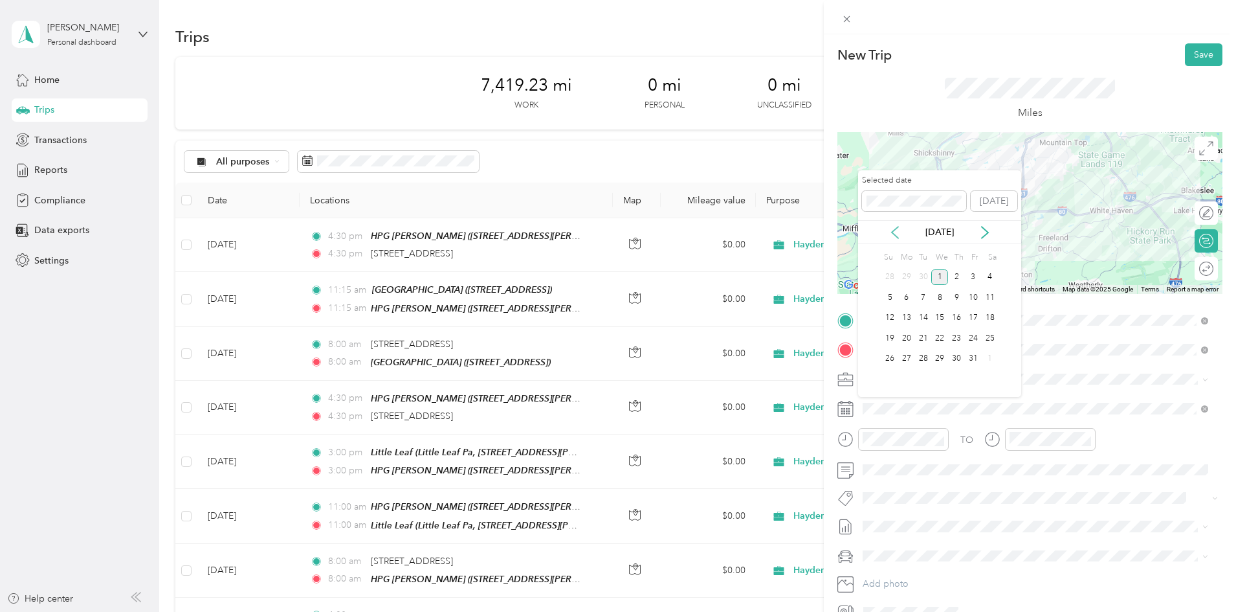
click at [897, 231] on icon at bounding box center [895, 232] width 13 height 13
click at [972, 341] on div "26" at bounding box center [973, 338] width 17 height 16
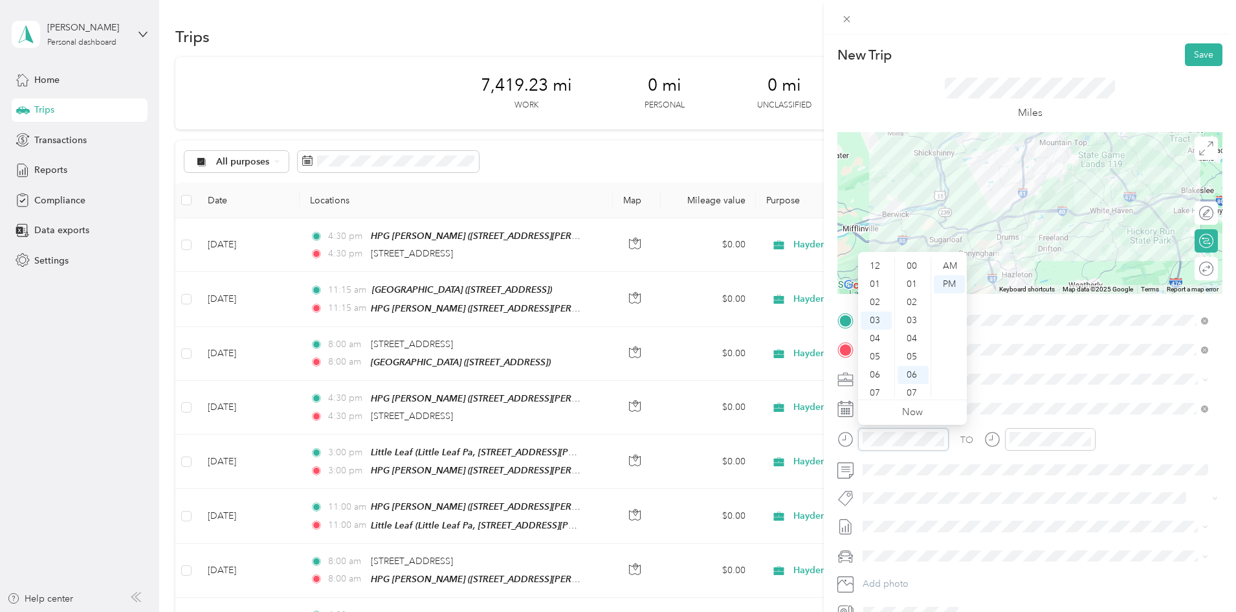
scroll to position [109, 0]
click at [876, 354] on div "08" at bounding box center [876, 357] width 31 height 18
click at [911, 267] on div "00" at bounding box center [913, 266] width 31 height 18
click at [942, 267] on div "AM" at bounding box center [949, 266] width 31 height 18
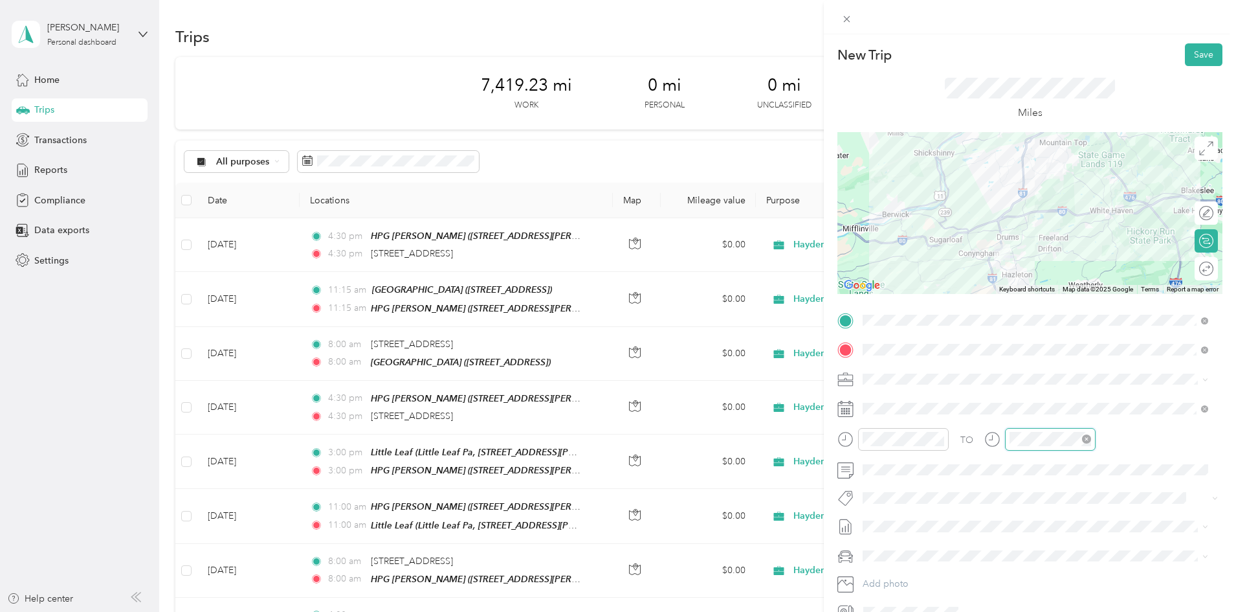
scroll to position [109, 0]
click at [1020, 356] on div "08" at bounding box center [1023, 357] width 31 height 18
click at [1060, 267] on div "00" at bounding box center [1060, 266] width 31 height 18
click at [1095, 266] on div "AM" at bounding box center [1096, 266] width 31 height 18
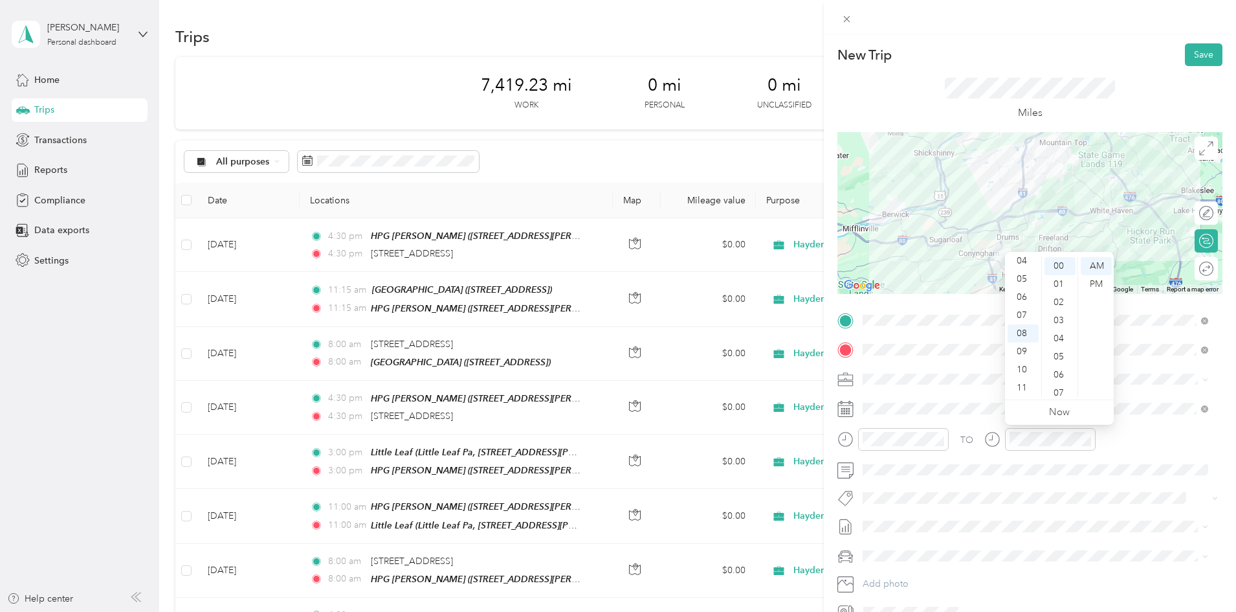
click at [1124, 448] on div "TO" at bounding box center [1030, 444] width 385 height 32
click at [1196, 59] on button "Save" at bounding box center [1204, 54] width 38 height 23
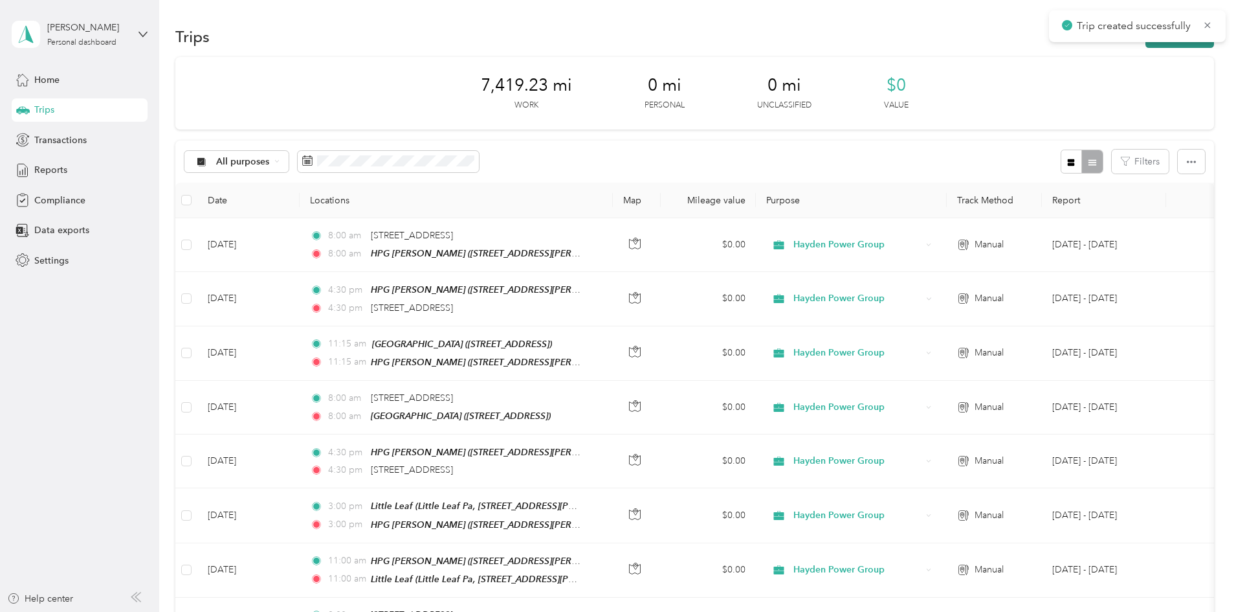
click at [1146, 47] on button "New trip" at bounding box center [1180, 36] width 69 height 23
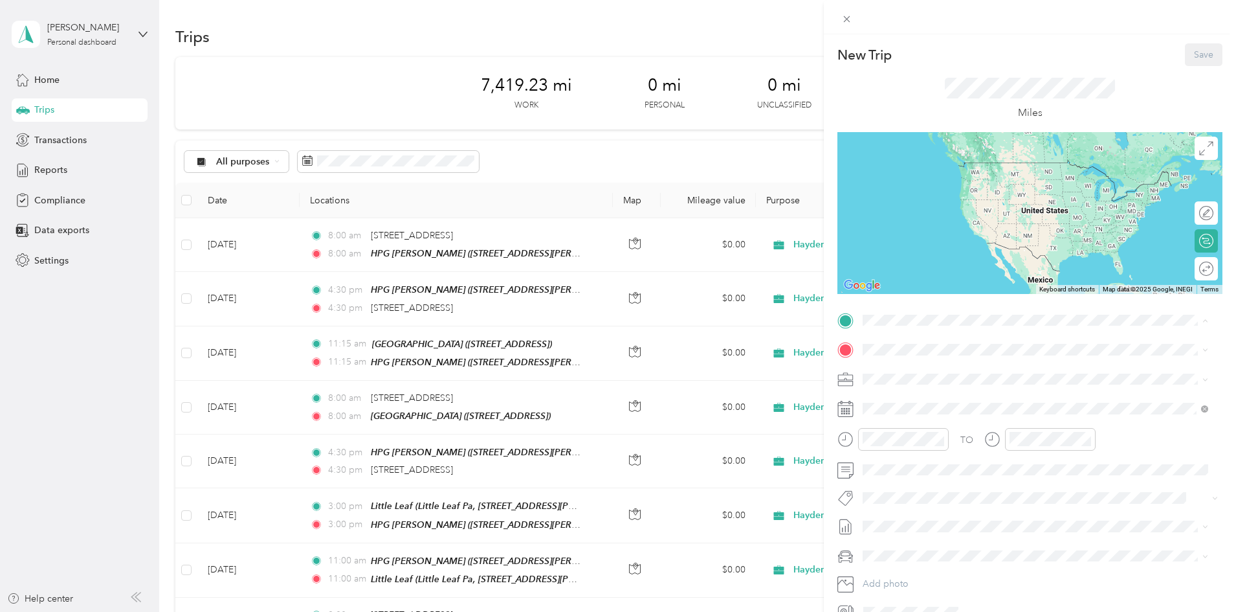
click at [923, 473] on strong "HPG [PERSON_NAME]" at bounding box center [936, 467] width 98 height 12
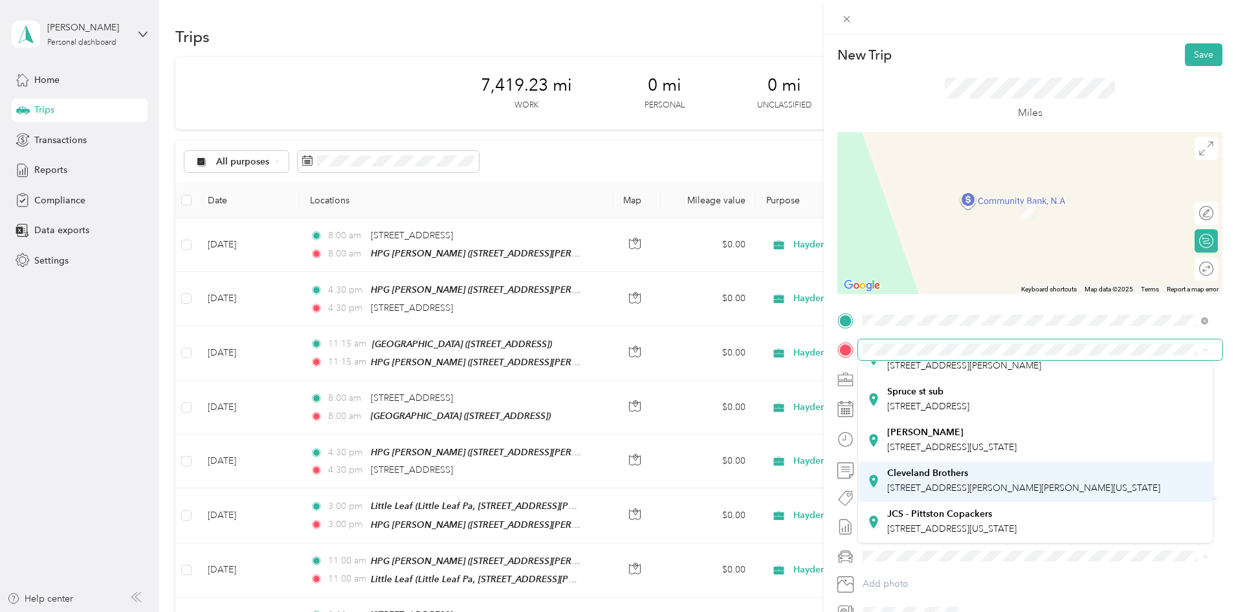
scroll to position [259, 0]
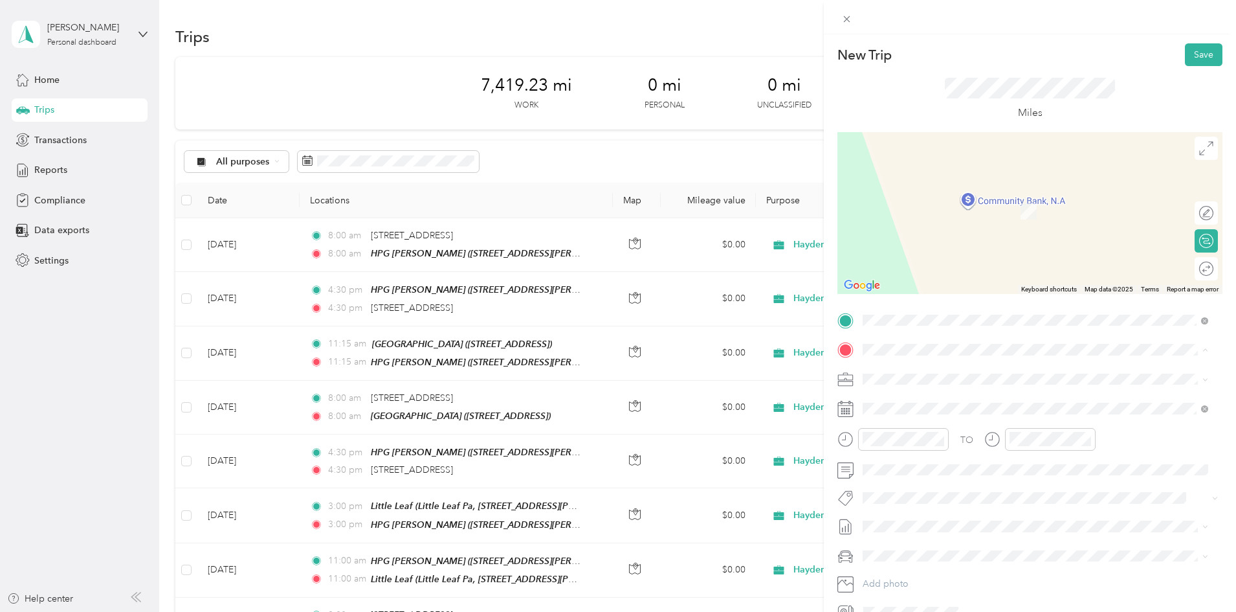
click at [922, 511] on strong "JCS - Pittston Copackers" at bounding box center [939, 514] width 105 height 12
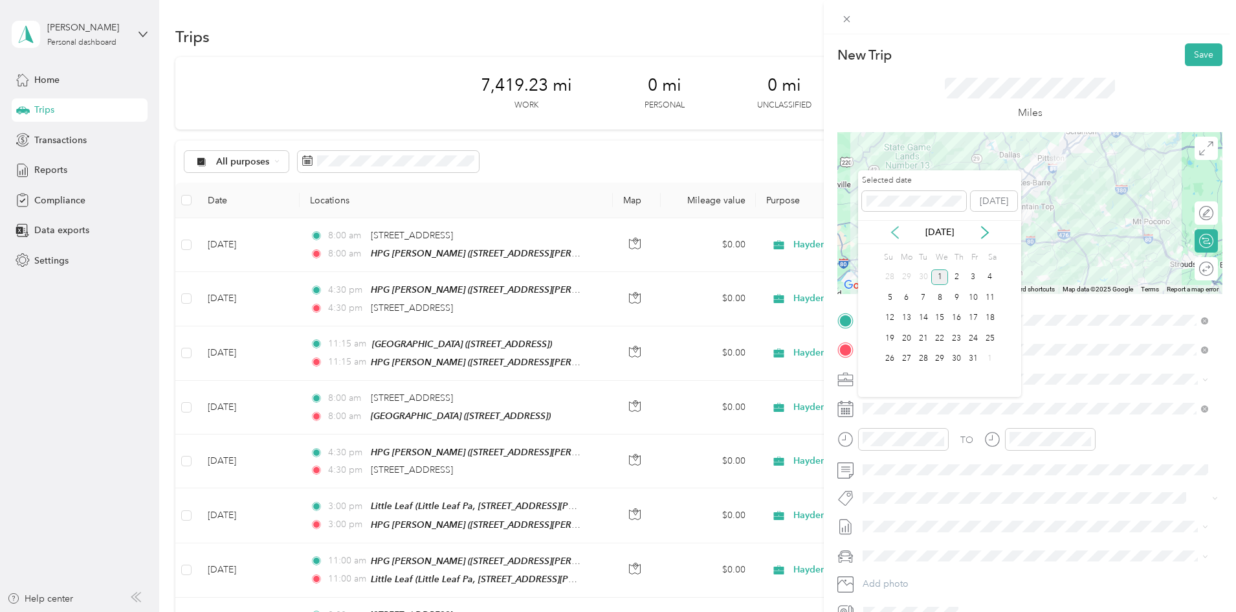
click at [897, 234] on icon at bounding box center [895, 232] width 13 height 13
click at [972, 334] on div "26" at bounding box center [973, 338] width 17 height 16
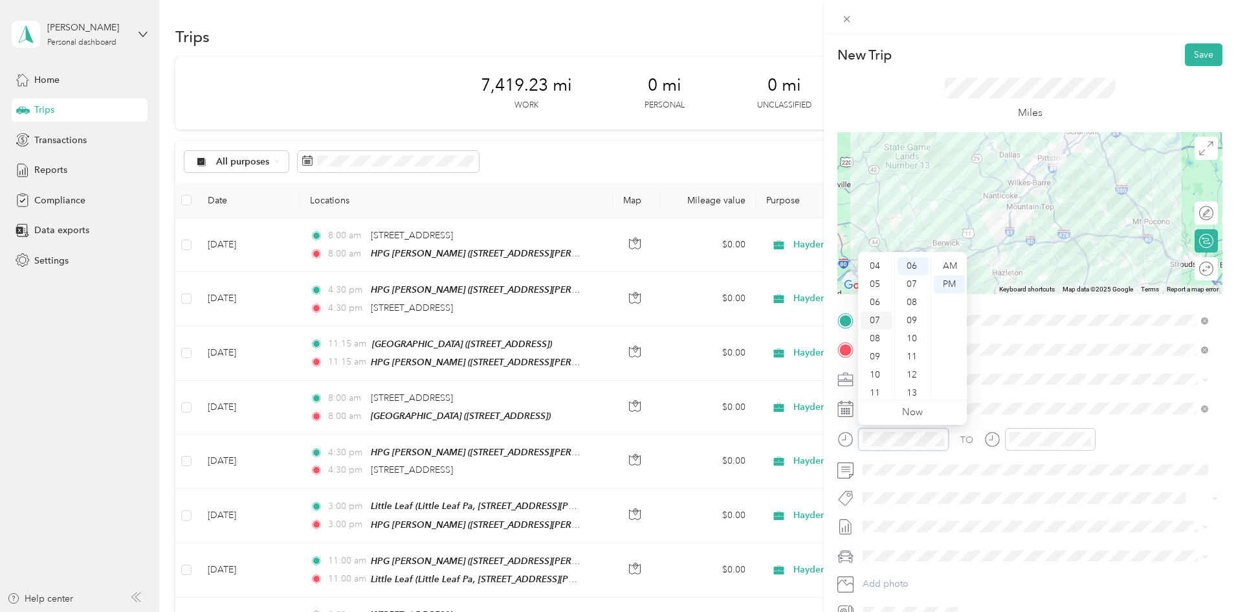
scroll to position [78, 0]
click at [878, 388] on div "11" at bounding box center [876, 388] width 31 height 18
click at [919, 265] on div "00" at bounding box center [913, 266] width 31 height 18
click at [951, 265] on div "AM" at bounding box center [949, 266] width 31 height 18
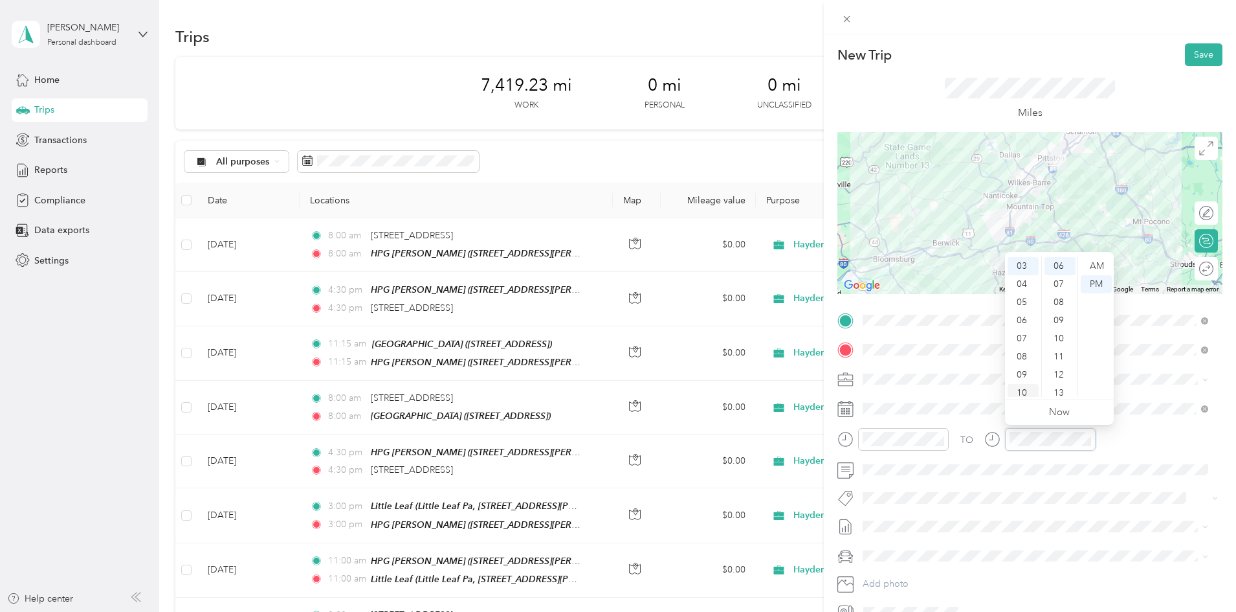
scroll to position [78, 0]
click at [1024, 386] on div "11" at bounding box center [1023, 388] width 31 height 18
click at [1056, 260] on div "00" at bounding box center [1060, 266] width 31 height 18
click at [1095, 263] on div "AM" at bounding box center [1096, 266] width 31 height 18
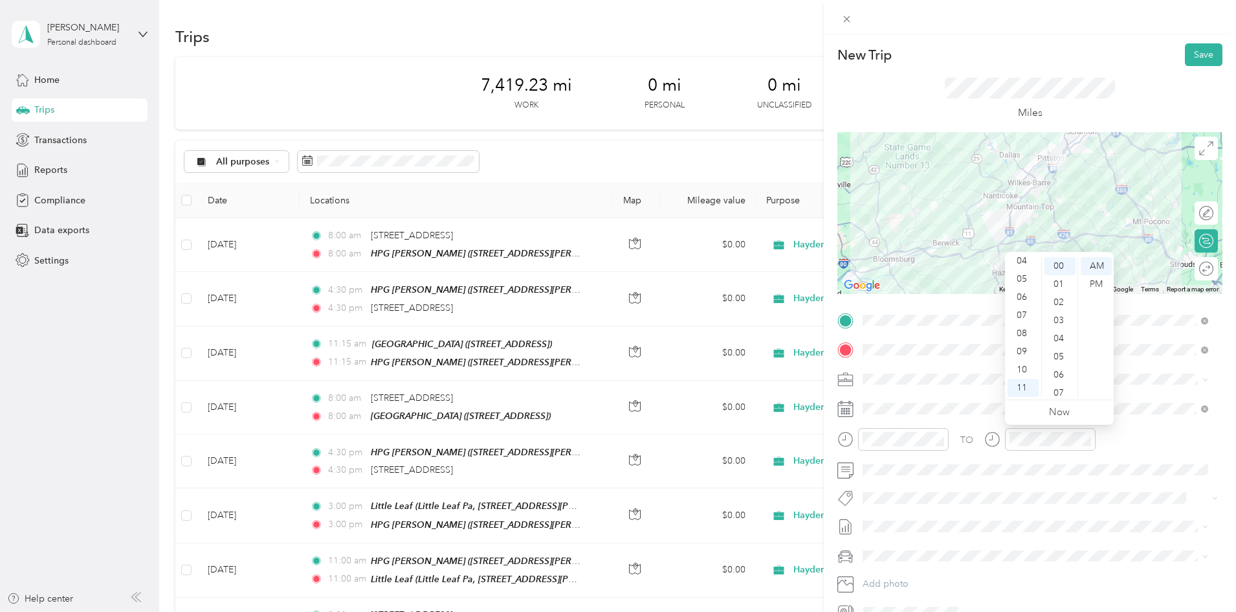
click at [1137, 454] on div "TO" at bounding box center [1030, 444] width 385 height 32
click at [1194, 58] on button "Save" at bounding box center [1204, 54] width 38 height 23
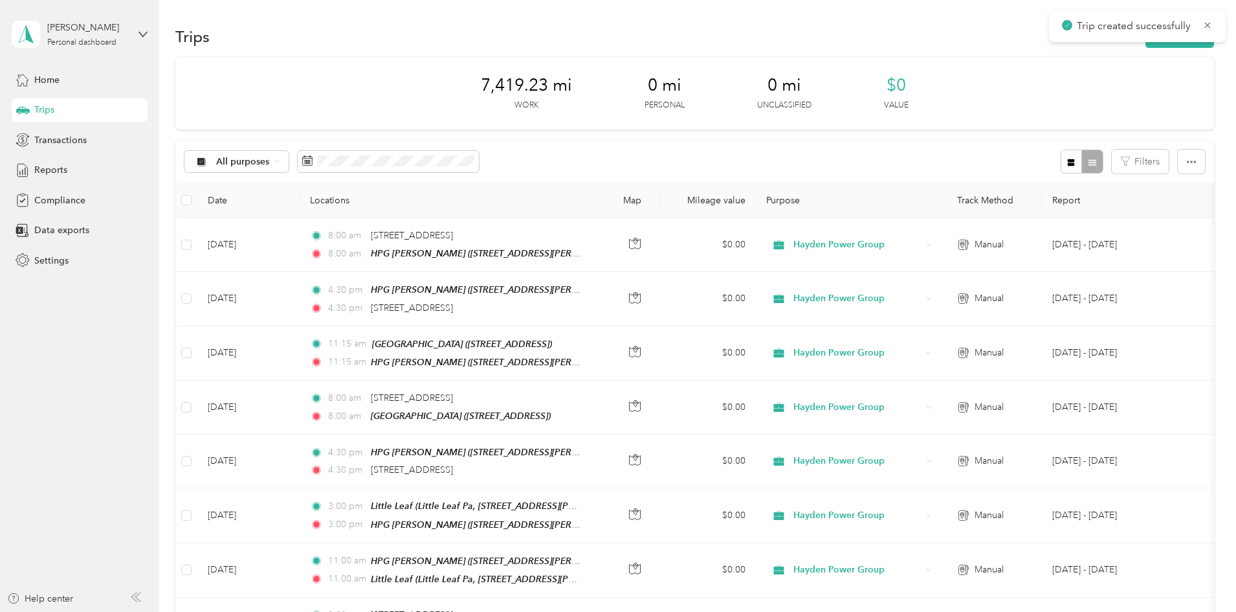
click at [1103, 48] on div "Trips New trip" at bounding box center [694, 36] width 1039 height 27
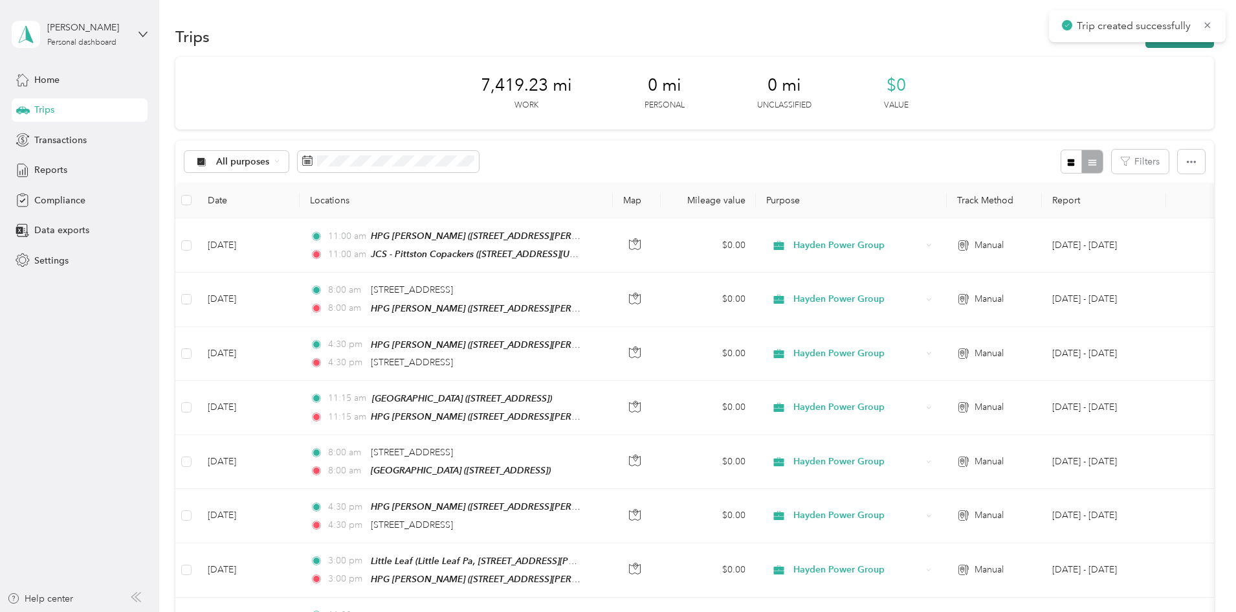
click at [1146, 45] on button "New trip" at bounding box center [1180, 36] width 69 height 23
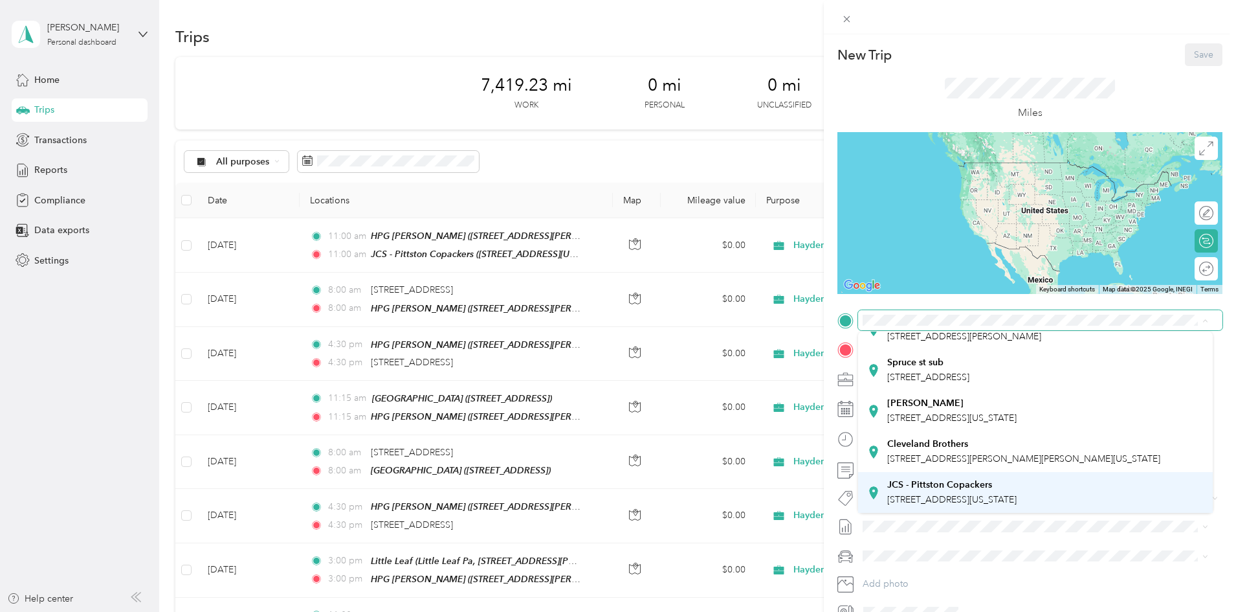
scroll to position [267, 0]
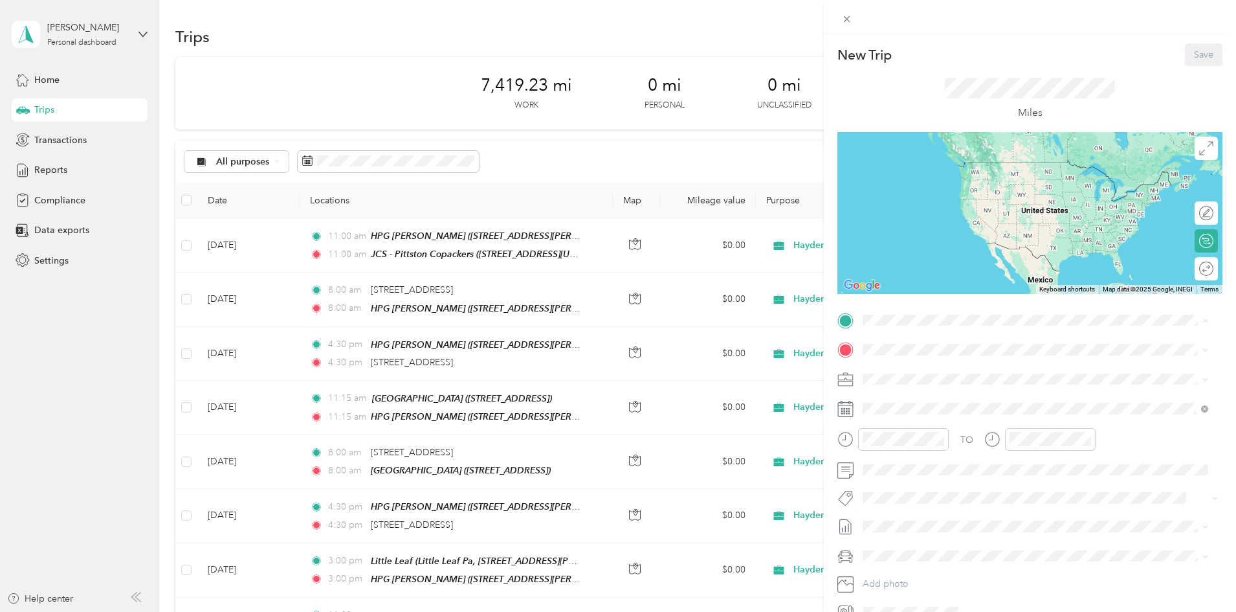
click at [926, 479] on strong "JCS - Pittston Copackers" at bounding box center [939, 485] width 105 height 12
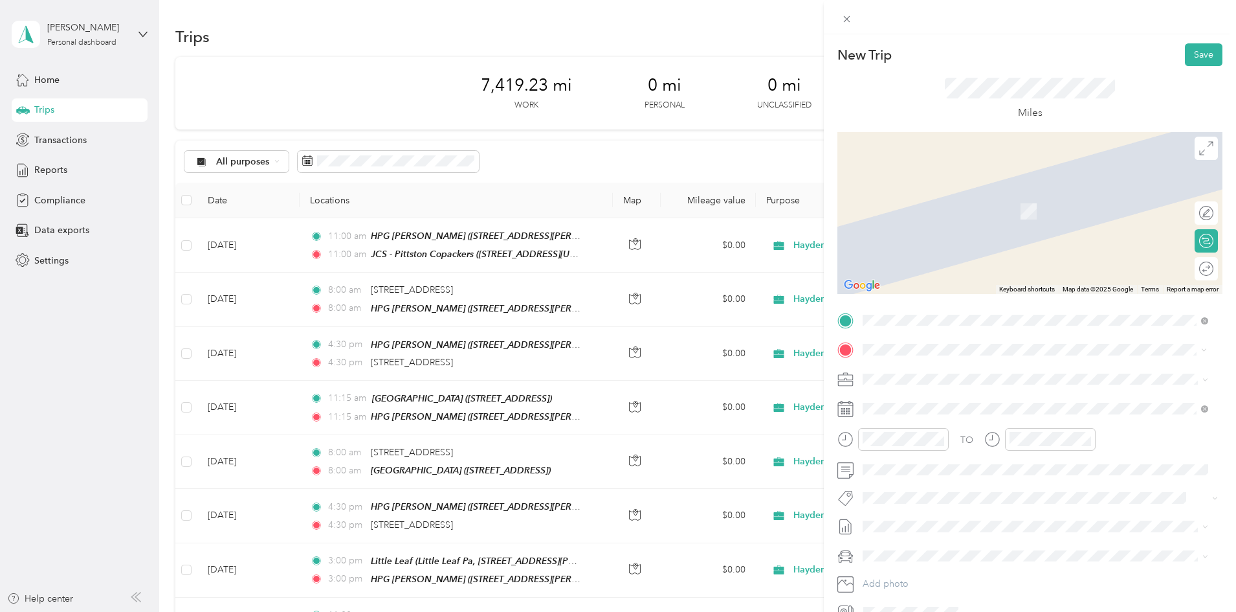
click at [927, 396] on span "[STREET_ADDRESS][US_STATE]" at bounding box center [951, 396] width 129 height 12
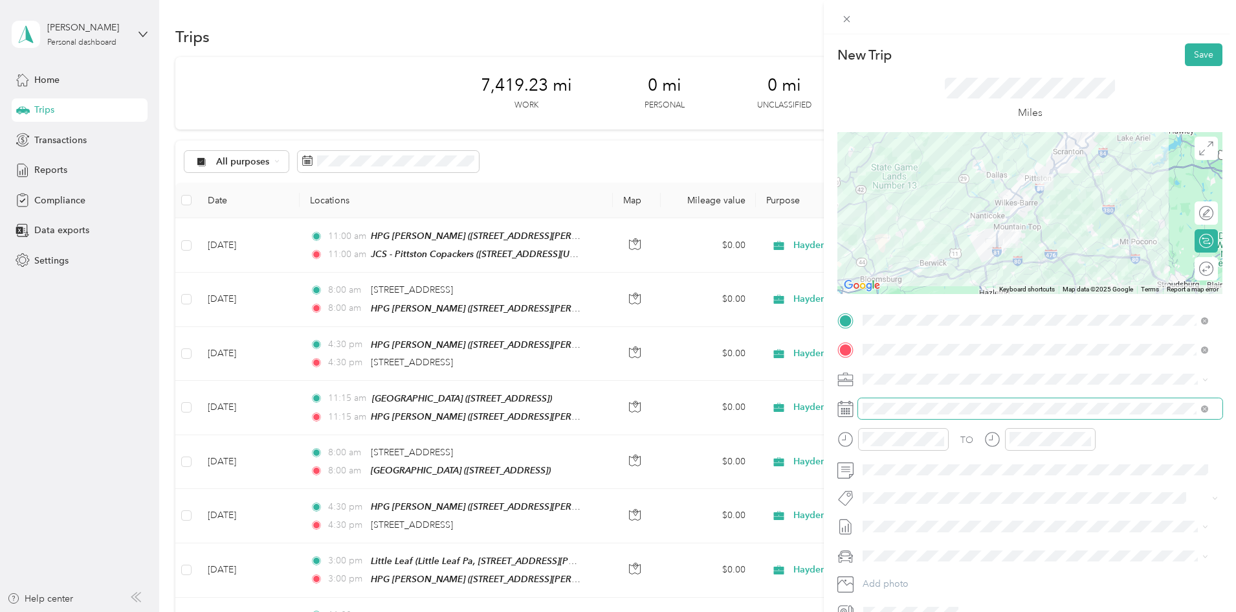
click at [883, 401] on span at bounding box center [1040, 408] width 364 height 21
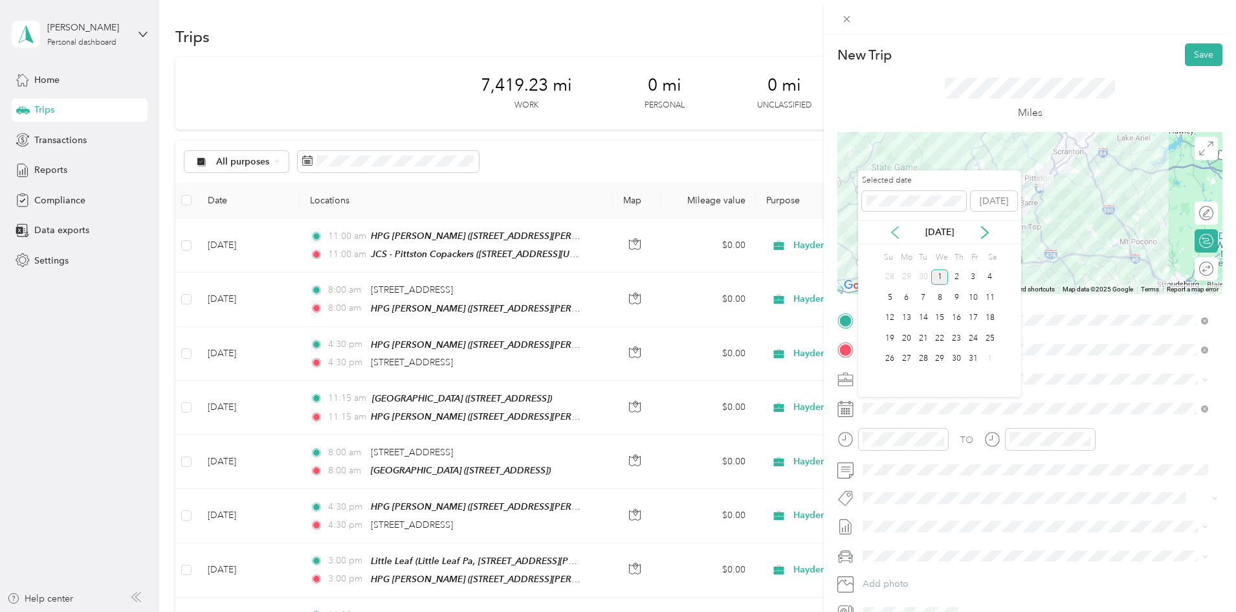
click at [893, 233] on icon at bounding box center [895, 233] width 6 height 12
click at [975, 338] on div "26" at bounding box center [973, 338] width 17 height 16
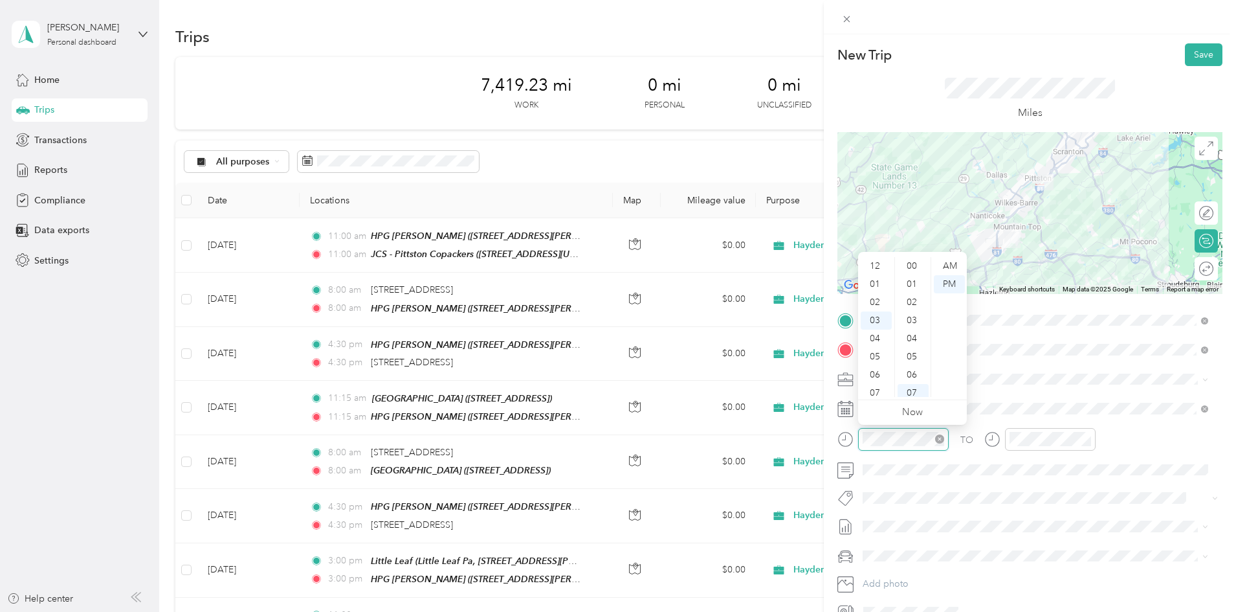
scroll to position [127, 0]
click at [879, 282] on div "04" at bounding box center [876, 284] width 31 height 18
click at [913, 294] on div "30" at bounding box center [913, 294] width 31 height 18
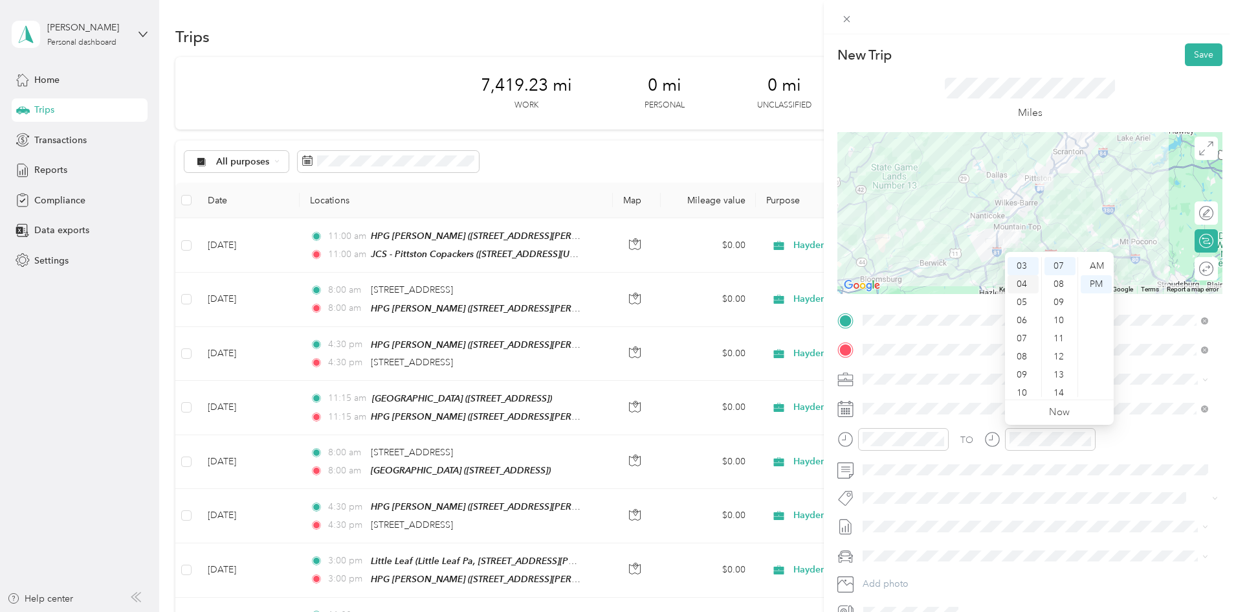
click at [1021, 285] on div "04" at bounding box center [1023, 284] width 31 height 18
click at [1055, 297] on div "30" at bounding box center [1060, 294] width 31 height 18
click at [1125, 450] on div "TO" at bounding box center [1030, 444] width 385 height 32
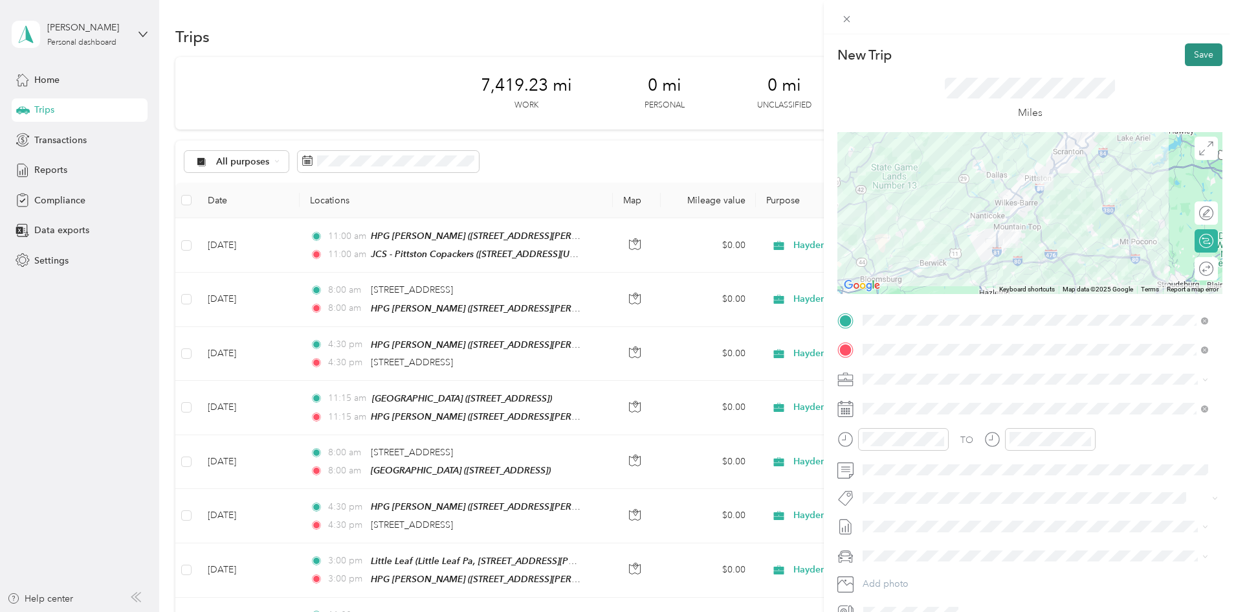
click at [1185, 58] on button "Save" at bounding box center [1204, 54] width 38 height 23
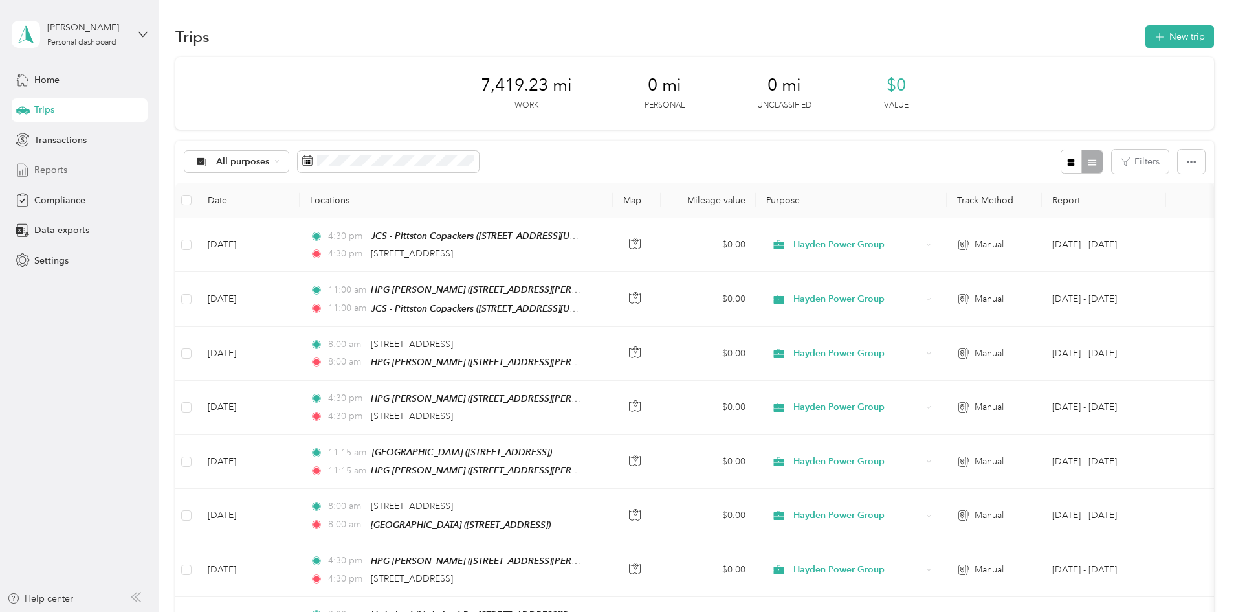
click at [75, 172] on div "Reports" at bounding box center [80, 170] width 136 height 23
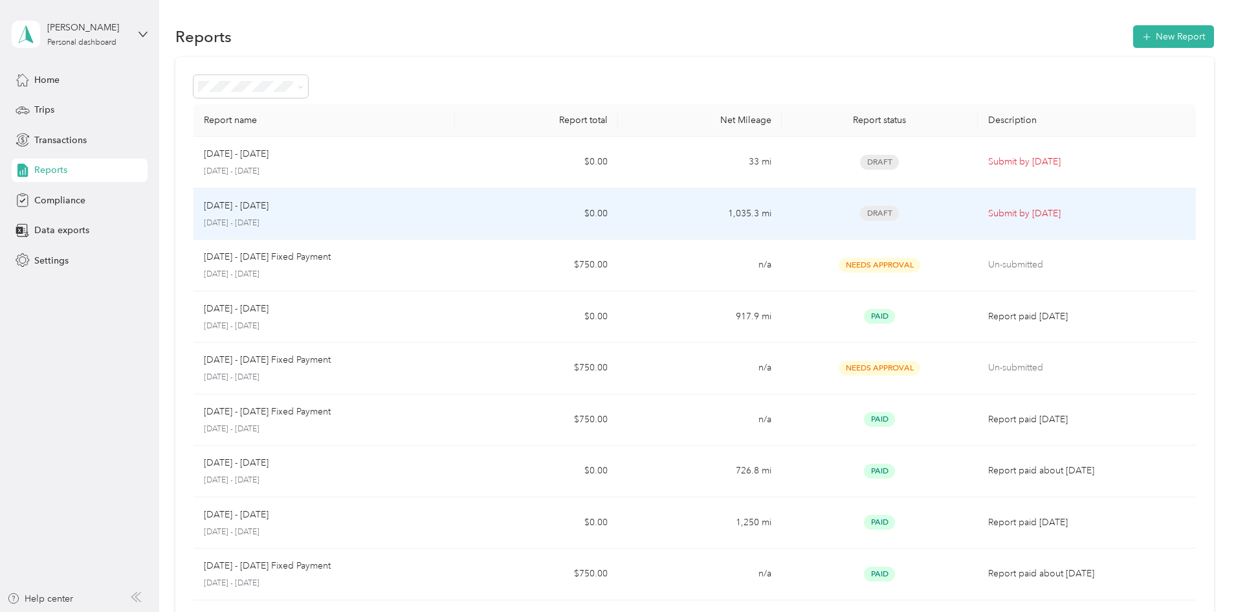
click at [393, 207] on div "[DATE] - [DATE]" at bounding box center [324, 206] width 241 height 14
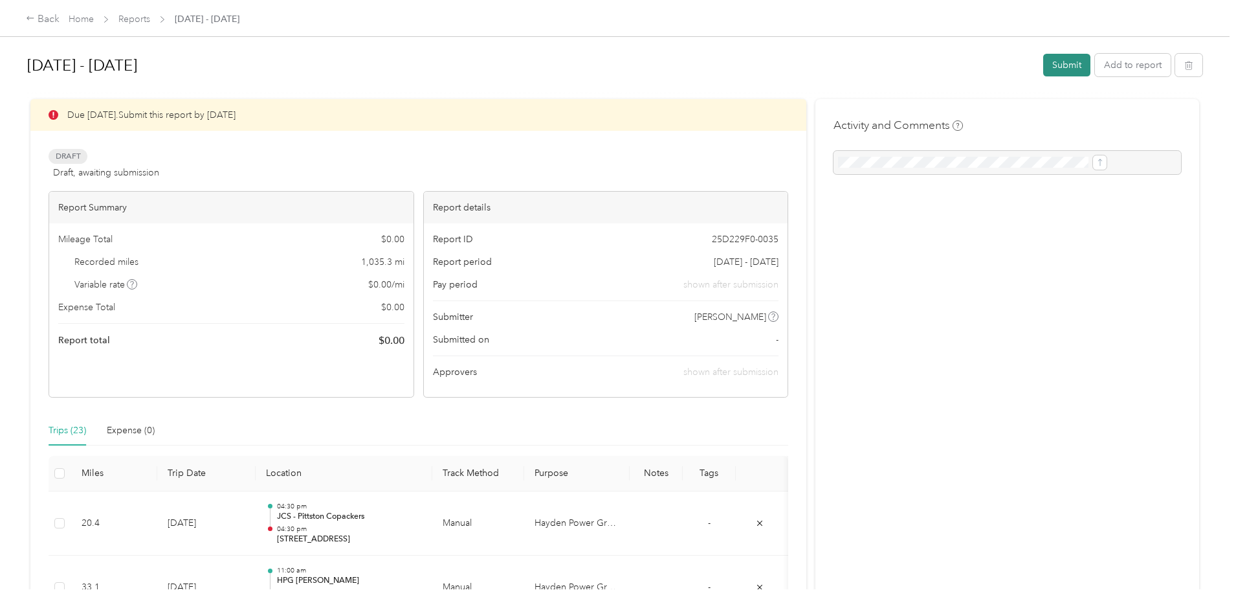
click at [1044, 65] on button "Submit" at bounding box center [1067, 65] width 47 height 23
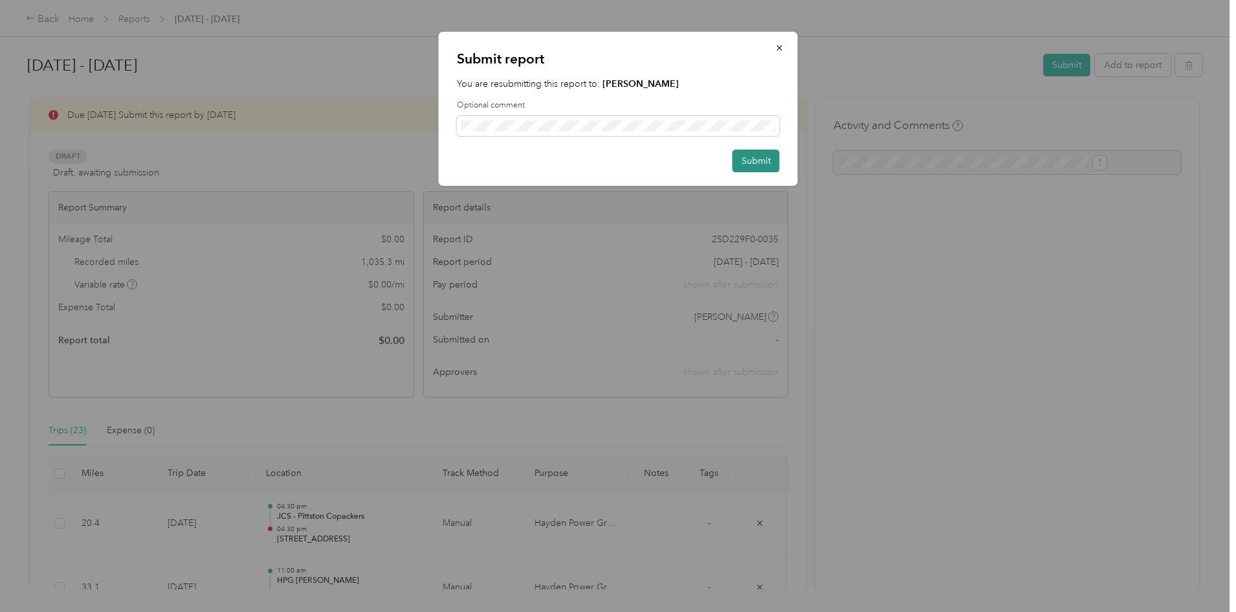
click at [752, 165] on button "Submit" at bounding box center [756, 161] width 47 height 23
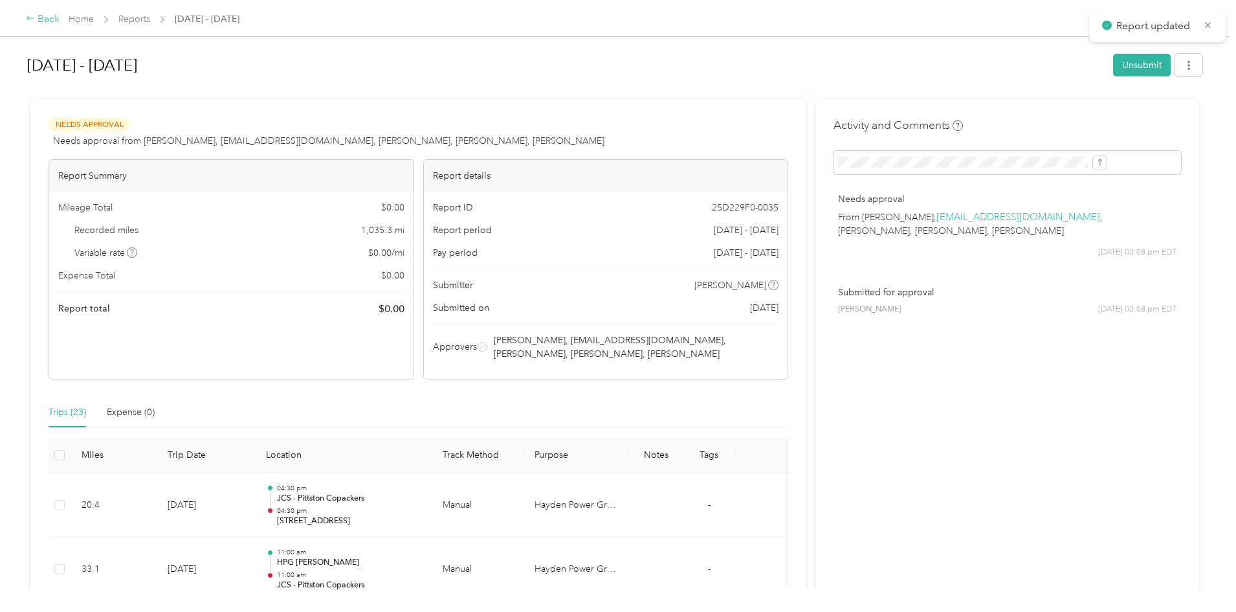
click at [60, 16] on div "Back" at bounding box center [43, 20] width 34 height 16
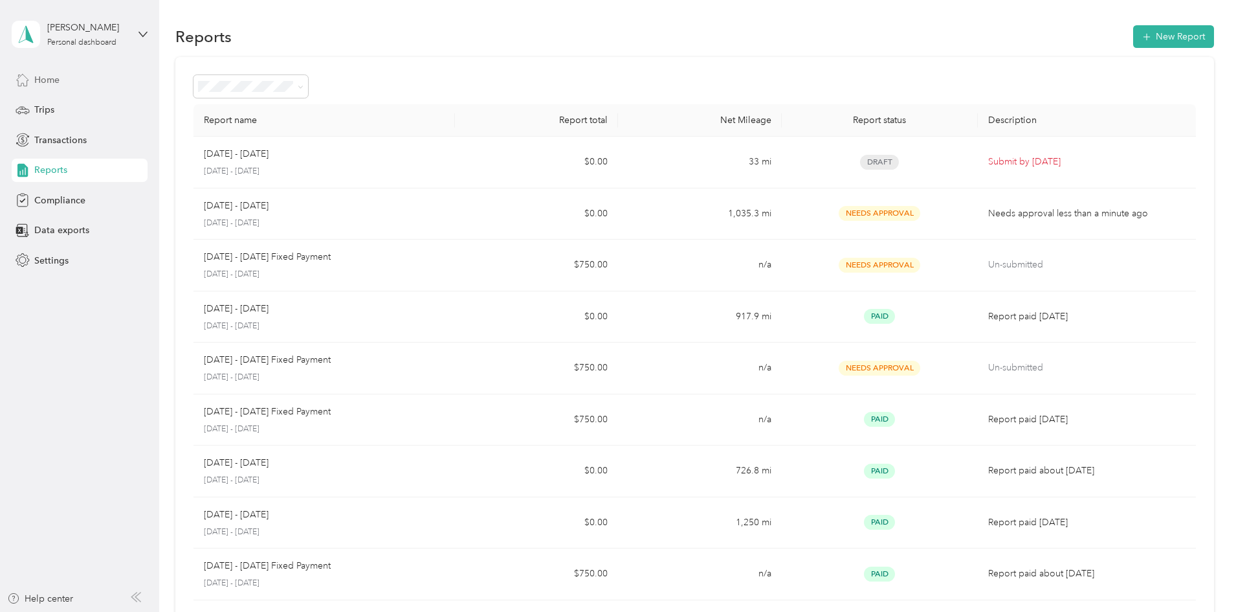
click at [64, 77] on div "Home" at bounding box center [80, 79] width 136 height 23
